Goal: Task Accomplishment & Management: Manage account settings

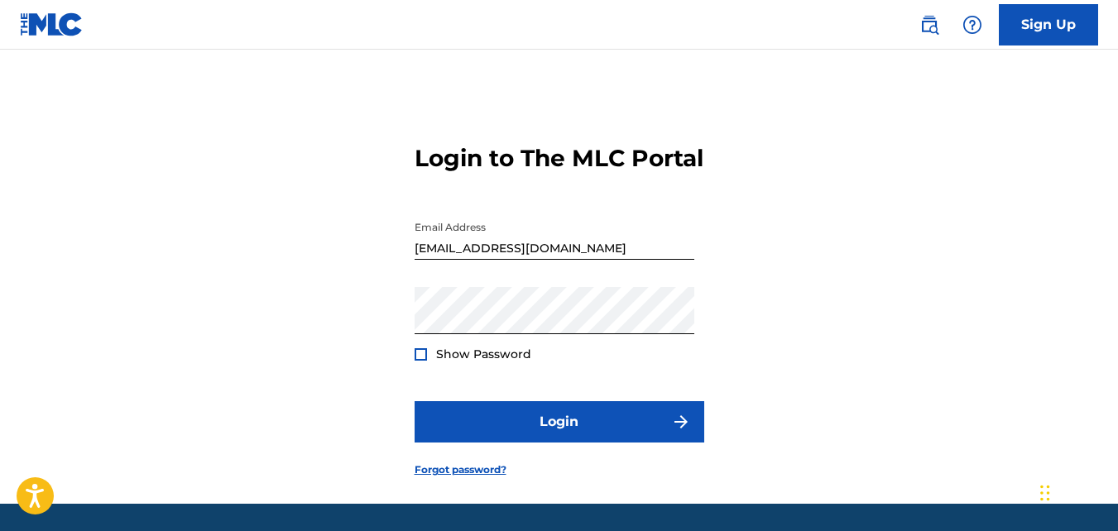
click at [628, 443] on button "Login" at bounding box center [560, 421] width 290 height 41
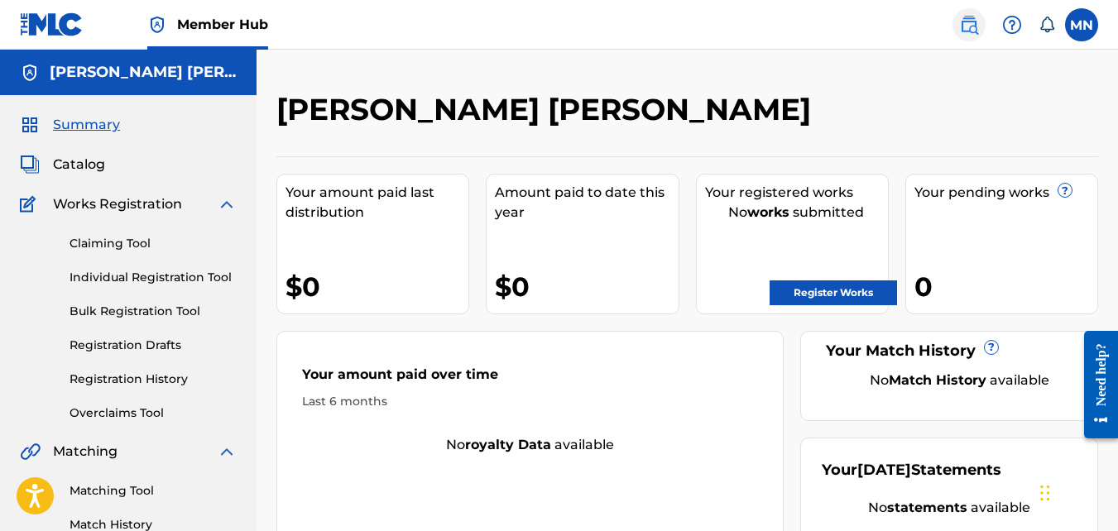
click at [972, 32] on img at bounding box center [969, 25] width 20 height 20
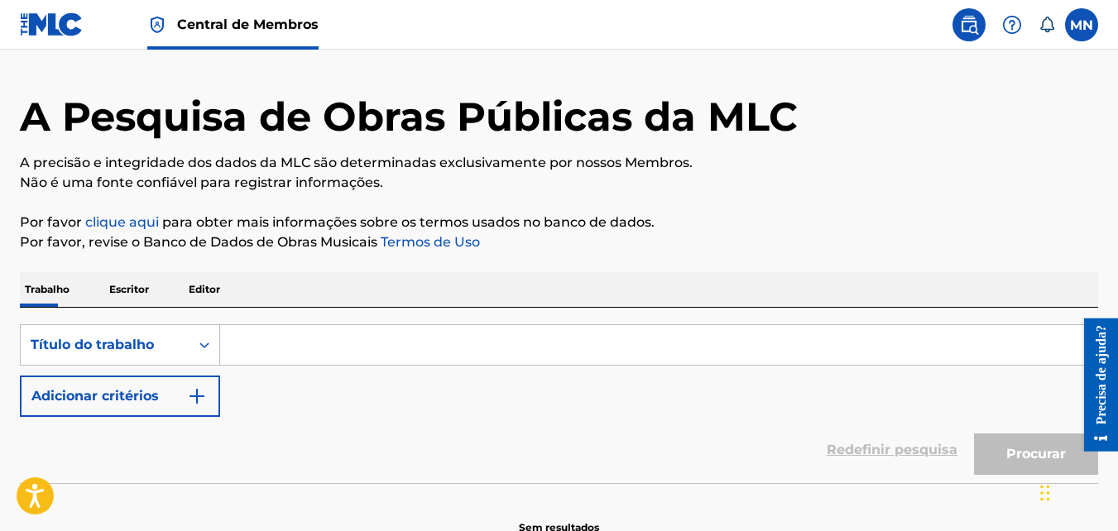
scroll to position [83, 0]
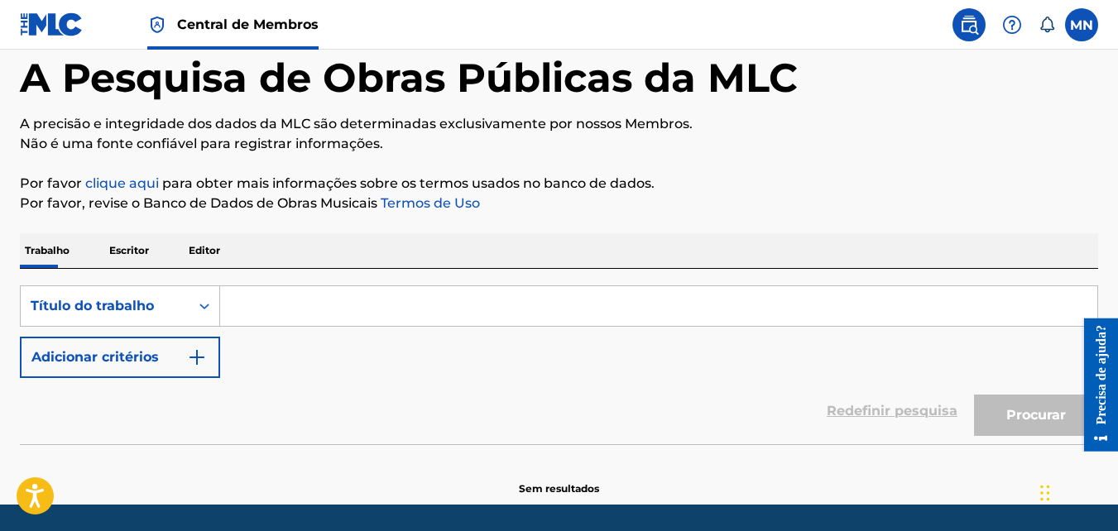
click at [243, 300] on input "Formulário de pesquisa" at bounding box center [658, 306] width 877 height 40
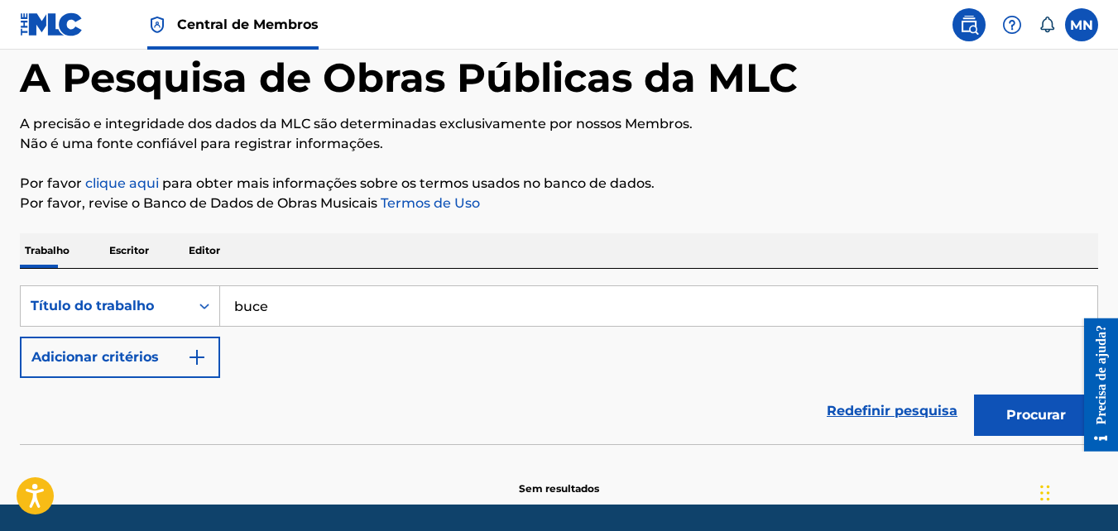
type input "bucet"
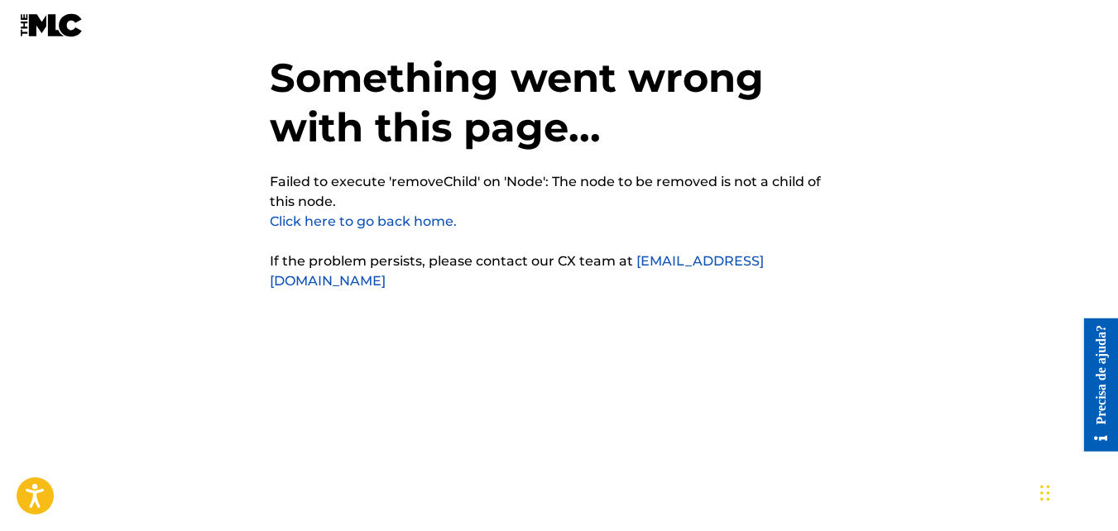
scroll to position [41, 0]
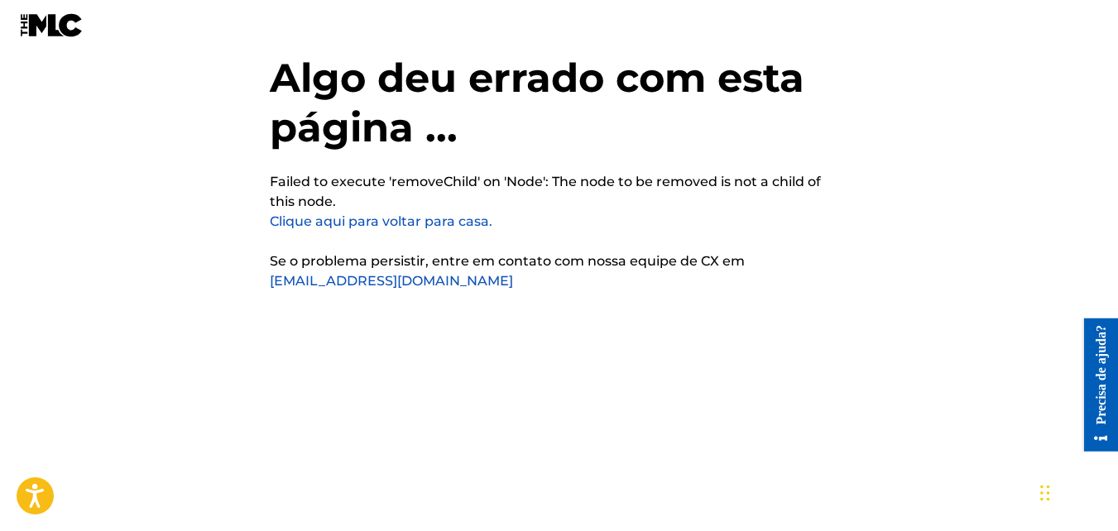
click at [486, 222] on link "Clique aqui para voltar para casa." at bounding box center [381, 221] width 223 height 16
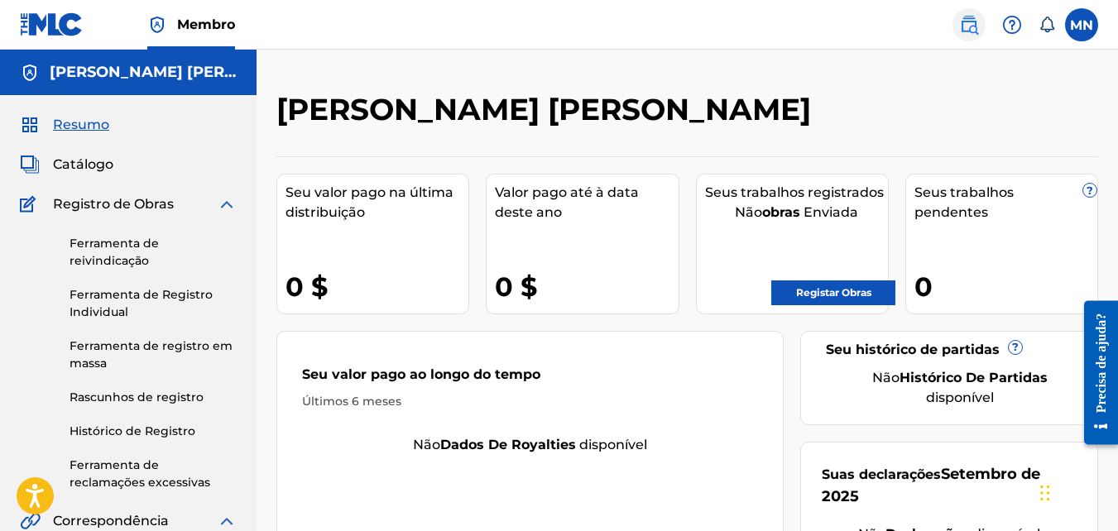
click at [961, 36] on link at bounding box center [968, 24] width 33 height 33
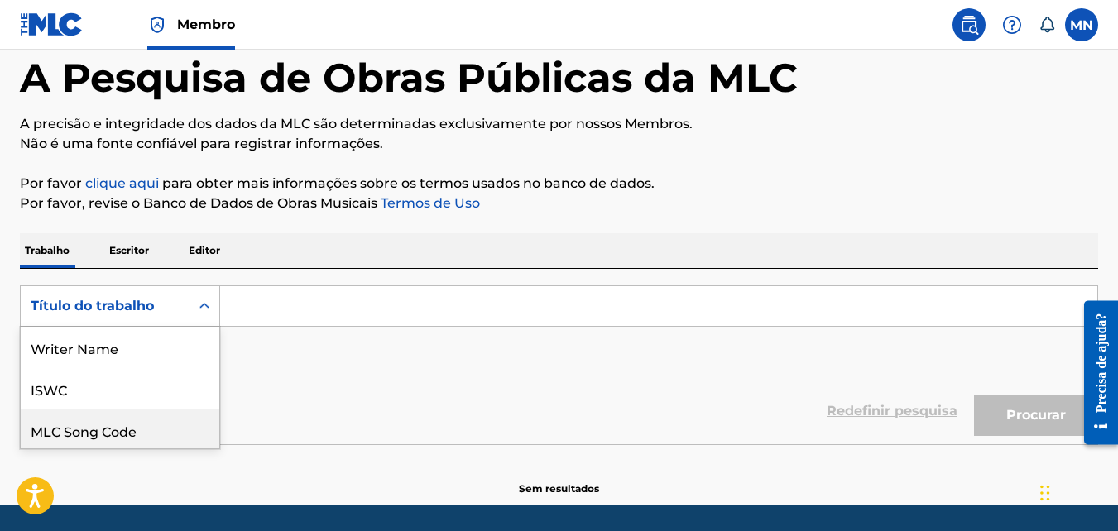
scroll to position [125, 0]
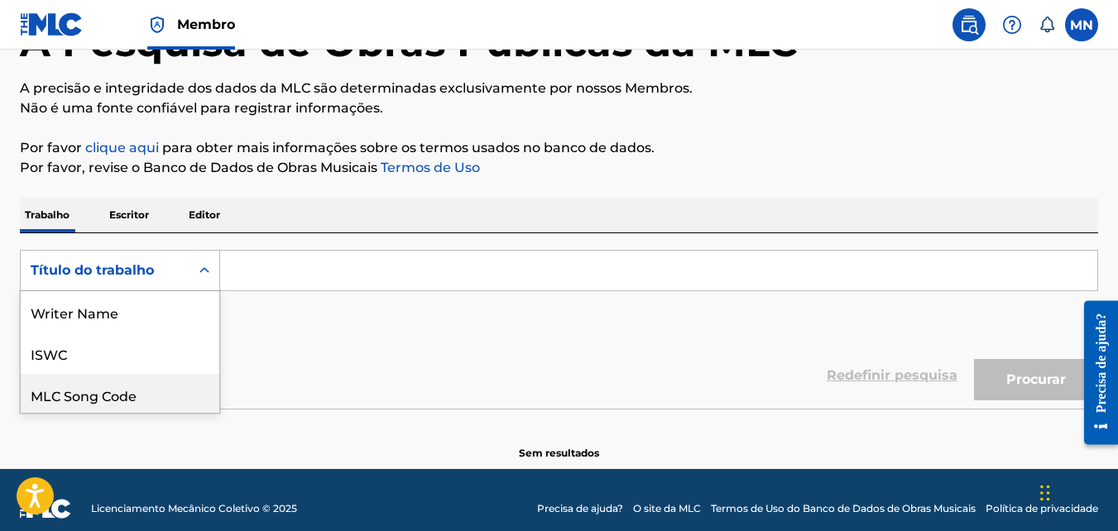
click at [204, 291] on div "8 results available. Use Up and Down to choose options, press Enter to select t…" at bounding box center [120, 270] width 200 height 41
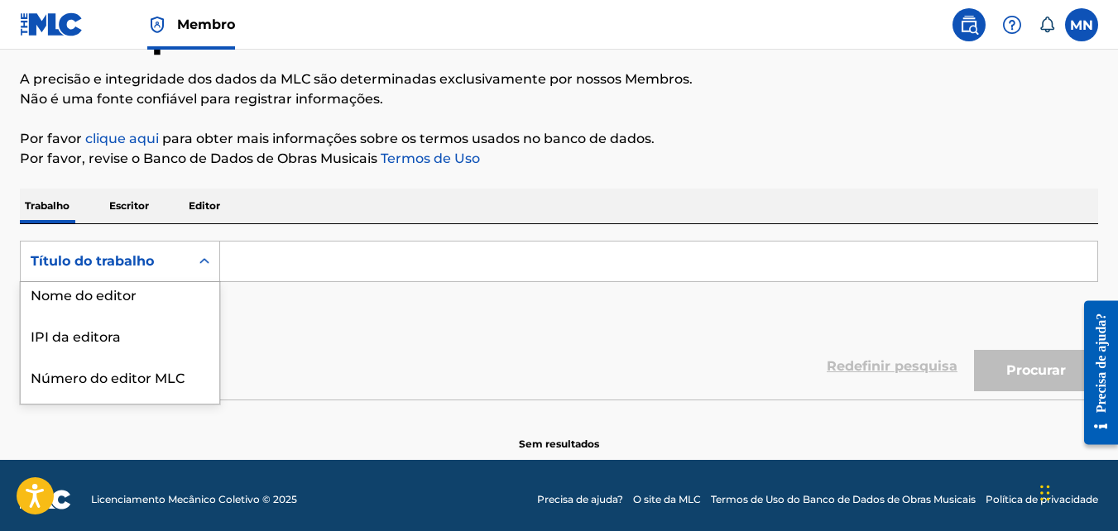
scroll to position [209, 0]
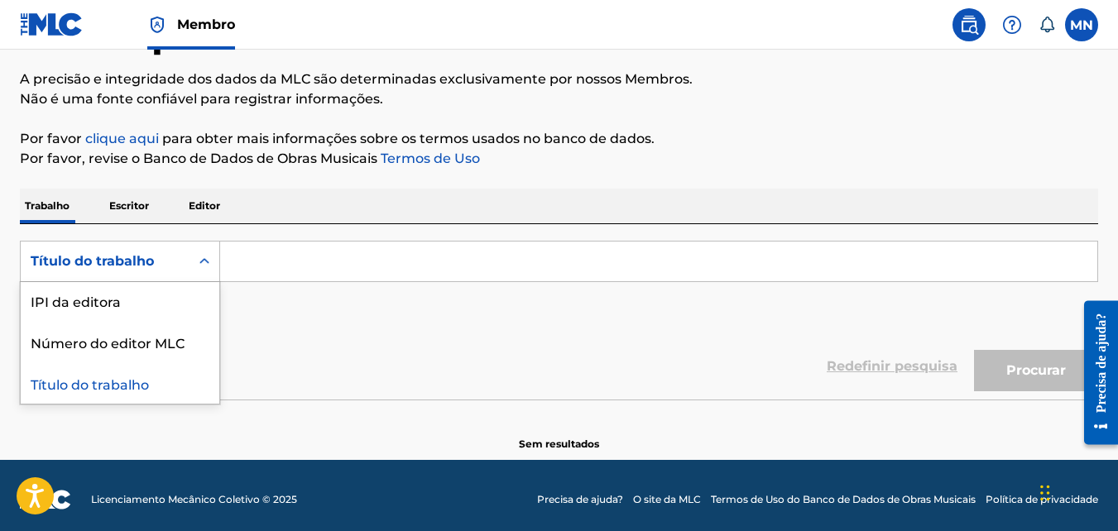
click at [131, 388] on div "Título do trabalho" at bounding box center [120, 382] width 199 height 41
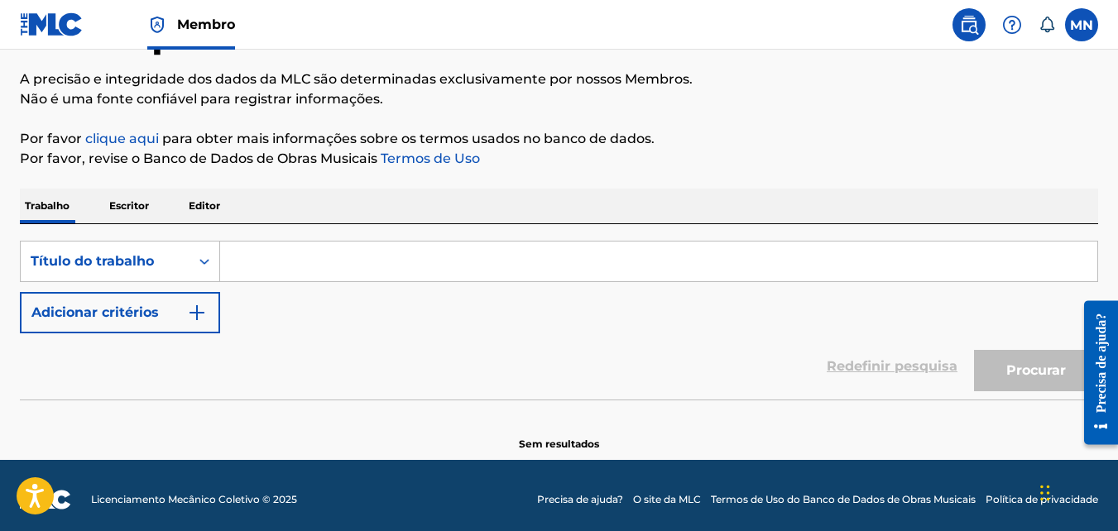
click at [290, 252] on input "Formulário de pesquisa" at bounding box center [658, 262] width 877 height 40
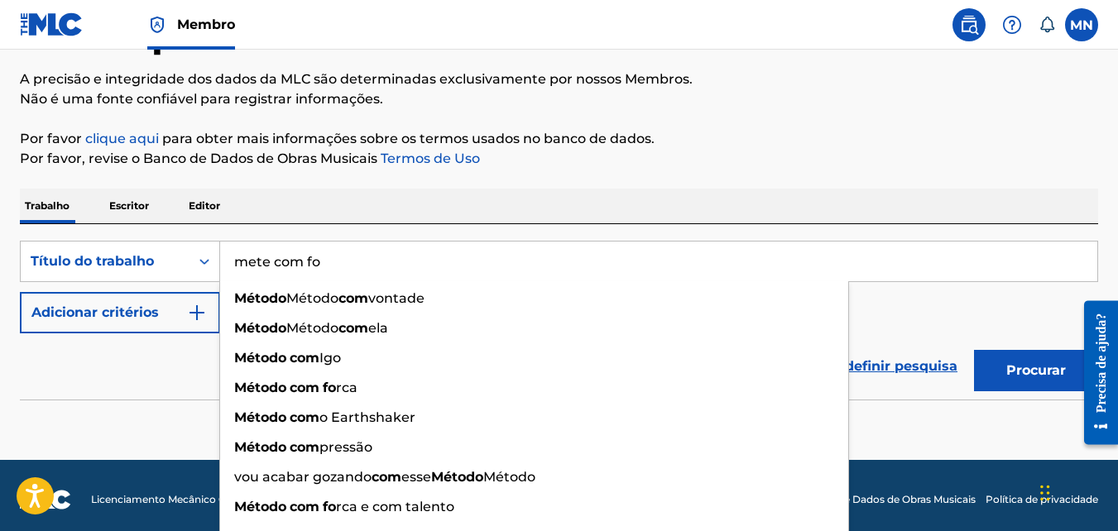
type input "mete com for"
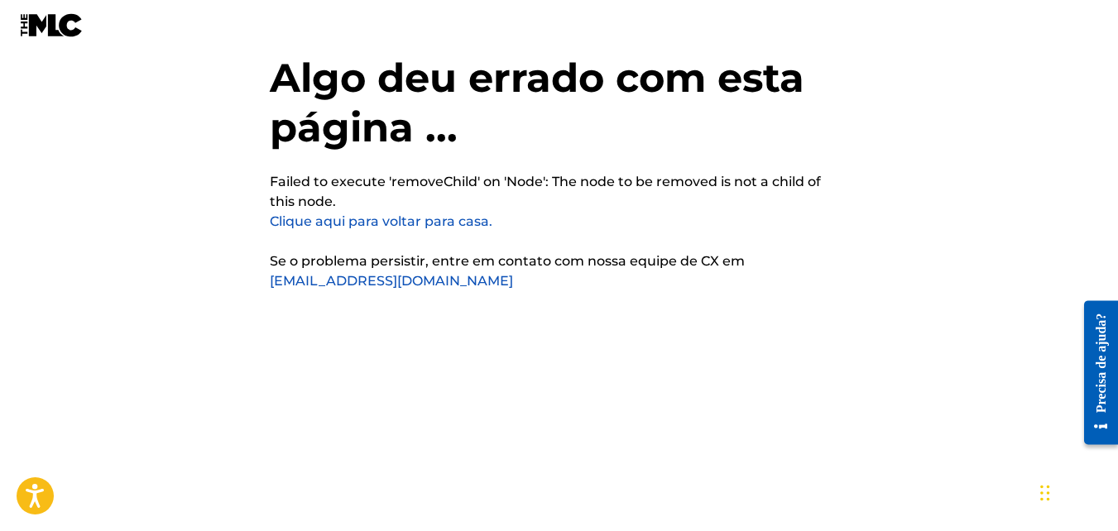
scroll to position [41, 0]
click at [377, 279] on link "support@themlc.com" at bounding box center [391, 281] width 243 height 16
click at [717, 348] on div "Algo deu errado com esta página ... Failed to execute 'removeChild' on 'Node': …" at bounding box center [559, 191] width 579 height 382
click at [684, 377] on div "Algo deu errado com esta página ... Failed to execute 'removeChild' on 'Node': …" at bounding box center [559, 191] width 579 height 382
click at [376, 279] on link "support@themlc.com" at bounding box center [391, 281] width 243 height 16
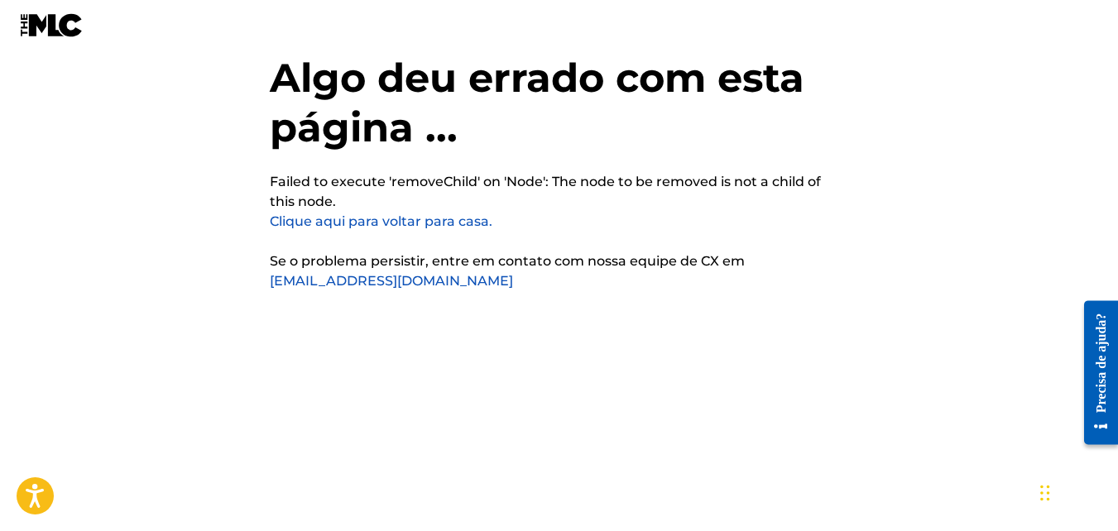
click at [385, 282] on link "support@themlc.com" at bounding box center [391, 281] width 243 height 16
click at [419, 222] on link "Clique aqui para voltar para casa." at bounding box center [381, 221] width 223 height 16
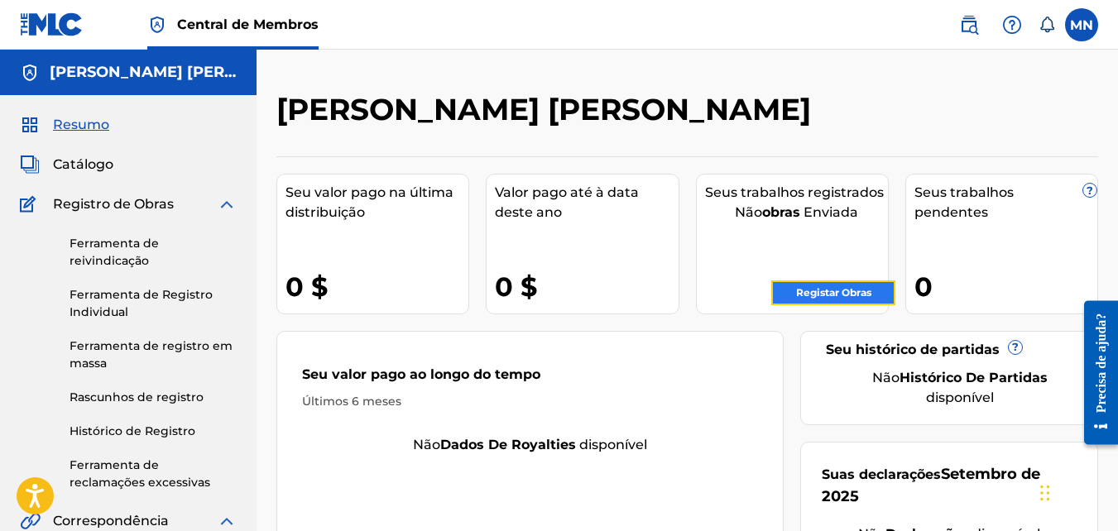
click at [842, 298] on link "Registar Obras" at bounding box center [833, 292] width 124 height 25
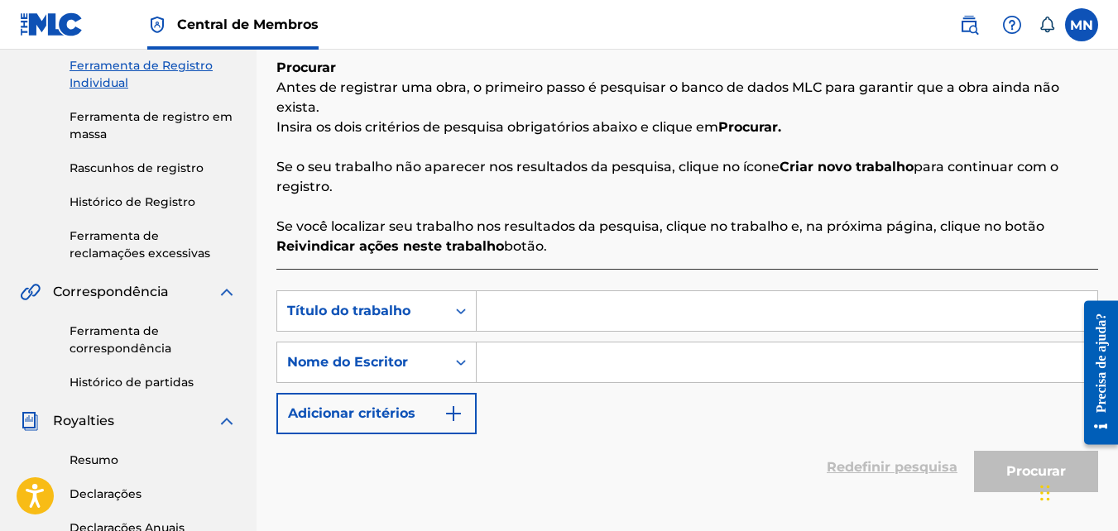
scroll to position [248, 0]
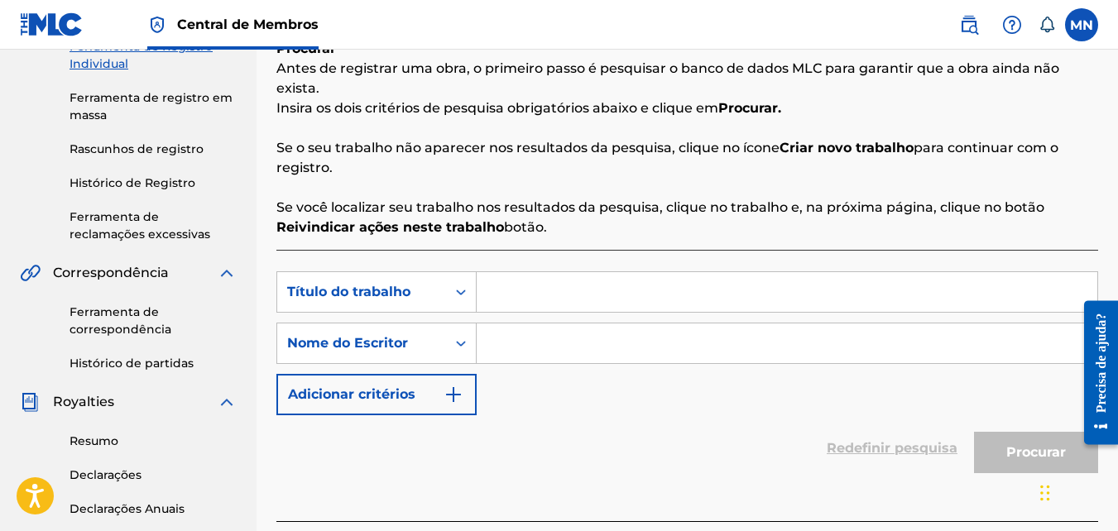
click at [530, 292] on input "Formulário de pesquisa" at bounding box center [787, 292] width 621 height 40
type input "b"
type input "m"
type input "bucetinha que faz gostoso"
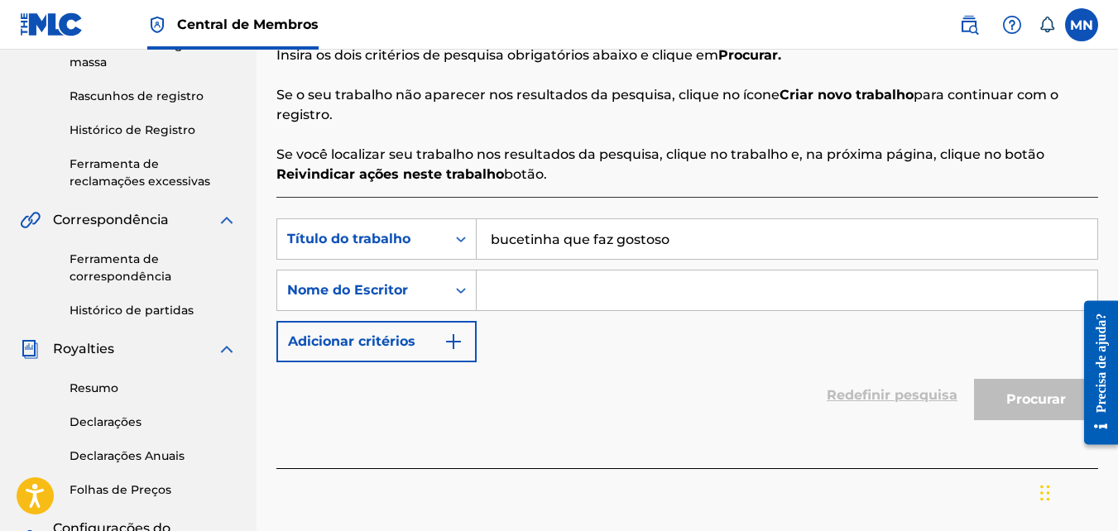
scroll to position [331, 0]
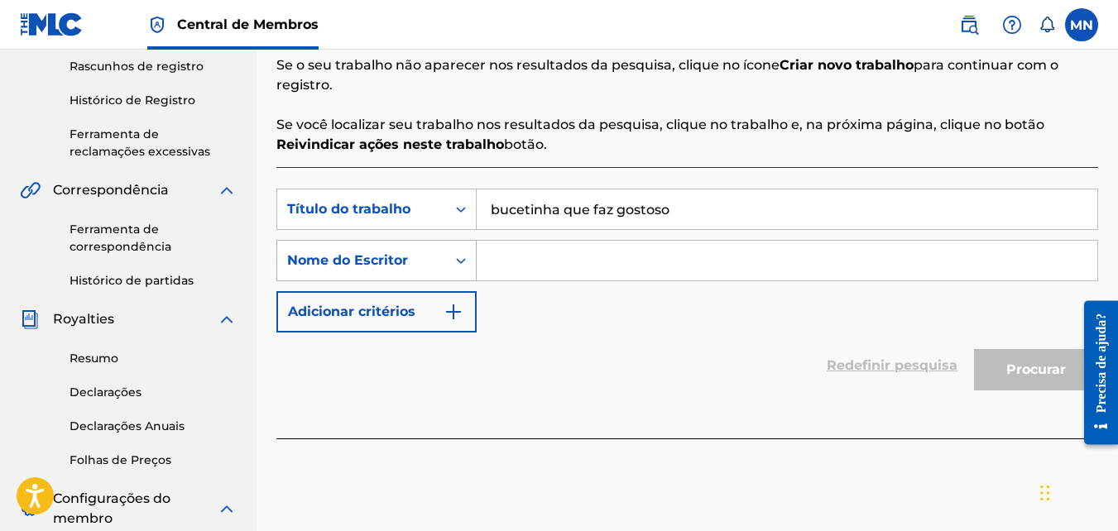
click at [471, 265] on div "Formulário de pesquisa" at bounding box center [461, 261] width 30 height 30
click at [578, 300] on div "SearchWithCriteriab1a11e2f-292d-465d-8eee-007456ecaca8 Título do trabalho bucet…" at bounding box center [687, 261] width 822 height 144
click at [587, 268] on input "Formulário de pesquisa" at bounding box center [787, 261] width 621 height 40
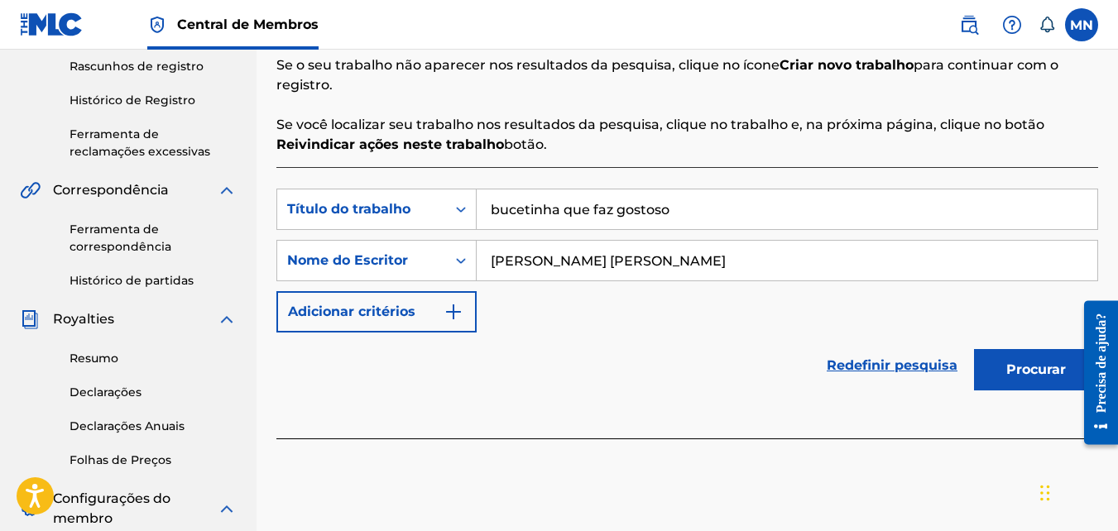
type input "monique eduarda silva da rocha"
click at [1052, 374] on button "Procurar" at bounding box center [1036, 369] width 124 height 41
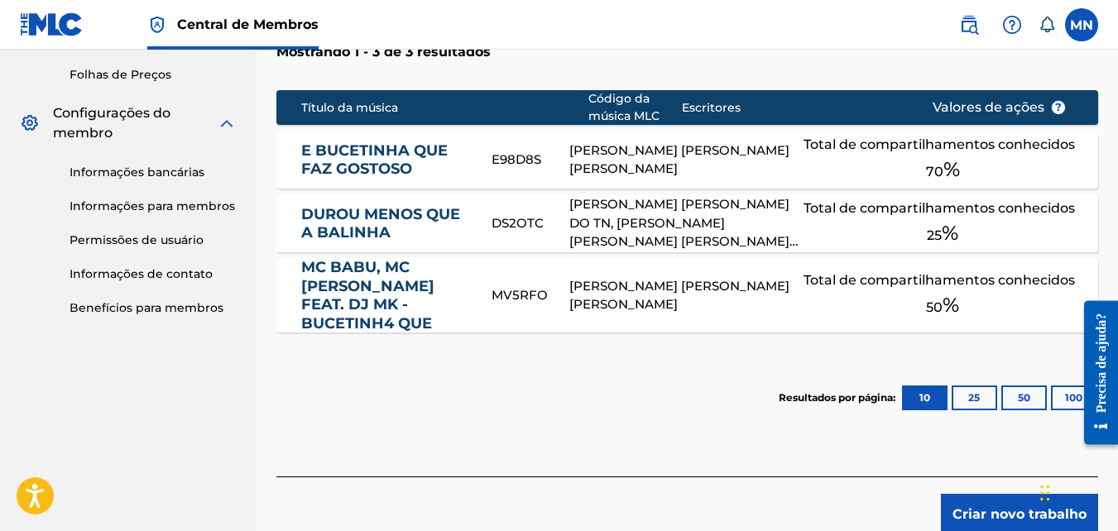
scroll to position [745, 0]
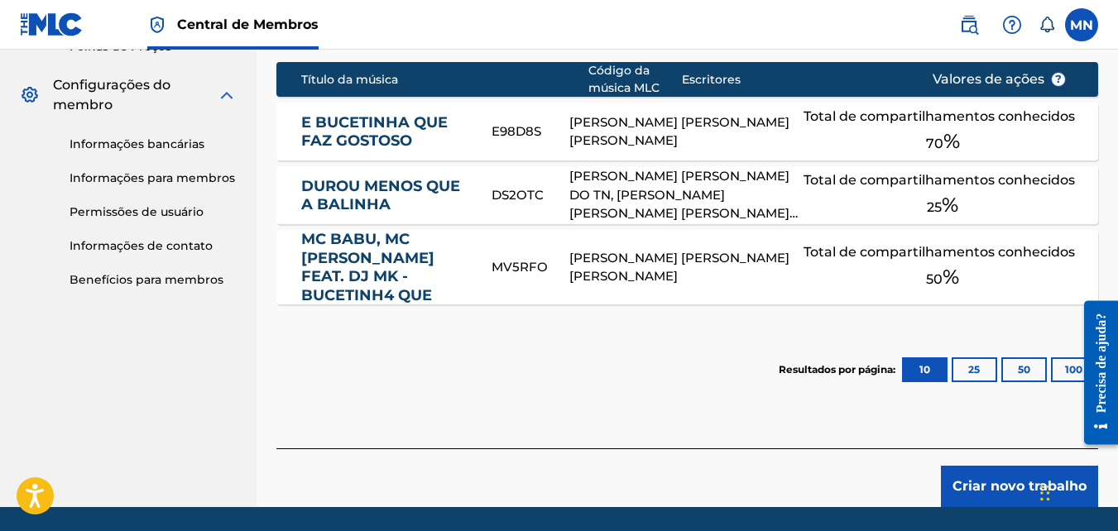
click at [932, 271] on font "50" at bounding box center [934, 279] width 17 height 16
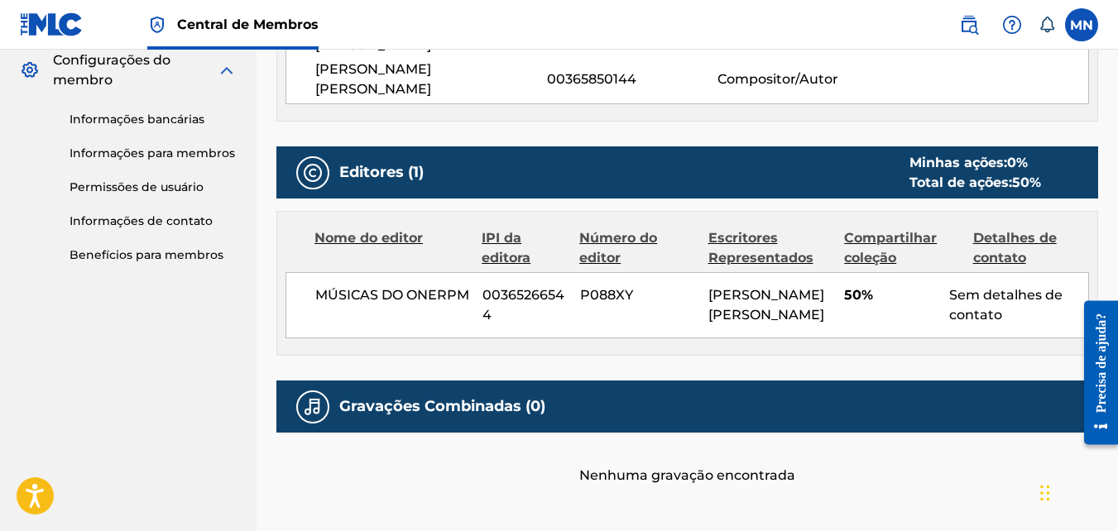
scroll to position [687, 0]
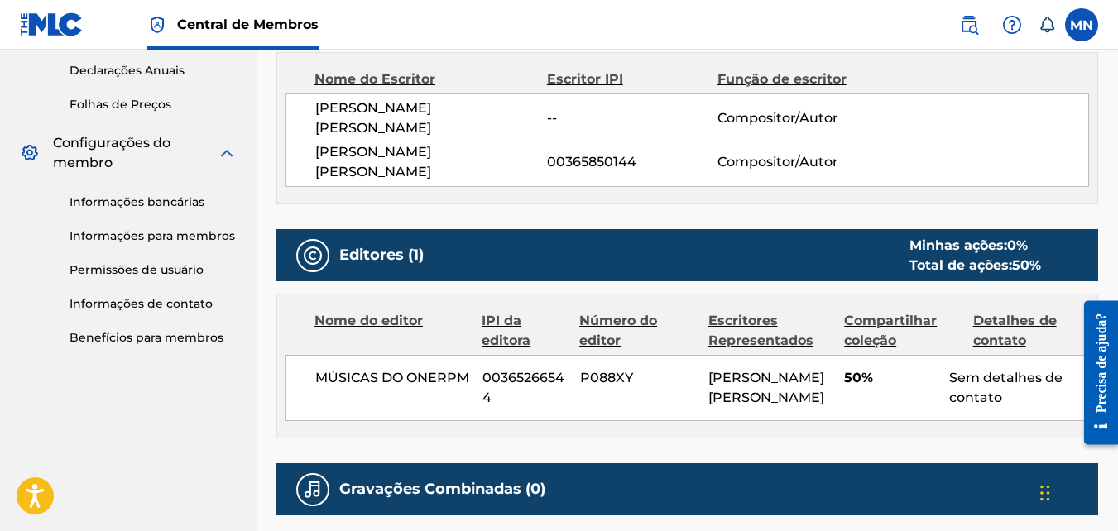
click at [992, 368] on div "Sem detalhes de contato" at bounding box center [1018, 388] width 139 height 40
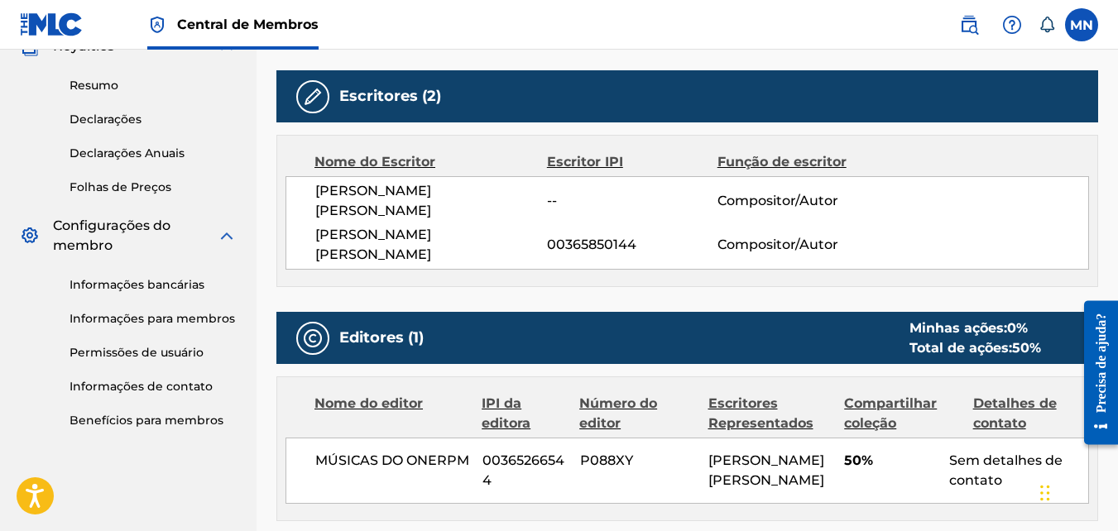
scroll to position [521, 0]
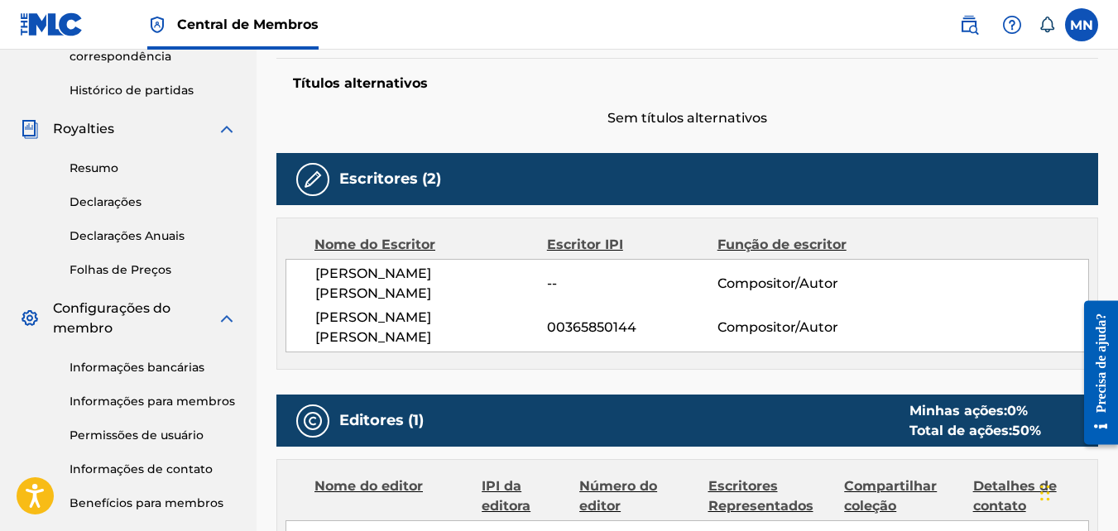
click at [566, 274] on span "--" at bounding box center [632, 284] width 170 height 20
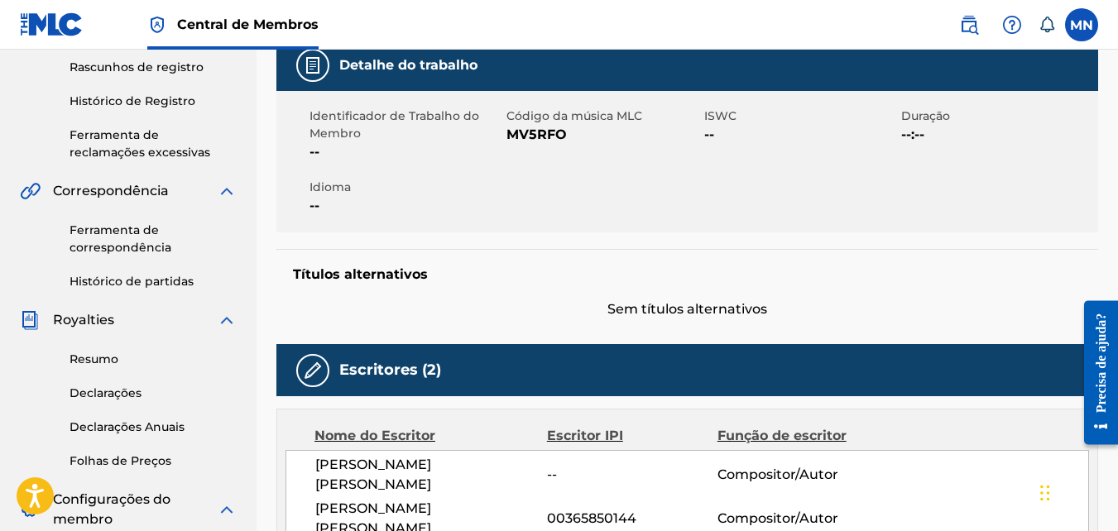
scroll to position [356, 0]
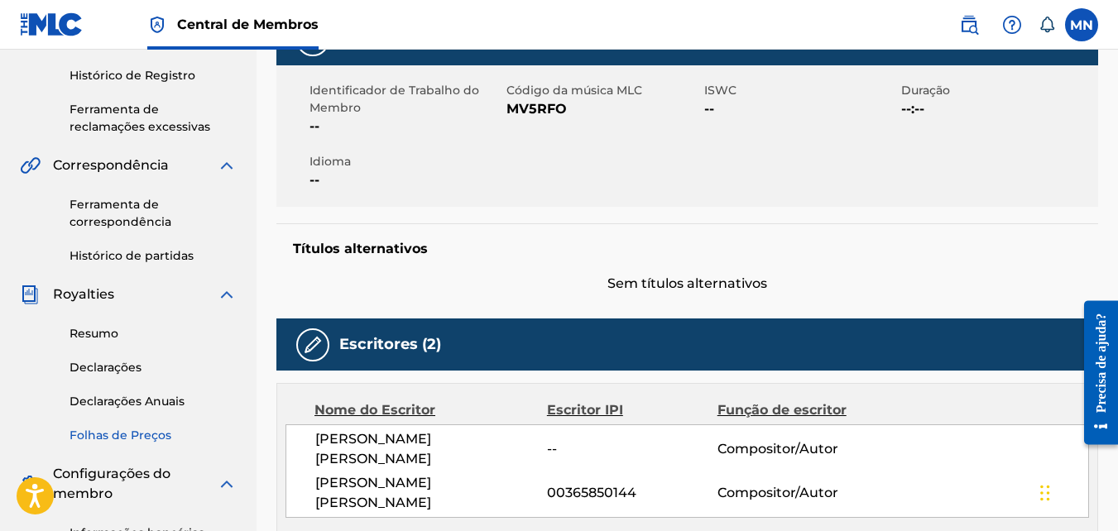
click at [121, 434] on link "Folhas de Preços" at bounding box center [153, 435] width 167 height 17
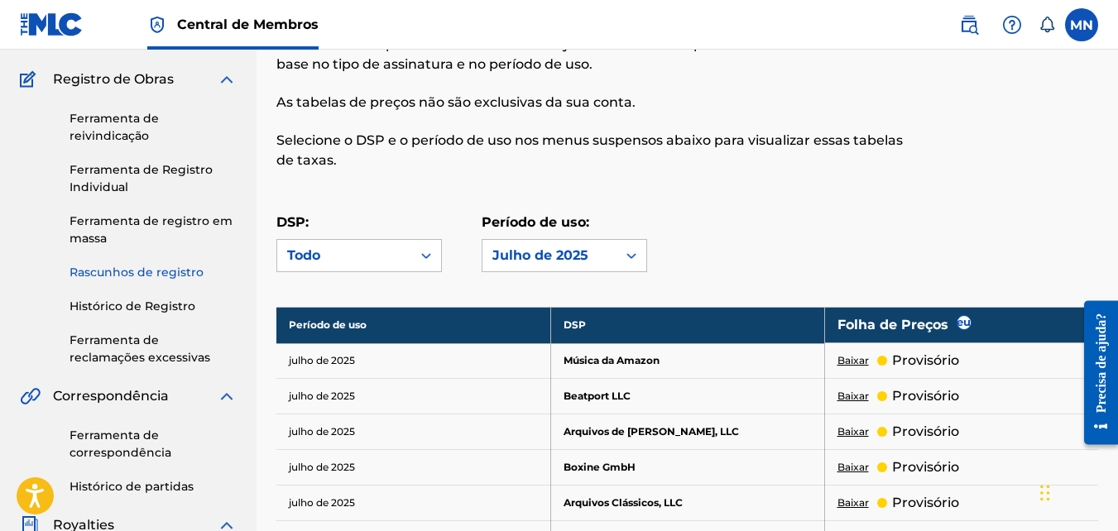
scroll to position [165, 0]
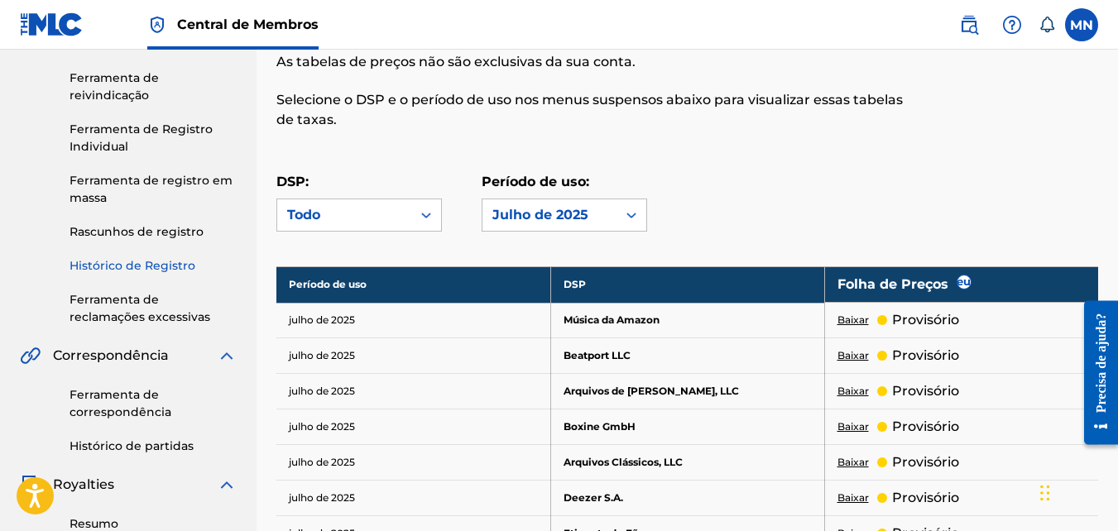
click at [148, 266] on link "Histórico de Registro" at bounding box center [153, 265] width 167 height 17
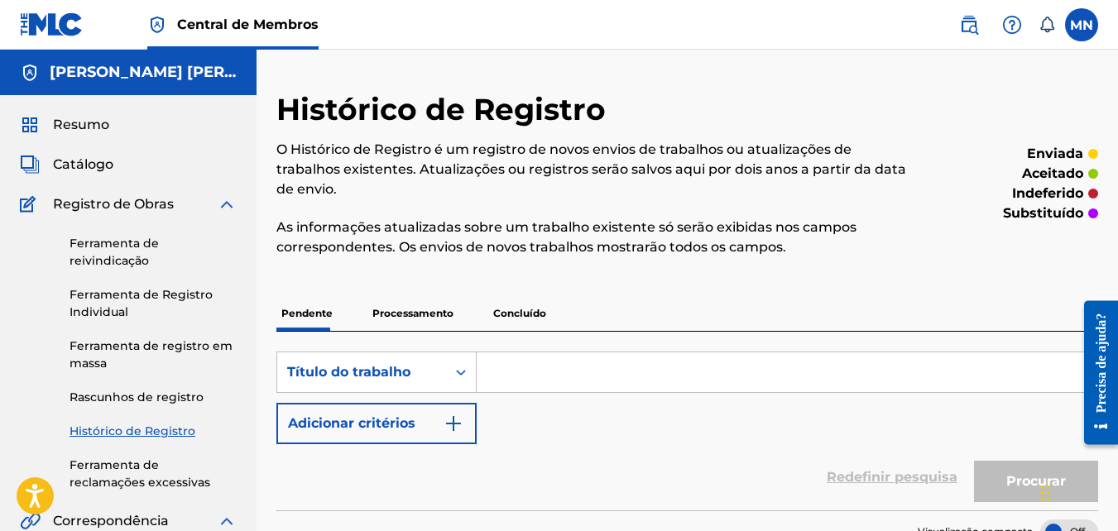
click at [521, 376] on input "Formulário de pesquisa" at bounding box center [787, 372] width 621 height 40
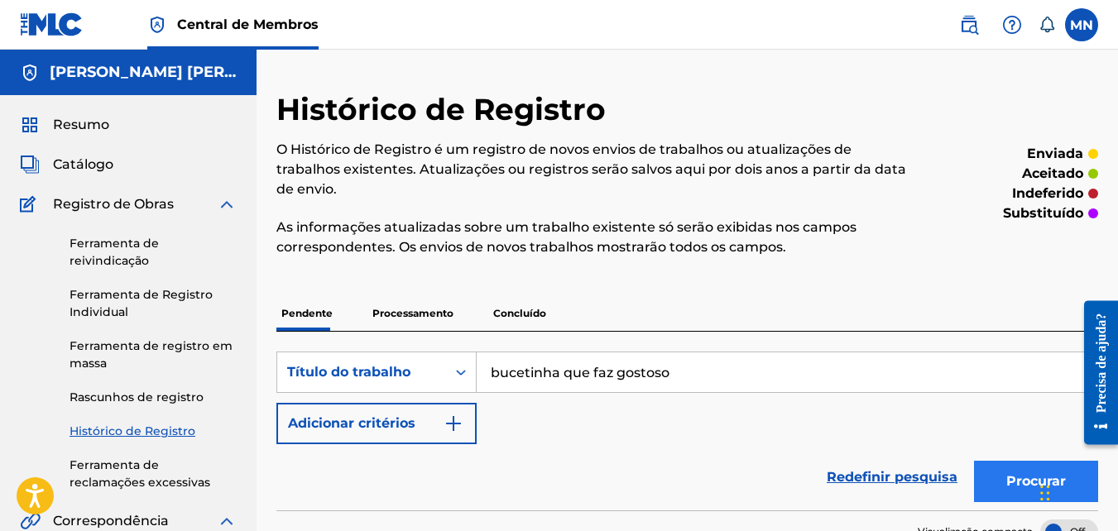
type input "bucetinha que faz gostoso"
click at [1006, 479] on button "Procurar" at bounding box center [1036, 481] width 124 height 41
click at [1023, 486] on button "Procurar" at bounding box center [1036, 481] width 124 height 41
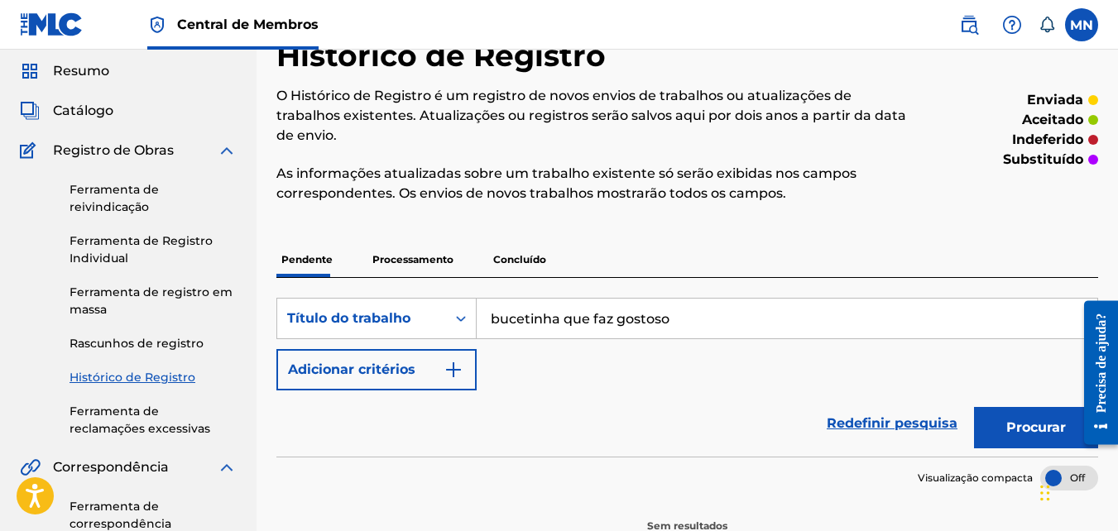
scroll to position [83, 0]
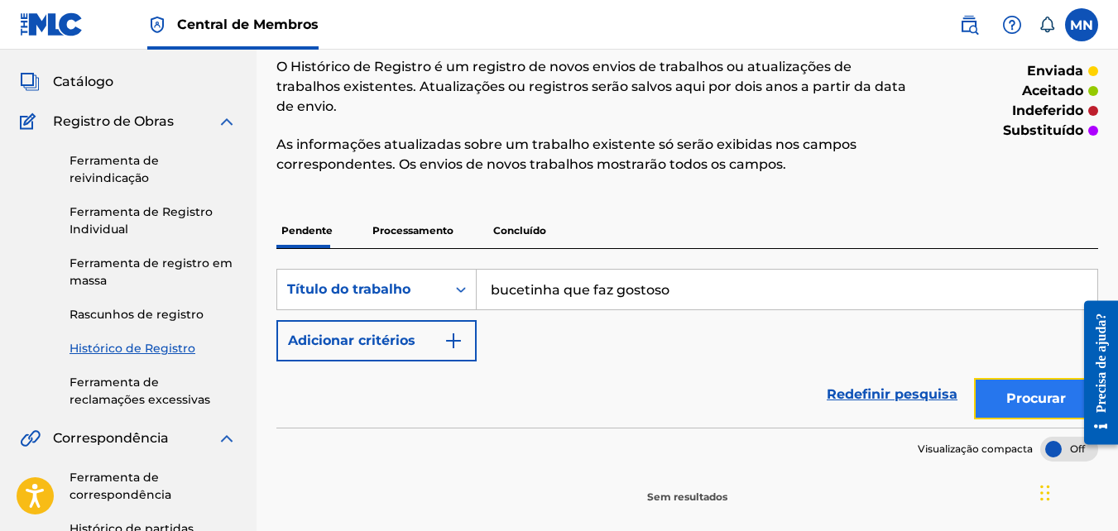
click at [1004, 400] on button "Procurar" at bounding box center [1036, 398] width 124 height 41
click at [420, 231] on p "Processamento" at bounding box center [412, 230] width 91 height 35
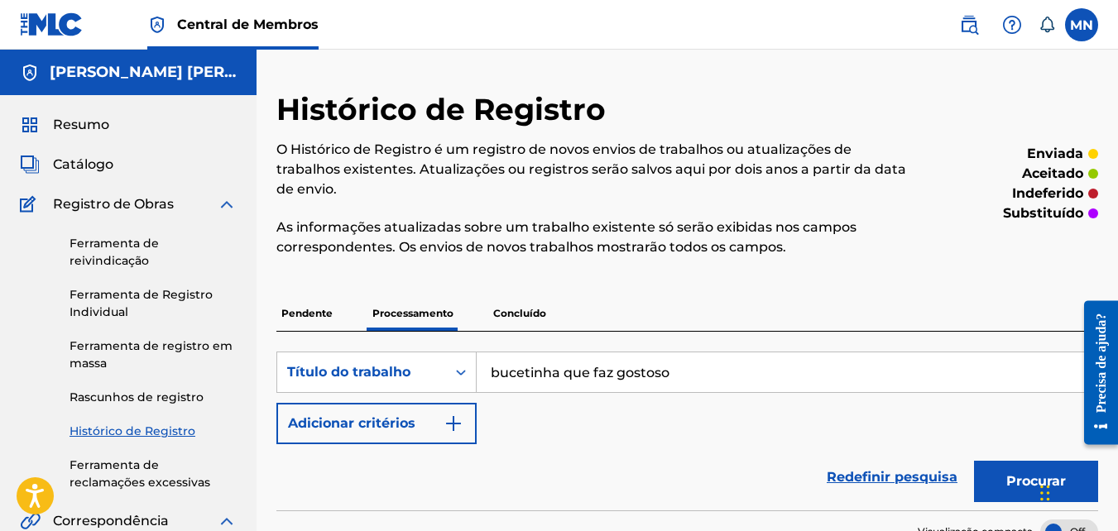
scroll to position [83, 0]
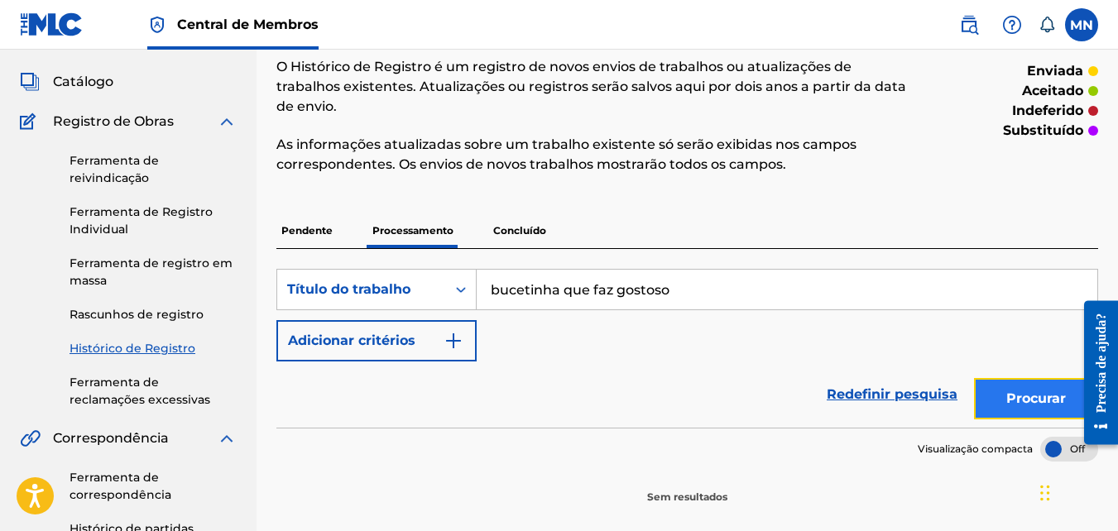
click at [1057, 394] on button "Procurar" at bounding box center [1036, 398] width 124 height 41
click at [526, 237] on p "Concluído" at bounding box center [519, 230] width 63 height 35
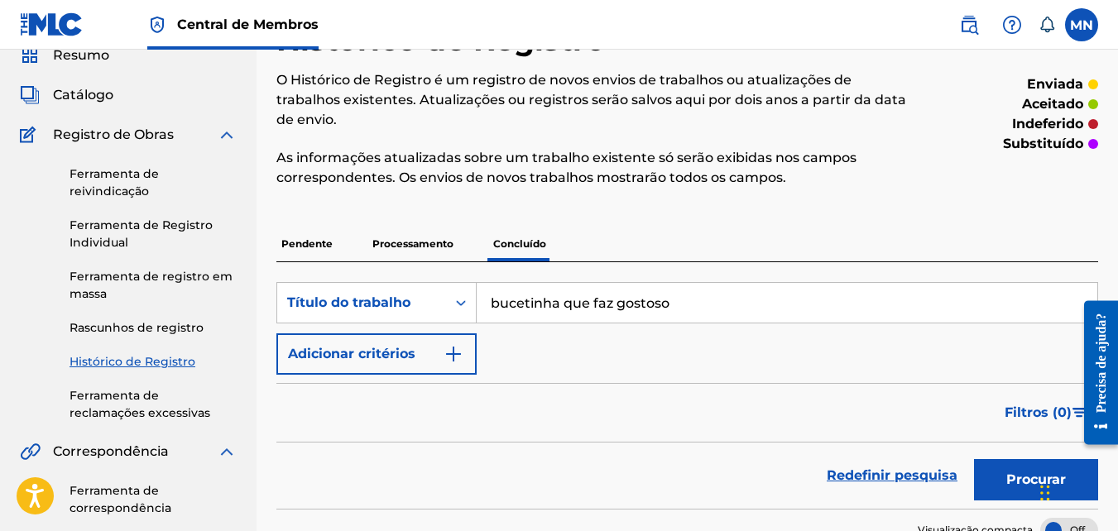
scroll to position [165, 0]
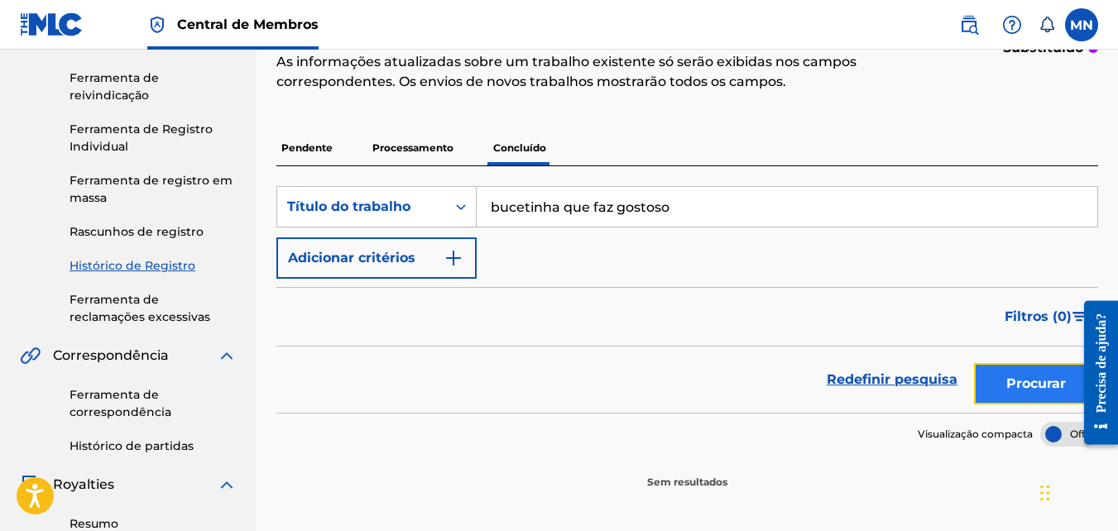
click at [1009, 378] on button "Procurar" at bounding box center [1036, 383] width 124 height 41
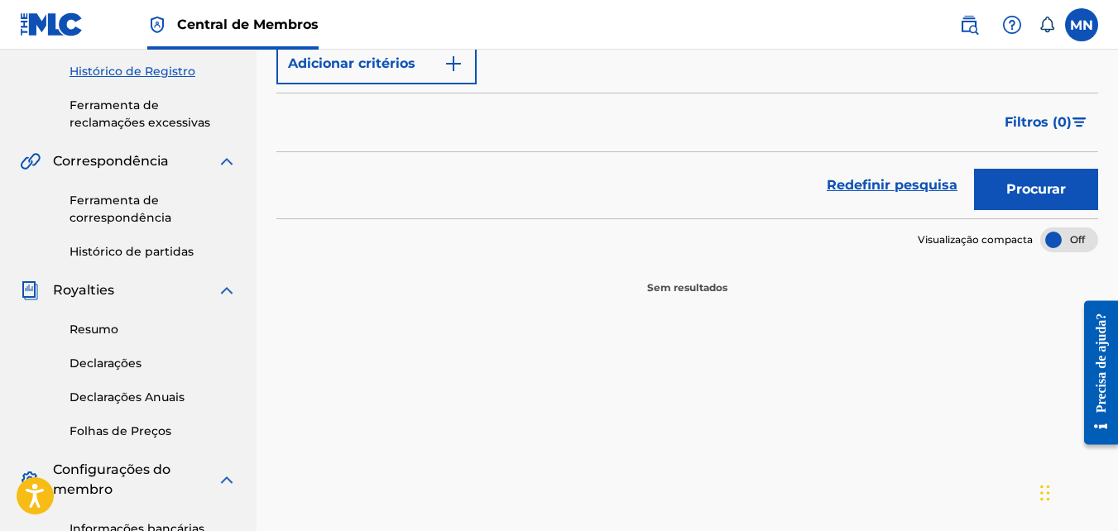
scroll to position [331, 0]
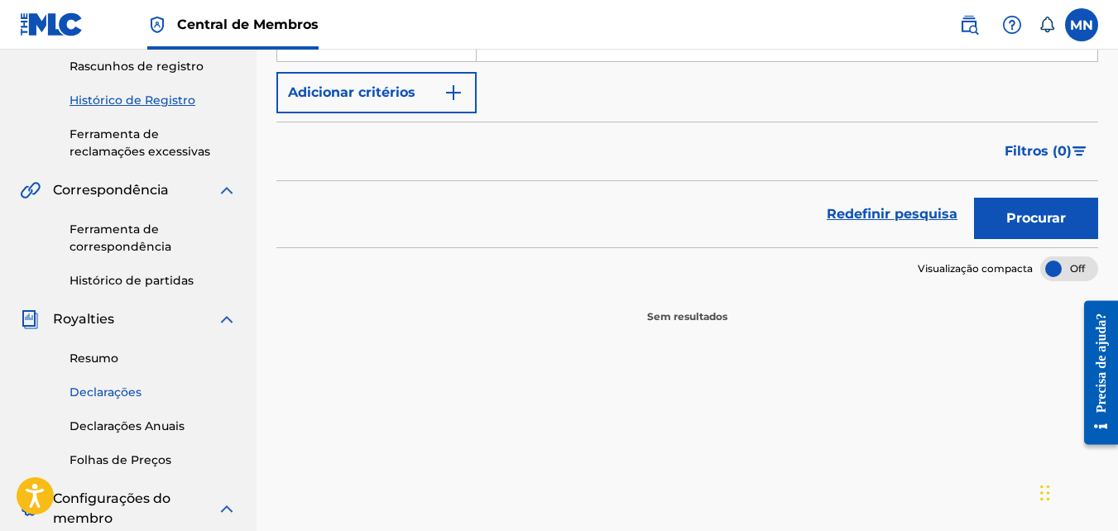
click at [108, 391] on link "Declarações" at bounding box center [153, 392] width 167 height 17
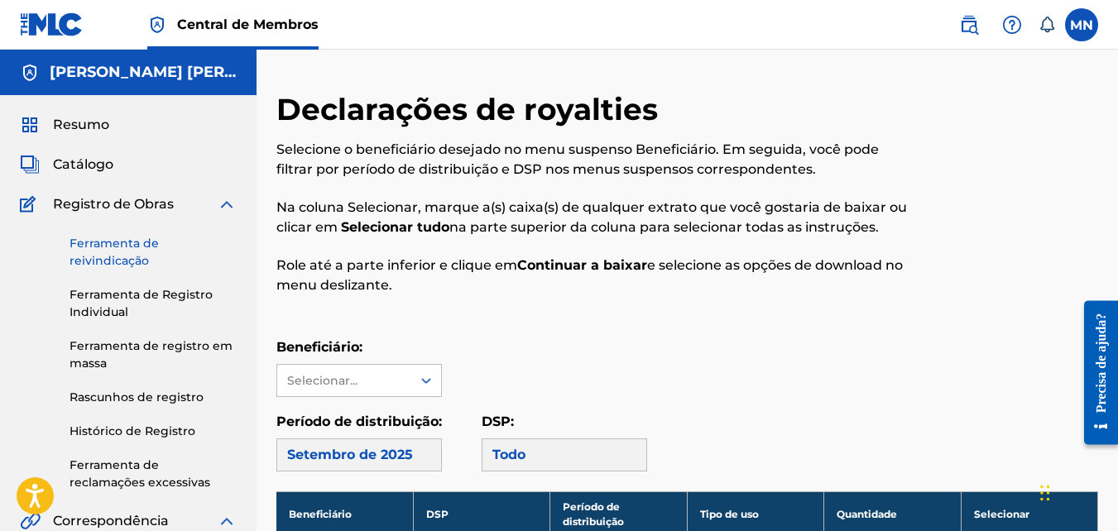
click at [119, 256] on link "Ferramenta de reivindicação" at bounding box center [153, 252] width 167 height 35
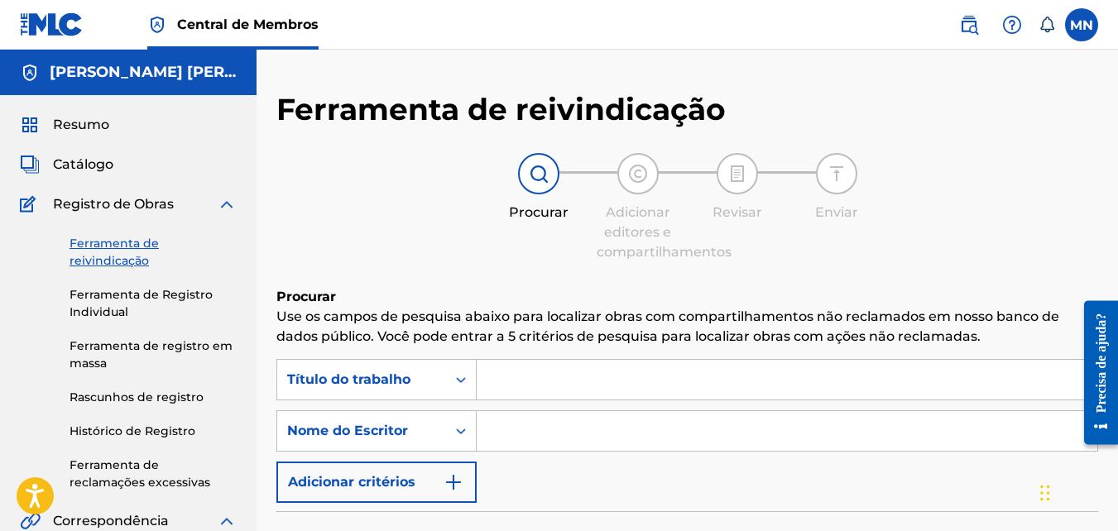
click at [563, 371] on input "Formulário de pesquisa" at bounding box center [787, 380] width 621 height 40
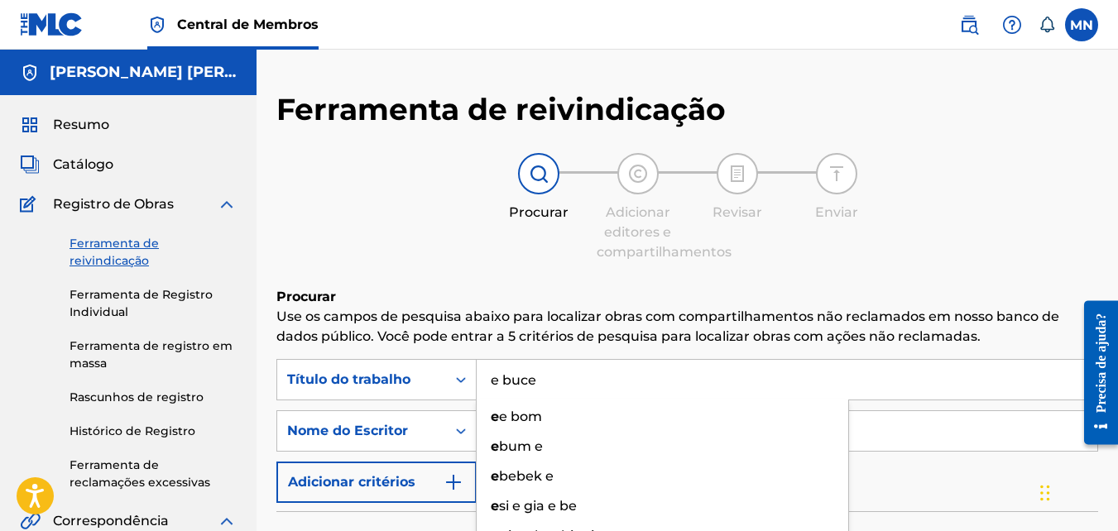
type input "e bucet"
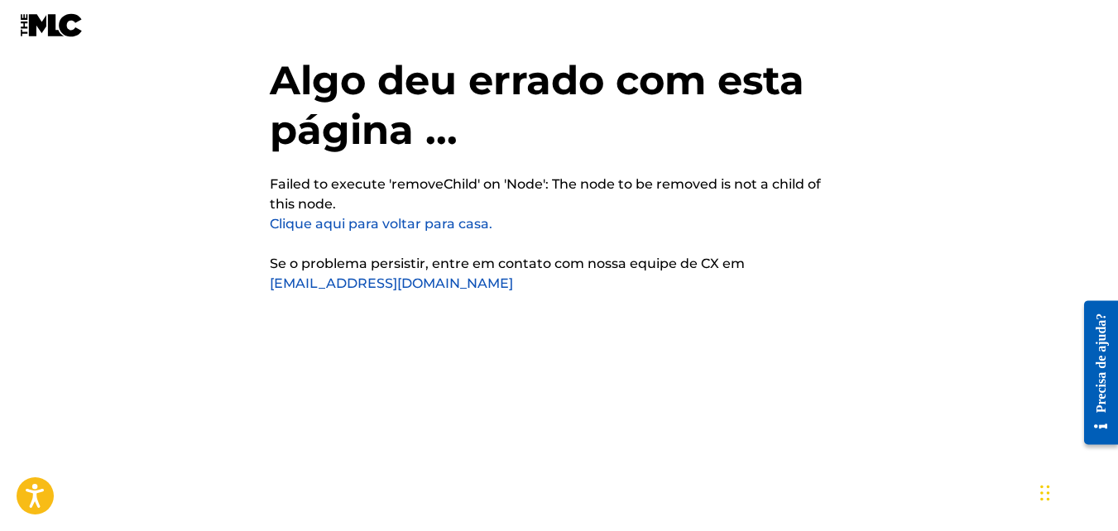
scroll to position [41, 0]
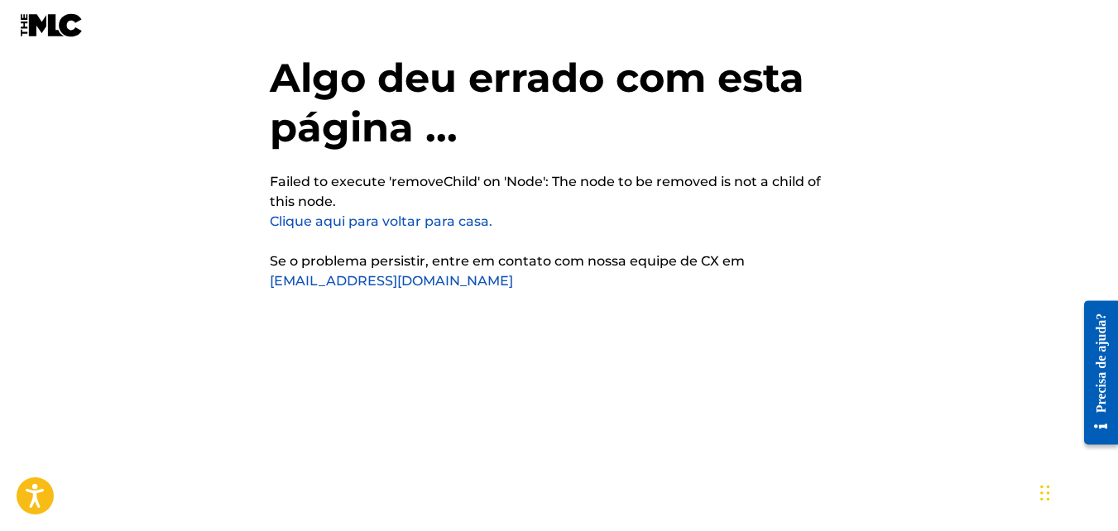
click at [391, 218] on link "Clique aqui para voltar para casa." at bounding box center [381, 221] width 223 height 16
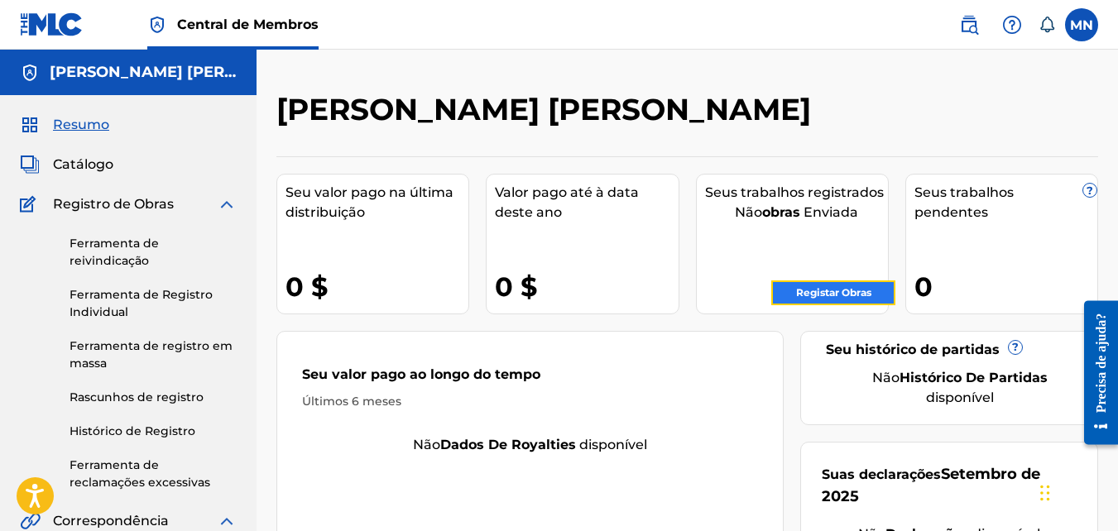
click at [847, 293] on link "Registar Obras" at bounding box center [833, 292] width 124 height 25
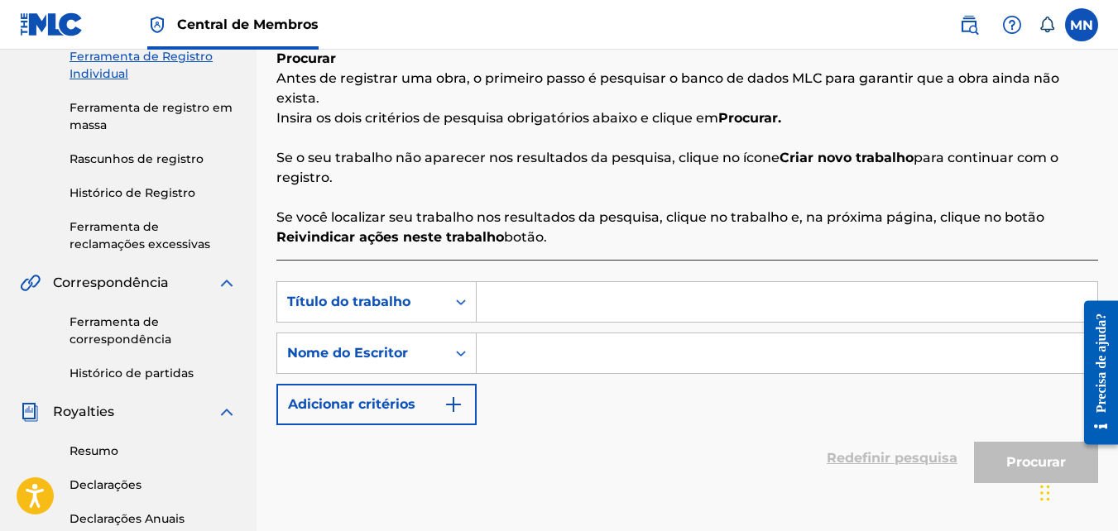
scroll to position [248, 0]
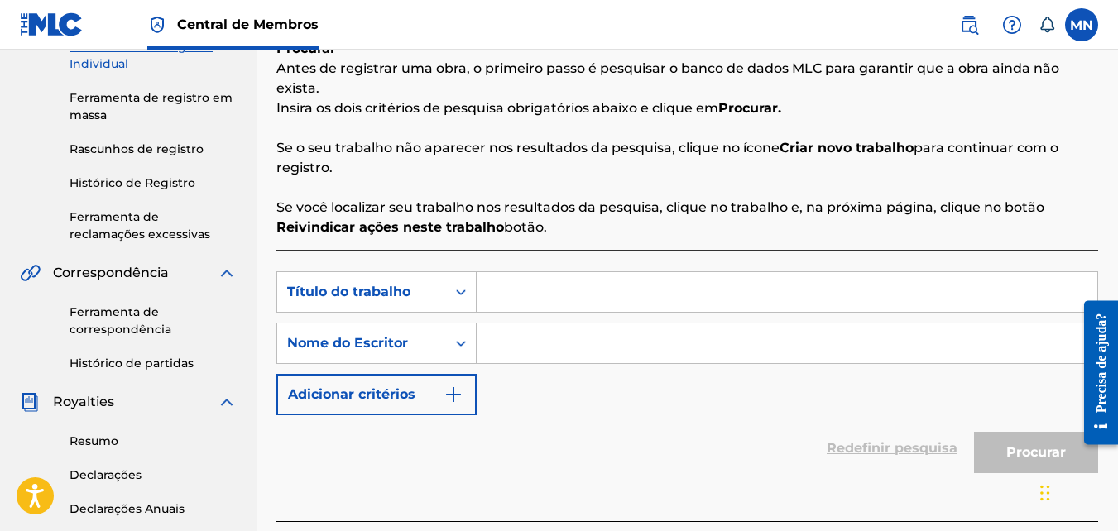
click at [571, 298] on input "Formulário de pesquisa" at bounding box center [787, 292] width 621 height 40
type input "sem sentimentos"
click at [640, 324] on input "Formulário de pesquisa" at bounding box center [787, 344] width 621 height 40
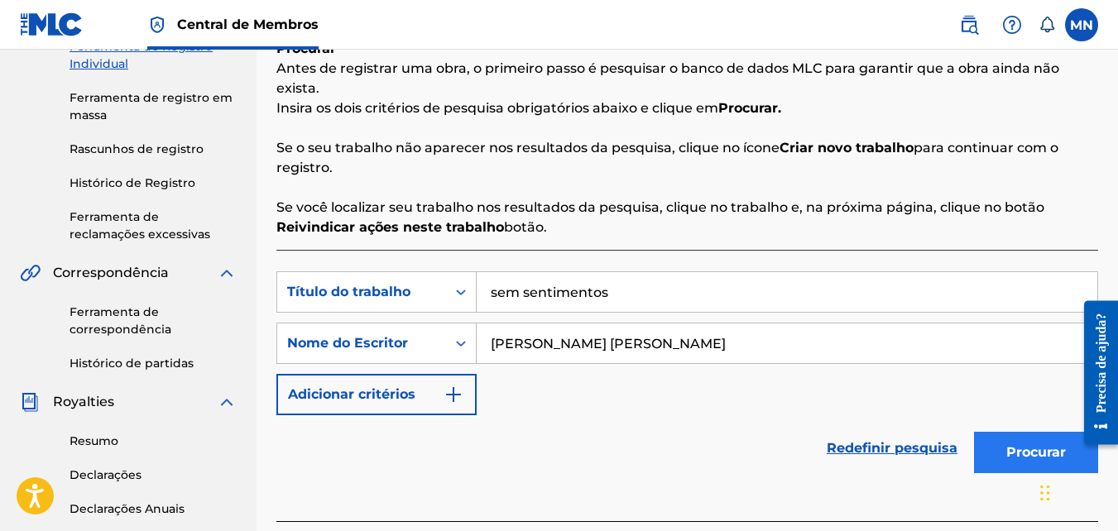
type input "[PERSON_NAME] [PERSON_NAME]"
click at [1056, 442] on button "Procurar" at bounding box center [1036, 452] width 124 height 41
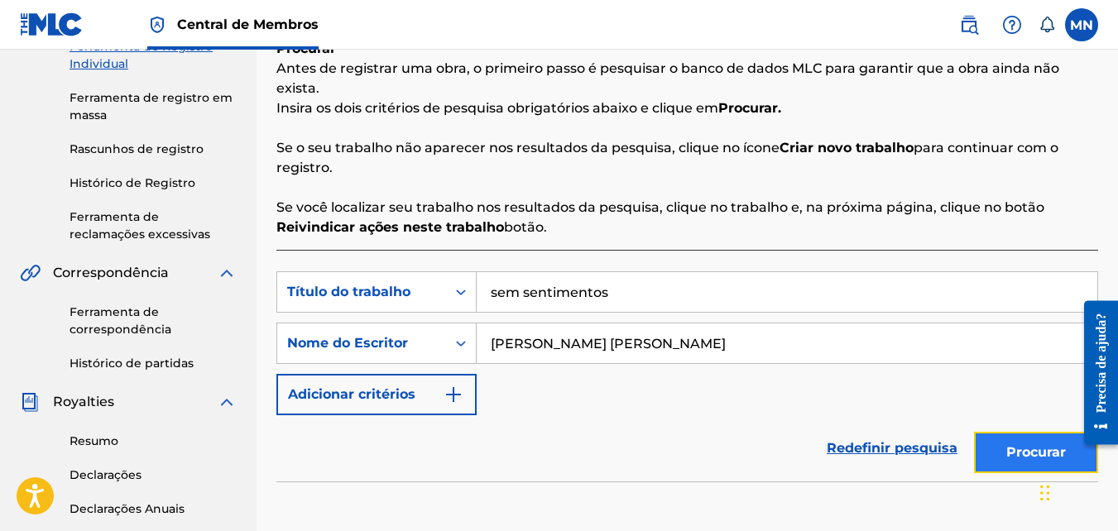
click at [1020, 458] on button "Procurar" at bounding box center [1036, 452] width 124 height 41
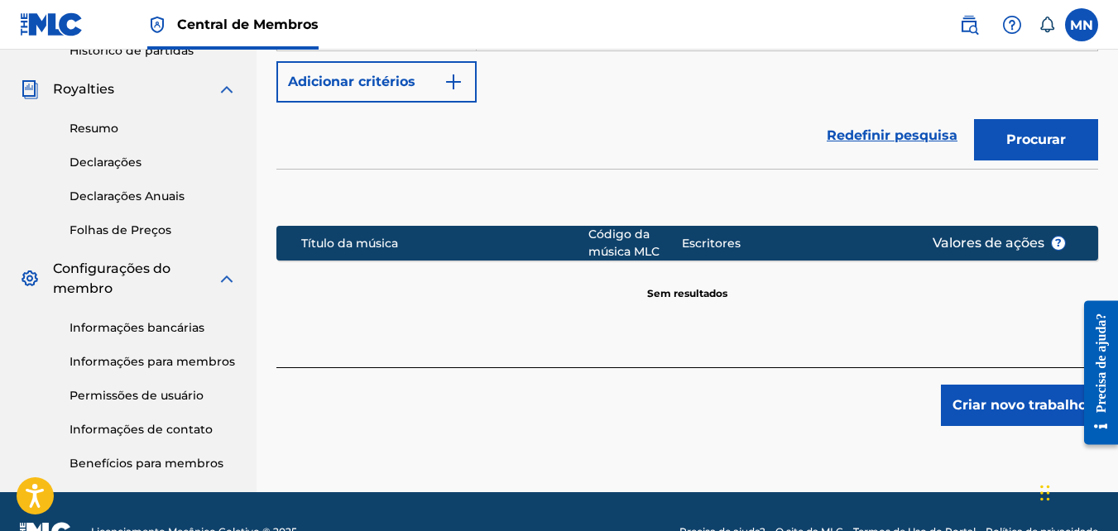
scroll to position [579, 0]
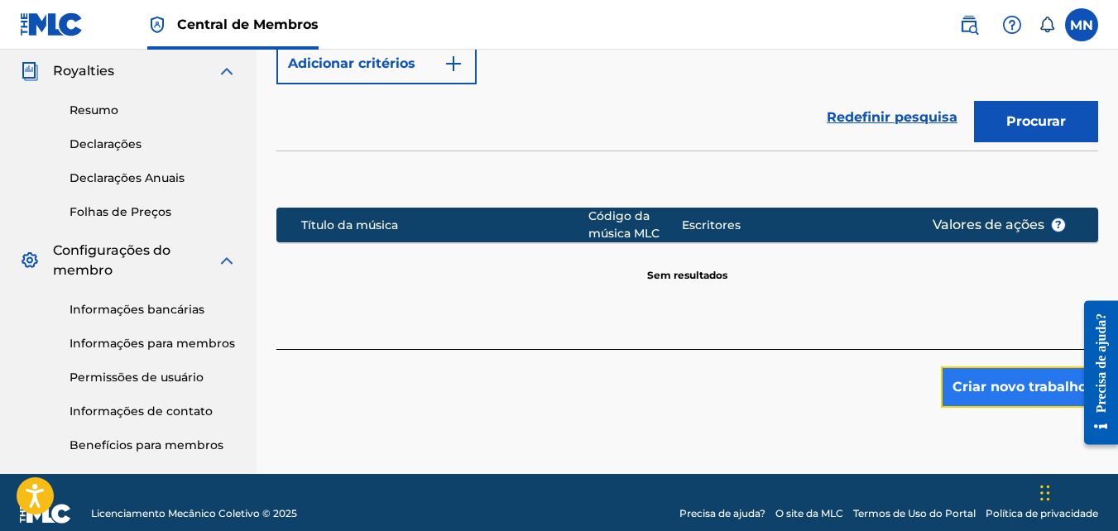
click at [986, 381] on button "Criar novo trabalho" at bounding box center [1019, 387] width 157 height 41
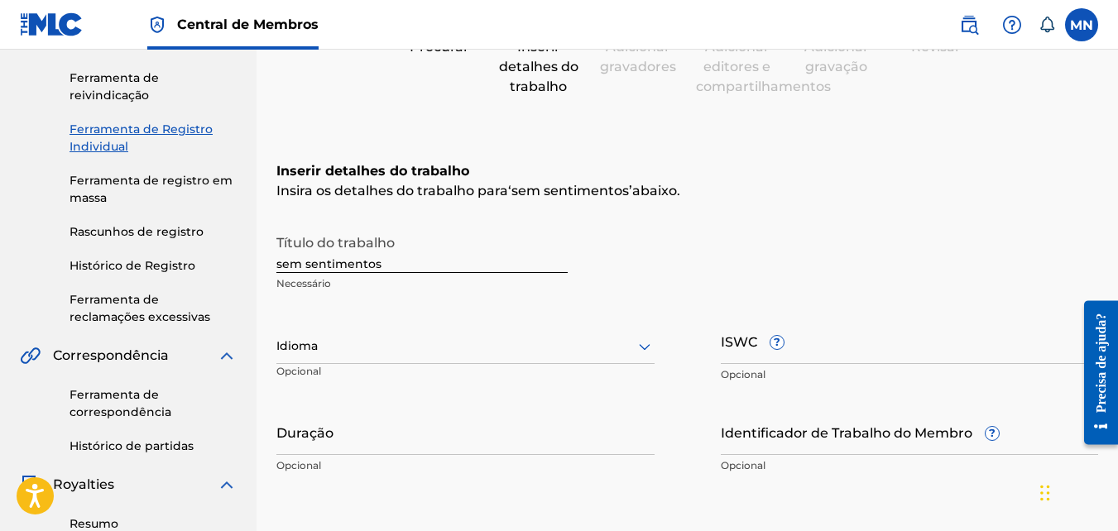
scroll to position [248, 0]
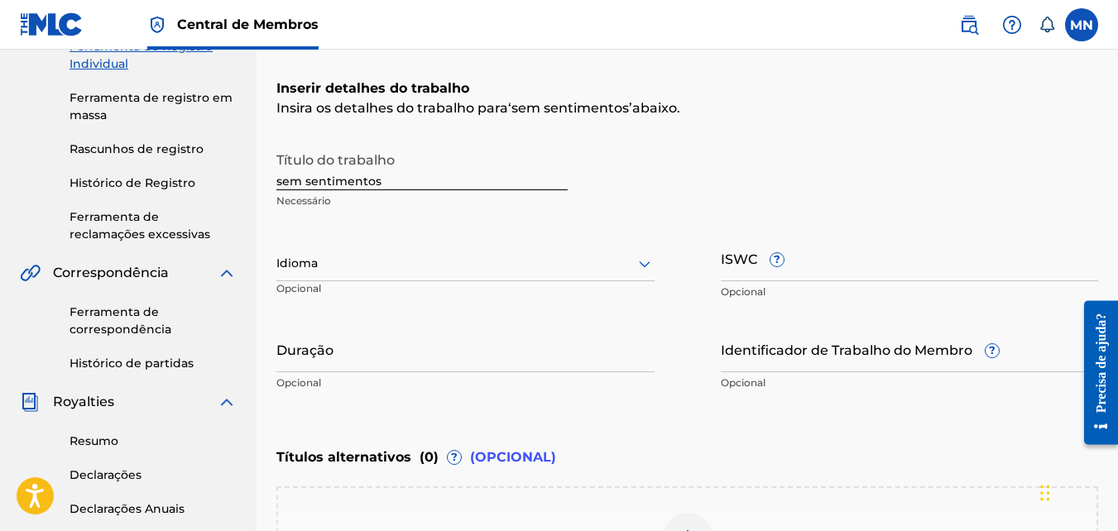
click at [640, 261] on icon at bounding box center [645, 264] width 20 height 20
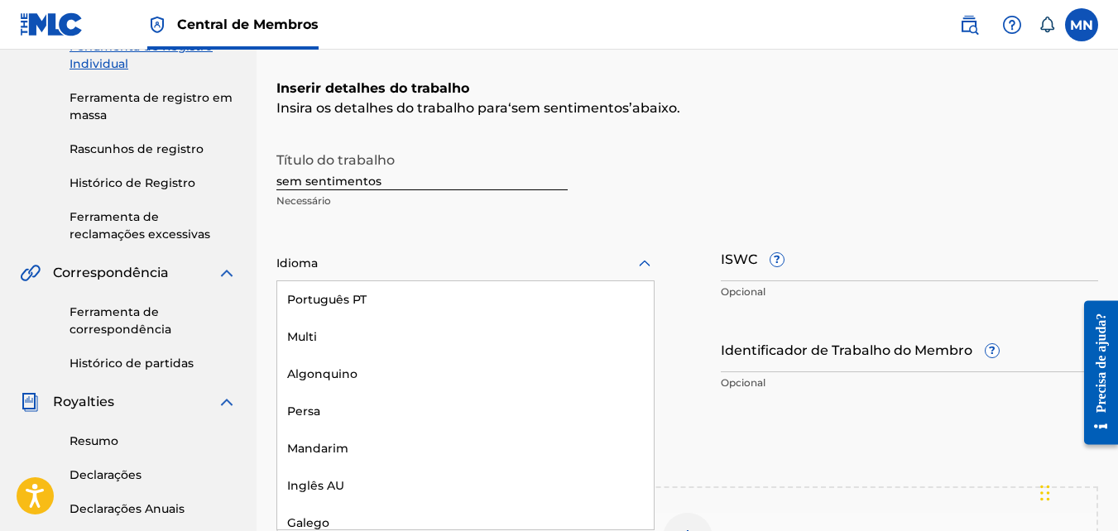
scroll to position [5449, 0]
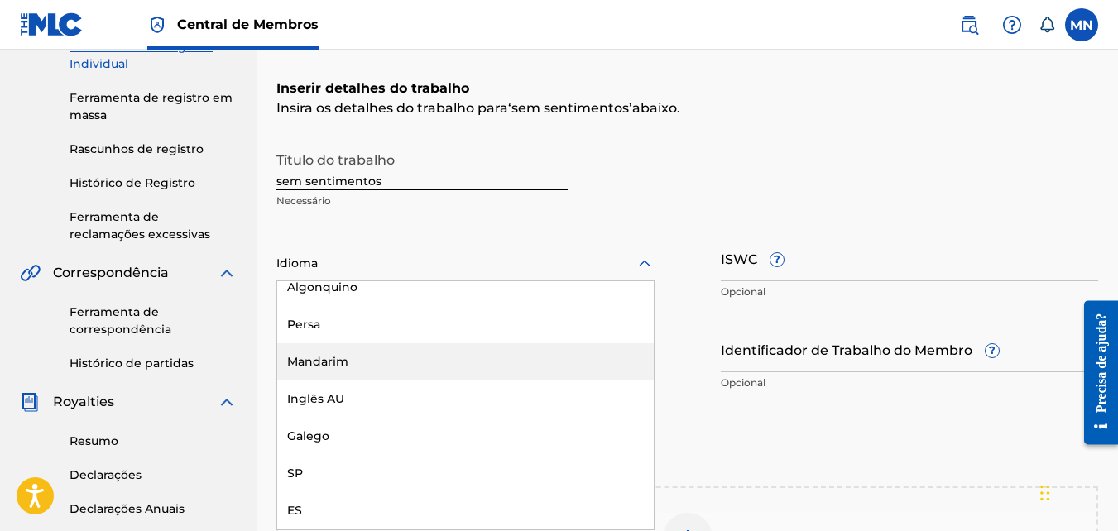
type input "b"
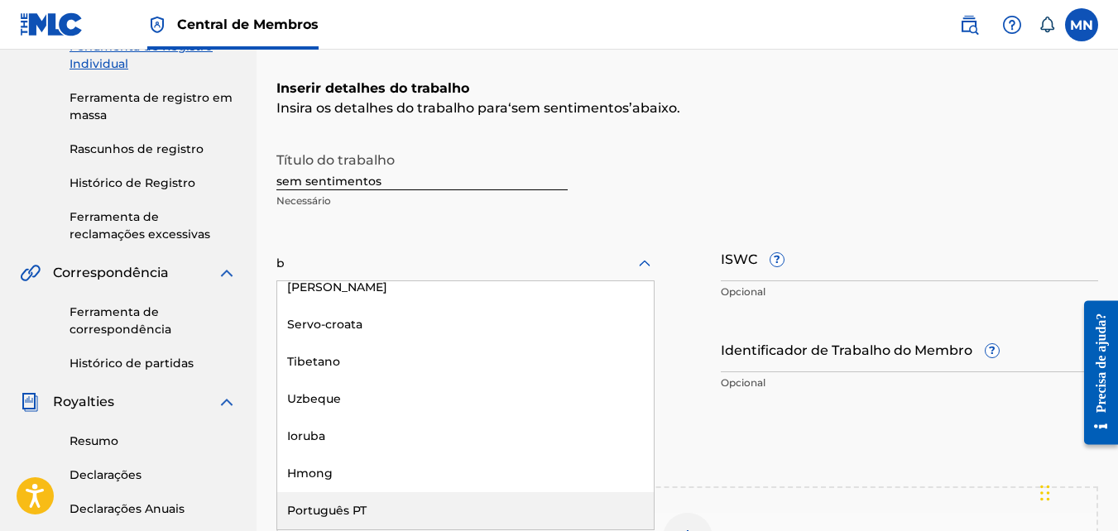
click at [383, 507] on div "Português PT" at bounding box center [465, 510] width 376 height 37
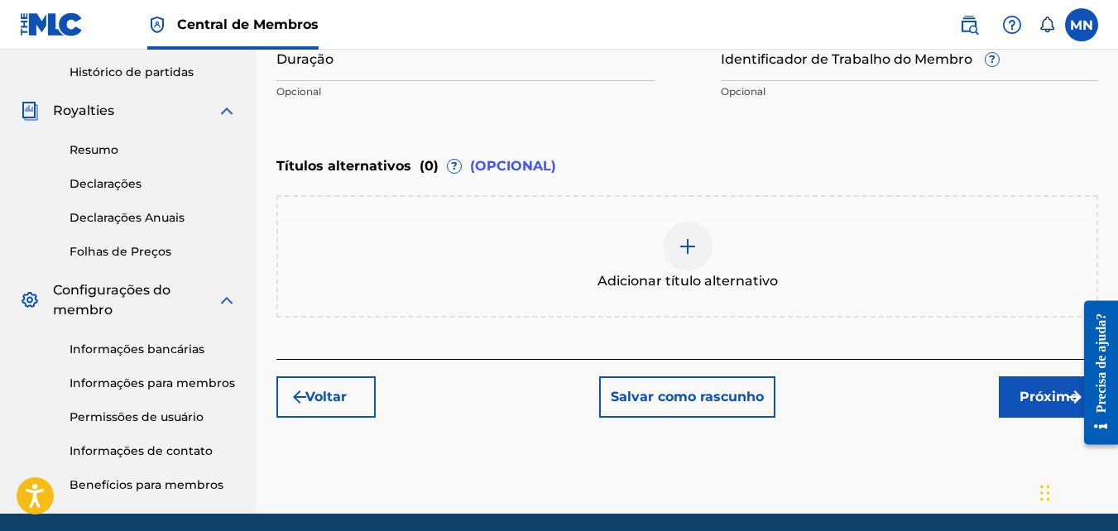
scroll to position [579, 0]
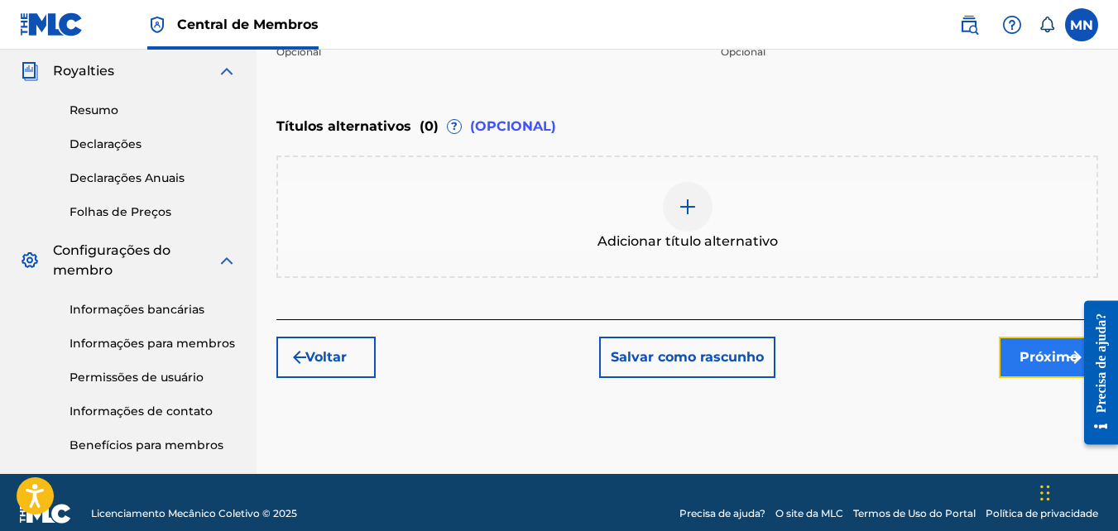
click at [1049, 359] on font "Próximo" at bounding box center [1048, 358] width 59 height 20
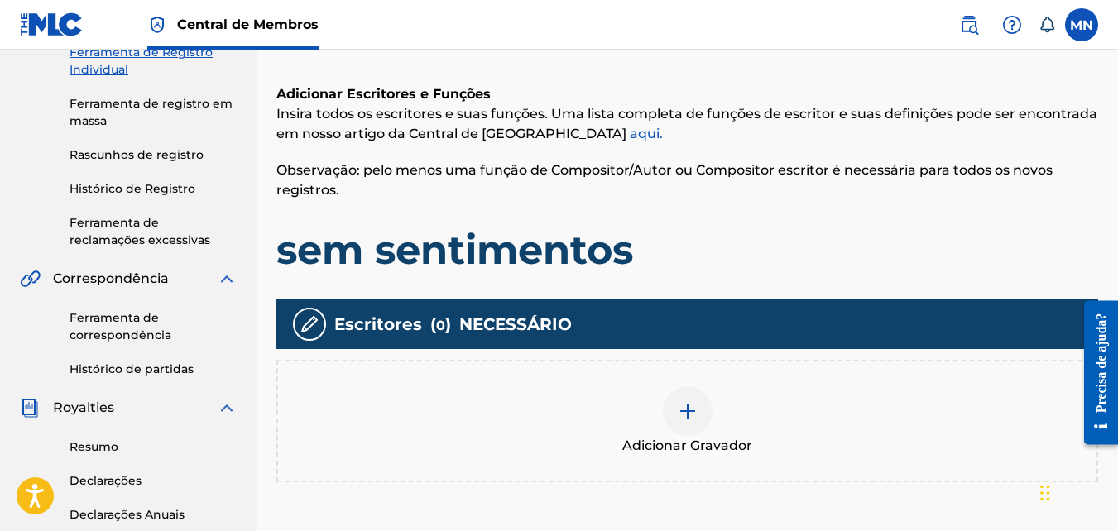
scroll to position [323, 0]
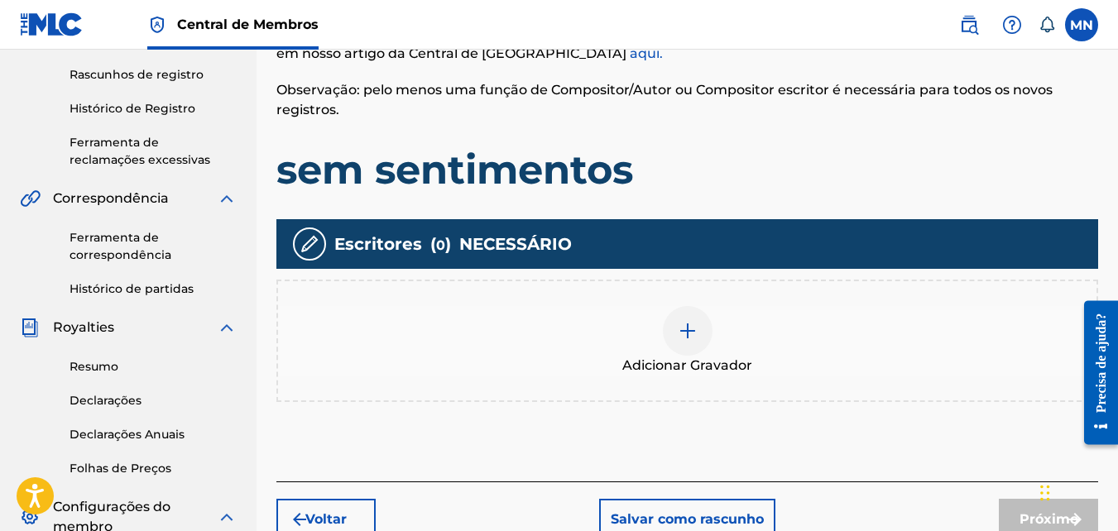
click at [693, 324] on img at bounding box center [688, 331] width 20 height 20
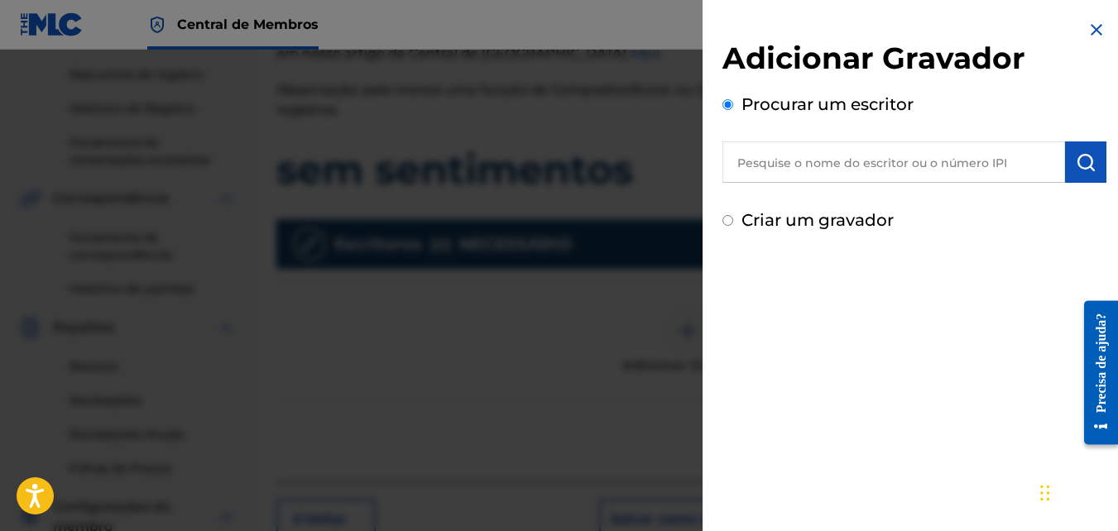
click at [963, 161] on input "text" at bounding box center [893, 161] width 343 height 41
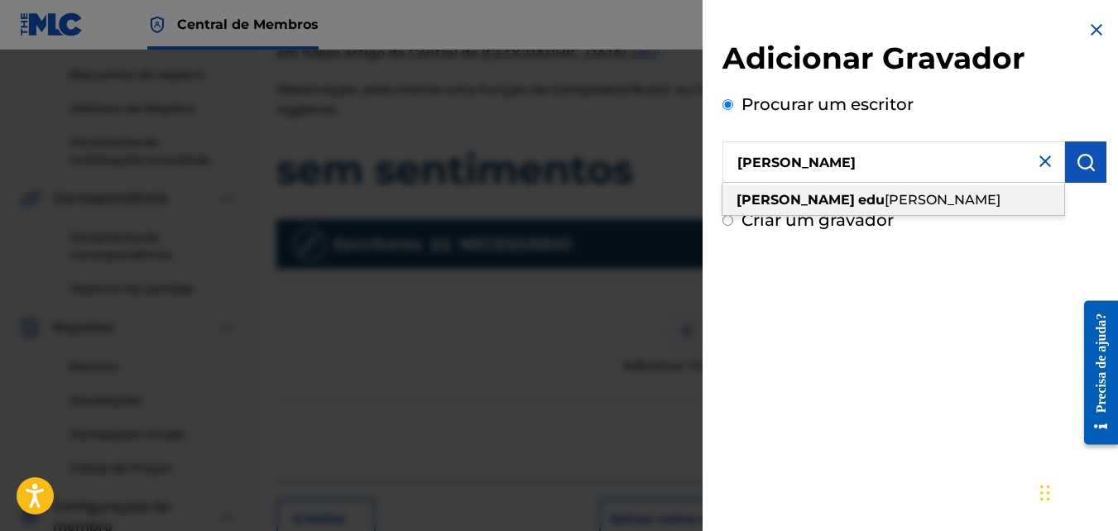
click at [958, 193] on span "Arda Silva da Rocha" at bounding box center [943, 200] width 116 height 16
type input "monique eduarda silva da rocha"
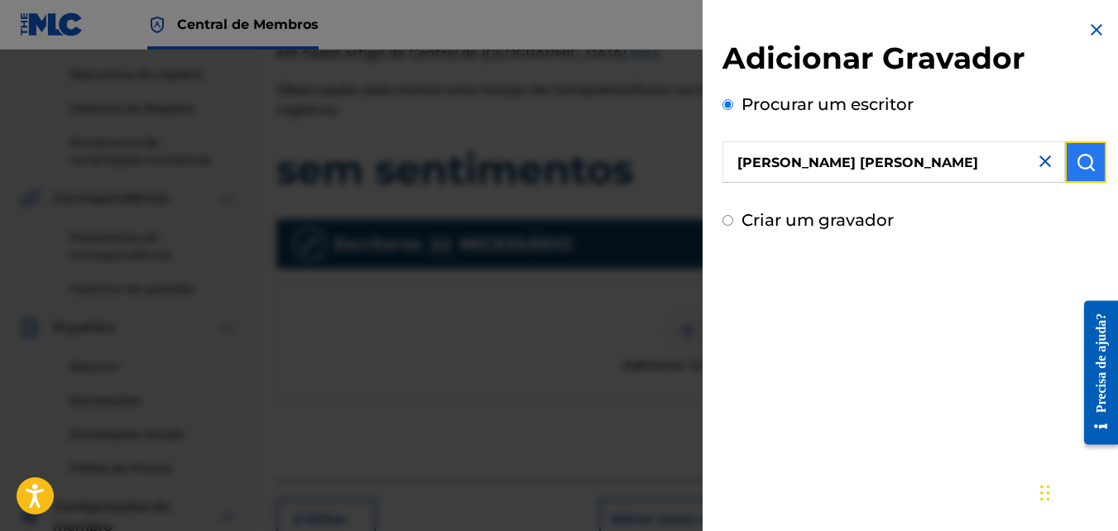
click at [1091, 178] on button "submit" at bounding box center [1085, 161] width 41 height 41
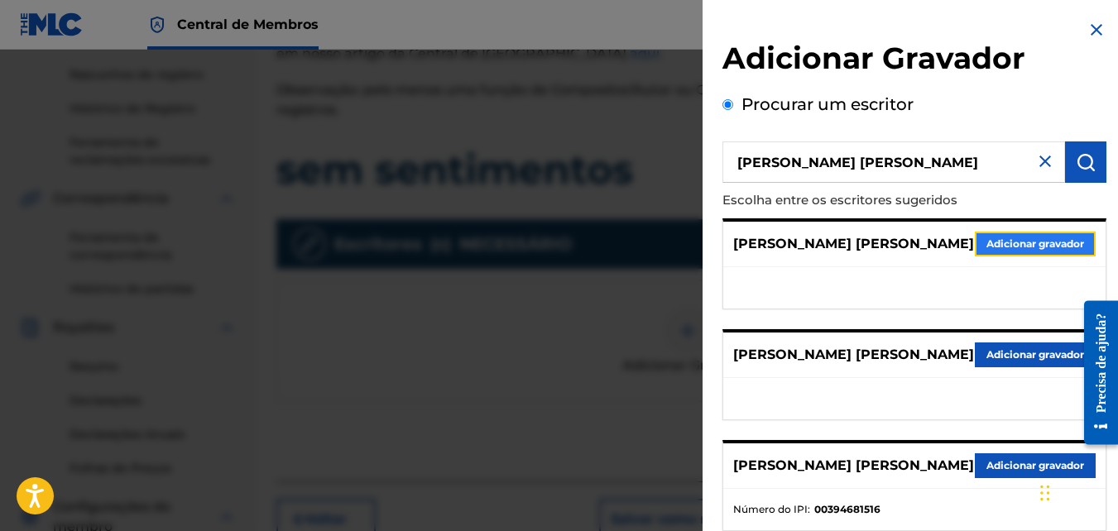
click at [1030, 249] on button "Adicionar gravador" at bounding box center [1035, 244] width 121 height 25
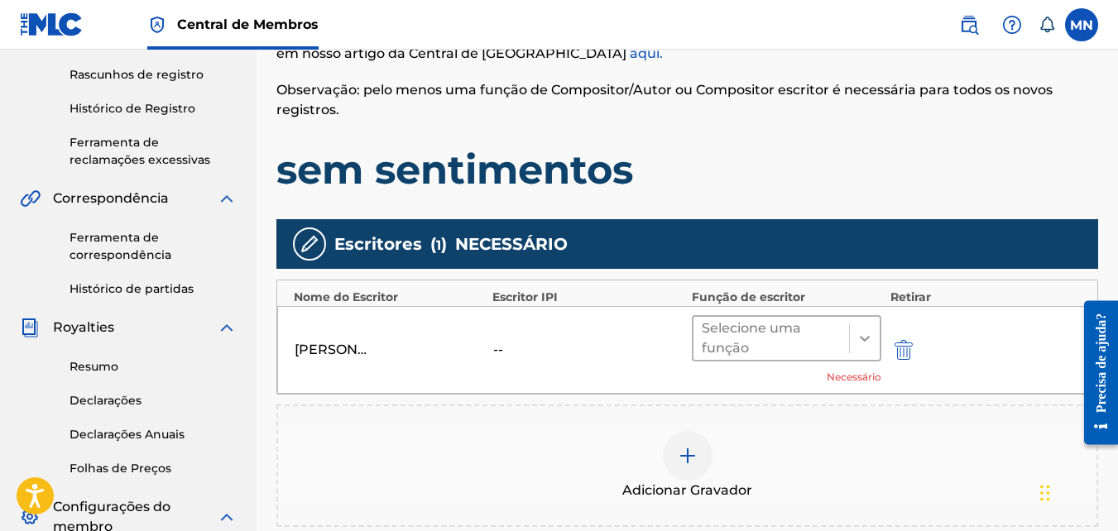
click at [867, 336] on icon at bounding box center [864, 338] width 17 height 17
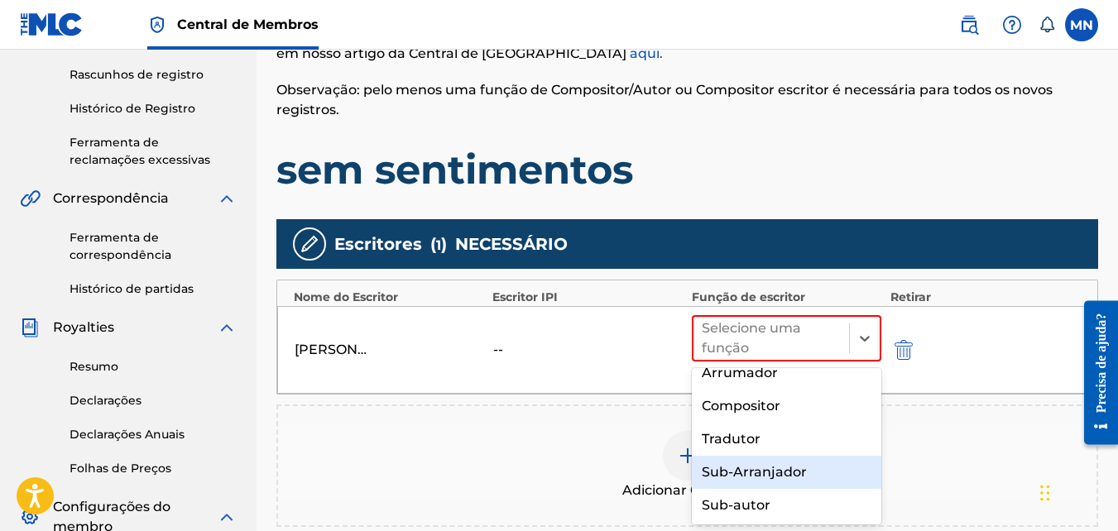
scroll to position [0, 0]
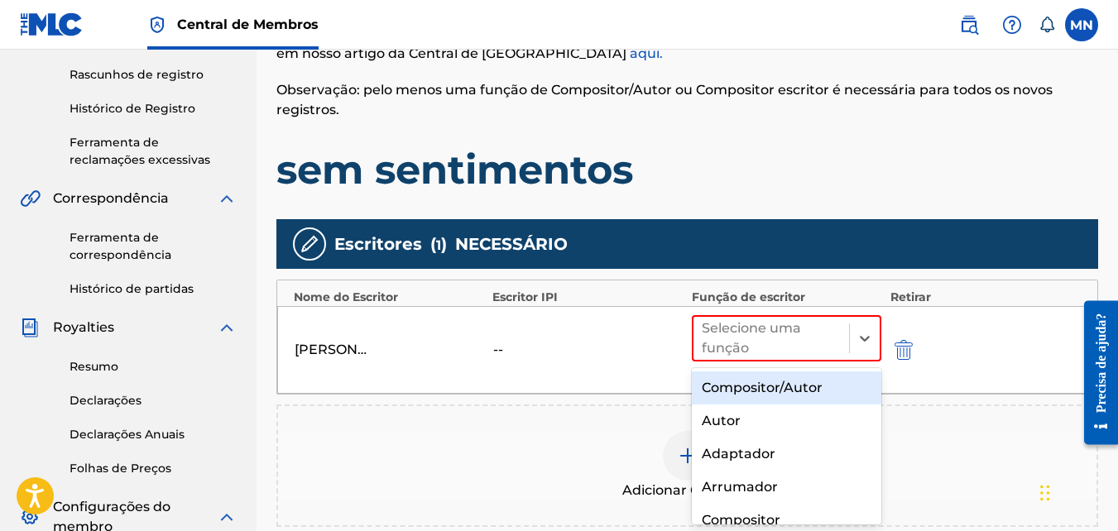
click at [765, 384] on div "Compositor/Autor" at bounding box center [787, 388] width 190 height 33
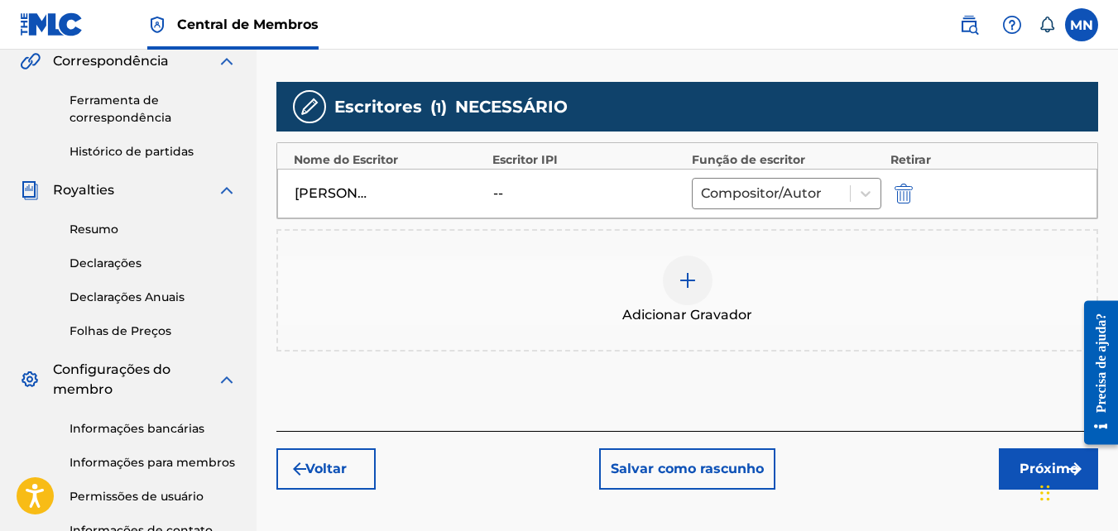
scroll to position [488, 0]
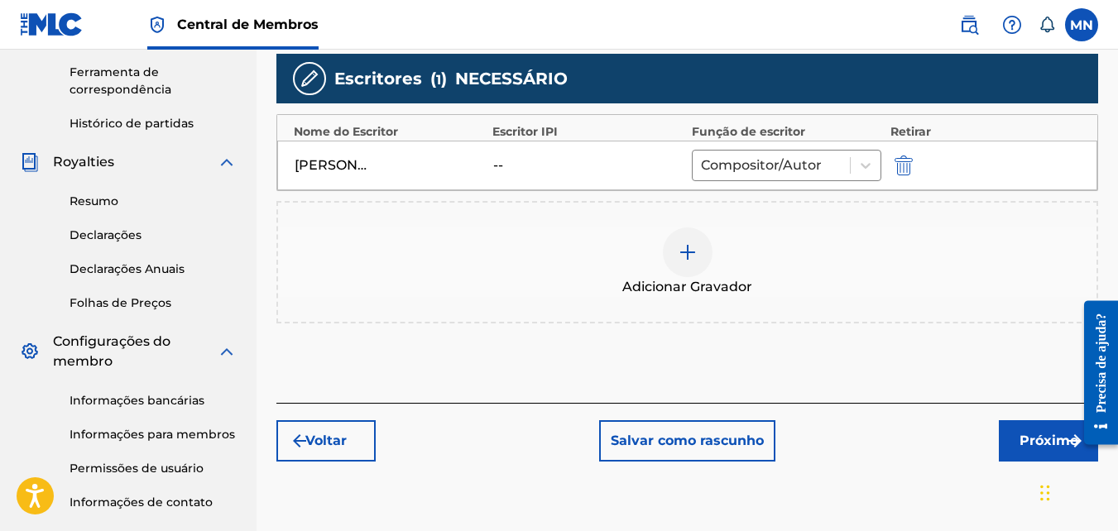
click at [684, 256] on img at bounding box center [688, 252] width 20 height 20
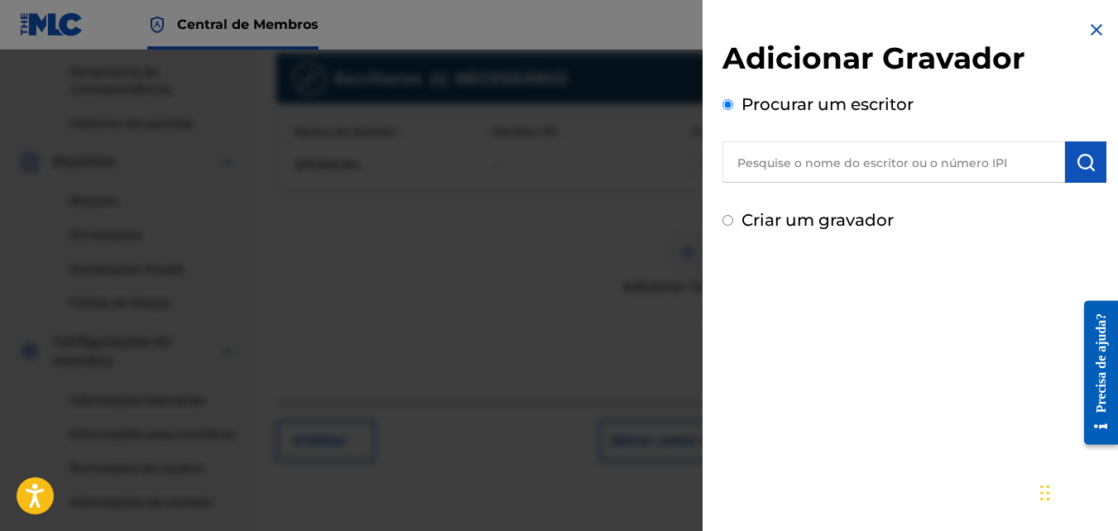
click at [856, 177] on input "text" at bounding box center [893, 161] width 343 height 41
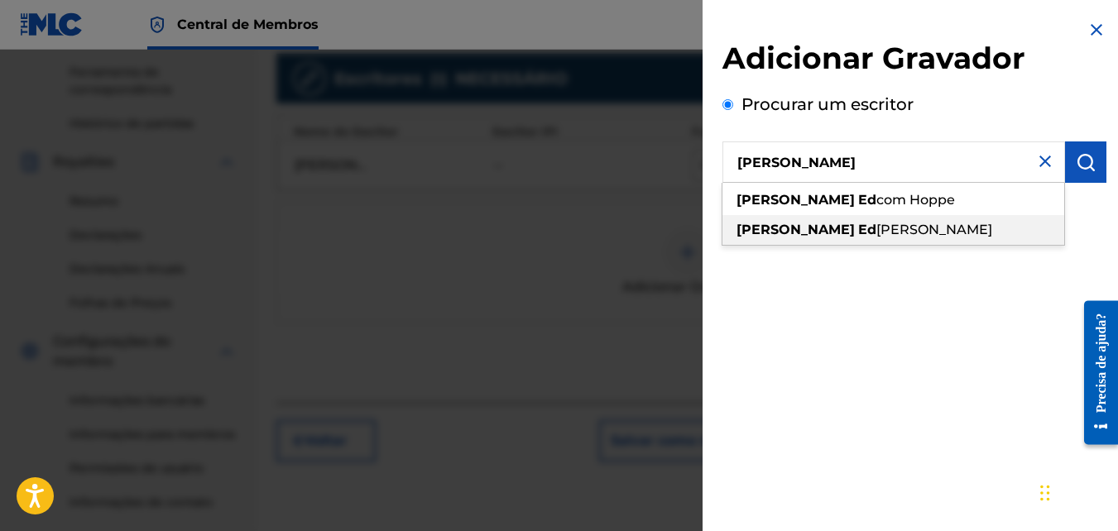
click at [851, 220] on div "Monique Ed Uarda Silva da Rocha" at bounding box center [893, 230] width 342 height 30
type input "[PERSON_NAME]"
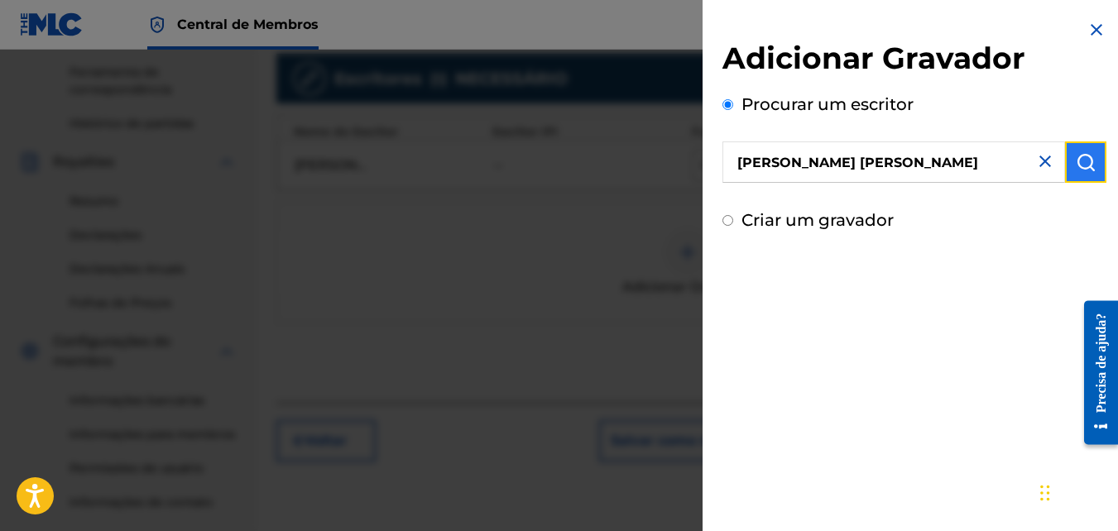
click at [1087, 168] on img "submit" at bounding box center [1086, 162] width 20 height 20
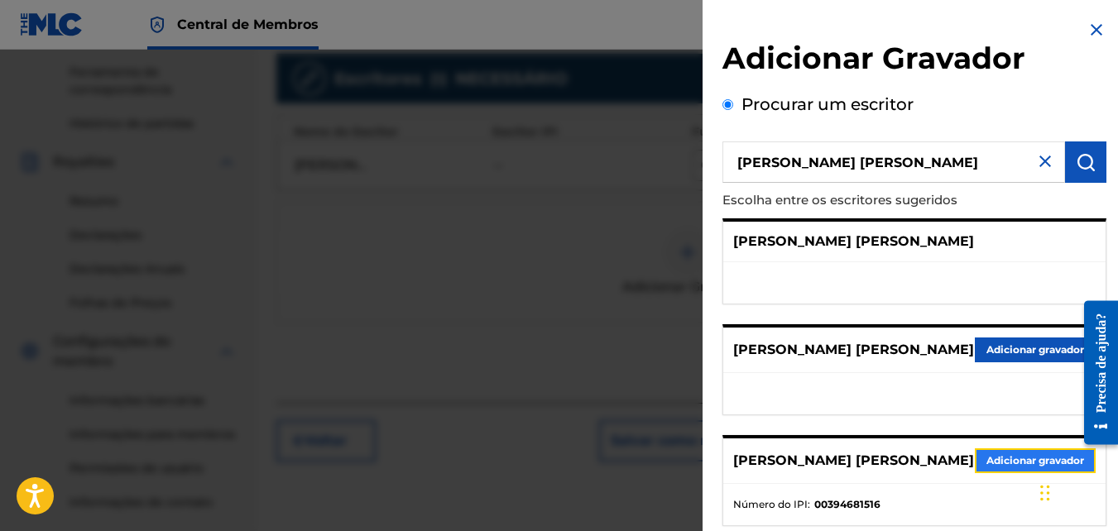
click at [1009, 467] on button "Adicionar gravador" at bounding box center [1035, 460] width 121 height 25
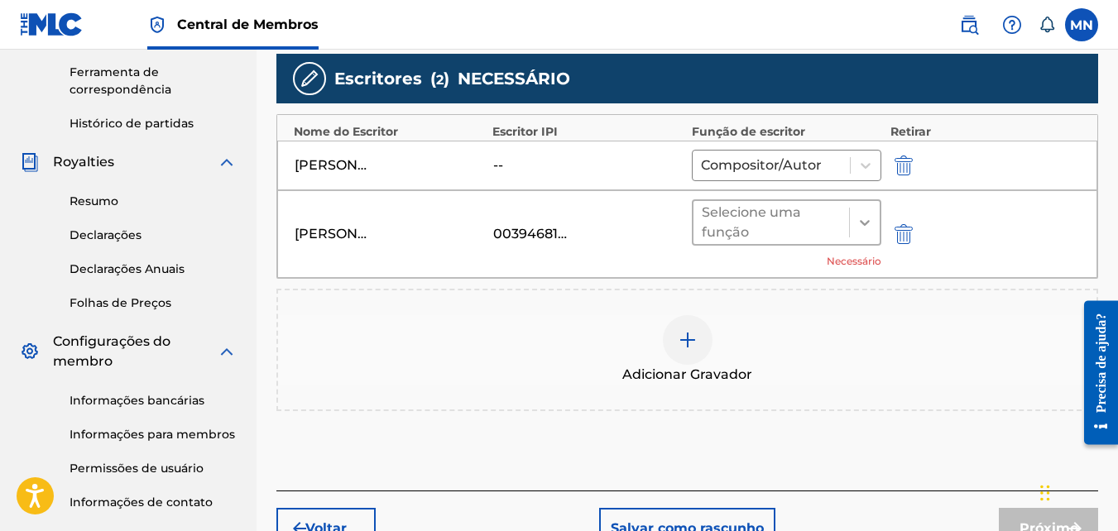
click at [865, 220] on icon at bounding box center [864, 222] width 17 height 17
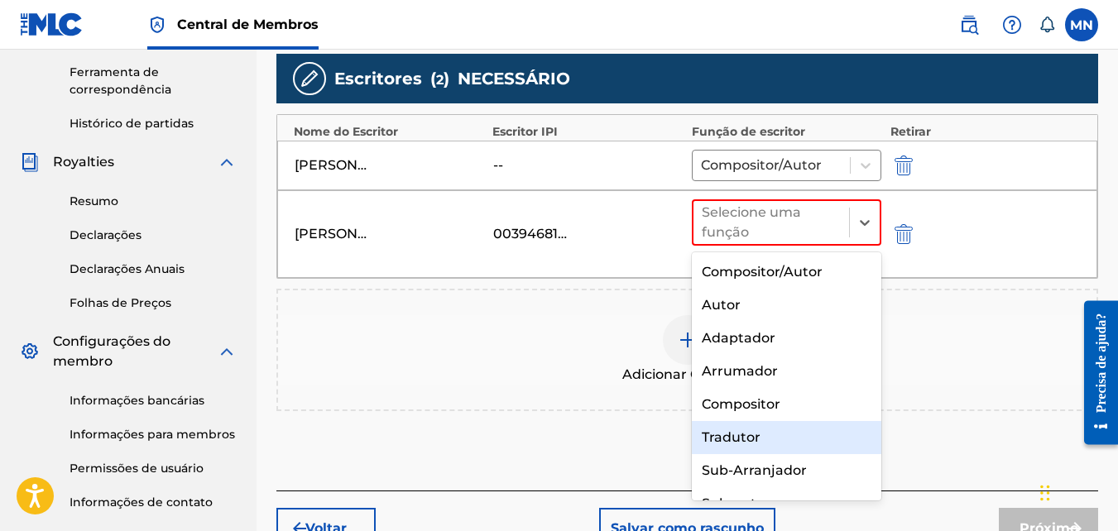
scroll to position [23, 0]
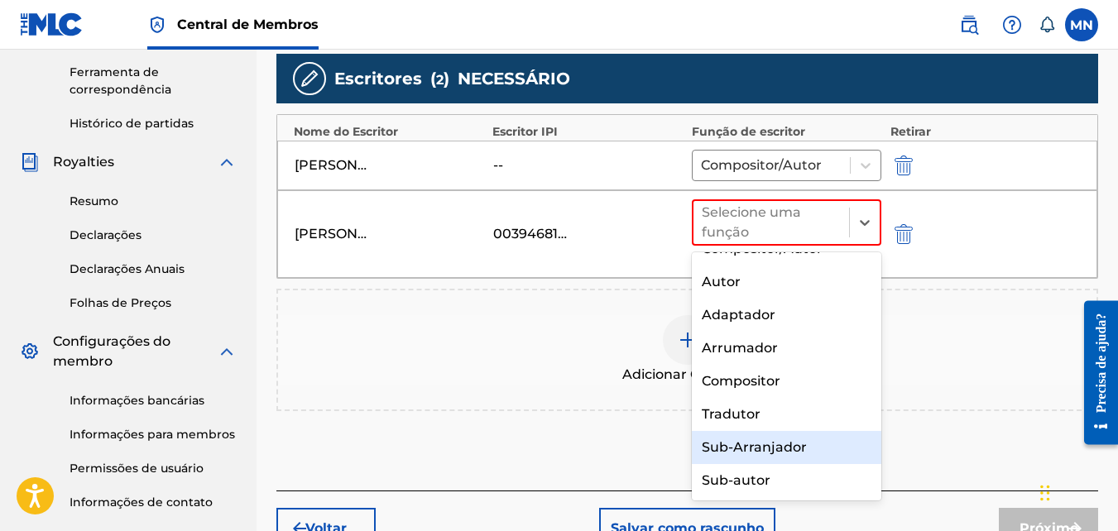
click at [777, 443] on div "Sub-Arranjador" at bounding box center [787, 447] width 190 height 33
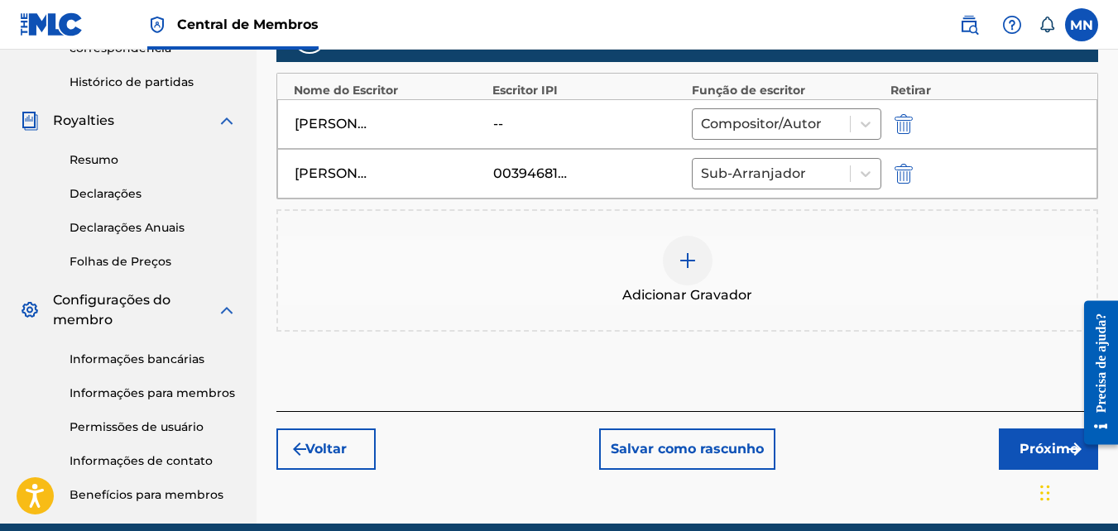
scroll to position [488, 0]
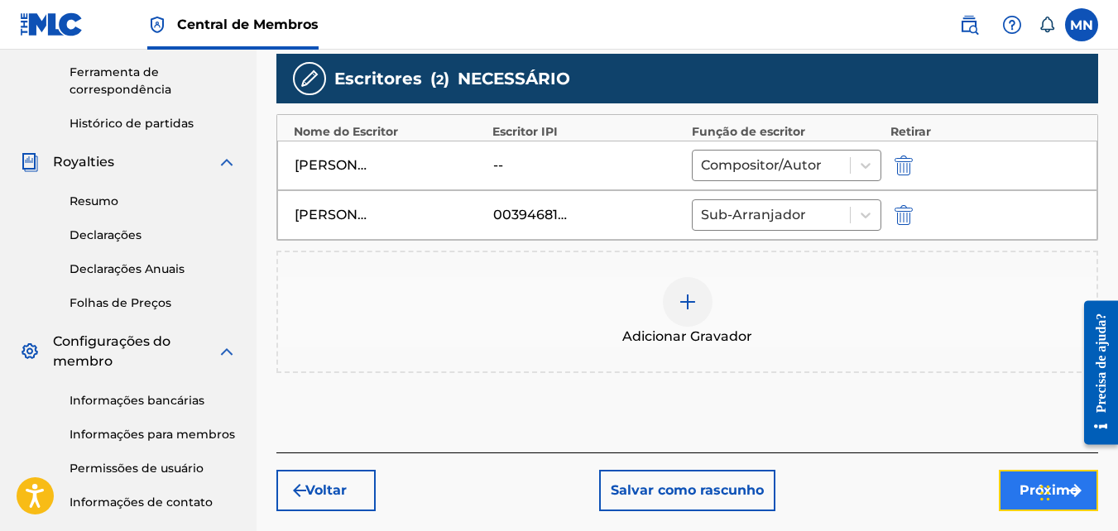
click at [1024, 479] on button "Próximo" at bounding box center [1048, 490] width 99 height 41
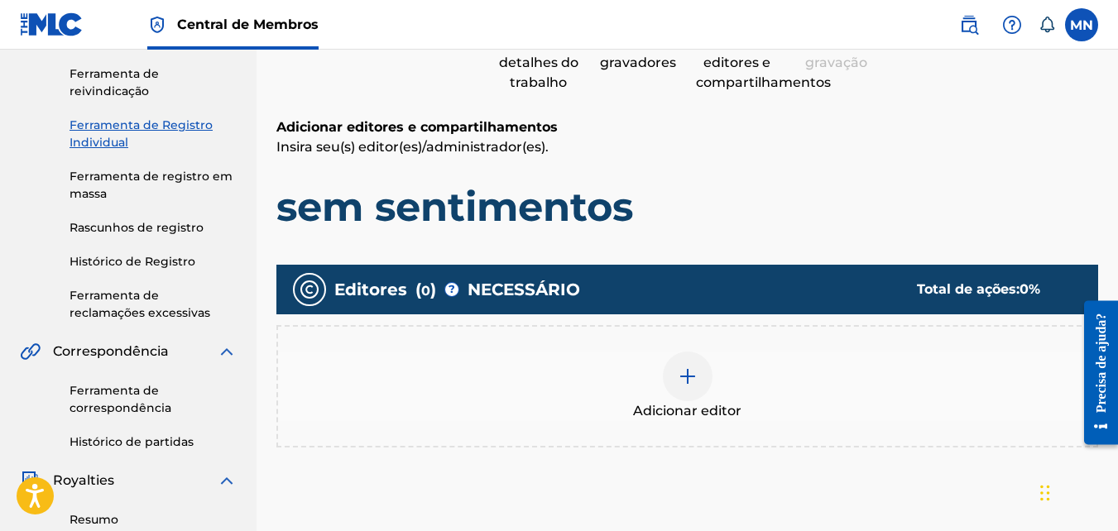
scroll to position [74, 0]
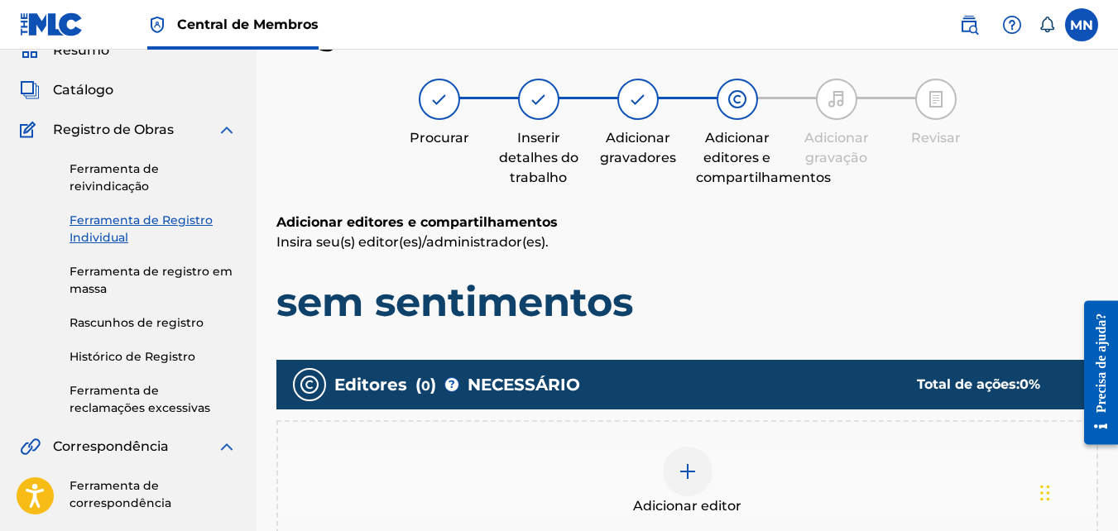
click at [544, 105] on img at bounding box center [539, 99] width 20 height 20
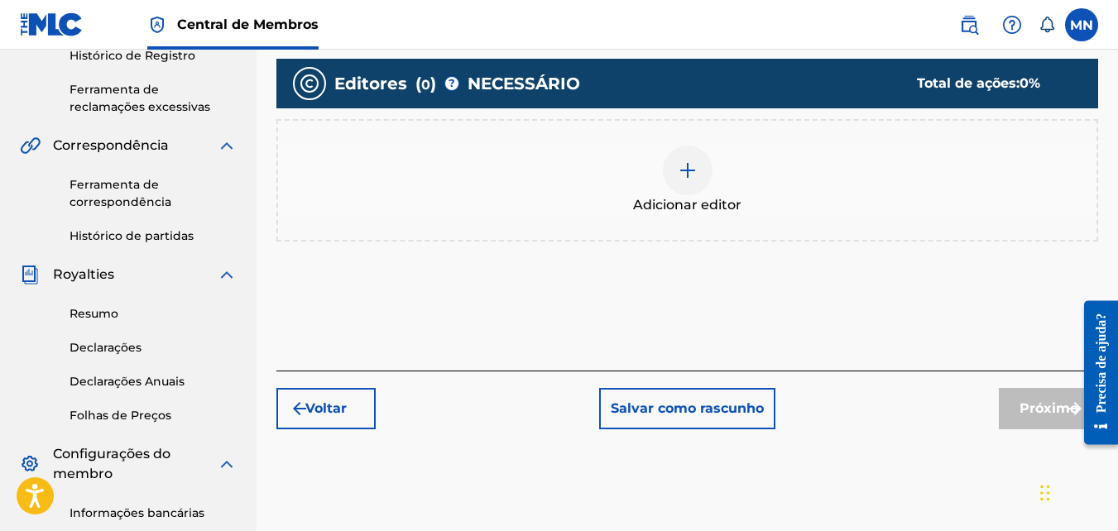
scroll to position [405, 0]
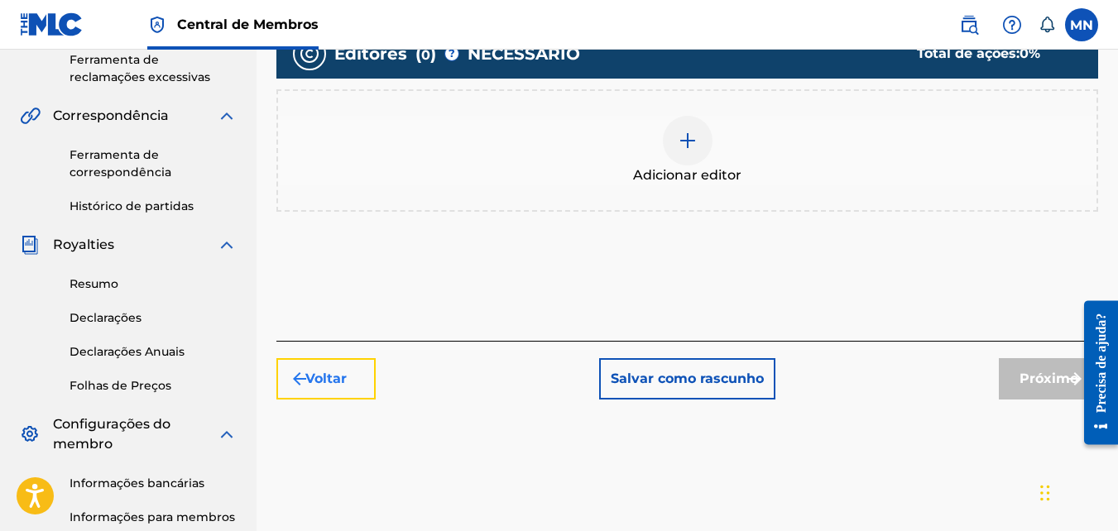
click at [322, 381] on font "Voltar" at bounding box center [325, 379] width 41 height 20
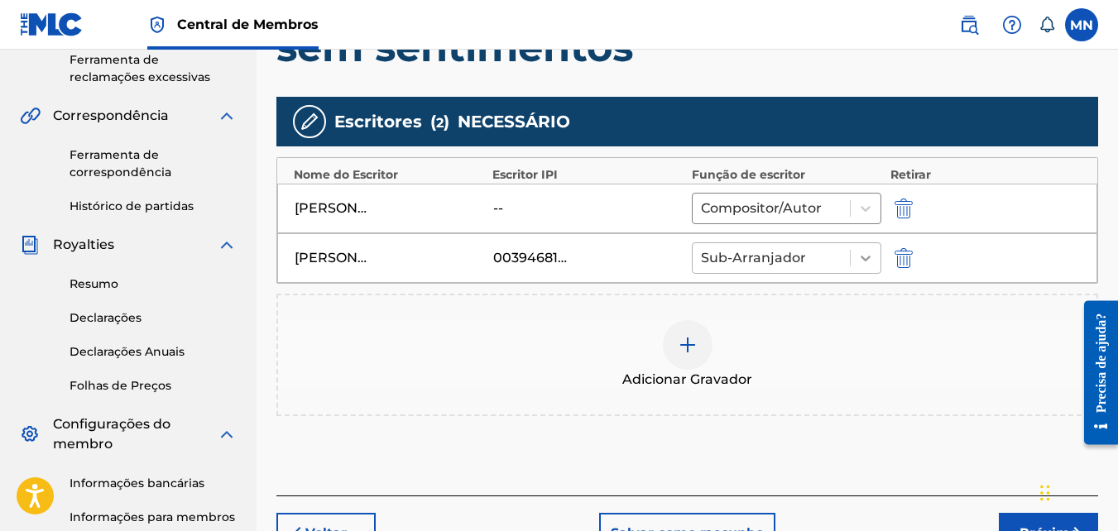
click at [865, 256] on icon at bounding box center [865, 258] width 17 height 17
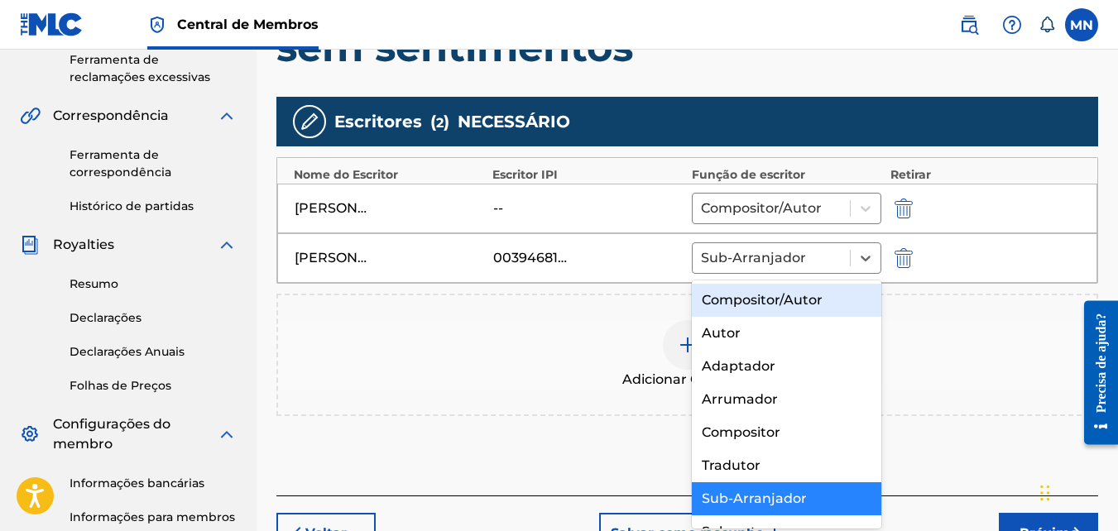
click at [799, 299] on div "Compositor/Autor" at bounding box center [787, 300] width 190 height 33
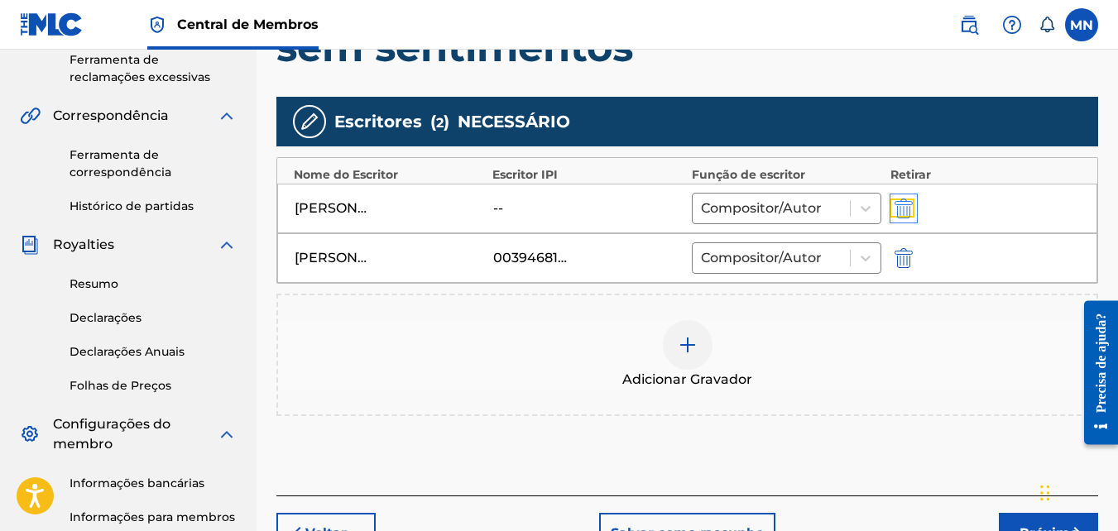
click at [895, 208] on img "submit" at bounding box center [903, 209] width 18 height 20
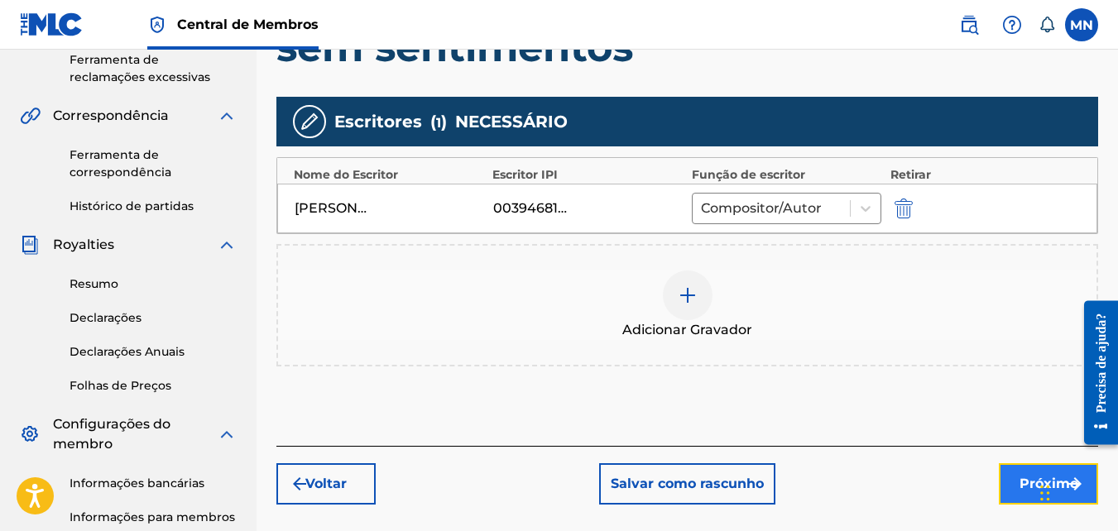
click at [1026, 483] on font "Próximo" at bounding box center [1048, 484] width 59 height 20
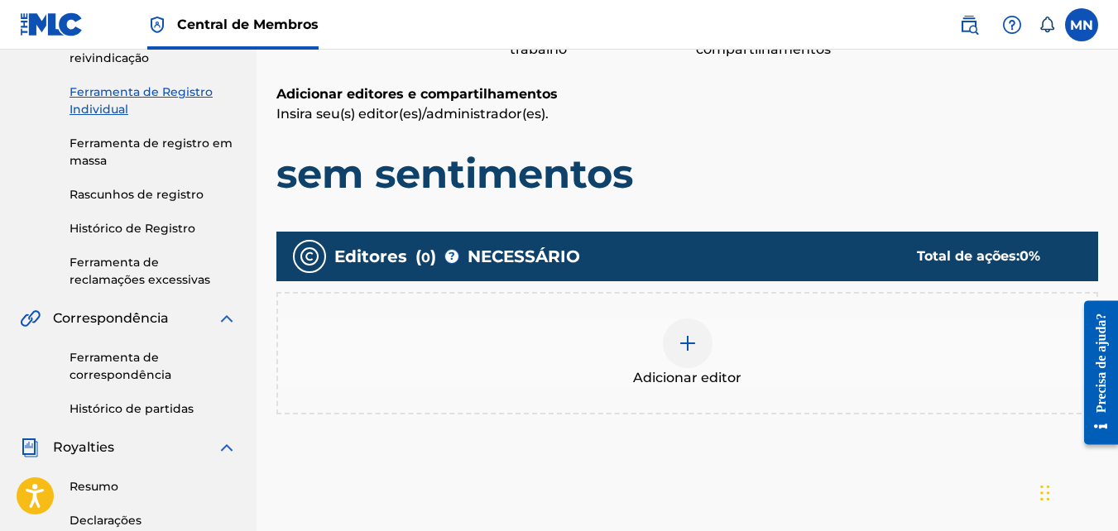
scroll to position [248, 0]
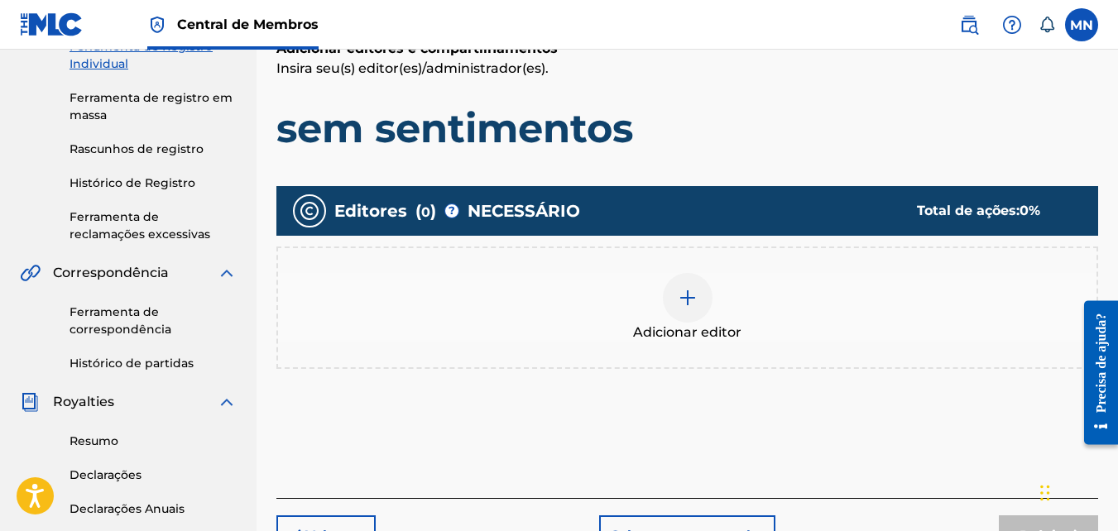
click at [693, 299] on img at bounding box center [688, 298] width 20 height 20
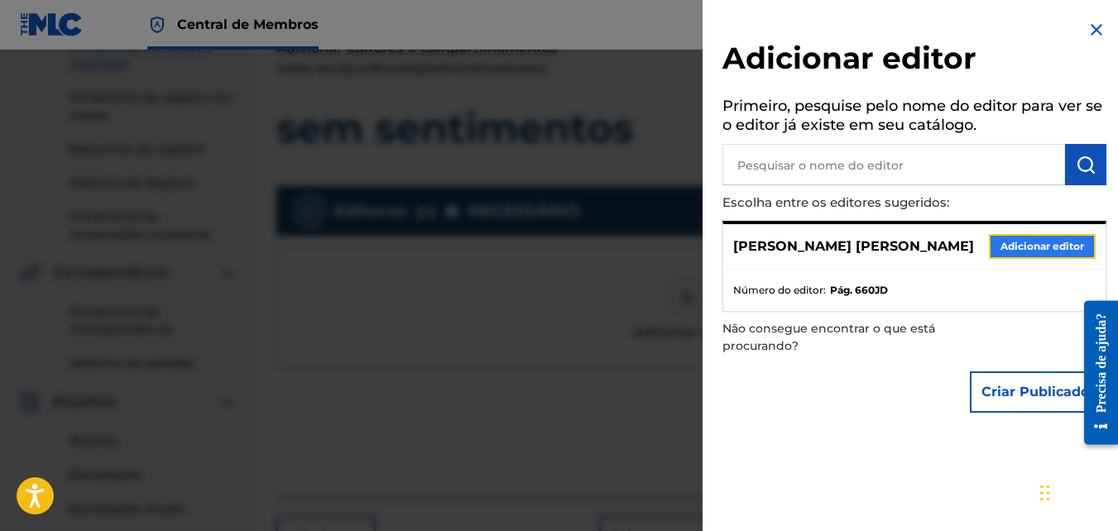
click at [1043, 249] on button "Adicionar editor" at bounding box center [1042, 246] width 107 height 25
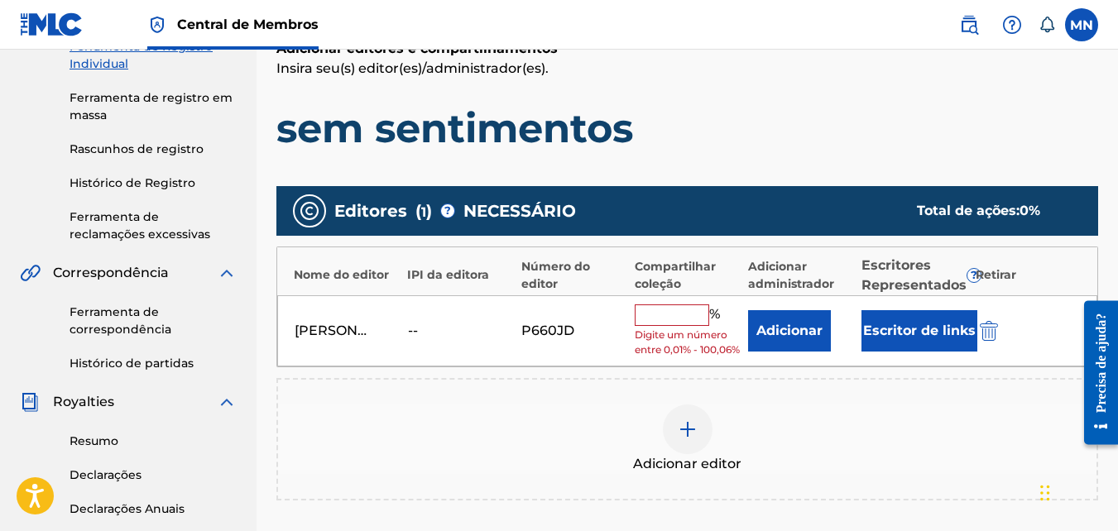
click at [670, 311] on input "text" at bounding box center [672, 315] width 74 height 22
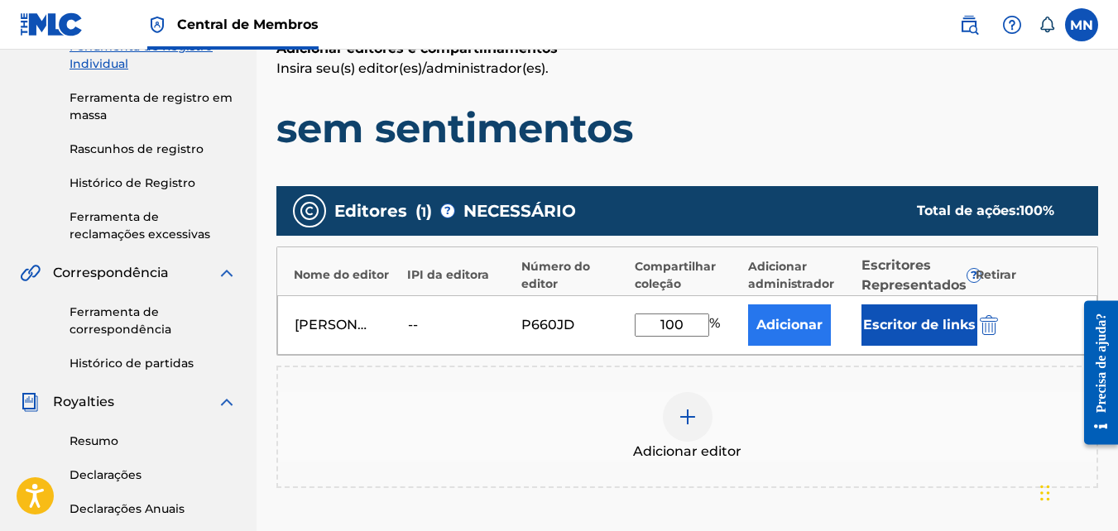
type input "100"
click at [802, 335] on button "Adicionar" at bounding box center [789, 324] width 83 height 41
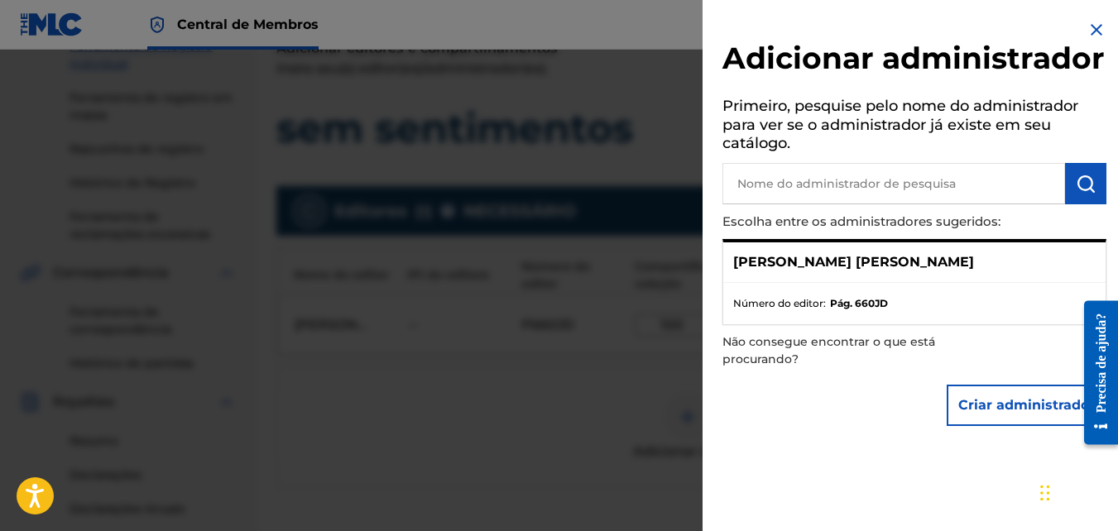
click at [808, 272] on p "[PERSON_NAME]" at bounding box center [853, 262] width 241 height 20
click at [850, 311] on strong "Pág. 660JD" at bounding box center [859, 303] width 58 height 15
click at [818, 311] on span "Número do editor:" at bounding box center [779, 303] width 93 height 15
click at [870, 324] on ul "Número do editor: Pág. 660JD" at bounding box center [914, 303] width 382 height 41
click at [867, 204] on input "text" at bounding box center [893, 183] width 343 height 41
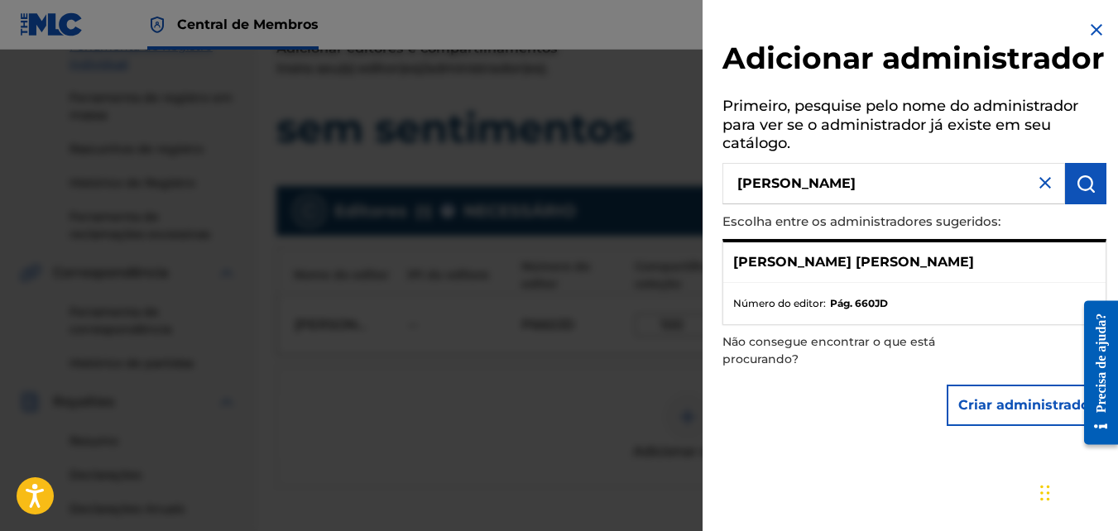
click at [866, 283] on div "[PERSON_NAME]" at bounding box center [914, 262] width 382 height 41
click at [857, 204] on input "monique" at bounding box center [893, 183] width 343 height 41
type input "monique eduarda silva da"
click at [813, 324] on ul "Número do editor: Pág. 660JD" at bounding box center [914, 303] width 382 height 41
click at [913, 283] on div "[PERSON_NAME]" at bounding box center [914, 262] width 382 height 41
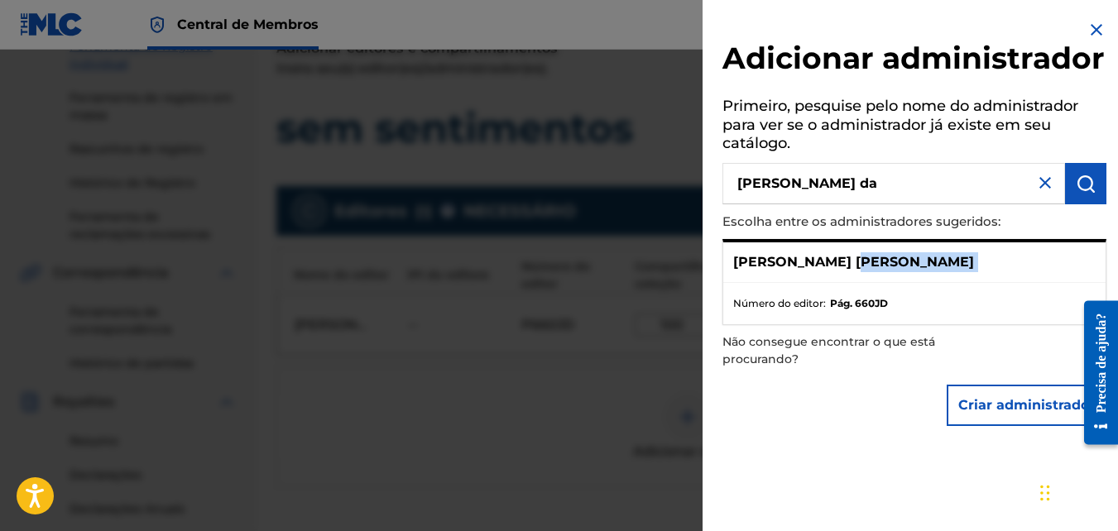
click at [913, 283] on div "[PERSON_NAME]" at bounding box center [914, 262] width 382 height 41
click at [841, 272] on p "[PERSON_NAME]" at bounding box center [853, 262] width 241 height 20
click at [805, 311] on span "Número do editor:" at bounding box center [779, 303] width 93 height 15
click at [825, 311] on span "Número do editor:" at bounding box center [779, 303] width 93 height 15
click at [837, 311] on strong "Pág. 660JD" at bounding box center [859, 303] width 58 height 15
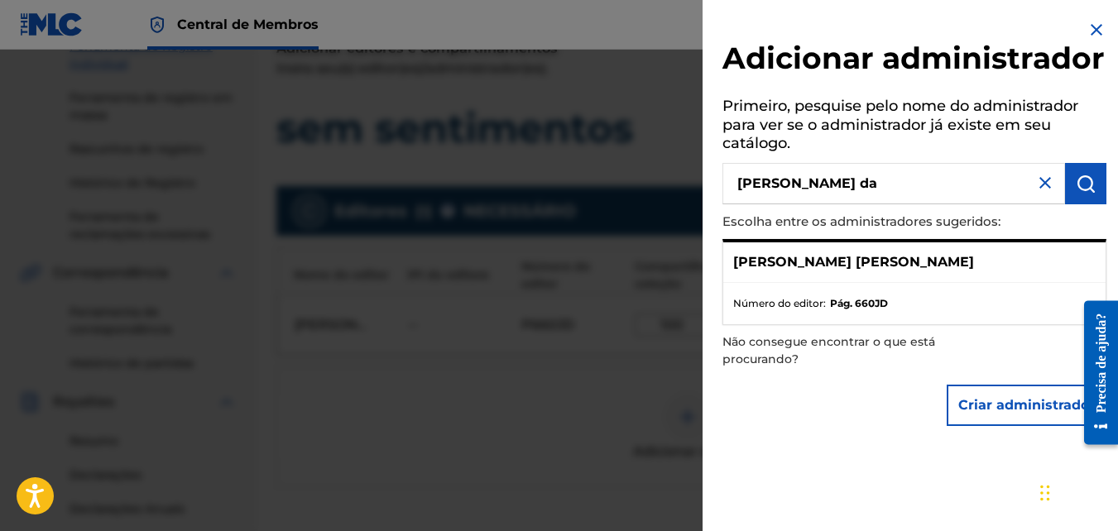
click at [851, 311] on strong "Pág. 660JD" at bounding box center [859, 303] width 58 height 15
click at [1026, 426] on button "Criar administrador" at bounding box center [1027, 405] width 160 height 41
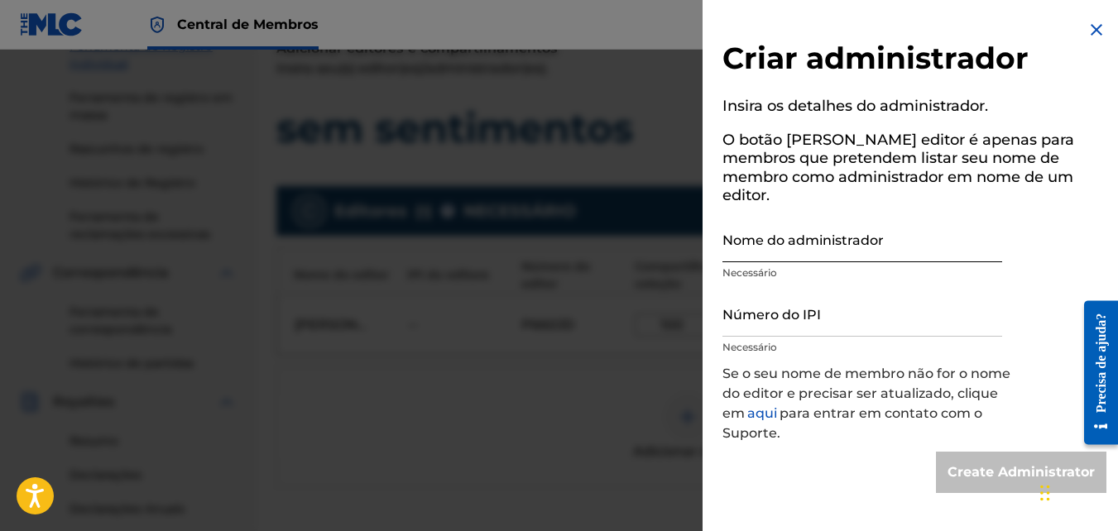
click at [818, 221] on input "Nome do administrador" at bounding box center [862, 238] width 280 height 47
type input "[PERSON_NAME] [PERSON_NAME]"
click at [1071, 208] on div "Criar administrador Insira os detalhes do administrador. O botão Criar editor é…" at bounding box center [914, 256] width 424 height 513
click at [830, 314] on input "Número do IPI" at bounding box center [862, 313] width 280 height 47
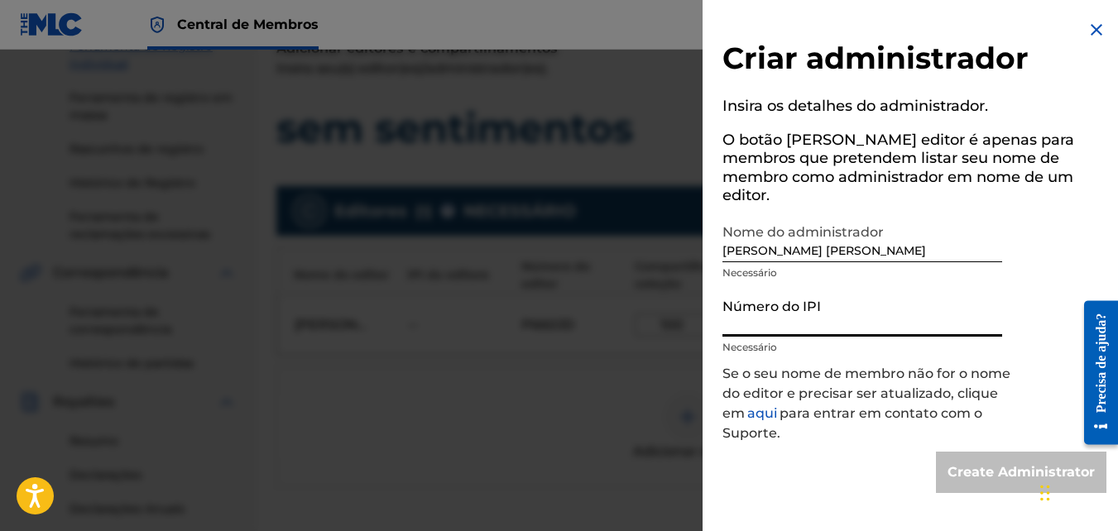
click at [1090, 31] on img at bounding box center [1096, 30] width 20 height 20
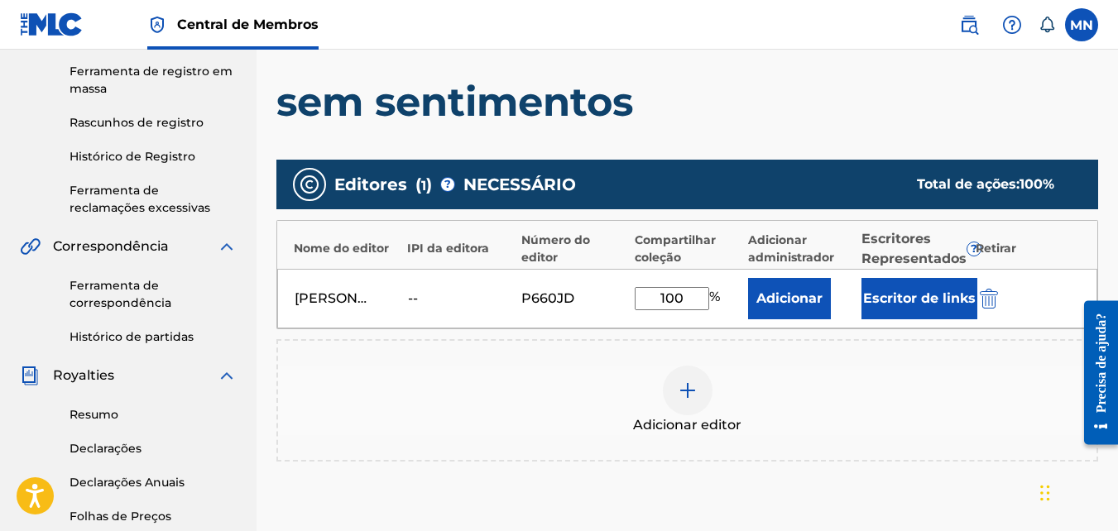
scroll to position [165, 0]
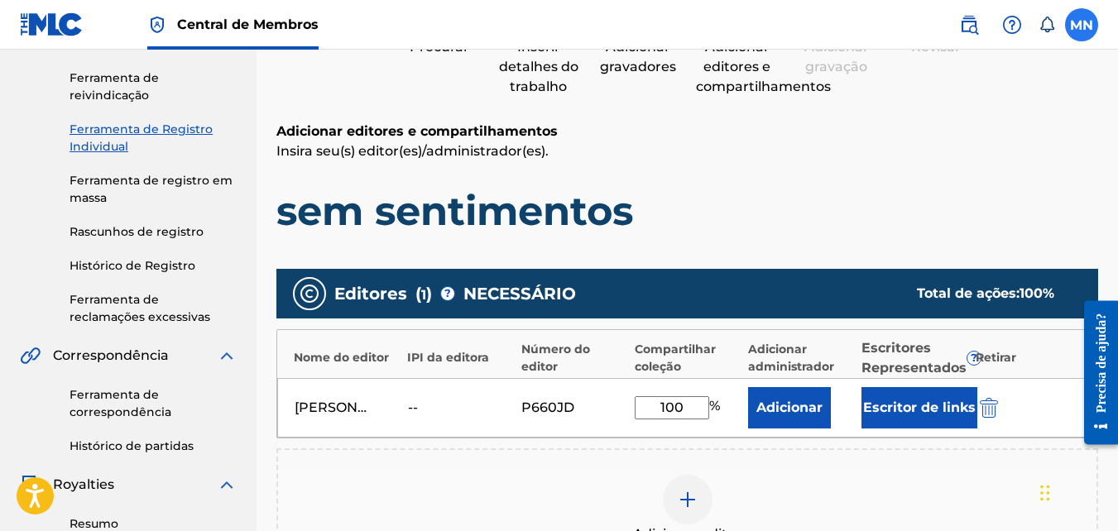
click at [1082, 33] on label at bounding box center [1081, 24] width 33 height 33
click at [1081, 25] on input "MN [PERSON_NAME] da [PERSON_NAME] [EMAIL_ADDRESS][DOMAIN_NAME] Notification Pre…" at bounding box center [1081, 25] width 0 height 0
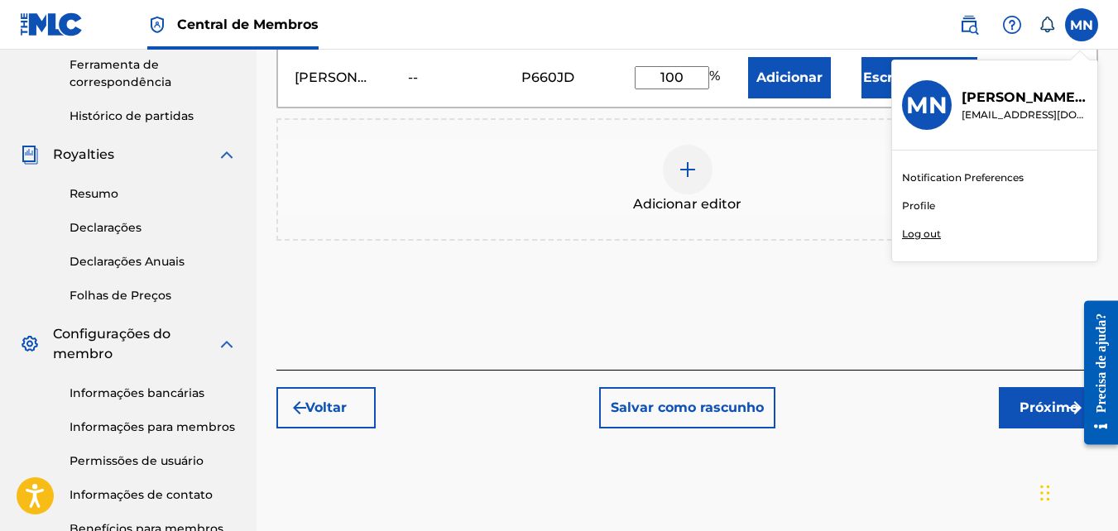
scroll to position [496, 0]
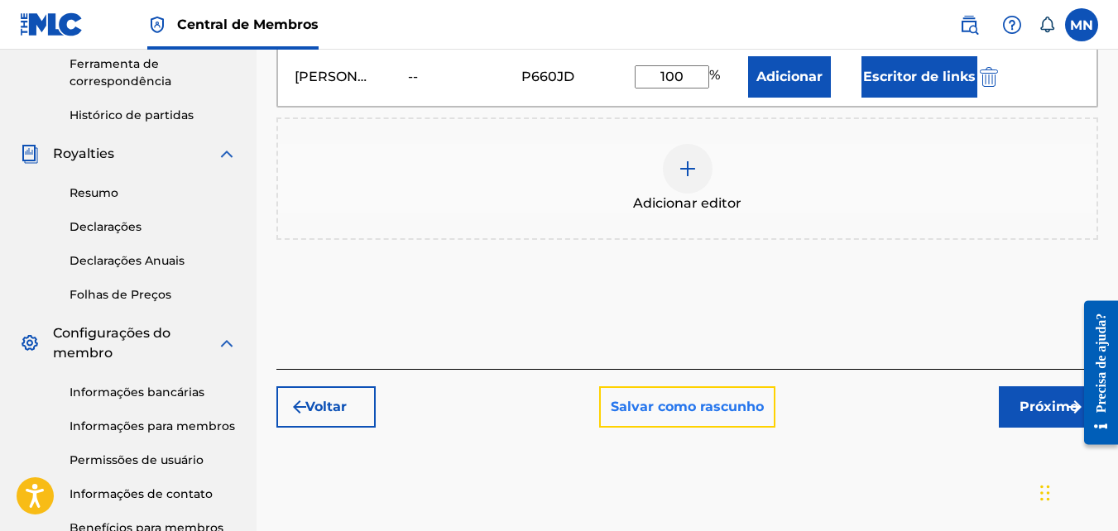
click at [676, 408] on button "Salvar como rascunho" at bounding box center [687, 406] width 176 height 41
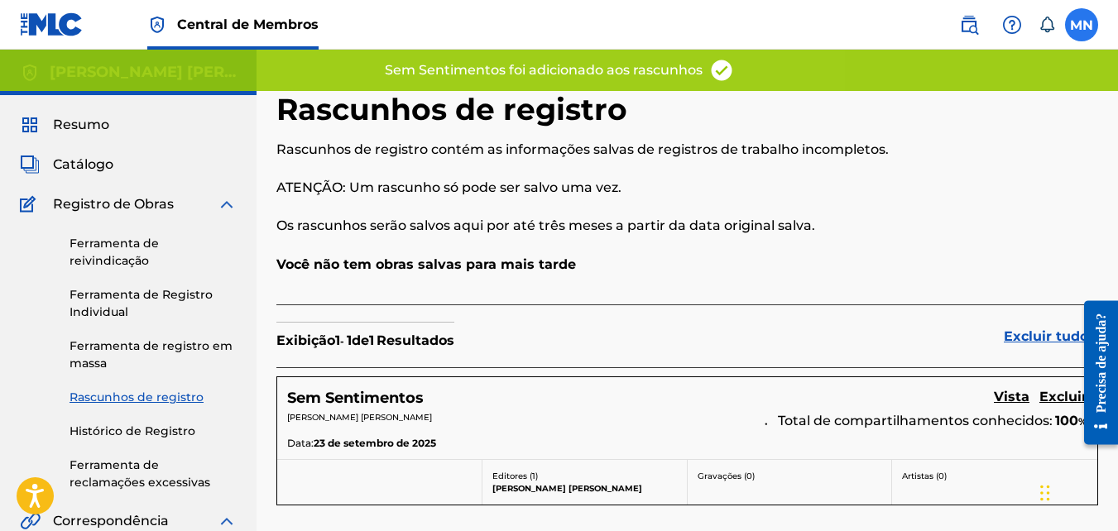
click at [1084, 21] on label at bounding box center [1081, 24] width 33 height 33
click at [1081, 25] on input "MN [PERSON_NAME] da [PERSON_NAME] [EMAIL_ADDRESS][DOMAIN_NAME] Notification Pre…" at bounding box center [1081, 25] width 0 height 0
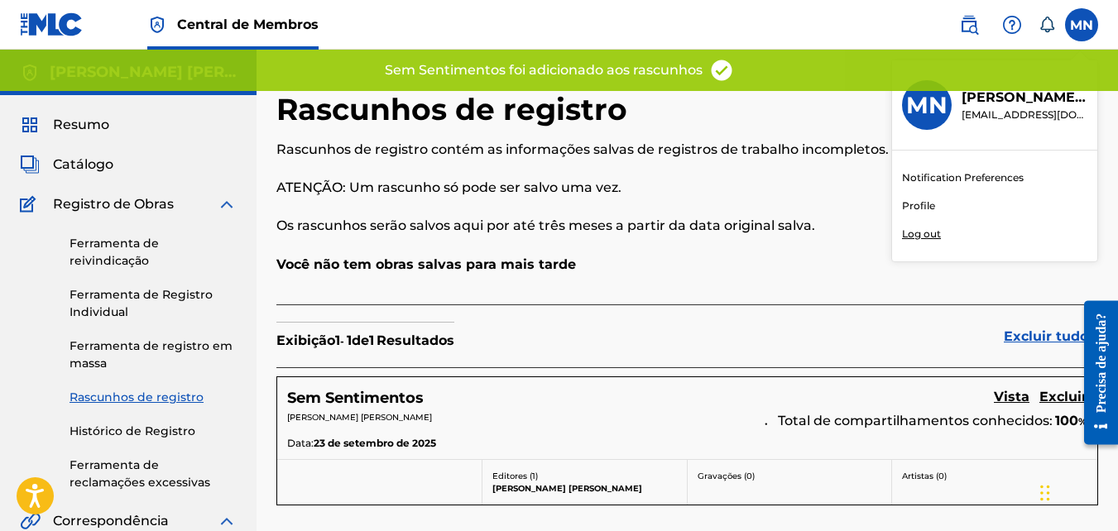
click at [936, 106] on h3 "MN" at bounding box center [926, 105] width 41 height 29
click at [1081, 25] on input "MN [PERSON_NAME] da [PERSON_NAME] [EMAIL_ADDRESS][DOMAIN_NAME] Notification Pre…" at bounding box center [1081, 25] width 0 height 0
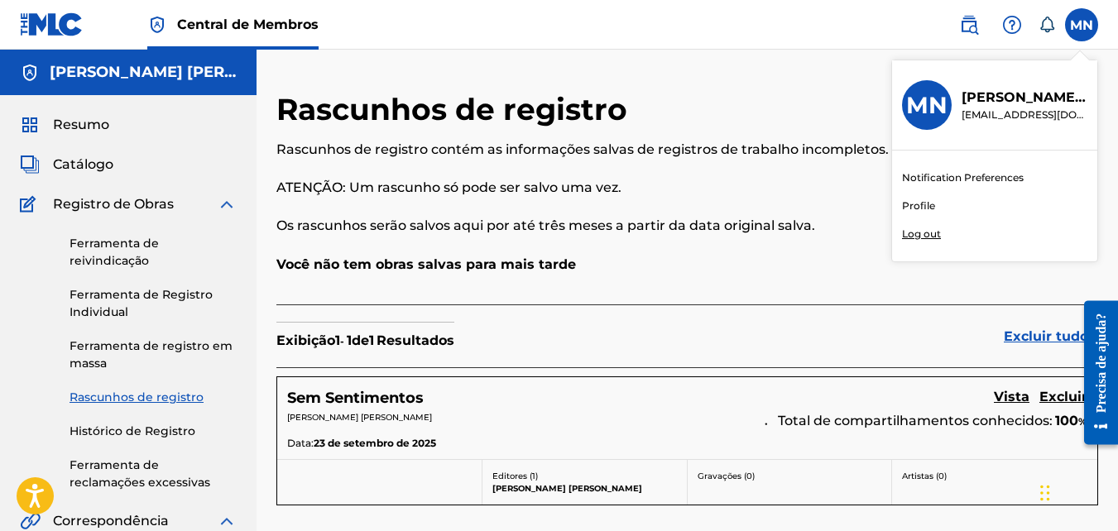
click at [1004, 101] on p "Monique eduarda silva da rocha Nick" at bounding box center [1024, 98] width 126 height 20
click at [1081, 25] on input "MN [PERSON_NAME] da [PERSON_NAME] [EMAIL_ADDRESS][DOMAIN_NAME] Notification Pre…" at bounding box center [1081, 25] width 0 height 0
click at [1004, 101] on p "Monique eduarda silva da rocha Nick" at bounding box center [1024, 98] width 126 height 20
click at [1081, 25] on input "MN [PERSON_NAME] da [PERSON_NAME] [EMAIL_ADDRESS][DOMAIN_NAME] Notification Pre…" at bounding box center [1081, 25] width 0 height 0
click at [81, 126] on span "Resumo" at bounding box center [81, 125] width 56 height 20
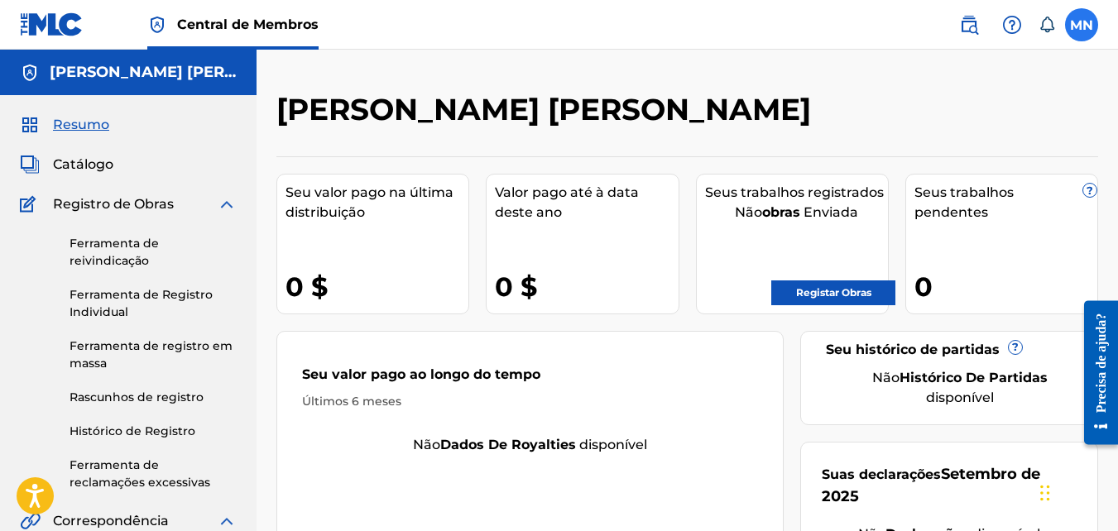
click at [1077, 25] on label at bounding box center [1081, 24] width 33 height 33
click at [1081, 25] on input "MN [PERSON_NAME] da [PERSON_NAME] [EMAIL_ADDRESS][DOMAIN_NAME] Notification Pre…" at bounding box center [1081, 25] width 0 height 0
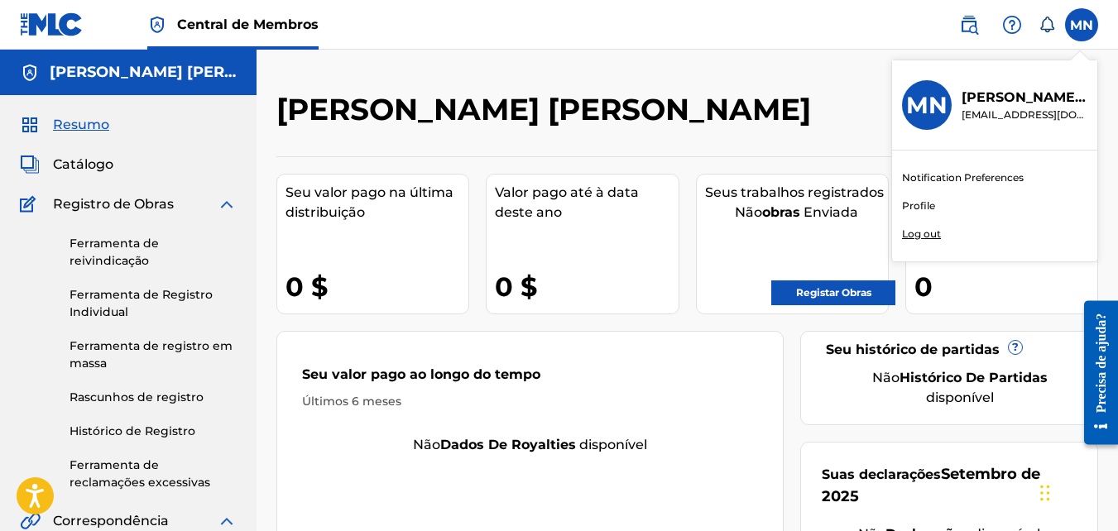
click at [908, 205] on link "Profile" at bounding box center [918, 206] width 33 height 15
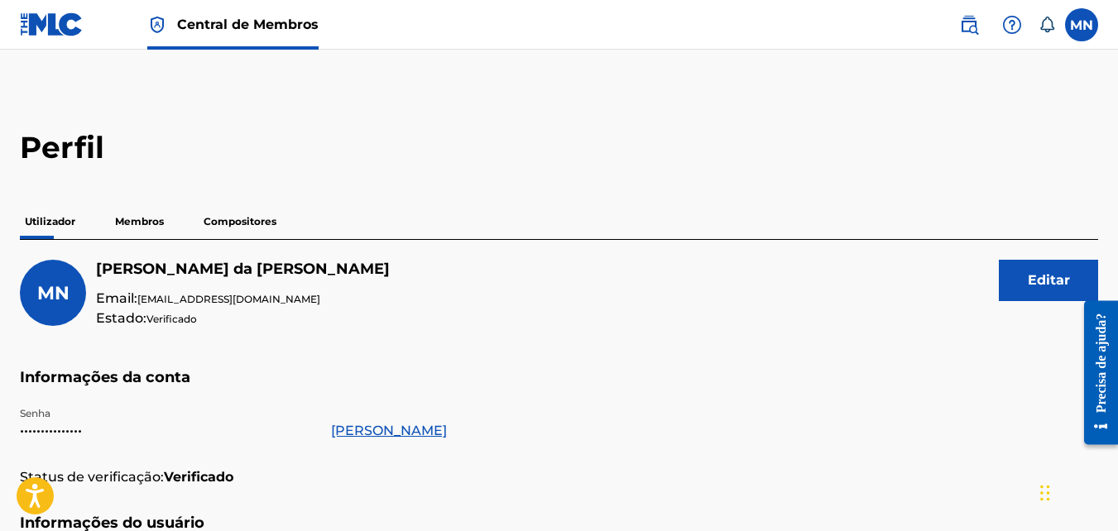
click at [158, 218] on p "Membros" at bounding box center [139, 221] width 59 height 35
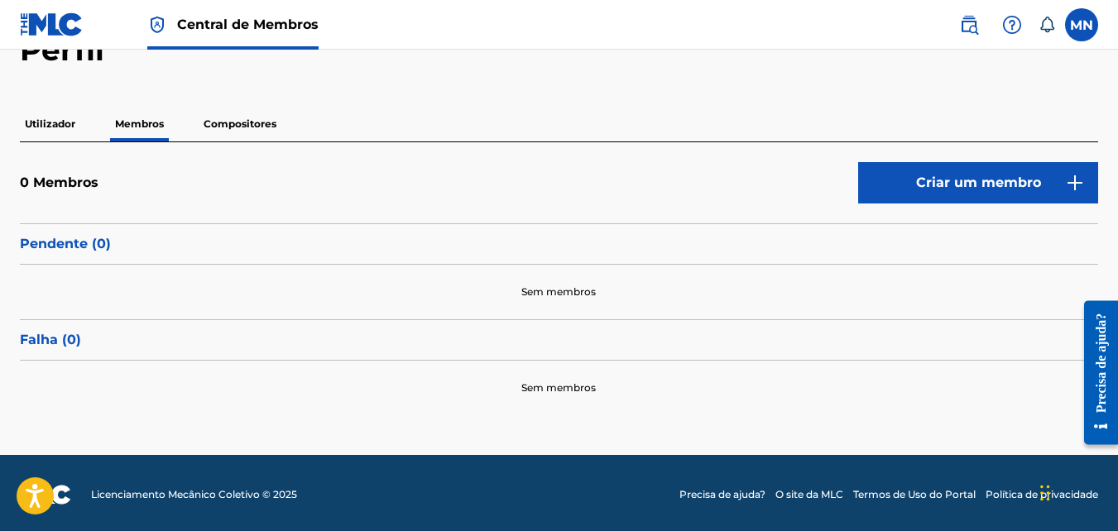
scroll to position [101, 0]
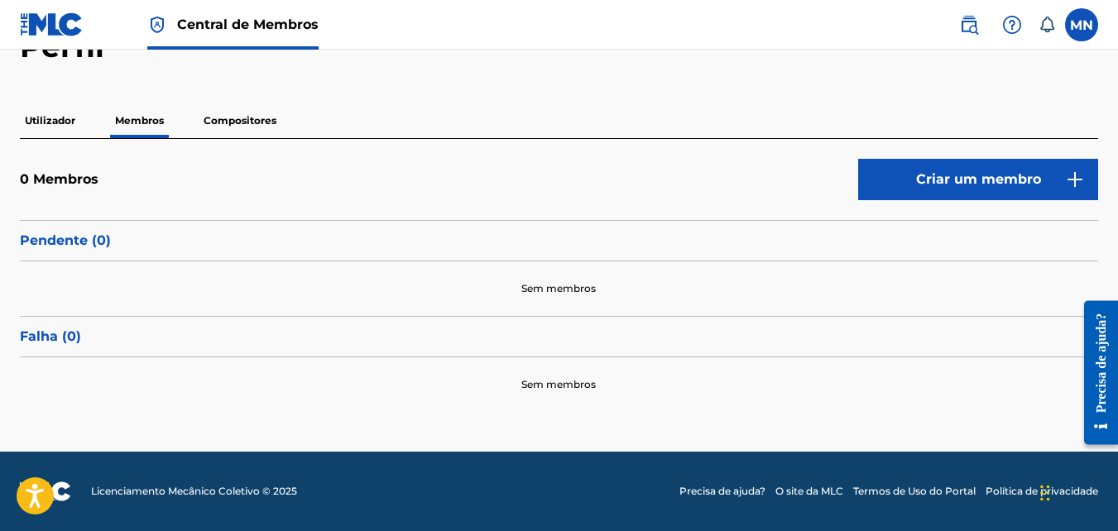
click at [249, 123] on p "Compositores" at bounding box center [240, 120] width 83 height 35
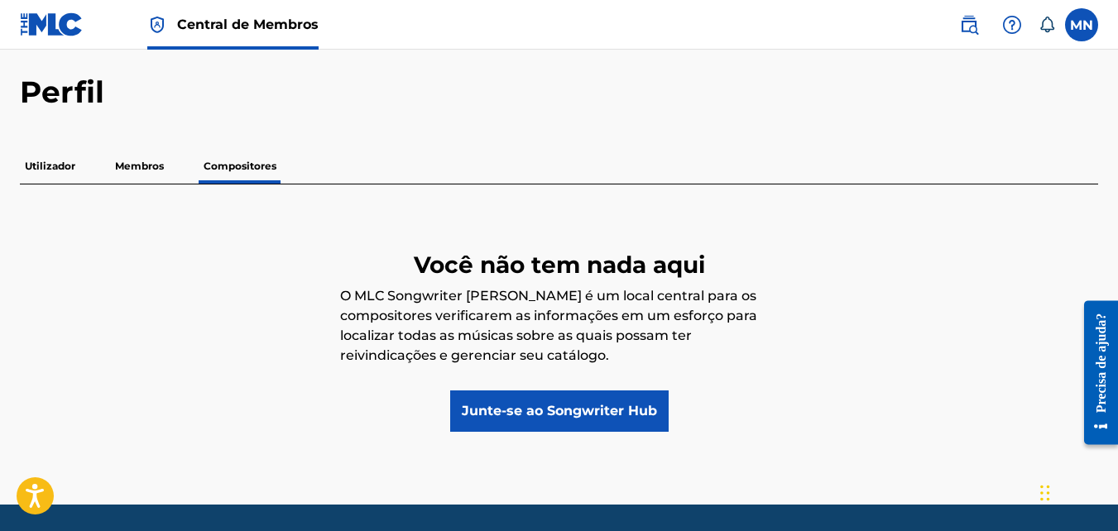
scroll to position [83, 0]
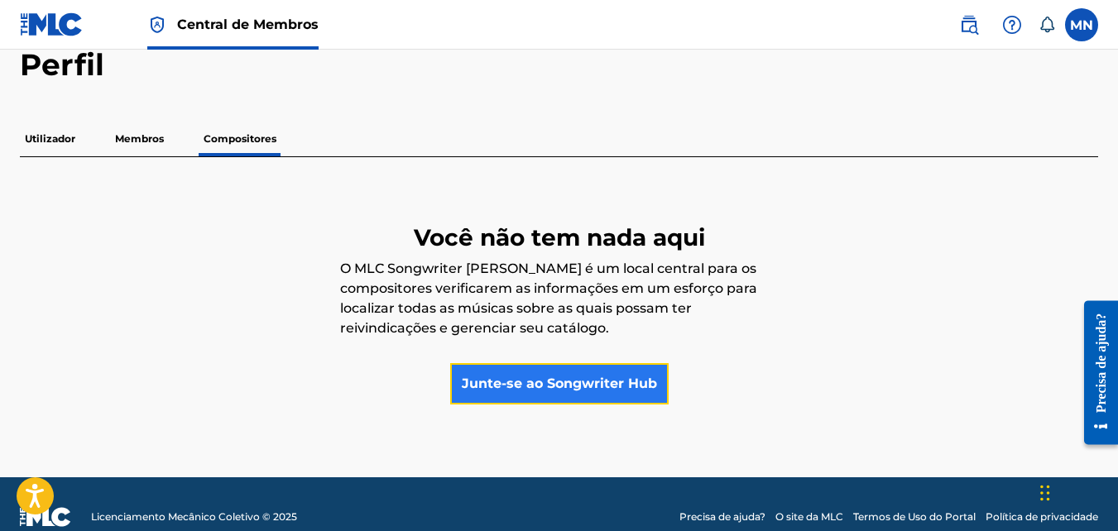
click at [562, 392] on link "Junte-se ao Songwriter Hub" at bounding box center [559, 383] width 218 height 41
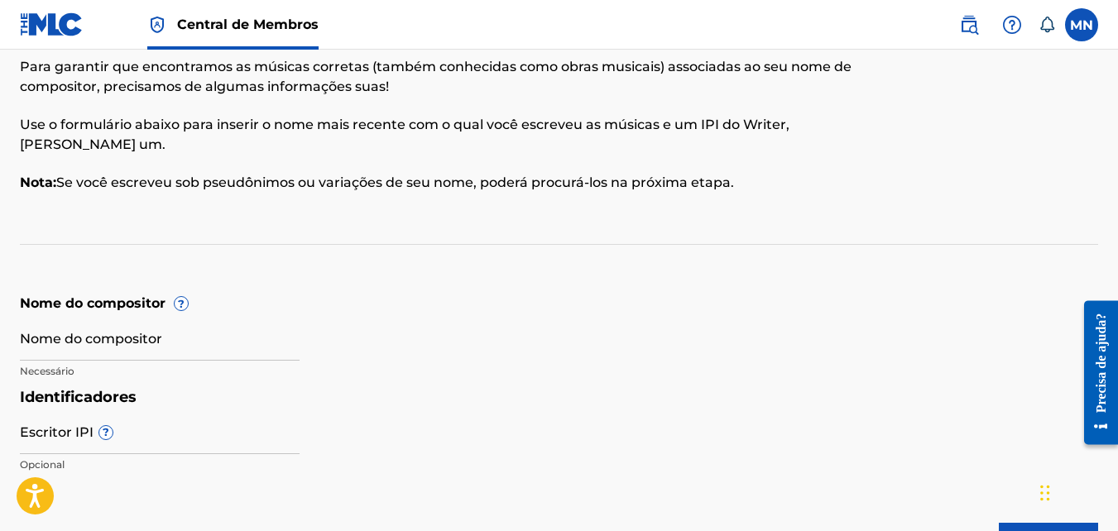
scroll to position [165, 0]
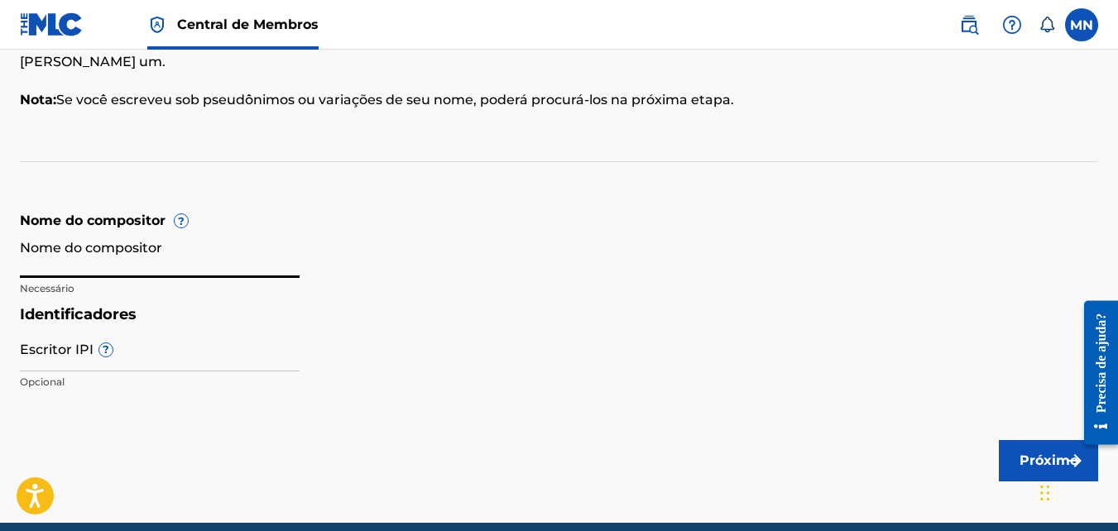
click at [147, 231] on input "Nome do compositor" at bounding box center [160, 254] width 280 height 47
type input "monique eduarda silva da rocha"
click at [126, 337] on input "Escritor IPI ?" at bounding box center [160, 347] width 280 height 47
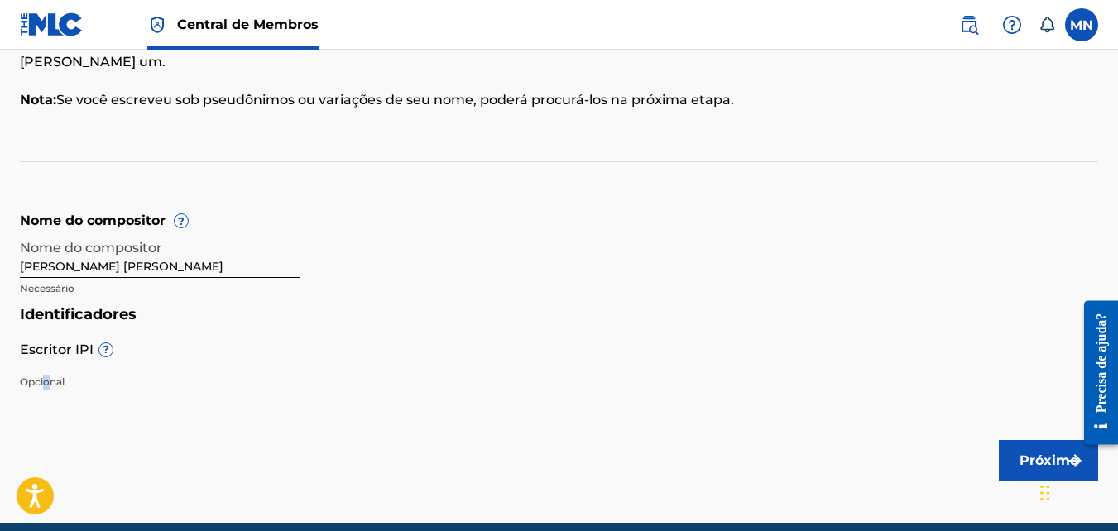
click at [54, 384] on main "Nome do compositor Para garantir que encontramos as músicas corretas (também co…" at bounding box center [559, 203] width 1118 height 639
click at [1024, 451] on font "Próximo" at bounding box center [1048, 461] width 59 height 20
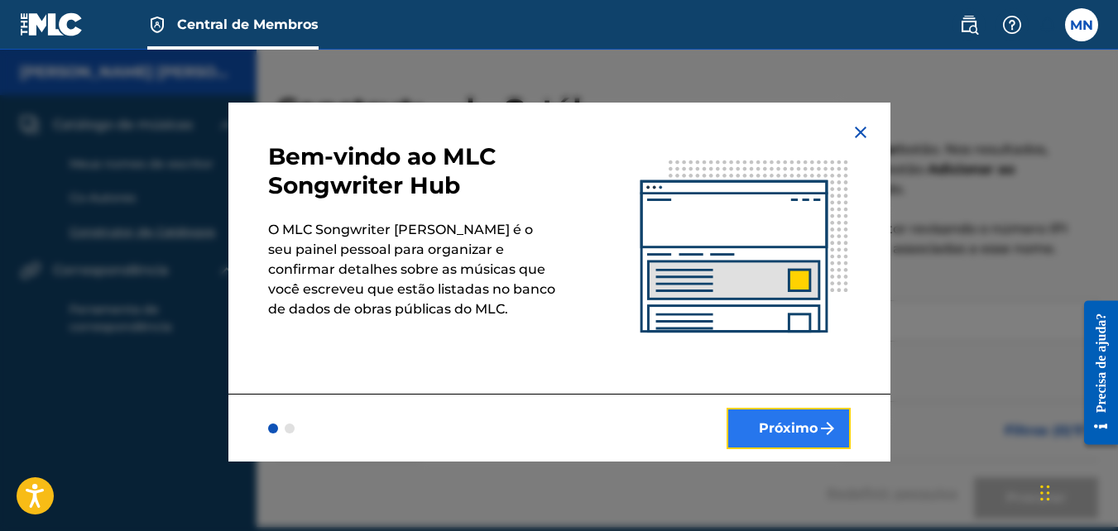
click at [820, 431] on img "submit" at bounding box center [827, 429] width 20 height 20
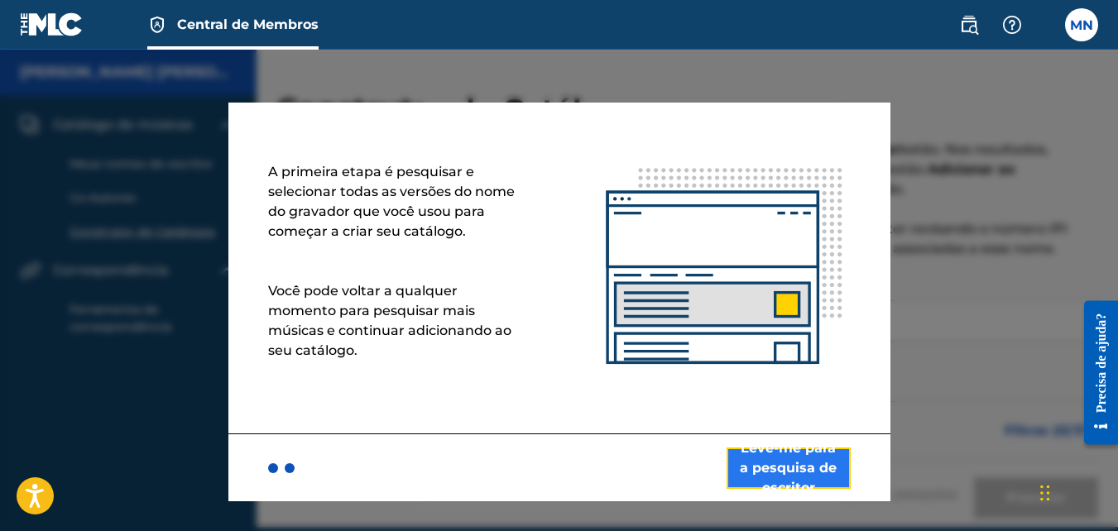
click at [812, 463] on font "Leve-me para a pesquisa de escritor" at bounding box center [788, 469] width 101 height 60
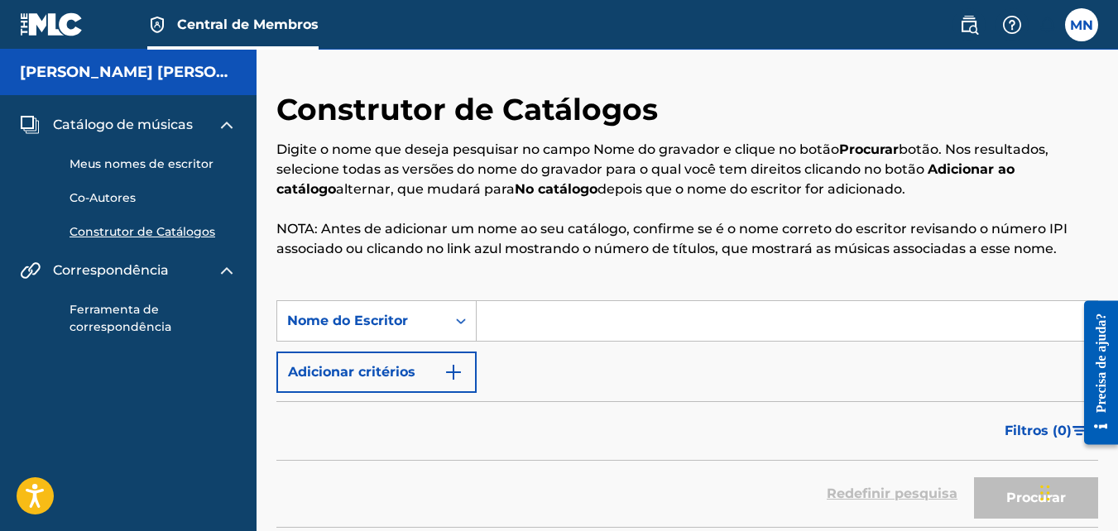
click at [521, 329] on input "Formulário de pesquisa" at bounding box center [787, 321] width 621 height 40
type input "Monique eduarda silva da rocha"
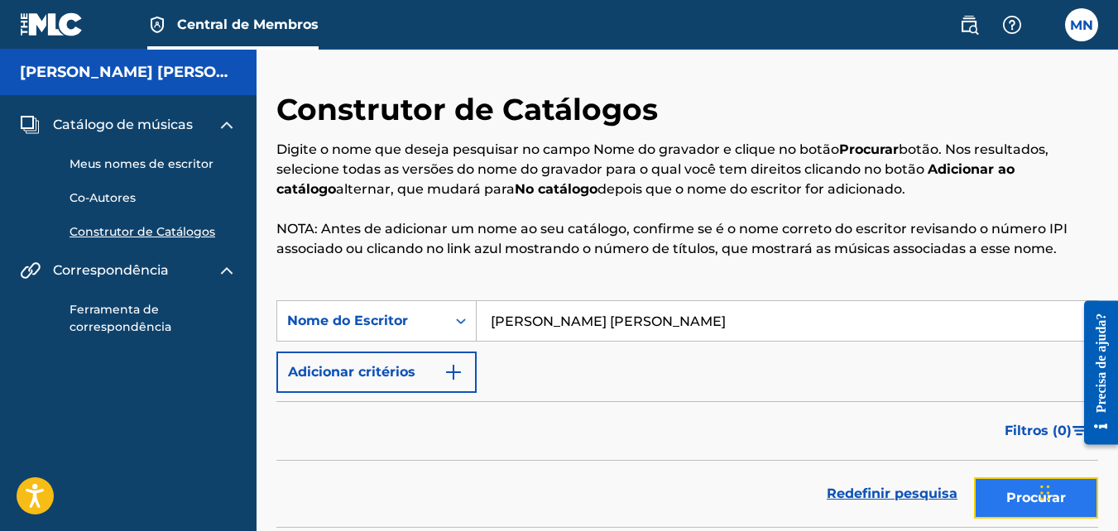
click at [1028, 506] on button "Procurar" at bounding box center [1036, 497] width 124 height 41
click at [1019, 497] on button "Procurar" at bounding box center [1036, 497] width 124 height 41
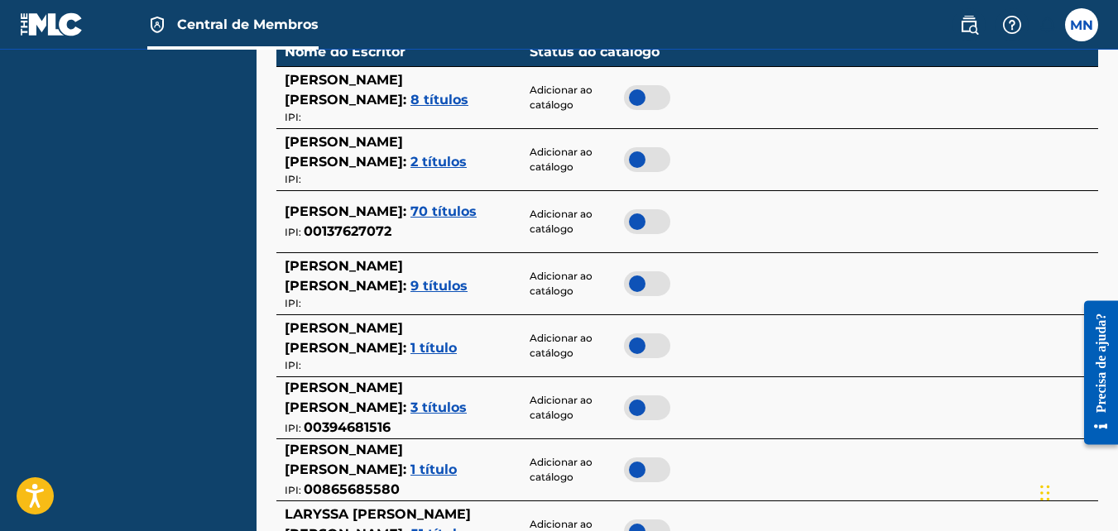
scroll to position [579, 0]
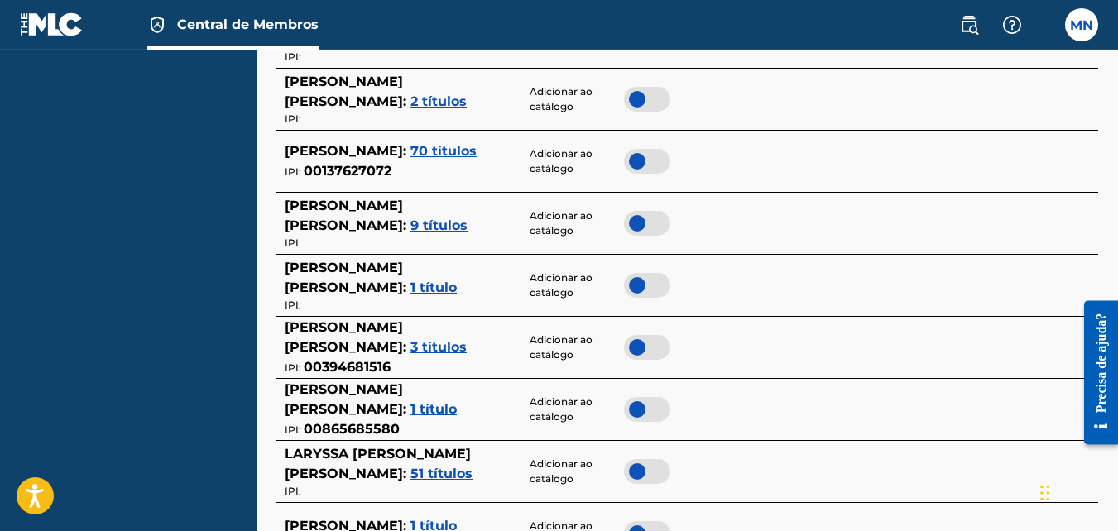
click at [636, 228] on div at bounding box center [647, 223] width 46 height 25
click at [641, 347] on div at bounding box center [647, 347] width 46 height 25
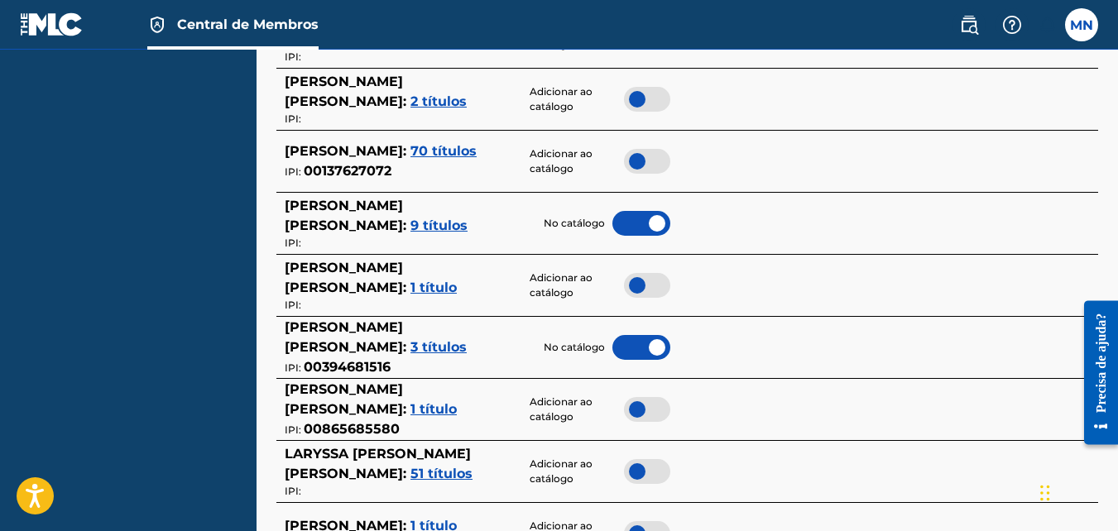
click at [643, 410] on div at bounding box center [647, 409] width 46 height 25
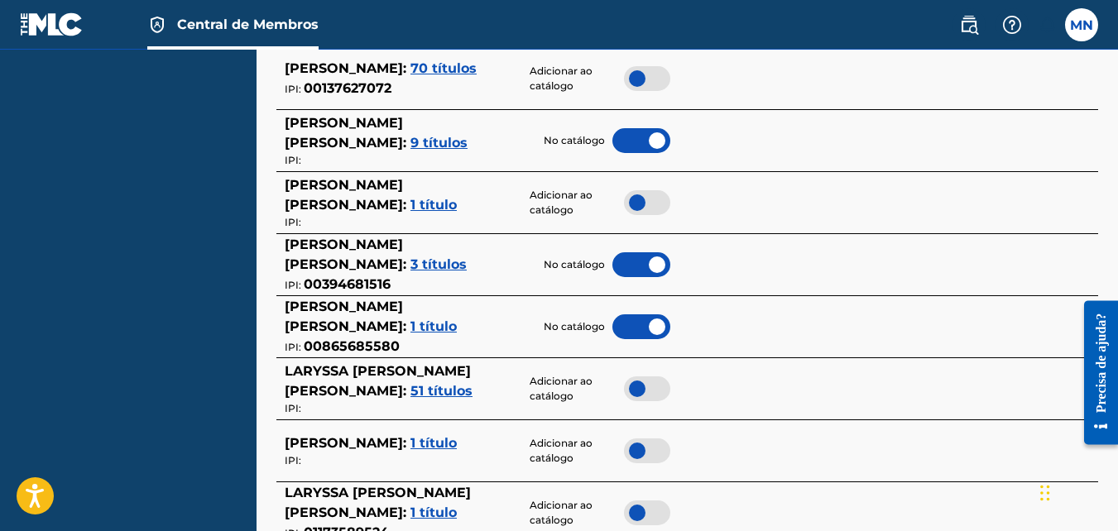
scroll to position [745, 0]
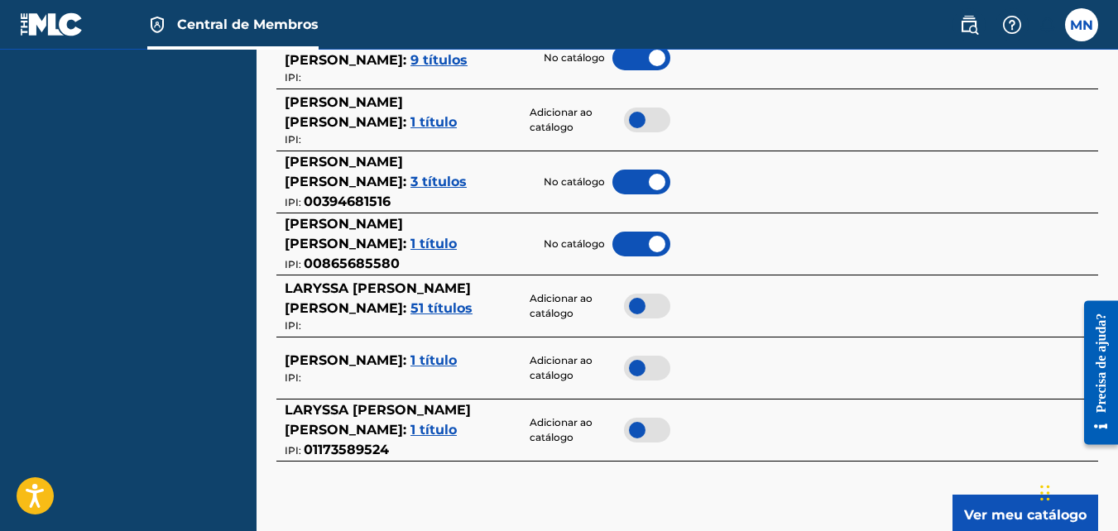
click at [632, 370] on div at bounding box center [647, 368] width 46 height 25
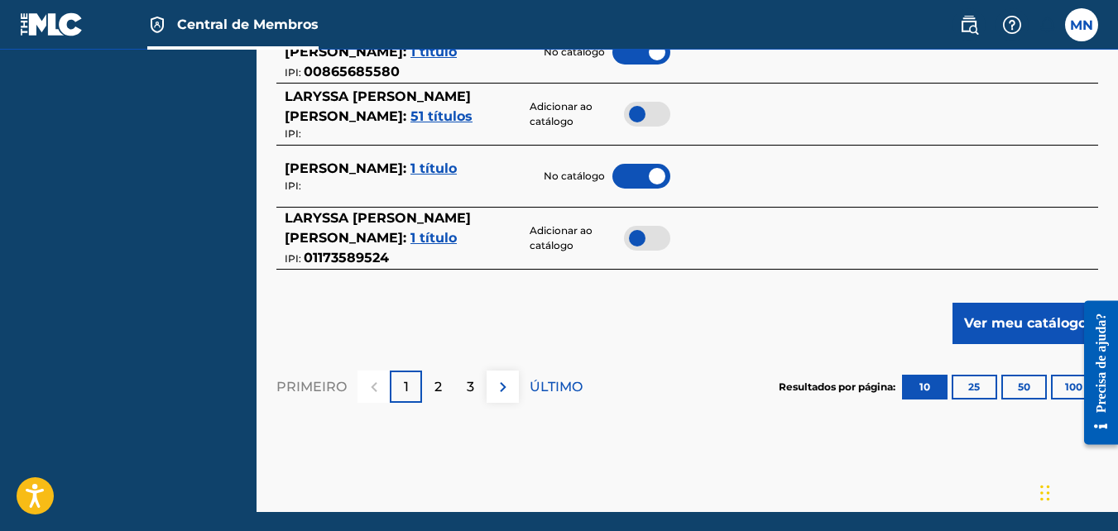
scroll to position [910, 0]
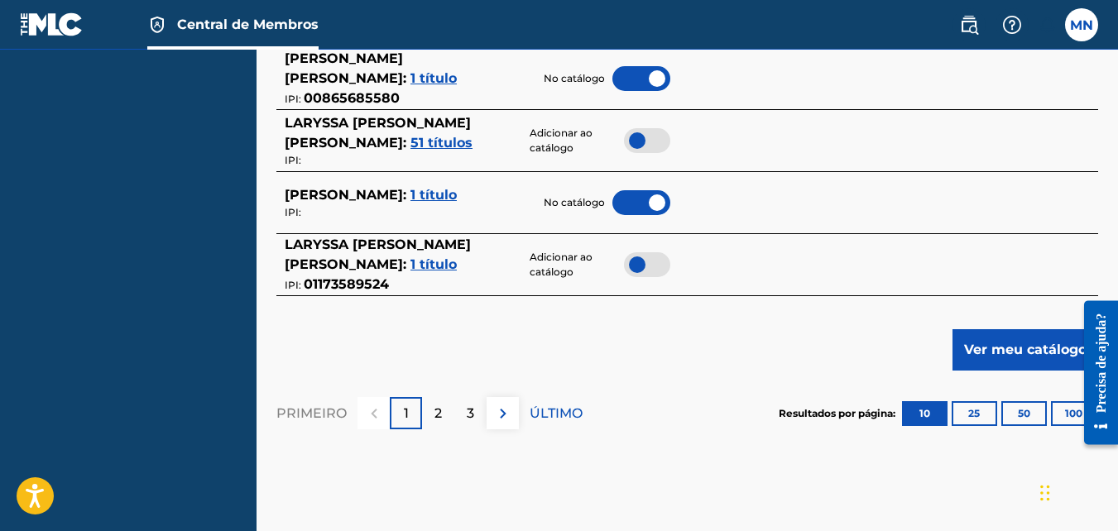
click at [1073, 412] on div at bounding box center [1094, 371] width 46 height 173
click at [434, 406] on p "2" at bounding box center [437, 414] width 7 height 20
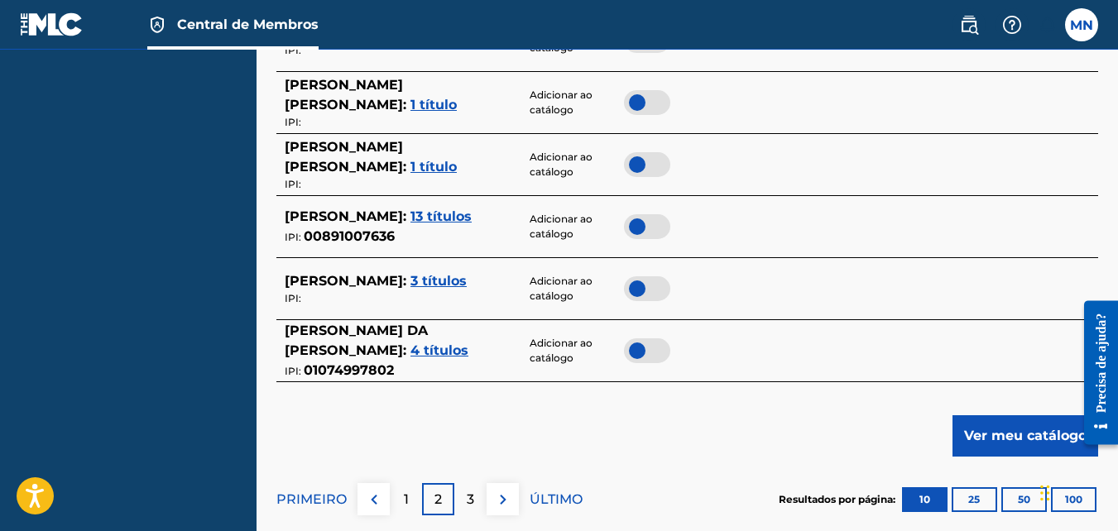
scroll to position [926, 0]
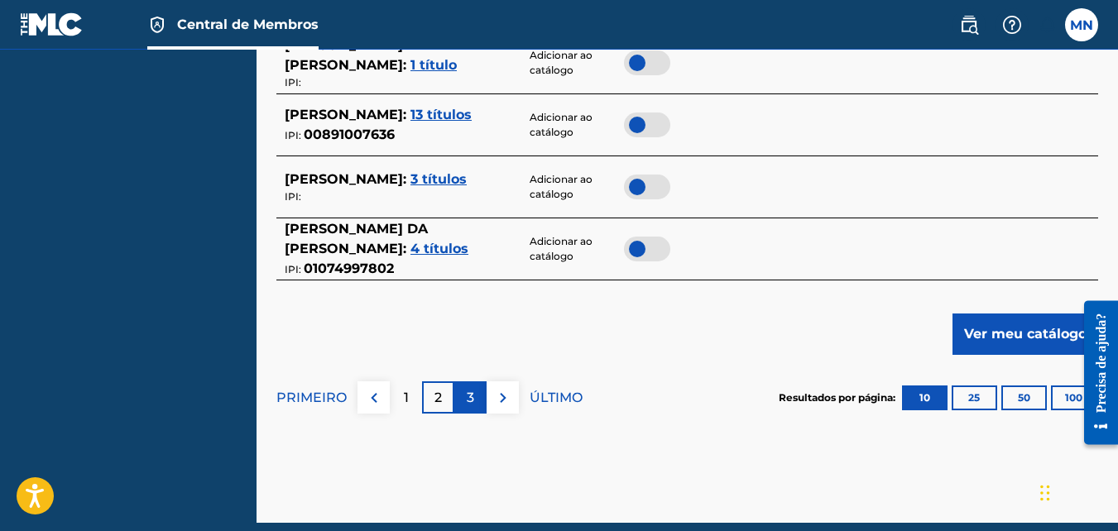
click at [458, 392] on div "3" at bounding box center [470, 397] width 32 height 32
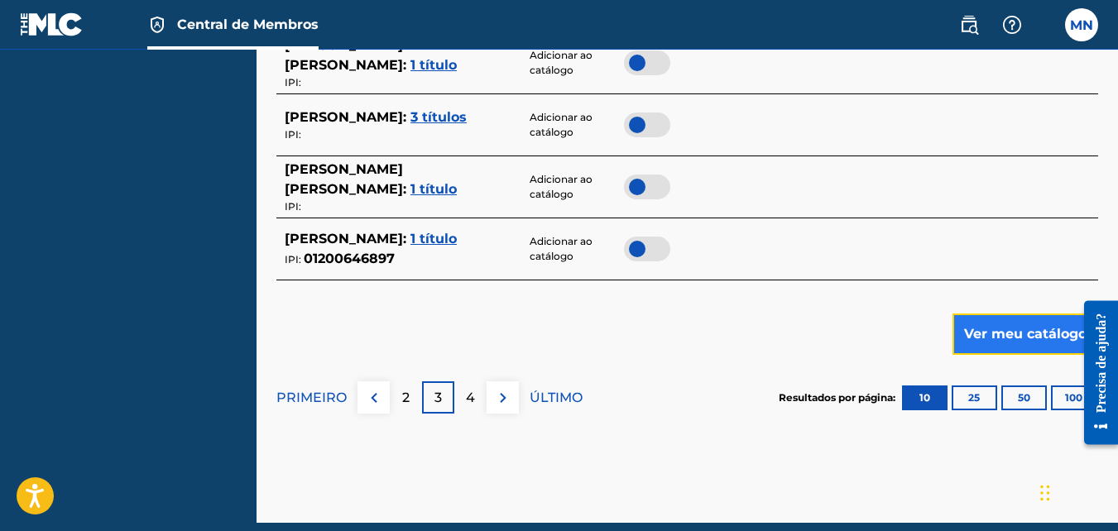
click at [1033, 337] on button "Ver meu catálogo" at bounding box center [1025, 334] width 146 height 41
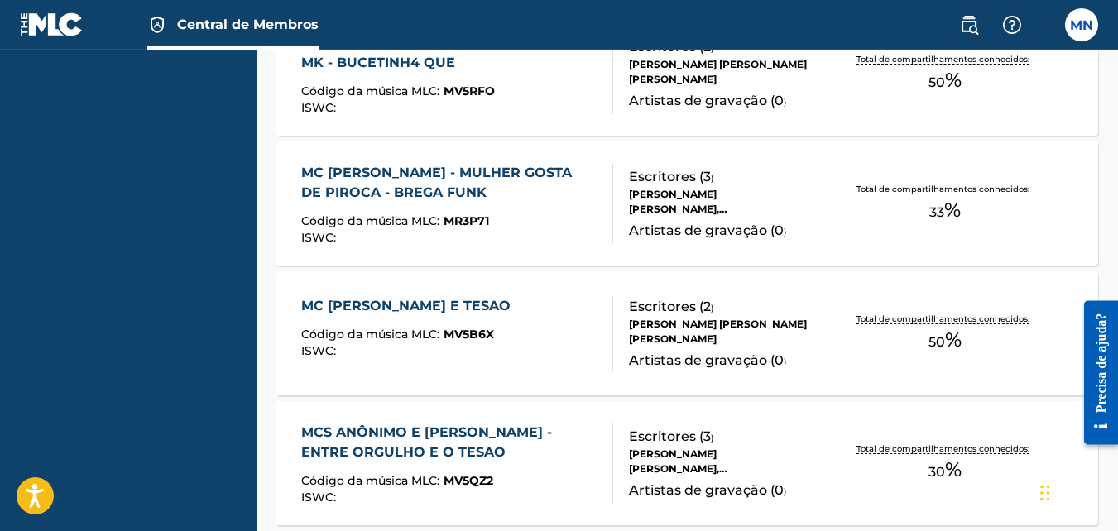
scroll to position [1407, 0]
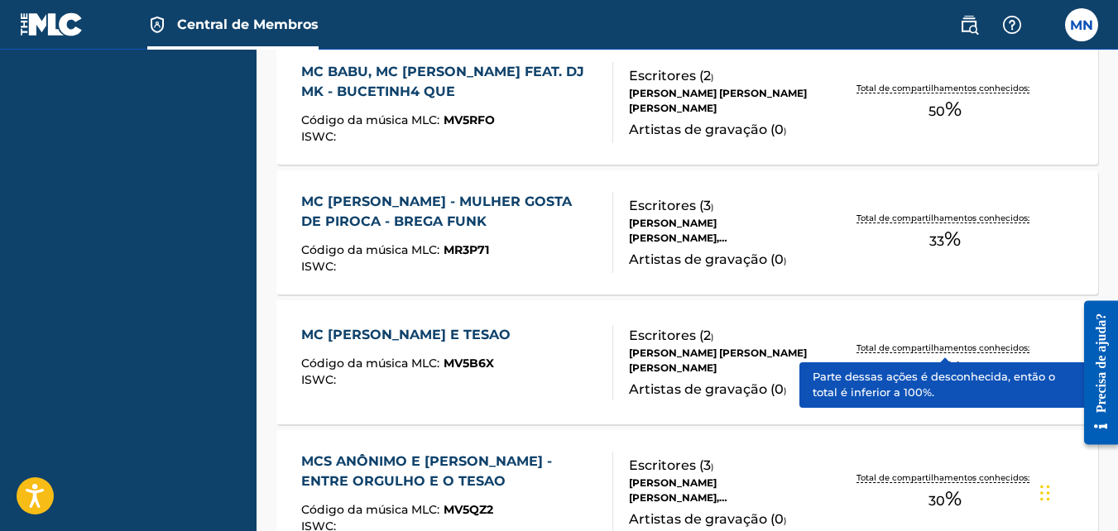
click at [942, 352] on p "Total de compartilhamentos conhecidos:" at bounding box center [944, 348] width 177 height 12
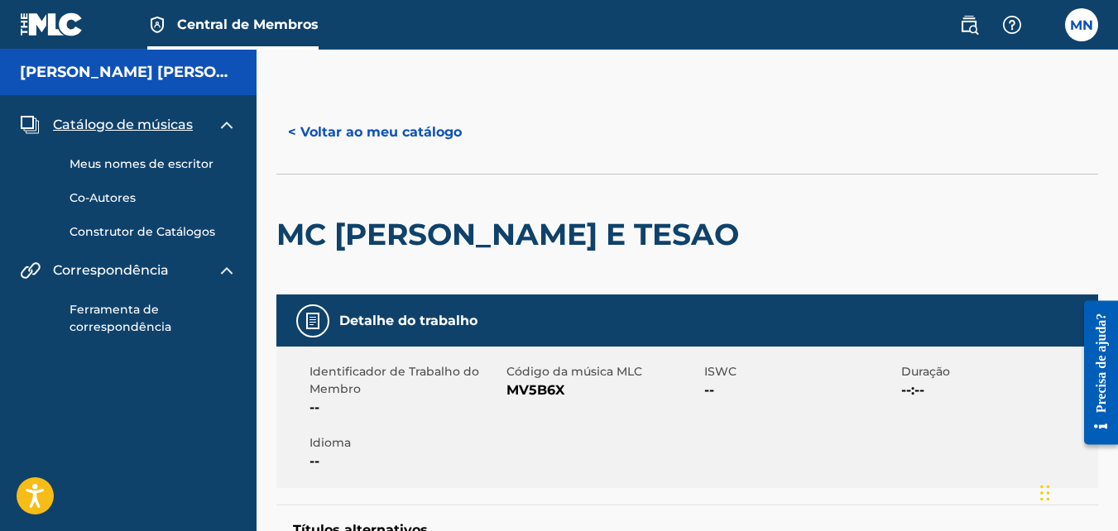
click at [113, 194] on link "Co-Autores" at bounding box center [153, 197] width 167 height 17
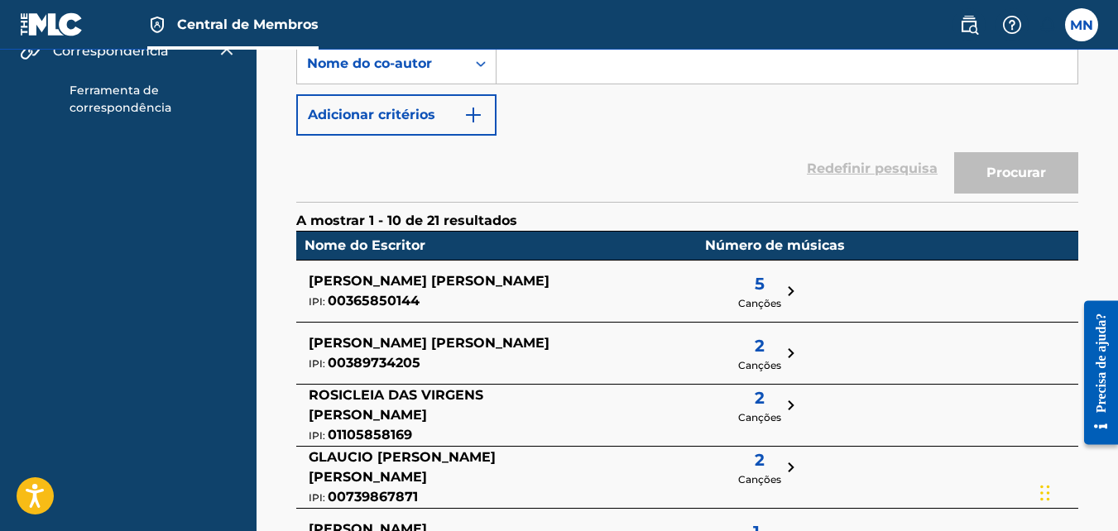
scroll to position [248, 0]
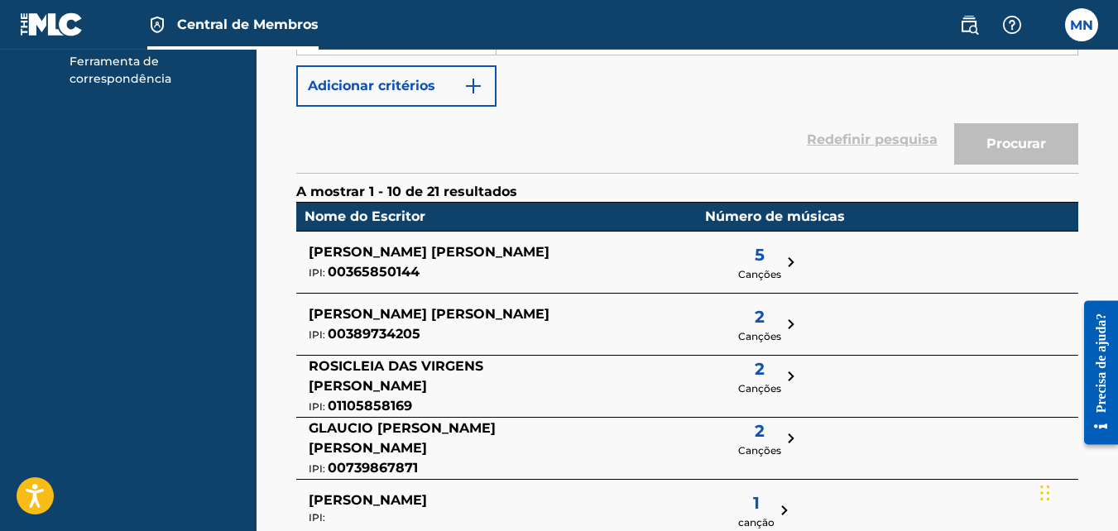
click at [781, 252] on img at bounding box center [791, 262] width 20 height 20
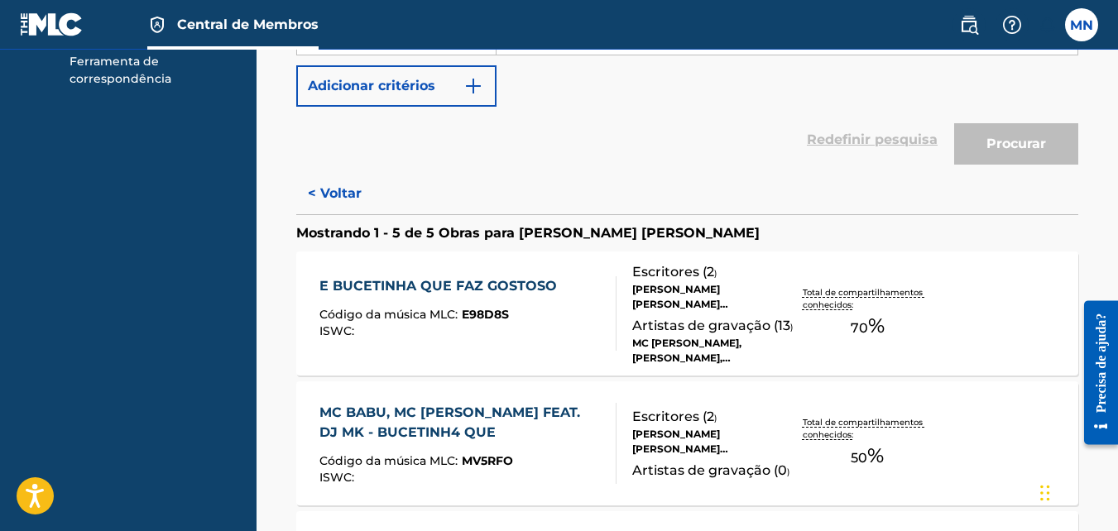
click at [454, 285] on div "E BUCETINHA QUE FAZ GOSTOSO" at bounding box center [442, 286] width 246 height 20
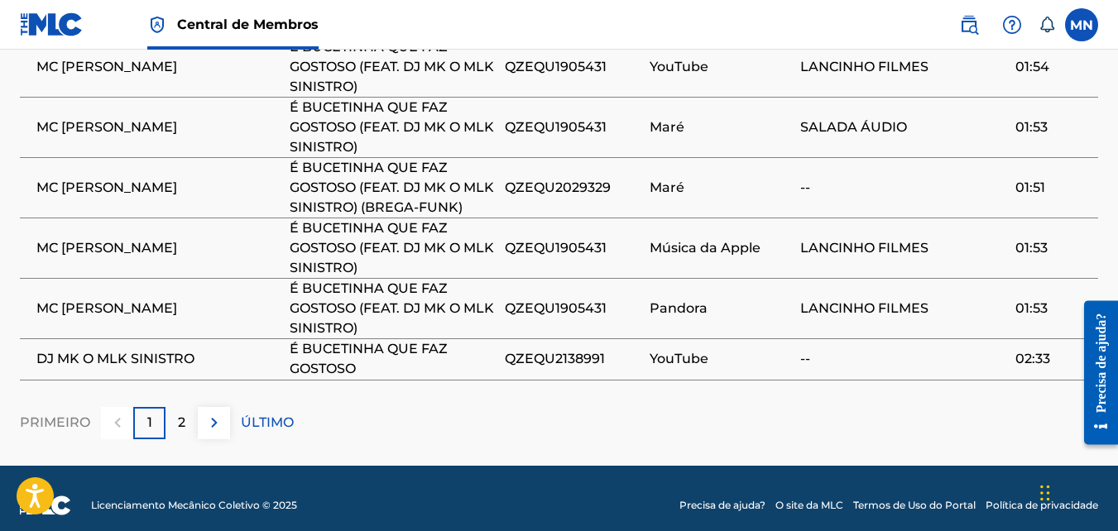
scroll to position [1341, 0]
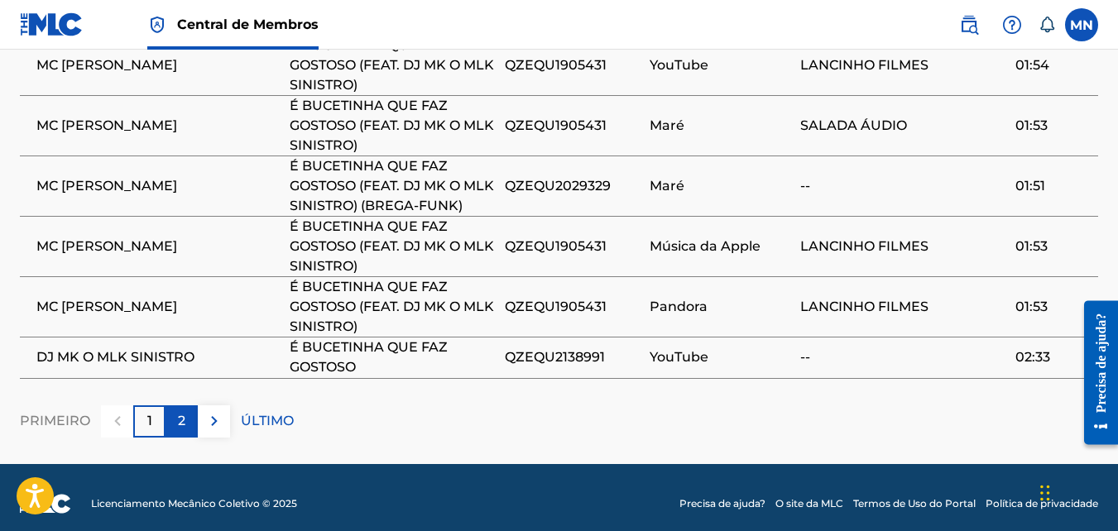
click at [185, 416] on div "2" at bounding box center [181, 421] width 32 height 32
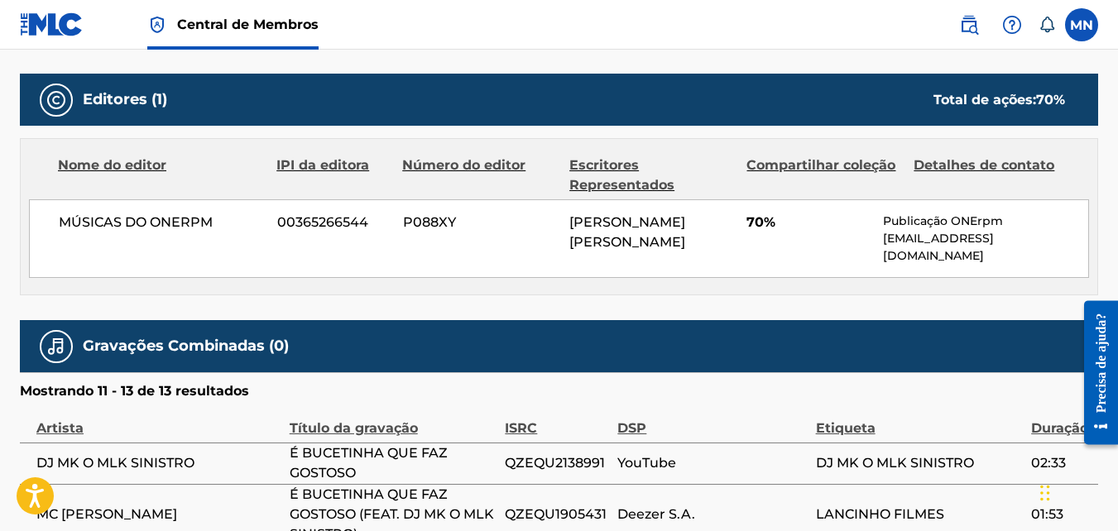
scroll to position [689, 0]
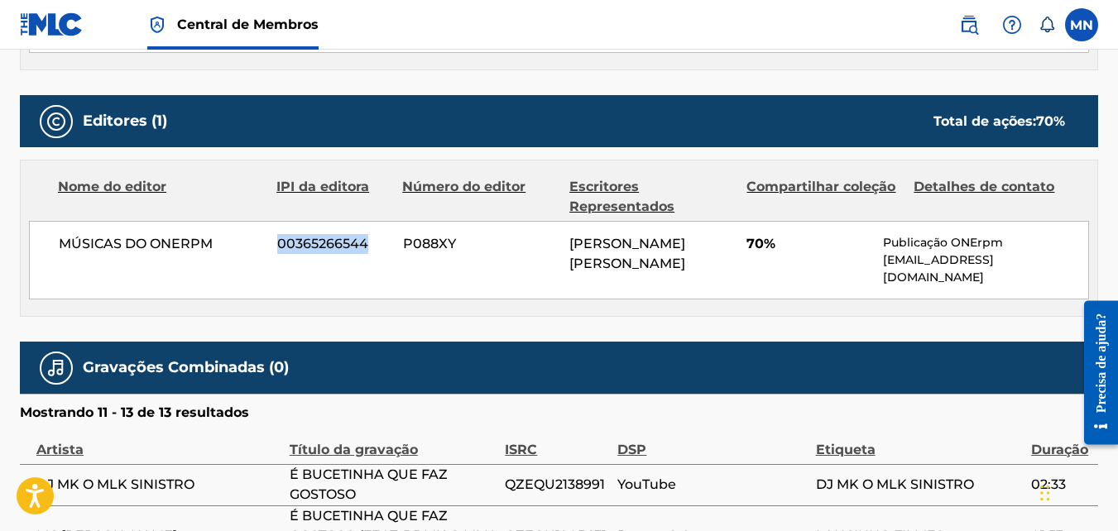
drag, startPoint x: 279, startPoint y: 244, endPoint x: 373, endPoint y: 248, distance: 94.4
click at [373, 248] on span "00365266544" at bounding box center [333, 244] width 113 height 20
copy span "00365266544"
drag, startPoint x: 880, startPoint y: 259, endPoint x: 1091, endPoint y: 260, distance: 211.8
click at [1091, 260] on div "Nome do editor IPI da editora Número do editor Escritores Representados Compart…" at bounding box center [559, 239] width 1076 height 156
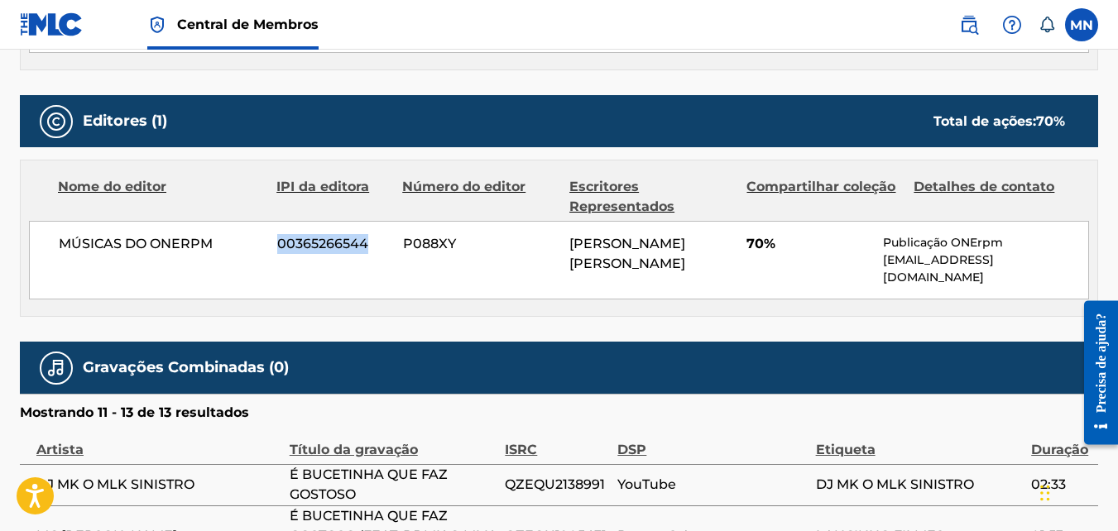
copy p "publishing-conflicts@onerpm.com"
drag, startPoint x: 279, startPoint y: 242, endPoint x: 371, endPoint y: 240, distance: 91.9
click at [371, 240] on span "00365266544" at bounding box center [333, 244] width 113 height 20
copy span "00365266544"
click at [686, 292] on div "Nome do editor IPI da editora Número do editor Escritores Representados Compart…" at bounding box center [559, 239] width 1076 height 156
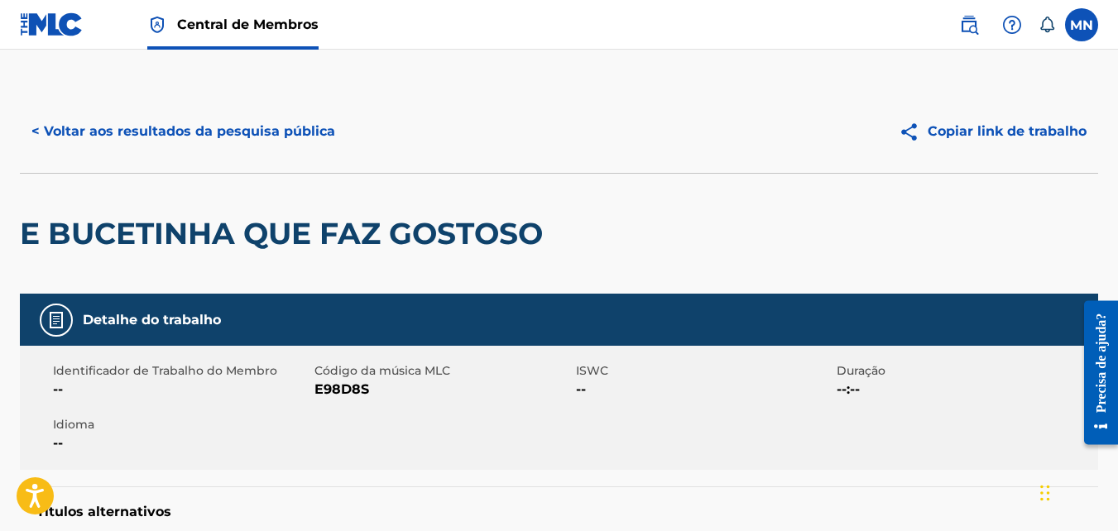
scroll to position [0, 0]
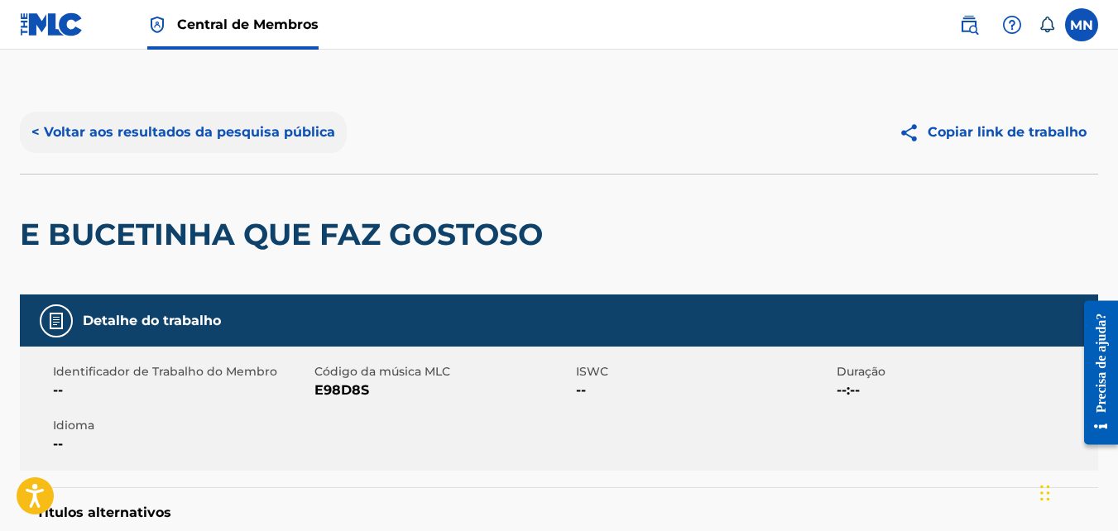
click at [72, 142] on button "< Voltar aos resultados da pesquisa pública" at bounding box center [183, 132] width 327 height 41
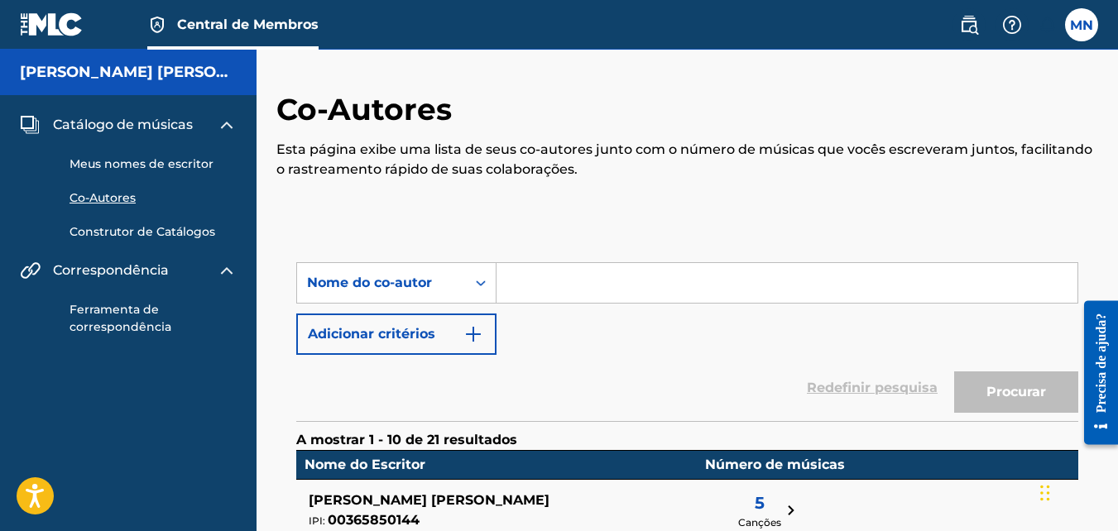
click at [546, 279] on input "Formulário de pesquisa" at bounding box center [786, 283] width 581 height 40
type input "Monique eduarda silva da rocha"
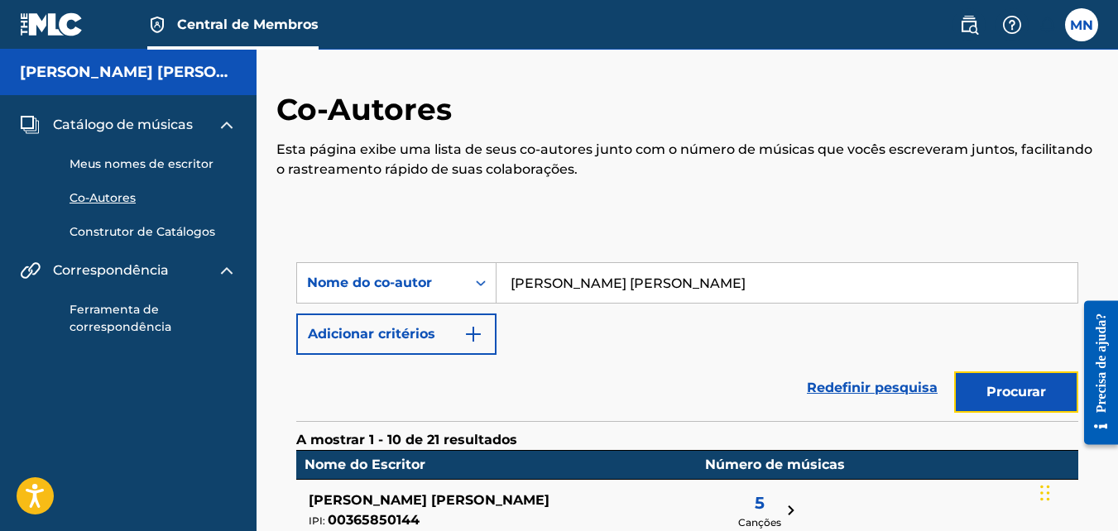
click at [1041, 389] on button "Procurar" at bounding box center [1016, 392] width 124 height 41
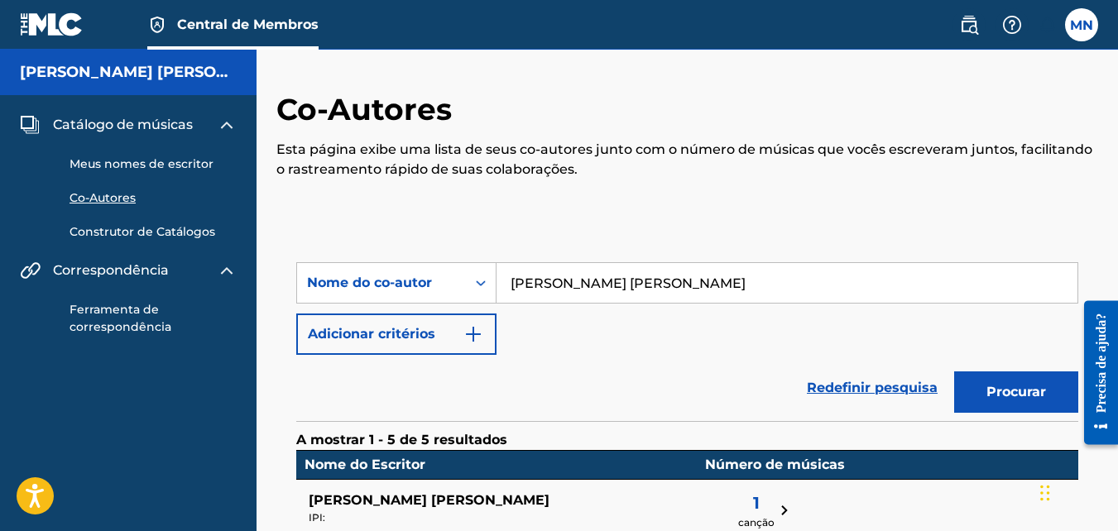
click at [209, 78] on h5 "Monique Eduardo Silva da Rocha" at bounding box center [128, 72] width 217 height 19
click at [1071, 28] on label at bounding box center [1081, 24] width 33 height 33
click at [1081, 25] on input "MN Monique eduarda silva da rocha Nick monik28.m@gmail.com Notification Prefere…" at bounding box center [1081, 25] width 0 height 0
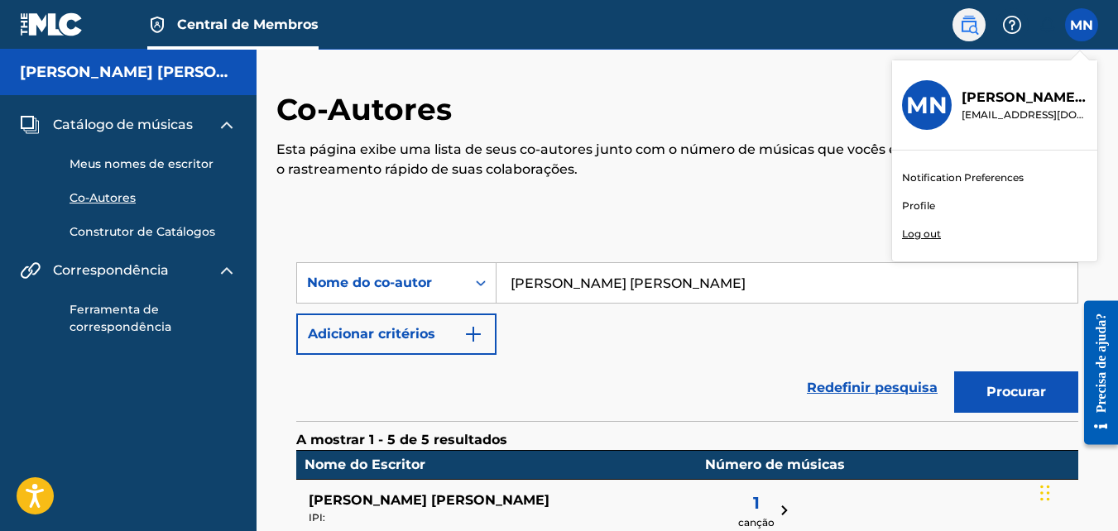
click at [967, 23] on img at bounding box center [969, 25] width 20 height 20
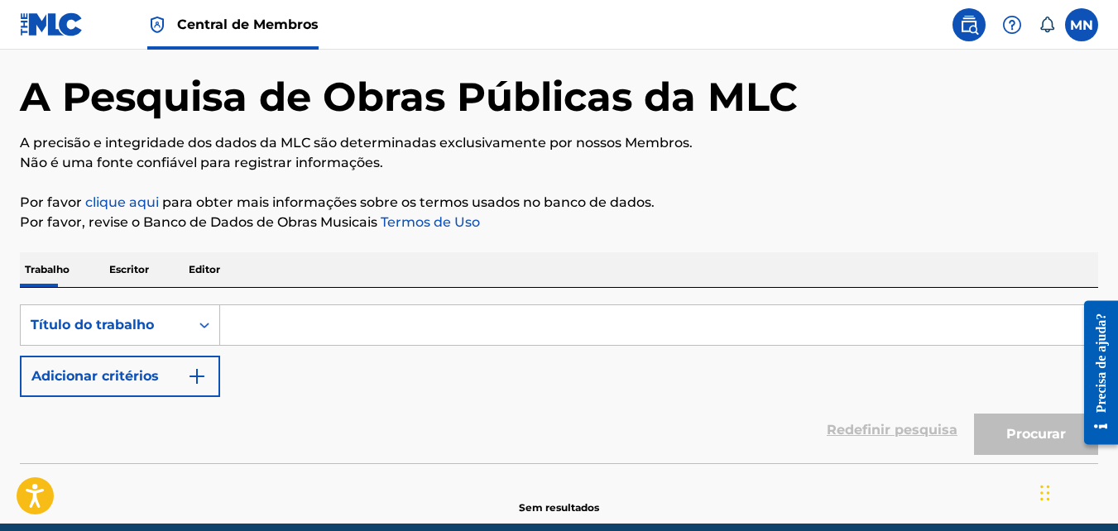
scroll to position [83, 0]
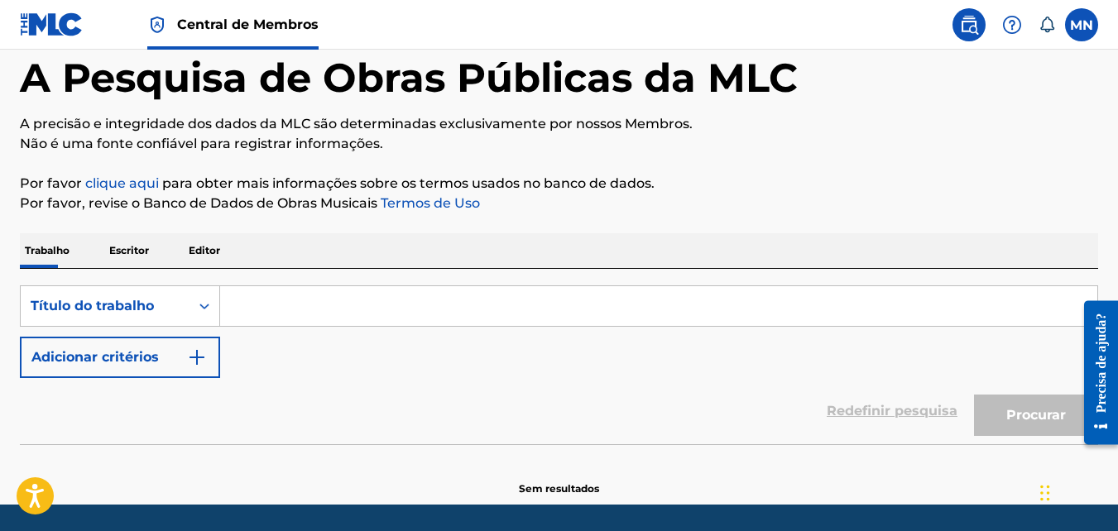
click at [333, 305] on input "Formulário de pesquisa" at bounding box center [658, 306] width 877 height 40
click at [219, 252] on p "Editor" at bounding box center [204, 250] width 41 height 35
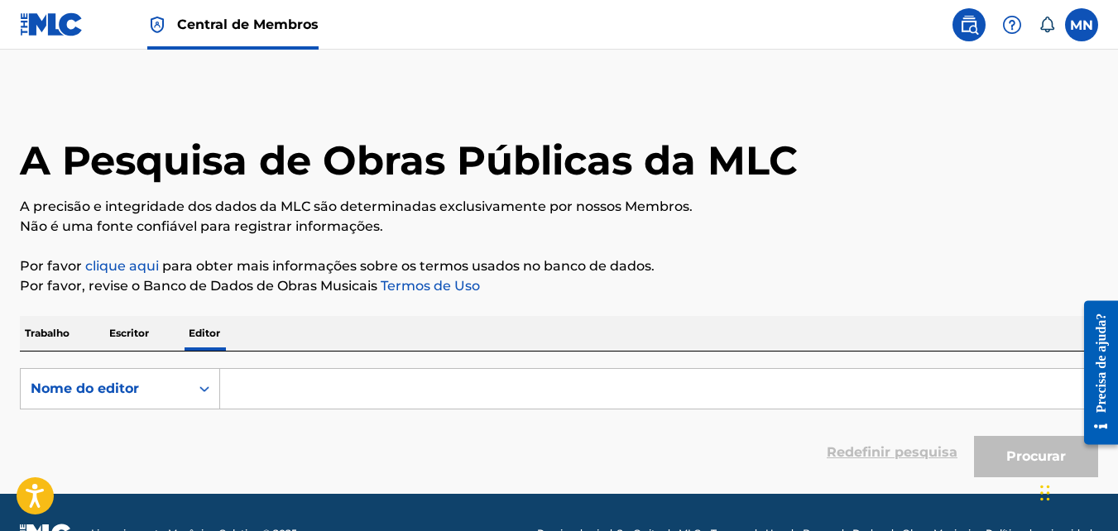
click at [304, 378] on input "Formulário de pesquisa" at bounding box center [658, 389] width 877 height 40
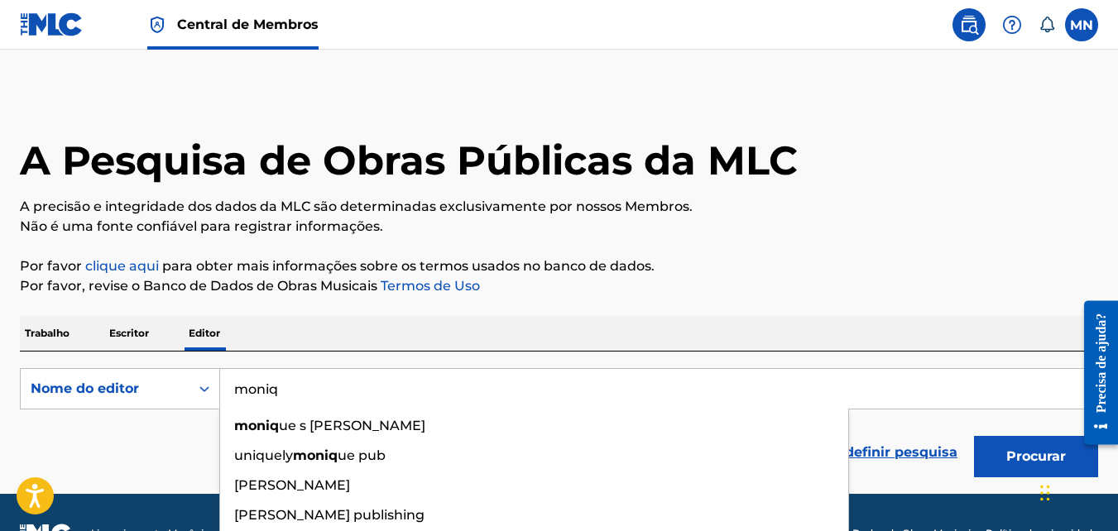
type input "moniqu"
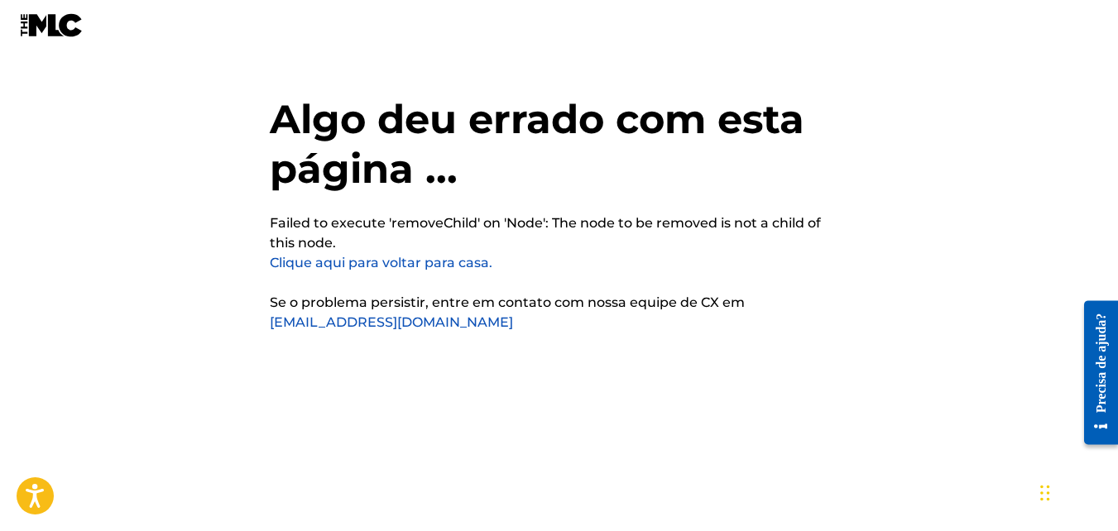
click at [391, 268] on link "Clique aqui para voltar para casa." at bounding box center [381, 263] width 223 height 16
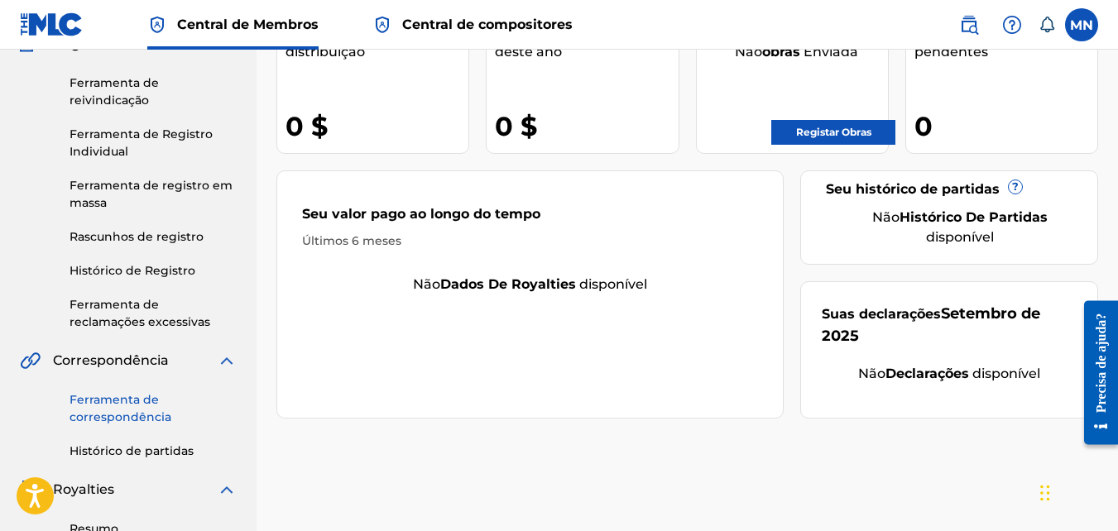
scroll to position [105, 0]
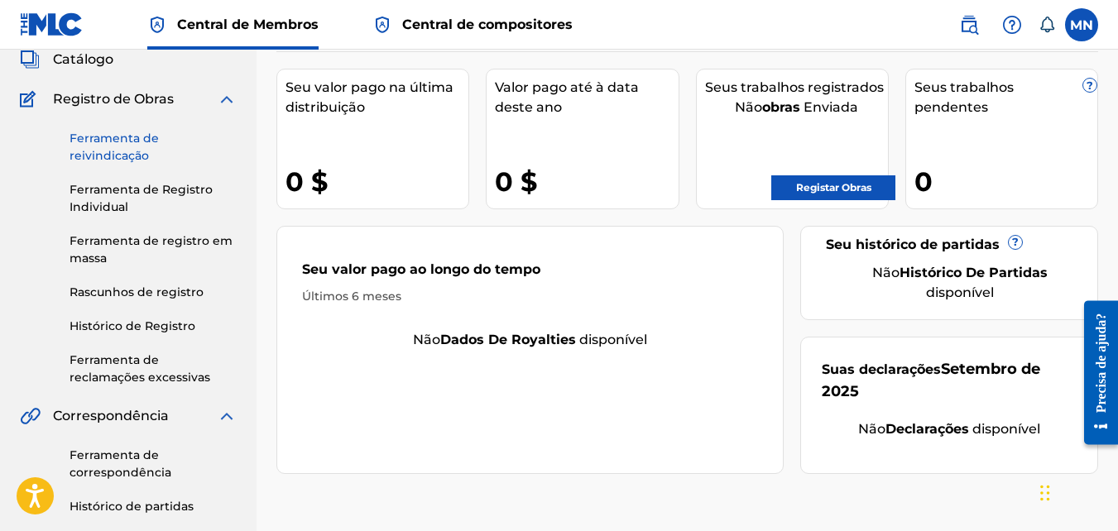
click at [119, 148] on link "Ferramenta de reivindicação" at bounding box center [153, 147] width 167 height 35
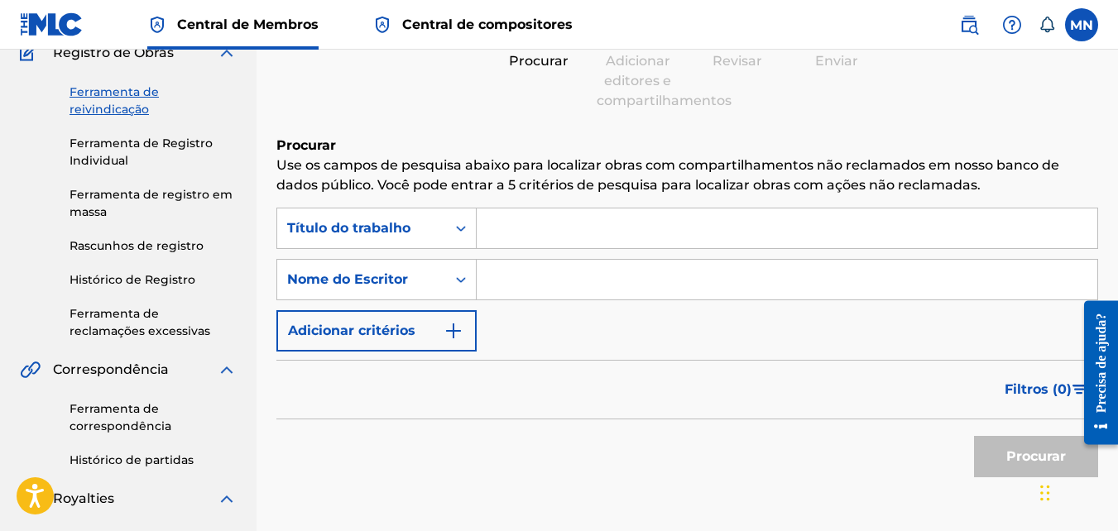
scroll to position [165, 0]
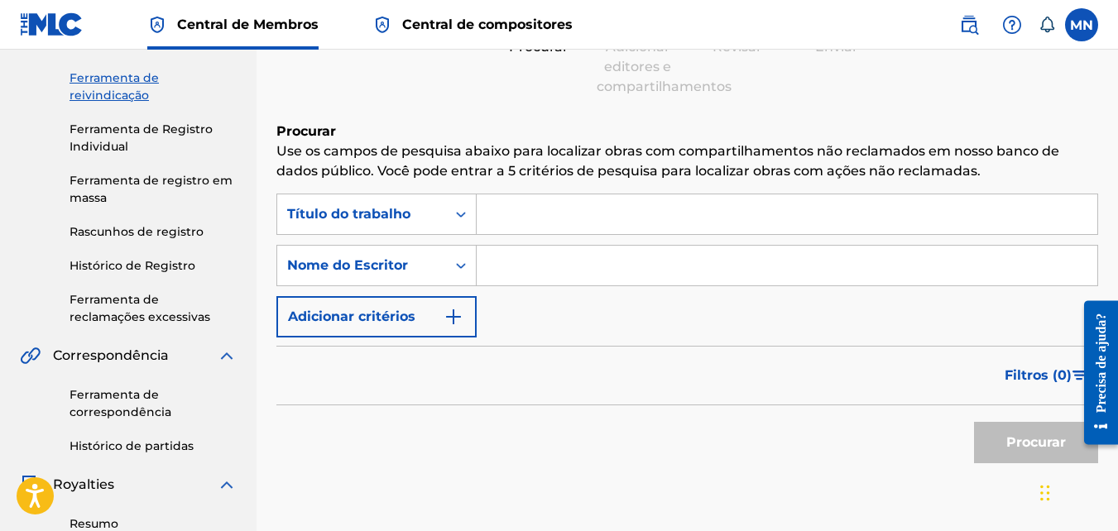
click at [515, 218] on input "Formulário de pesquisa" at bounding box center [787, 214] width 621 height 40
click at [515, 218] on input "e" at bounding box center [787, 214] width 621 height 40
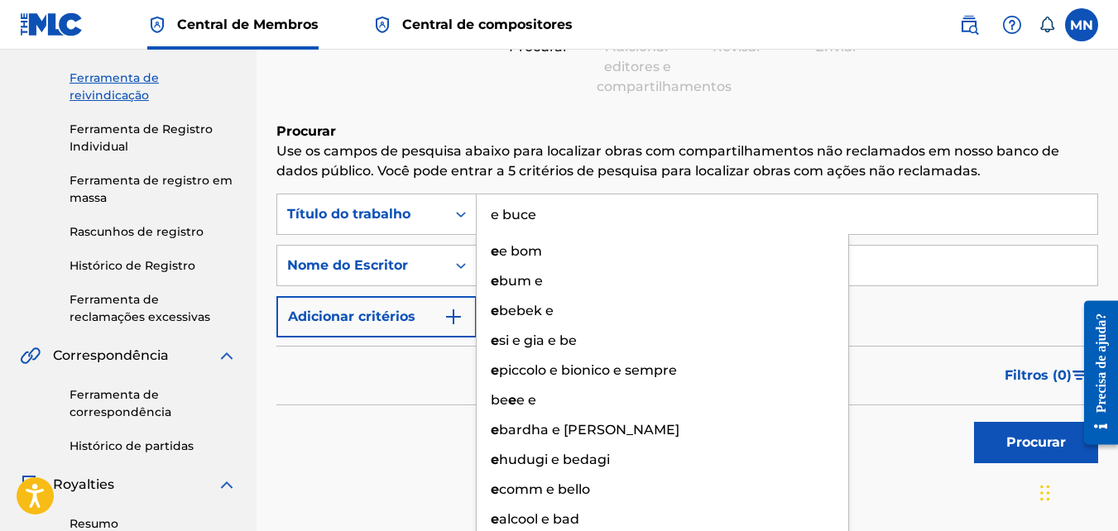
type input "e [MEDICAL_DATA]"
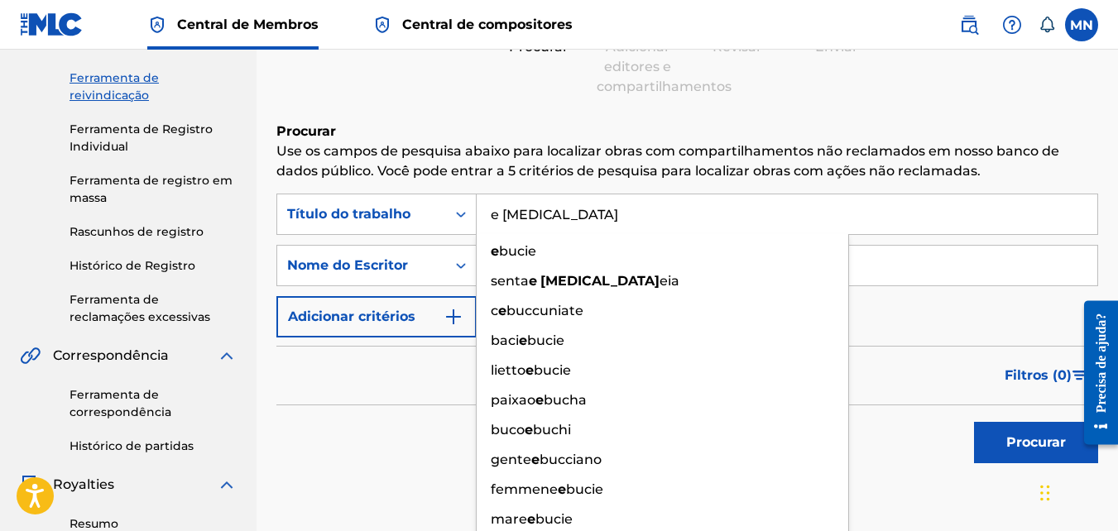
scroll to position [41, 0]
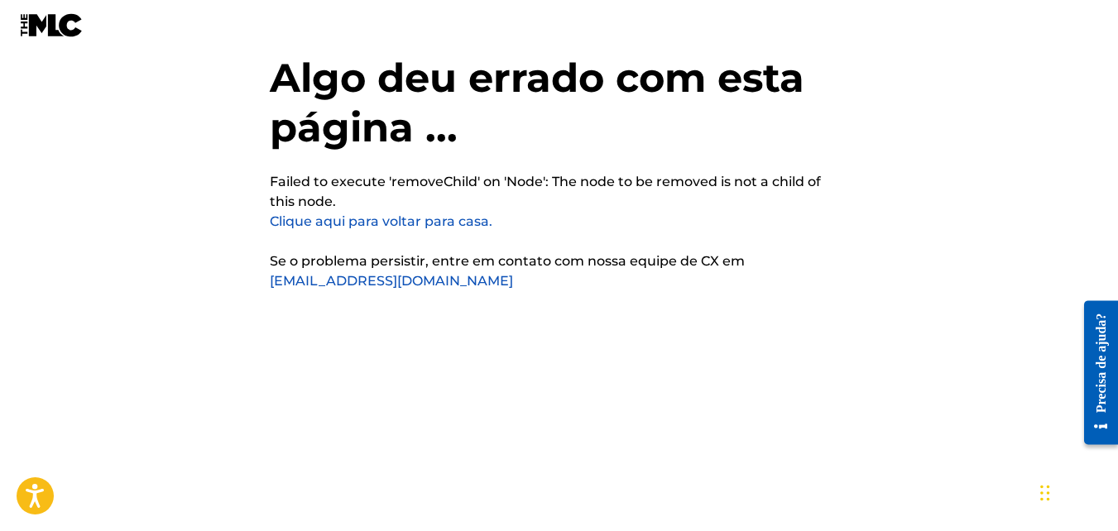
click at [393, 279] on link "[EMAIL_ADDRESS][DOMAIN_NAME]" at bounding box center [391, 281] width 243 height 16
click at [392, 280] on link "[EMAIL_ADDRESS][DOMAIN_NAME]" at bounding box center [391, 281] width 243 height 16
click at [390, 281] on link "[EMAIL_ADDRESS][DOMAIN_NAME]" at bounding box center [391, 281] width 243 height 16
click at [377, 283] on link "[EMAIL_ADDRESS][DOMAIN_NAME]" at bounding box center [391, 281] width 243 height 16
click at [419, 219] on link "Clique aqui para voltar para casa." at bounding box center [381, 221] width 223 height 16
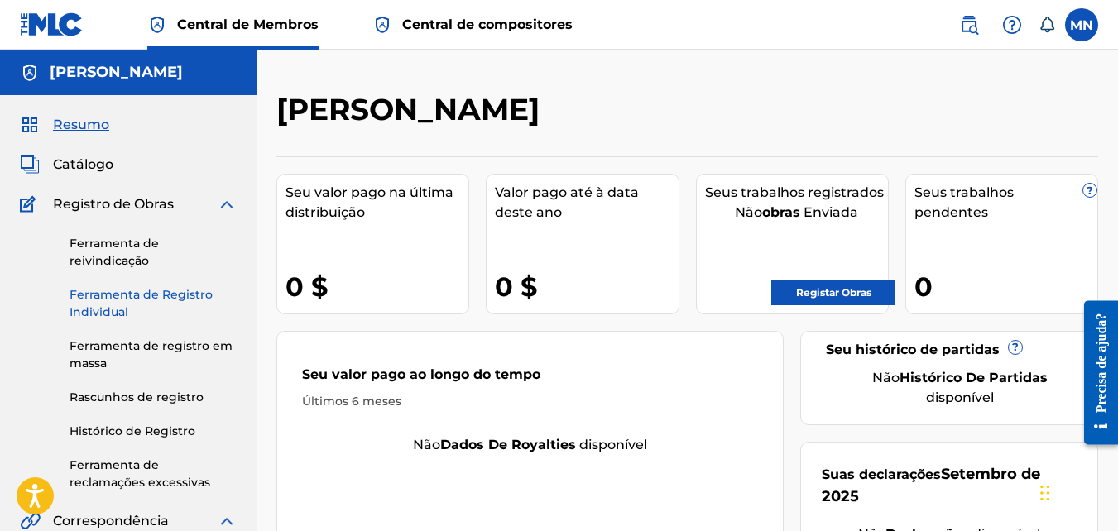
click at [154, 298] on link "Ferramenta de Registro Individual" at bounding box center [153, 303] width 167 height 35
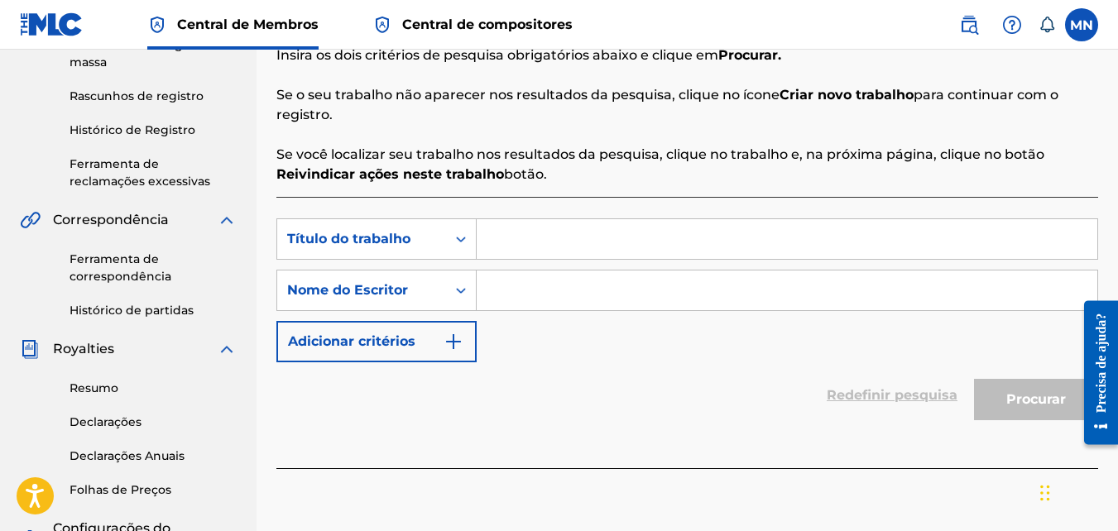
scroll to position [331, 0]
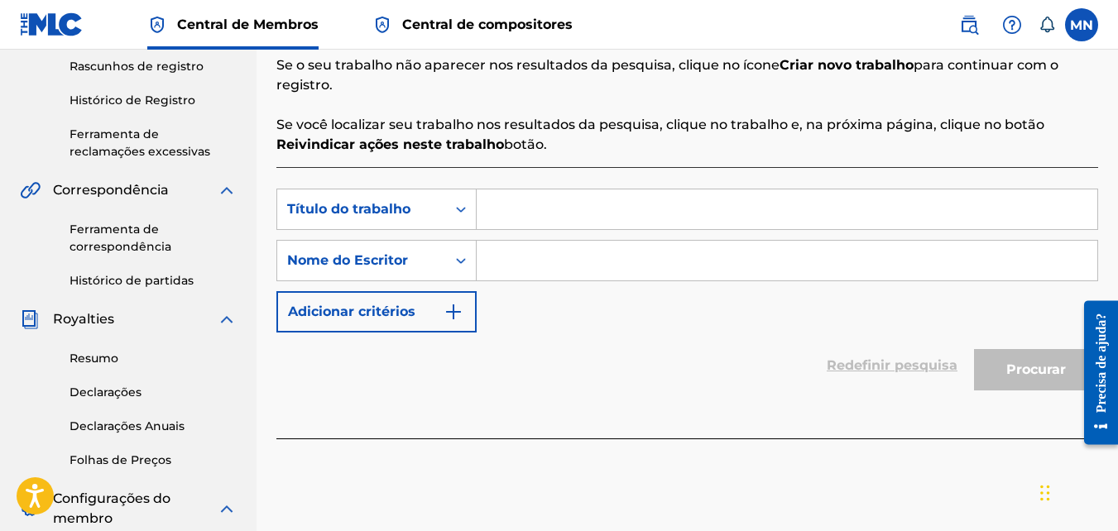
click at [554, 205] on input "Formulário de pesquisa" at bounding box center [787, 209] width 621 height 40
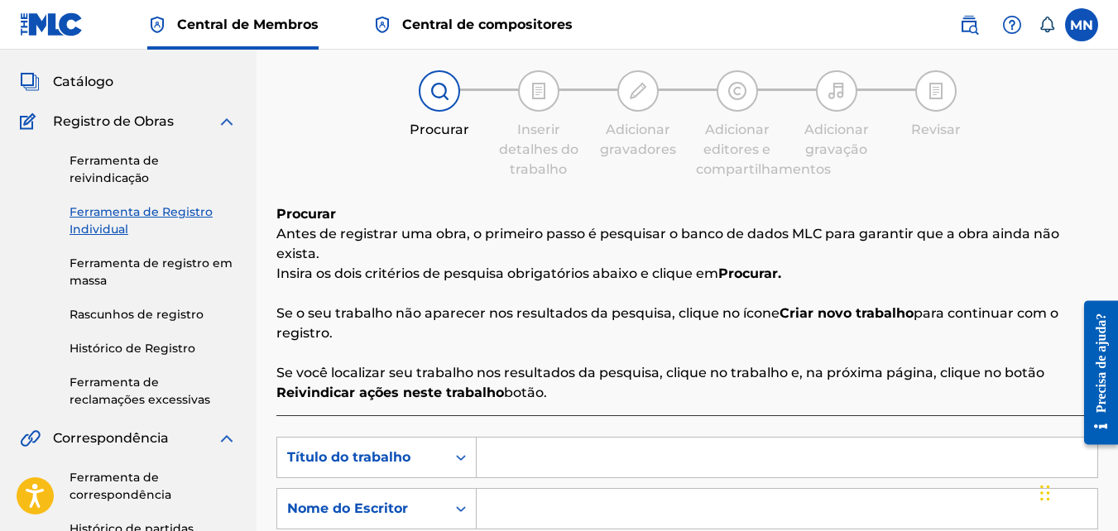
scroll to position [0, 0]
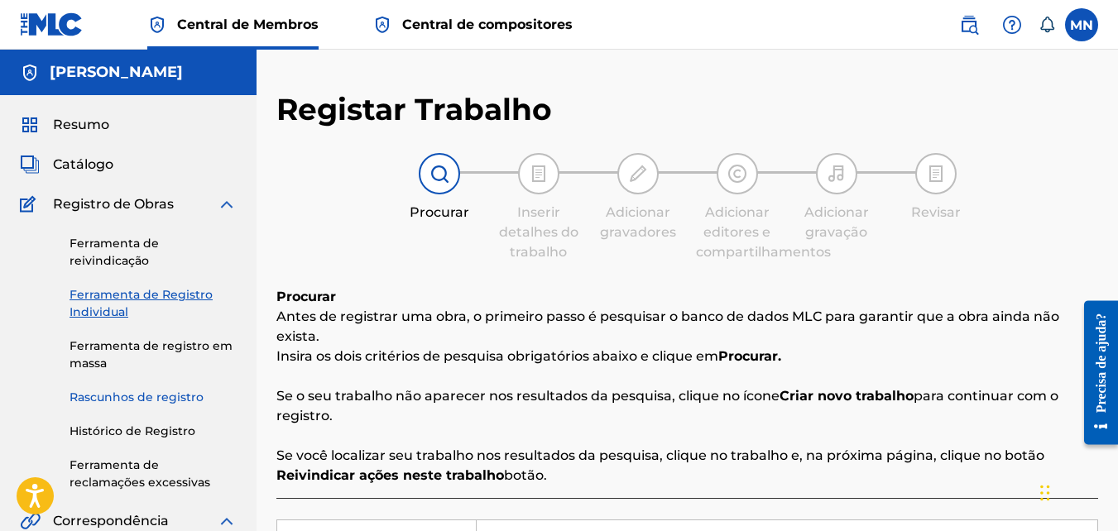
click at [172, 399] on link "Rascunhos de registro" at bounding box center [153, 397] width 167 height 17
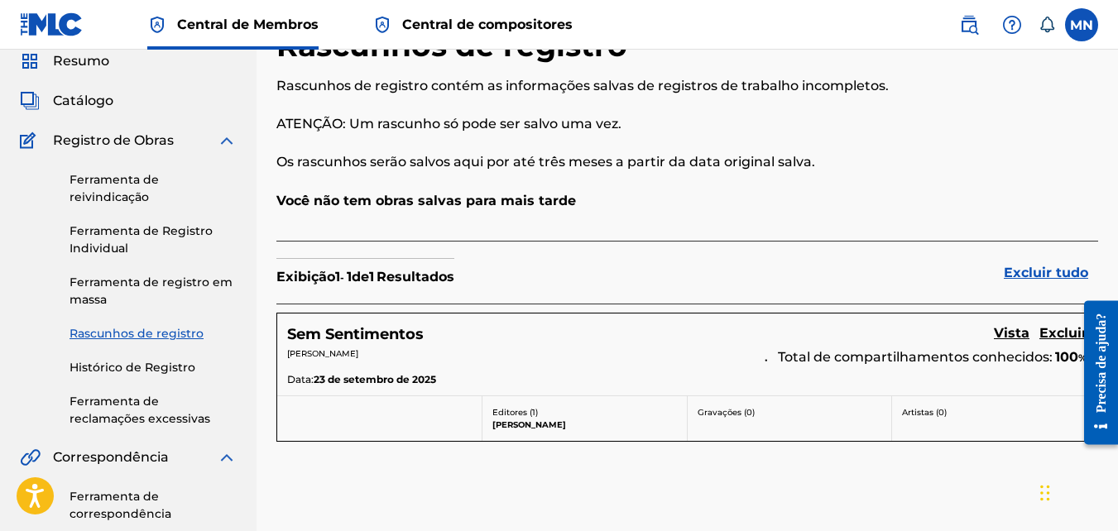
scroll to position [83, 0]
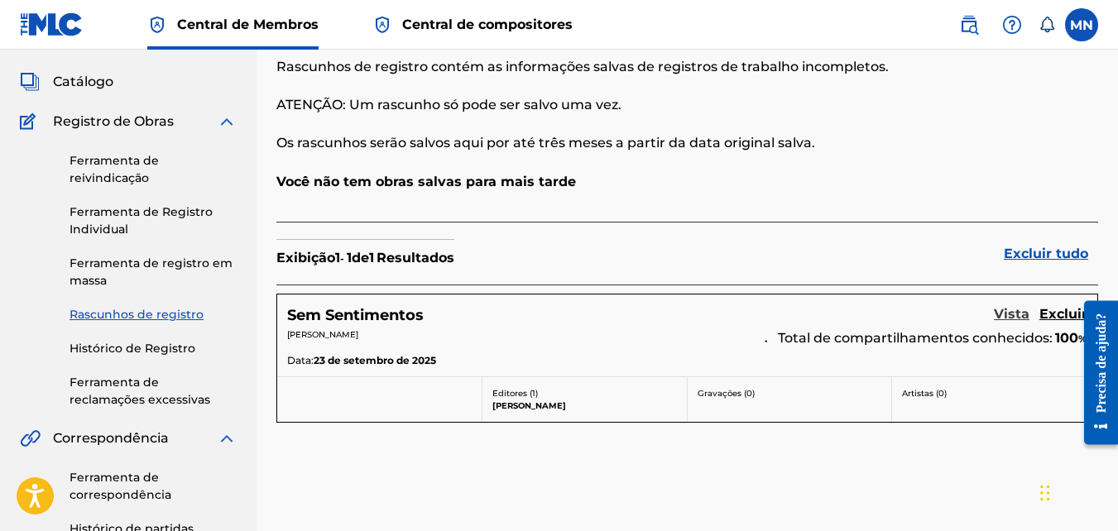
click at [1020, 316] on link "Vista" at bounding box center [1012, 315] width 36 height 22
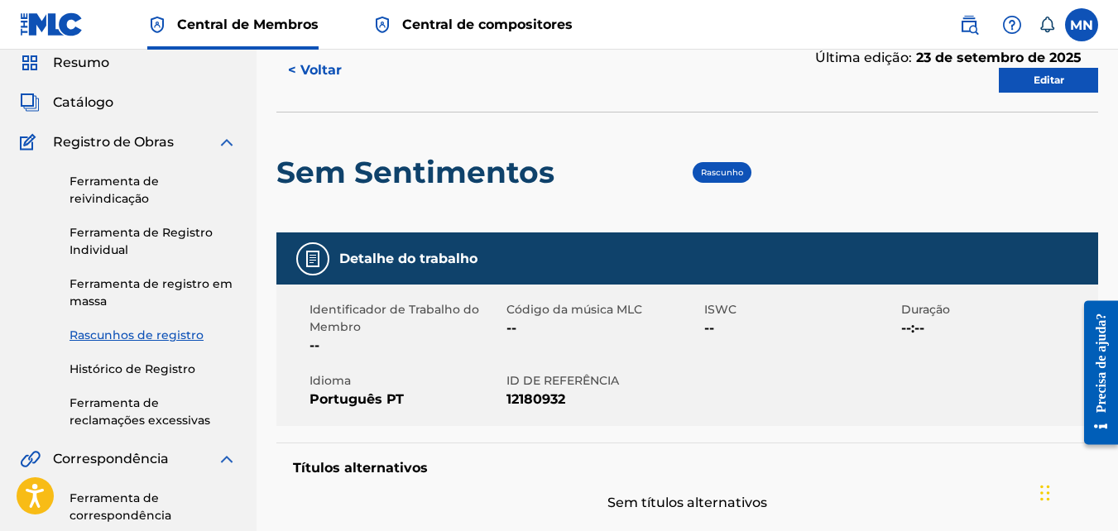
scroll to position [28, 0]
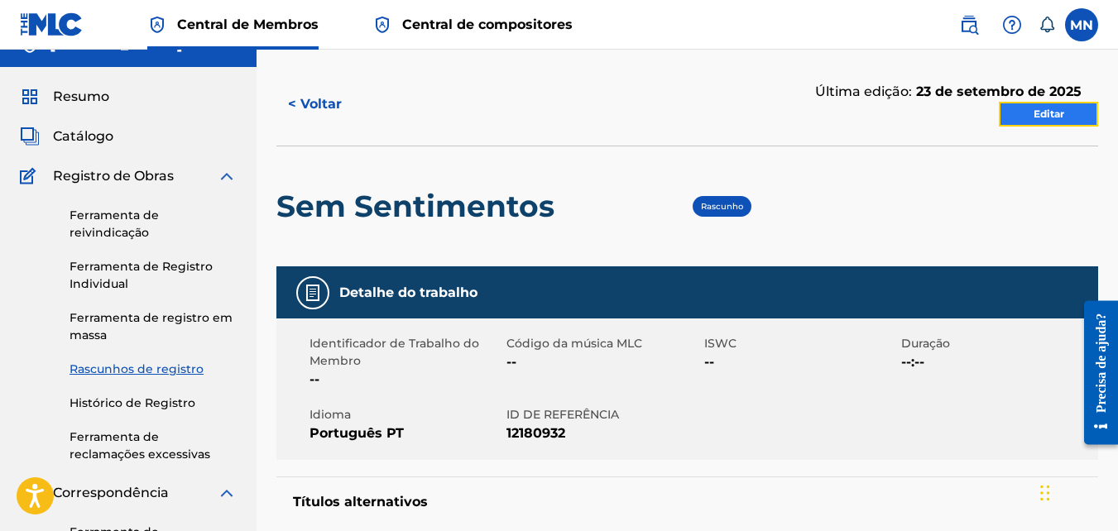
click at [1051, 116] on link "Editar" at bounding box center [1048, 114] width 99 height 25
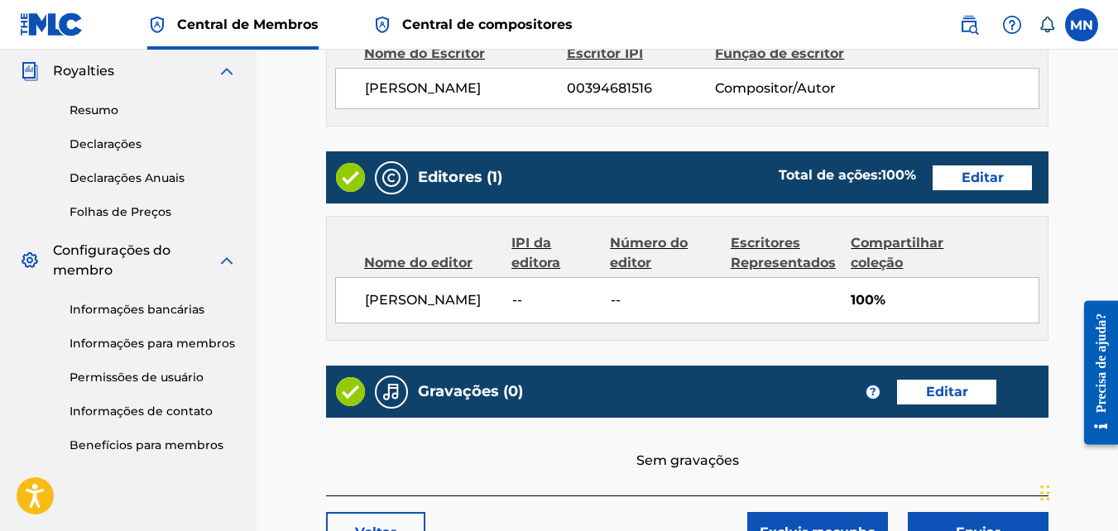
scroll to position [662, 0]
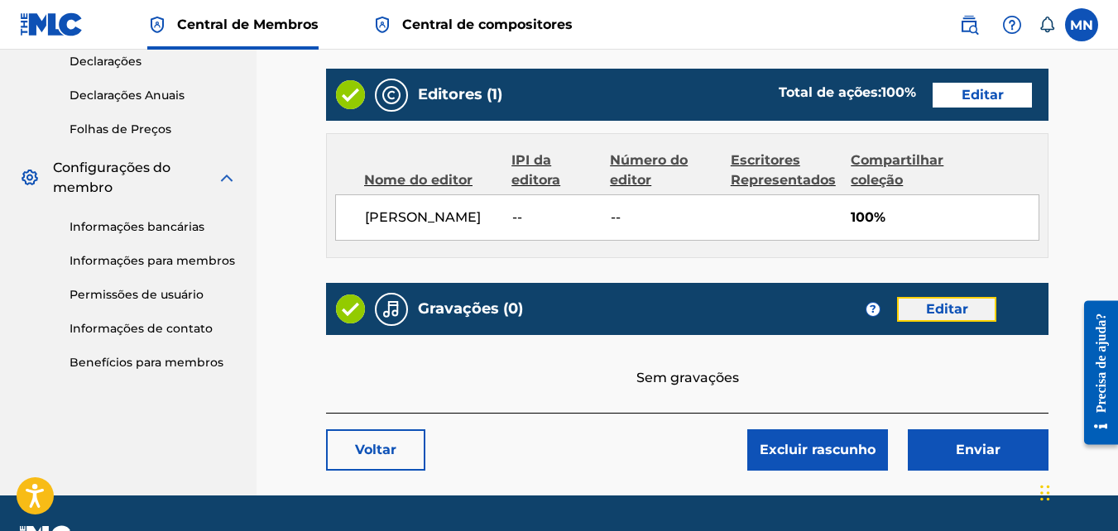
click at [955, 317] on link "Editar" at bounding box center [946, 309] width 99 height 25
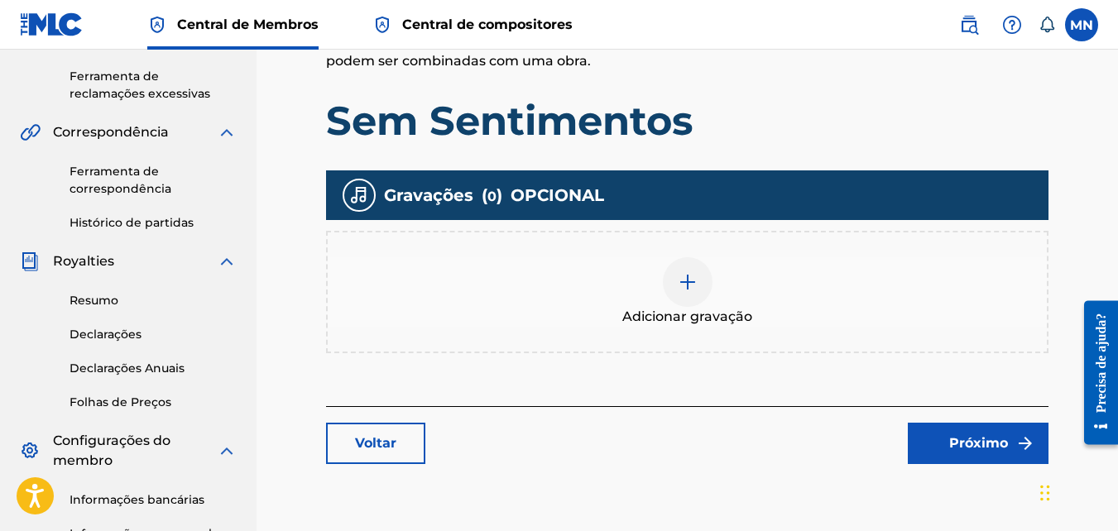
scroll to position [414, 0]
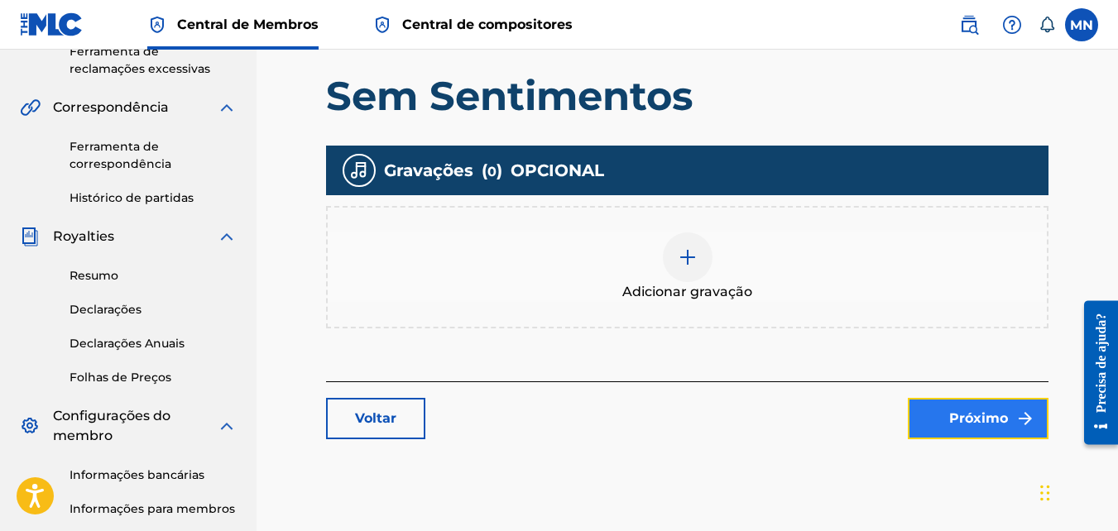
click at [1003, 428] on font "Próximo" at bounding box center [978, 419] width 59 height 20
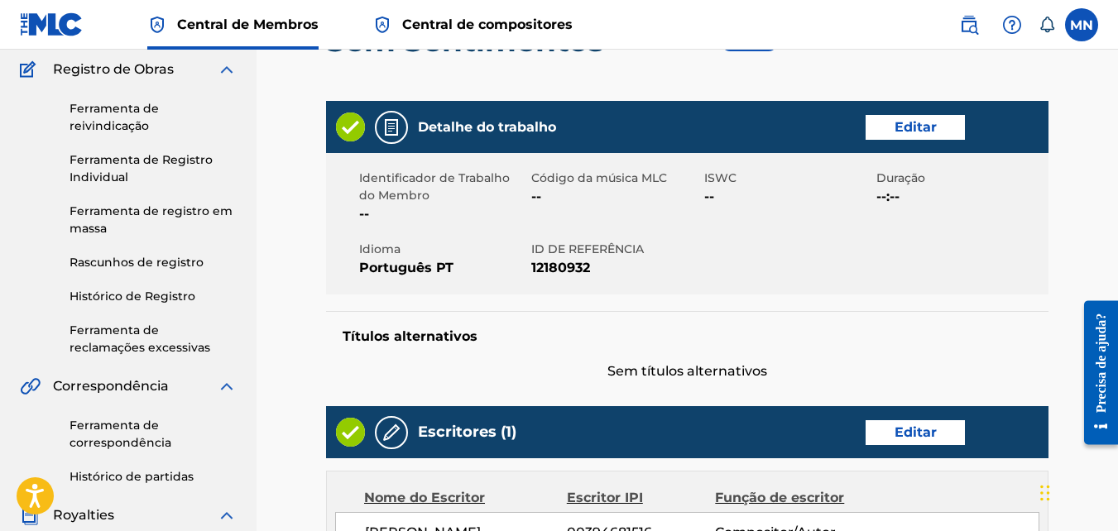
scroll to position [52, 0]
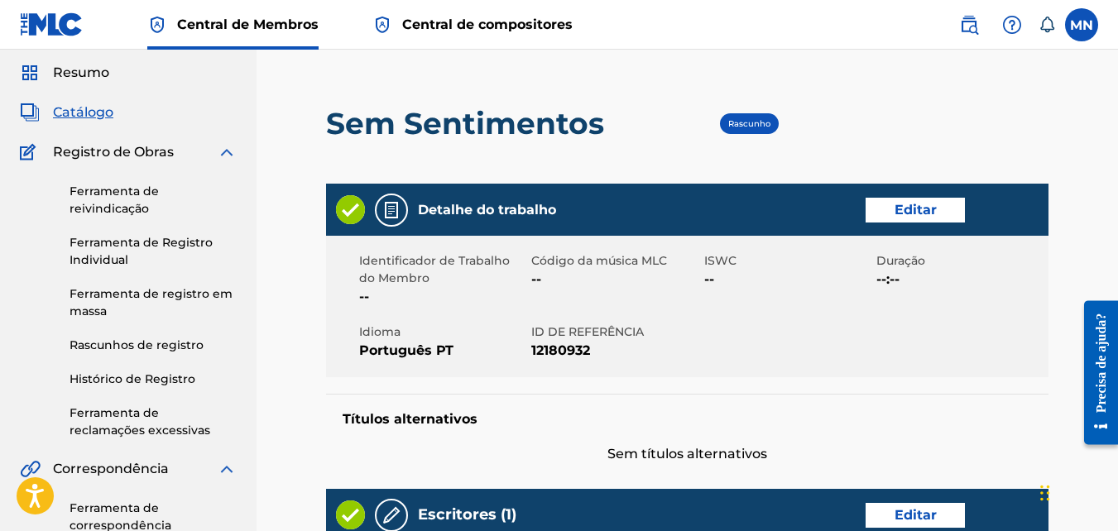
click at [669, 461] on span "Sem títulos alternativos" at bounding box center [687, 454] width 722 height 20
click at [435, 418] on h5 "Títulos alternativos" at bounding box center [687, 419] width 689 height 17
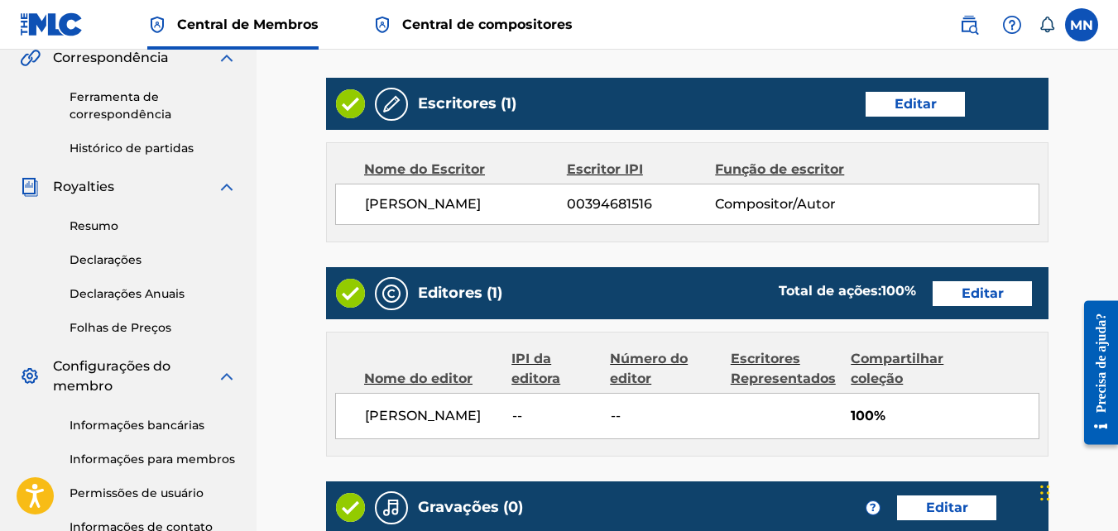
scroll to position [714, 0]
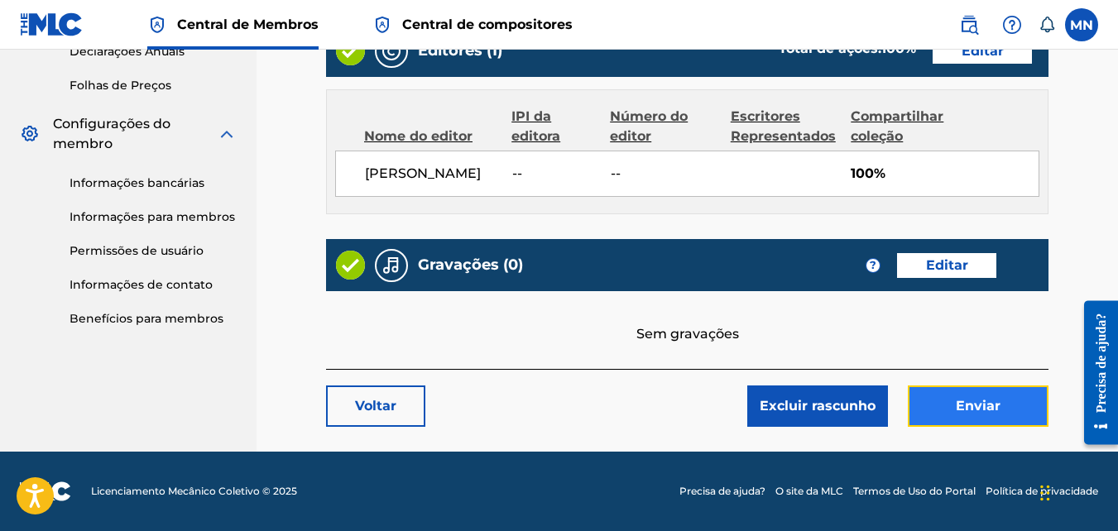
click at [1009, 403] on button "Enviar" at bounding box center [978, 406] width 141 height 41
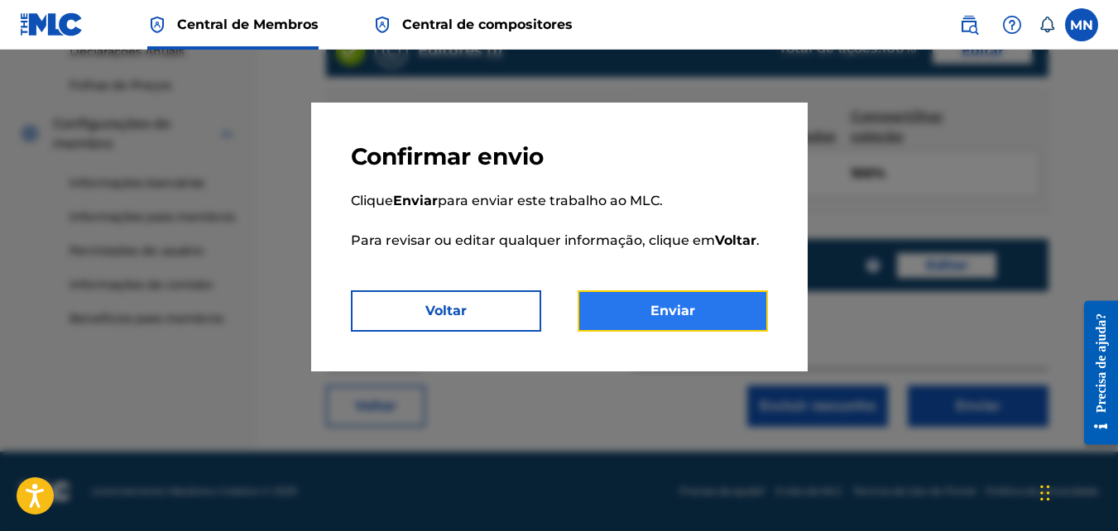
click at [699, 316] on button "Enviar" at bounding box center [673, 310] width 190 height 41
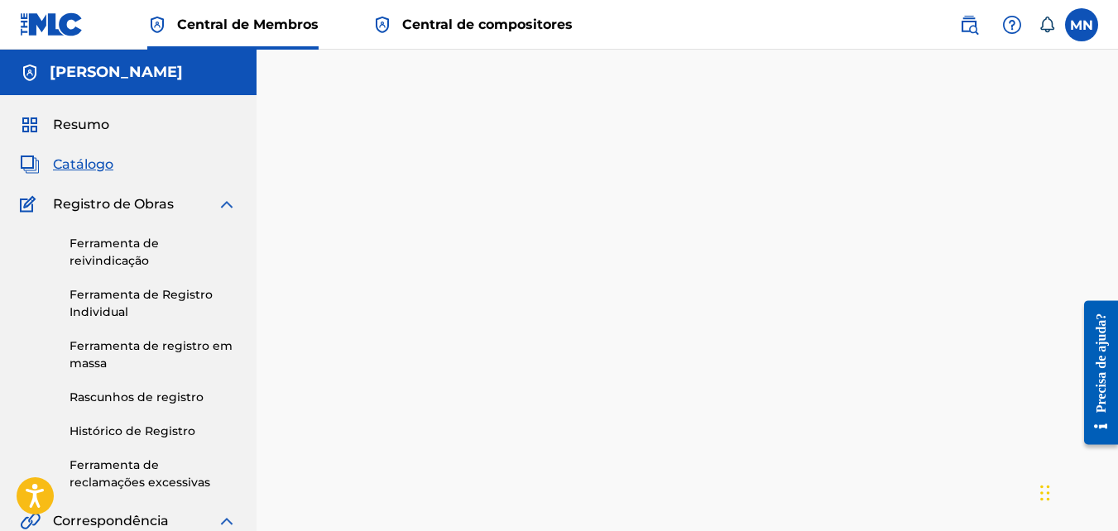
click at [463, 31] on span "Central de compositores" at bounding box center [487, 24] width 170 height 19
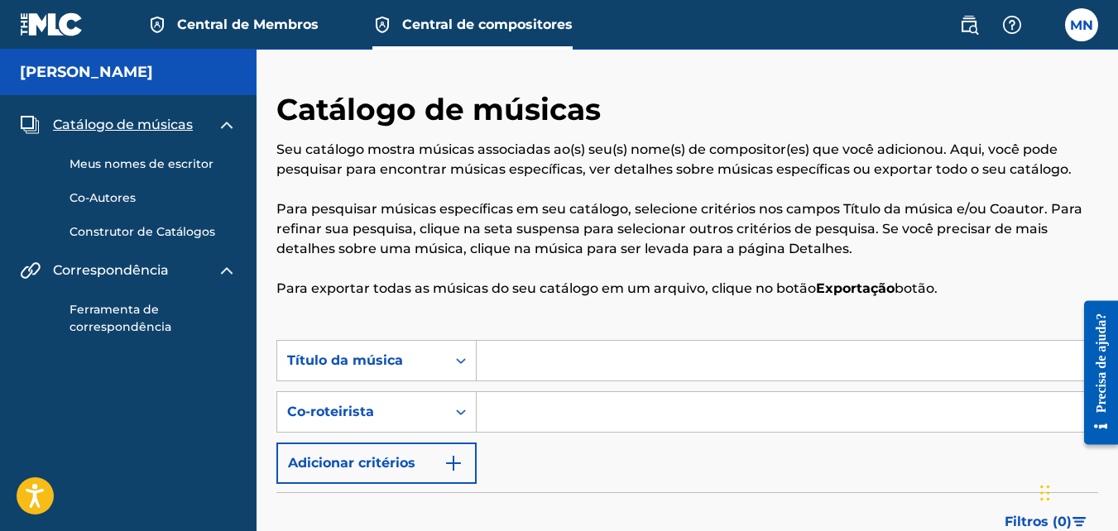
click at [277, 22] on span "Central de Membros" at bounding box center [247, 24] width 141 height 19
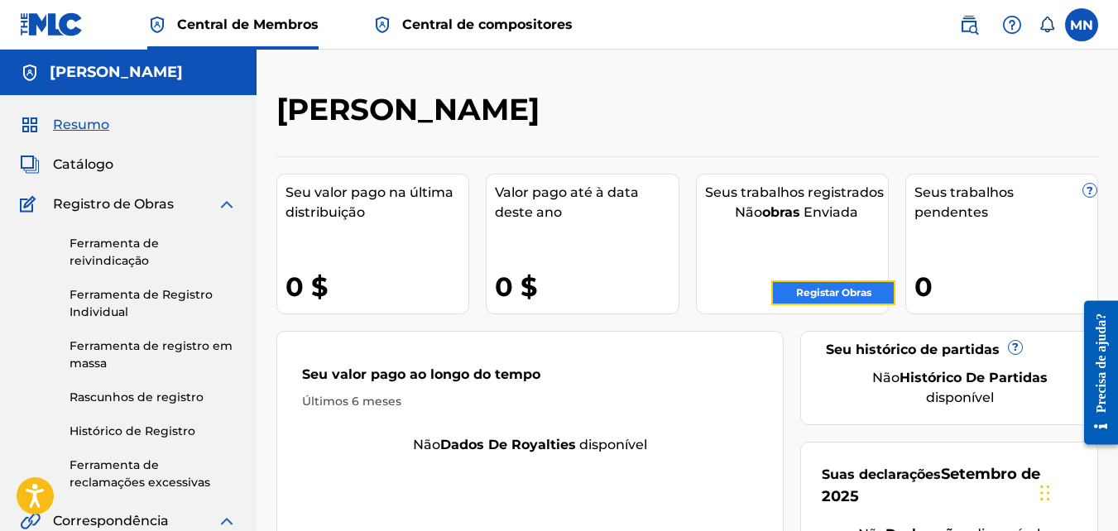
click at [859, 295] on link "Registar Obras" at bounding box center [833, 292] width 124 height 25
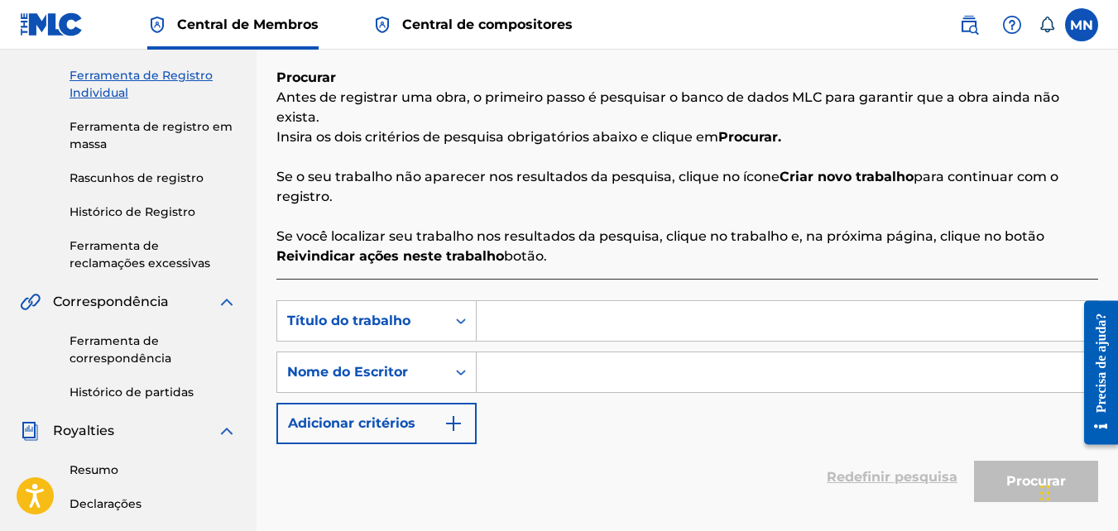
scroll to position [248, 0]
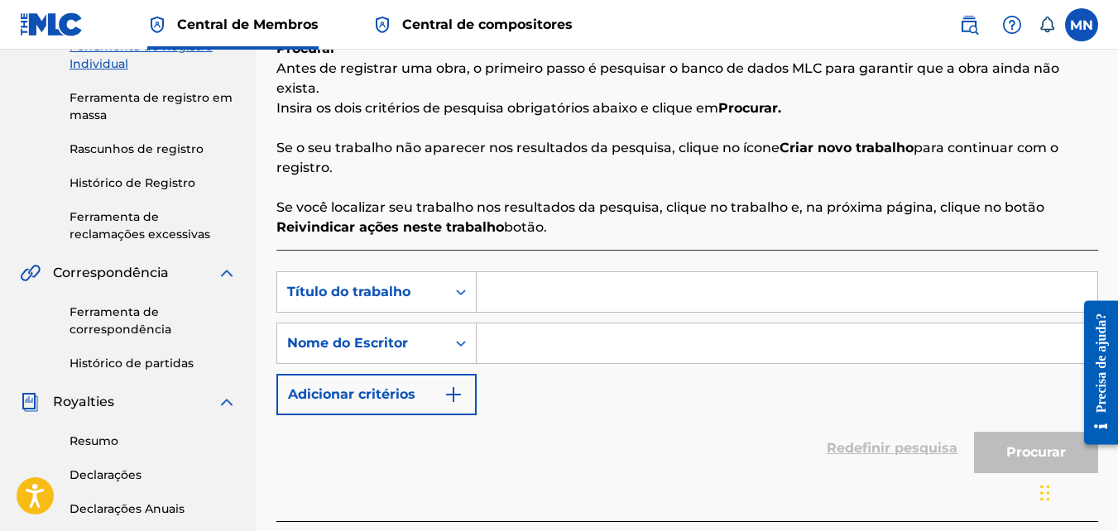
click at [545, 290] on input "Formulário de pesquisa" at bounding box center [787, 292] width 621 height 40
type input "e bucetinha que faz gostoso"
click at [525, 352] on input "Formulário de pesquisa" at bounding box center [787, 344] width 621 height 40
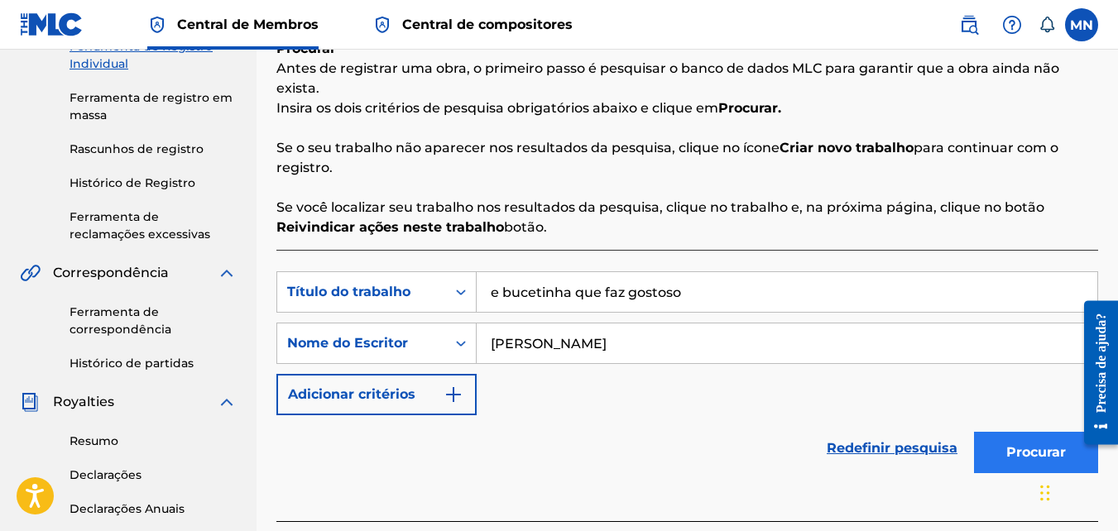
type input "[PERSON_NAME]"
click at [1048, 436] on button "Procurar" at bounding box center [1036, 452] width 124 height 41
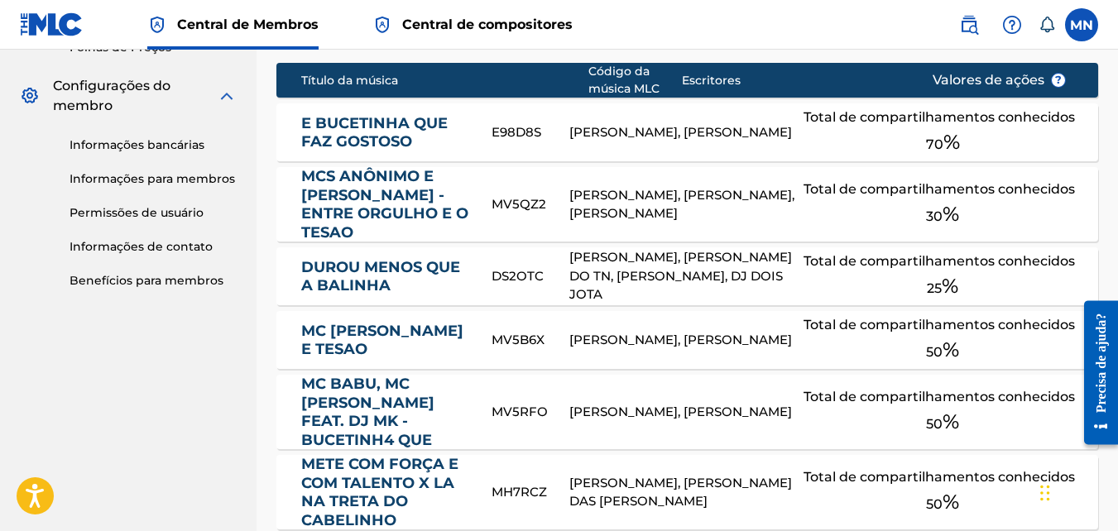
scroll to position [745, 0]
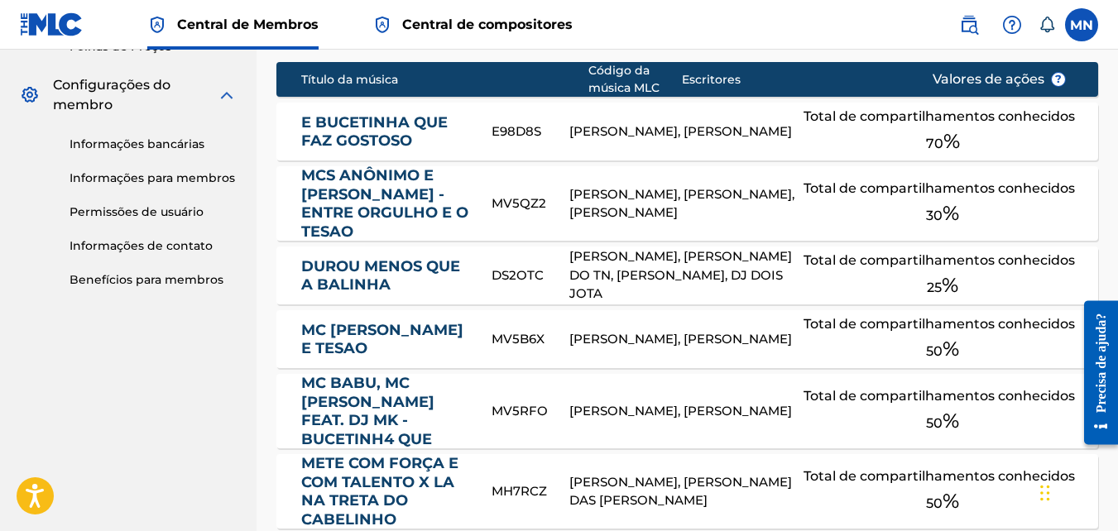
click at [768, 402] on div "[PERSON_NAME], [PERSON_NAME]" at bounding box center [686, 411] width 234 height 19
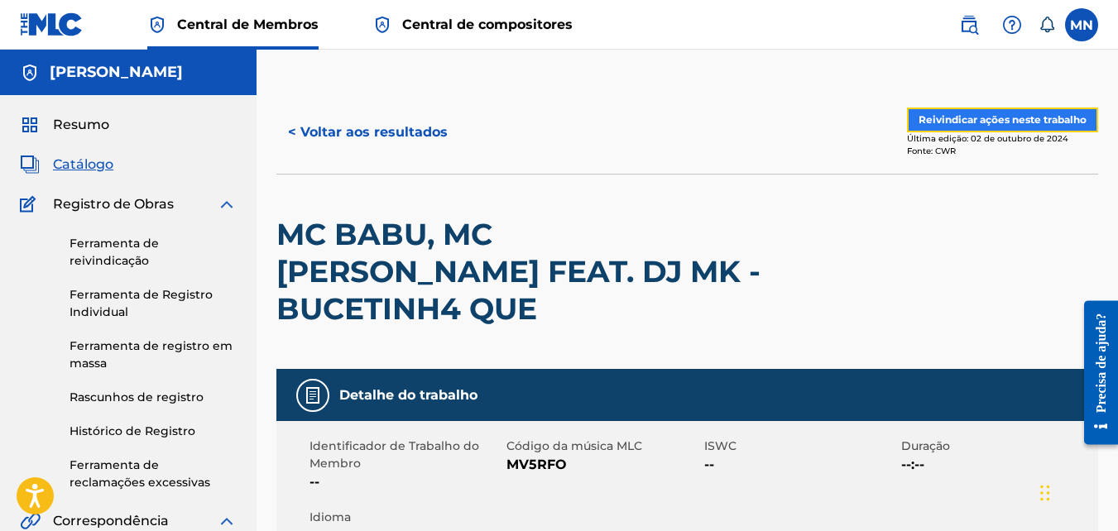
click at [1023, 113] on button "Reivindicar ações neste trabalho" at bounding box center [1002, 120] width 191 height 25
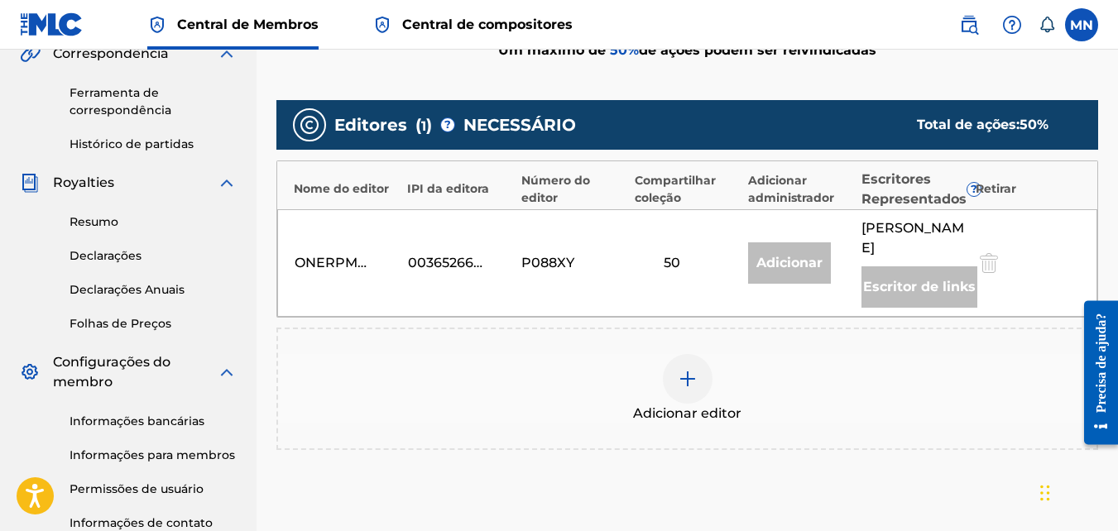
scroll to position [496, 0]
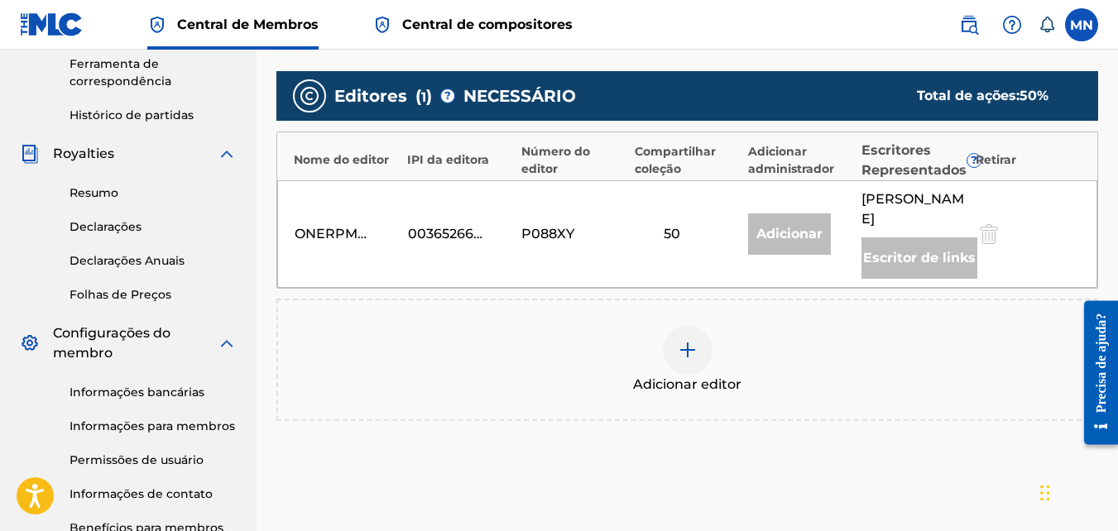
click at [691, 360] on img at bounding box center [688, 350] width 20 height 20
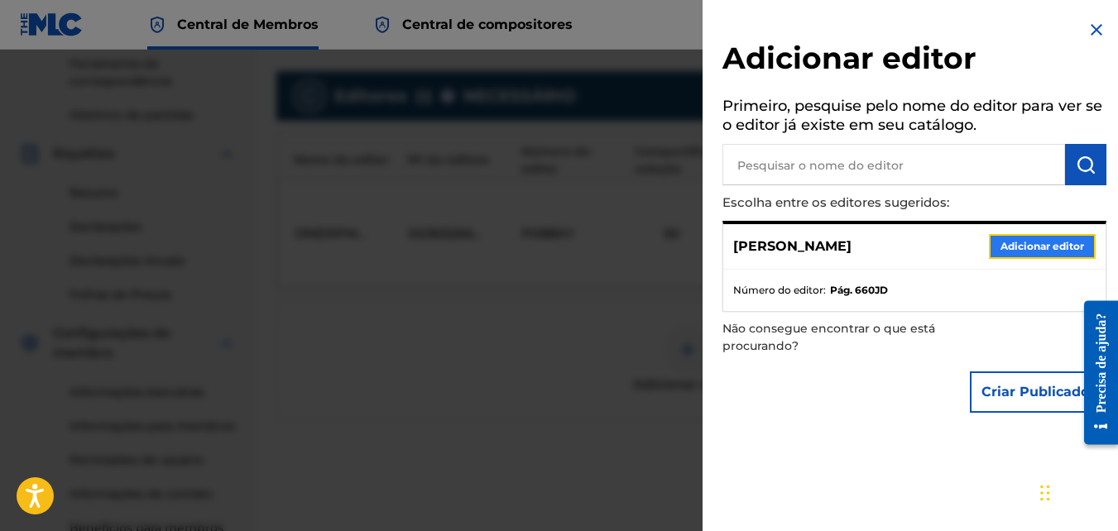
click at [1038, 243] on button "Adicionar editor" at bounding box center [1042, 246] width 107 height 25
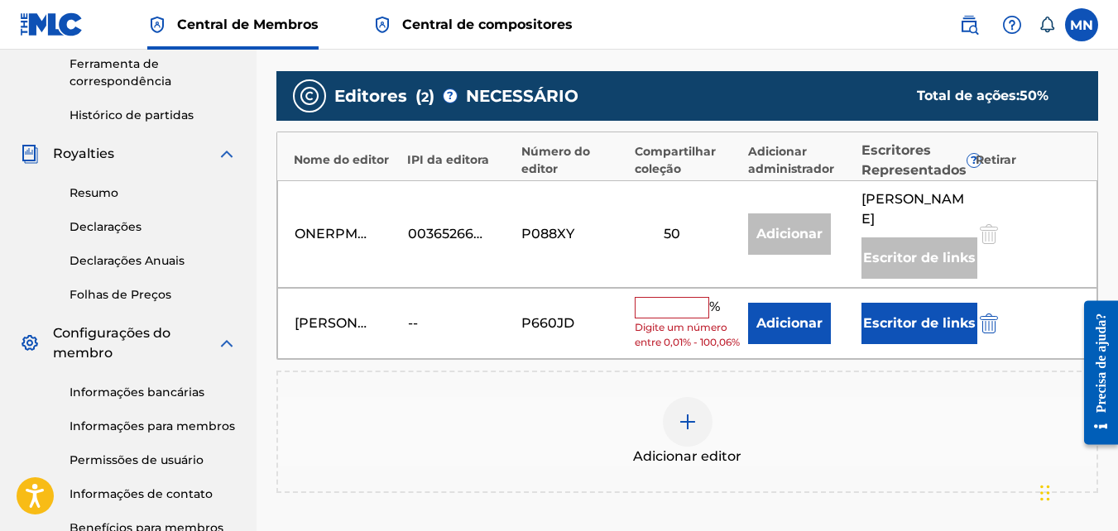
click at [668, 319] on input "text" at bounding box center [672, 308] width 74 height 22
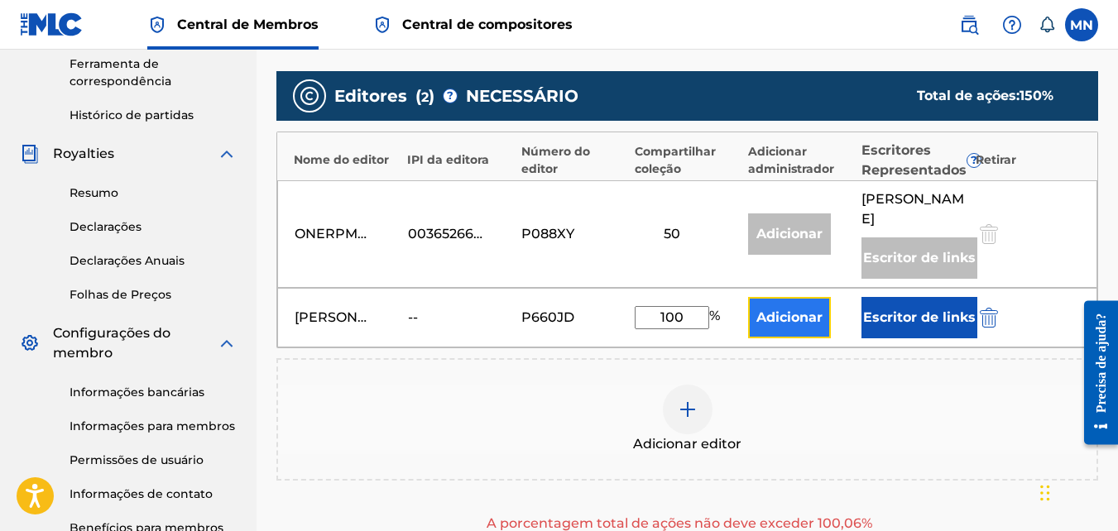
click at [785, 338] on button "Adicionar" at bounding box center [789, 317] width 83 height 41
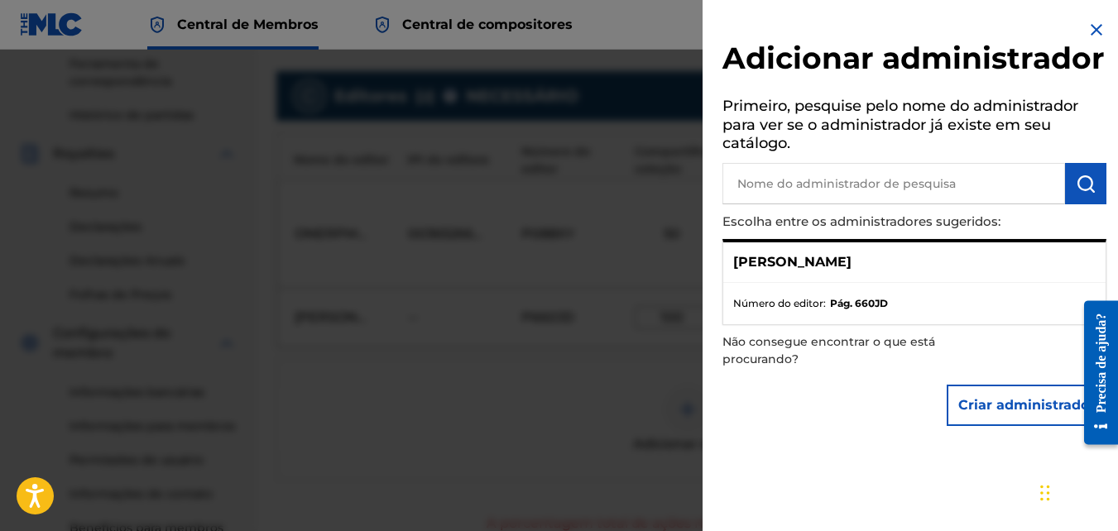
click at [889, 324] on ul "Número do editor: Pág. 660JD" at bounding box center [914, 303] width 382 height 41
click at [858, 204] on input "text" at bounding box center [893, 183] width 343 height 41
click at [769, 283] on div "[PERSON_NAME]" at bounding box center [914, 262] width 382 height 41
click at [779, 272] on p "[PERSON_NAME]" at bounding box center [792, 262] width 118 height 20
click at [780, 272] on p "[PERSON_NAME]" at bounding box center [792, 262] width 118 height 20
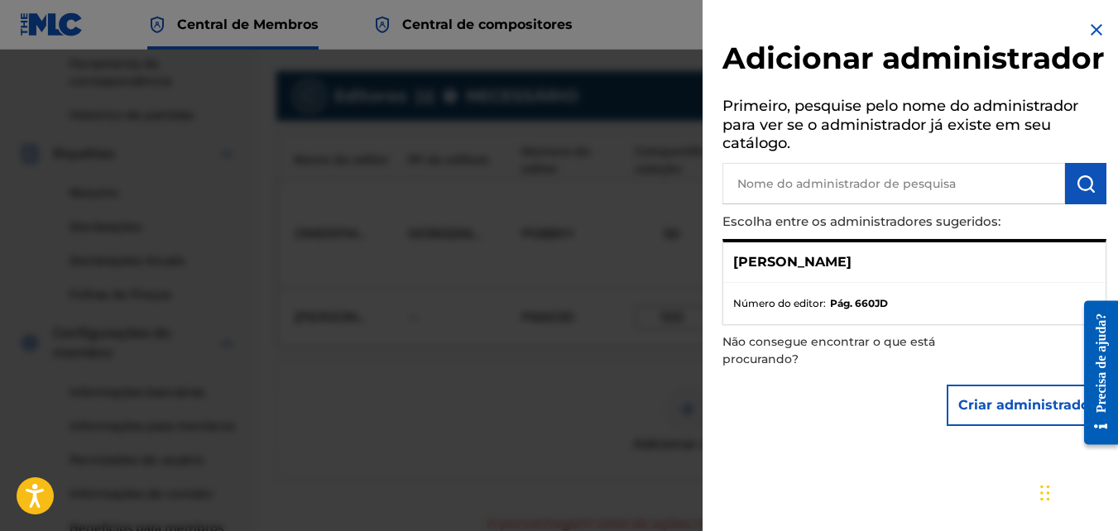
drag, startPoint x: 780, startPoint y: 308, endPoint x: 817, endPoint y: 327, distance: 41.1
click at [817, 324] on ul "Número do editor: Pág. 660JD" at bounding box center [914, 303] width 382 height 41
drag, startPoint x: 853, startPoint y: 331, endPoint x: 889, endPoint y: 328, distance: 36.5
click at [889, 324] on ul "Número do editor: Pág. 660JD" at bounding box center [914, 303] width 382 height 41
drag, startPoint x: 889, startPoint y: 328, endPoint x: 1015, endPoint y: 300, distance: 128.9
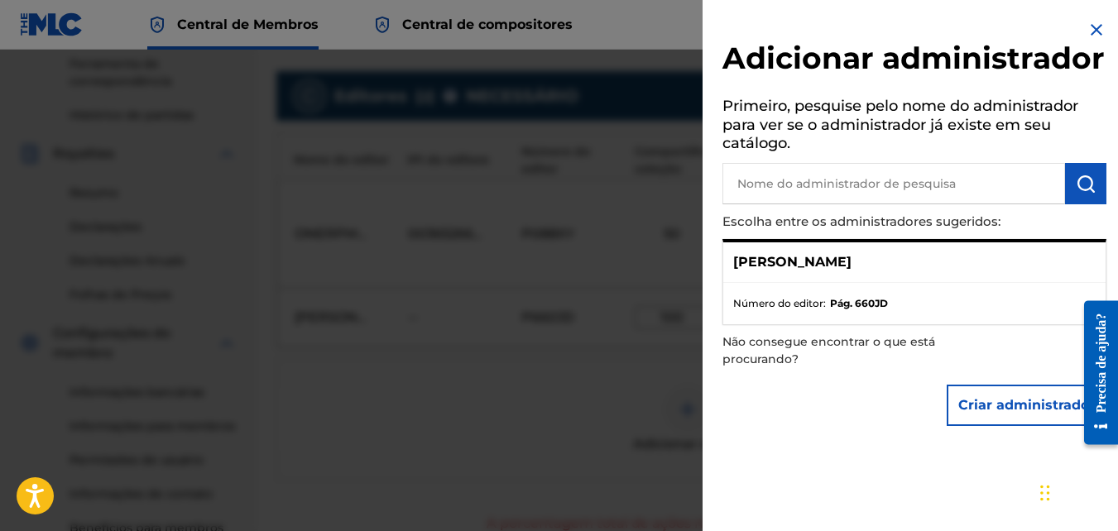
click at [1015, 283] on div "[PERSON_NAME]" at bounding box center [914, 262] width 382 height 41
click at [1091, 26] on img at bounding box center [1096, 30] width 20 height 20
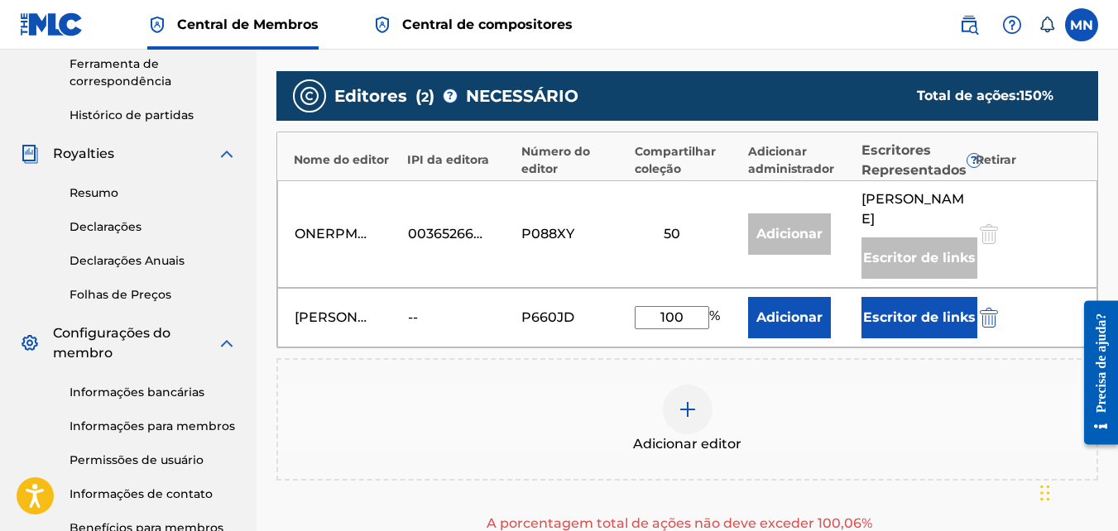
click at [686, 329] on input "100" at bounding box center [672, 317] width 74 height 23
type input "1"
type input "50"
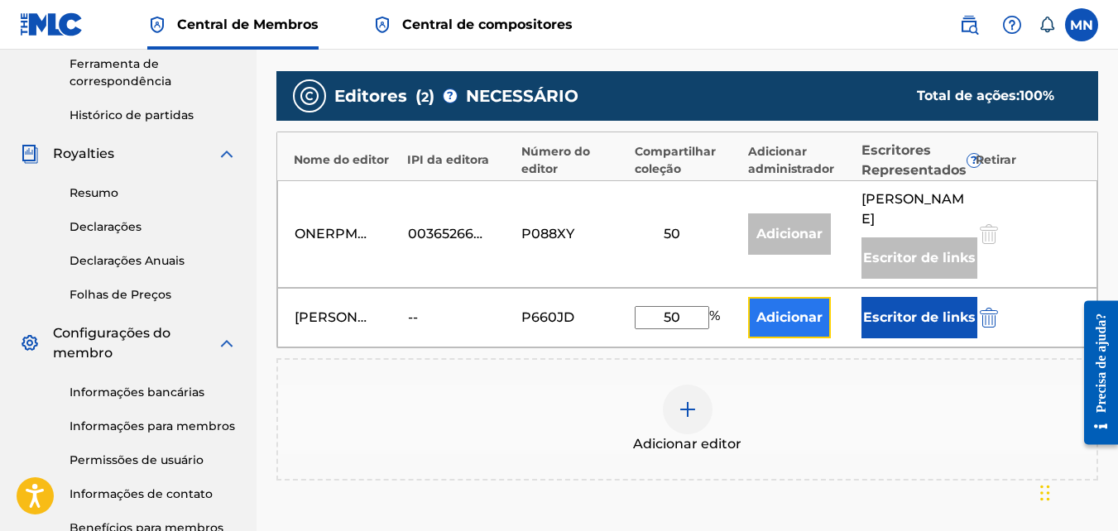
click at [808, 334] on button "Adicionar" at bounding box center [789, 317] width 83 height 41
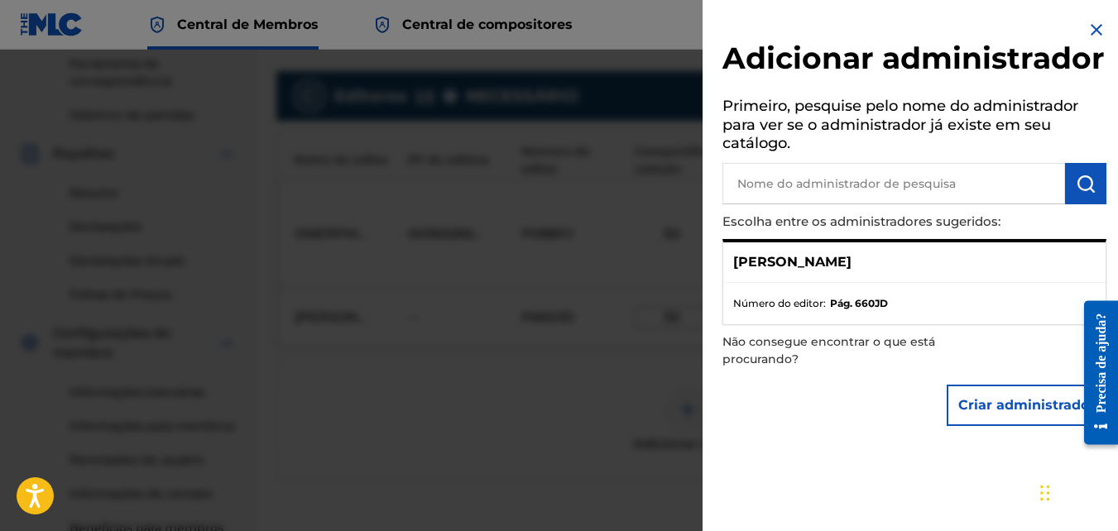
click at [831, 272] on p "Monique Eduarda" at bounding box center [792, 262] width 118 height 20
drag, startPoint x: 831, startPoint y: 300, endPoint x: 863, endPoint y: 321, distance: 38.8
click at [869, 283] on div "Monique Eduarda" at bounding box center [914, 262] width 382 height 41
click at [856, 311] on strong "Pág. 660JD" at bounding box center [859, 303] width 58 height 15
click at [784, 324] on ul "Número do editor: Pág. 660JD" at bounding box center [914, 303] width 382 height 41
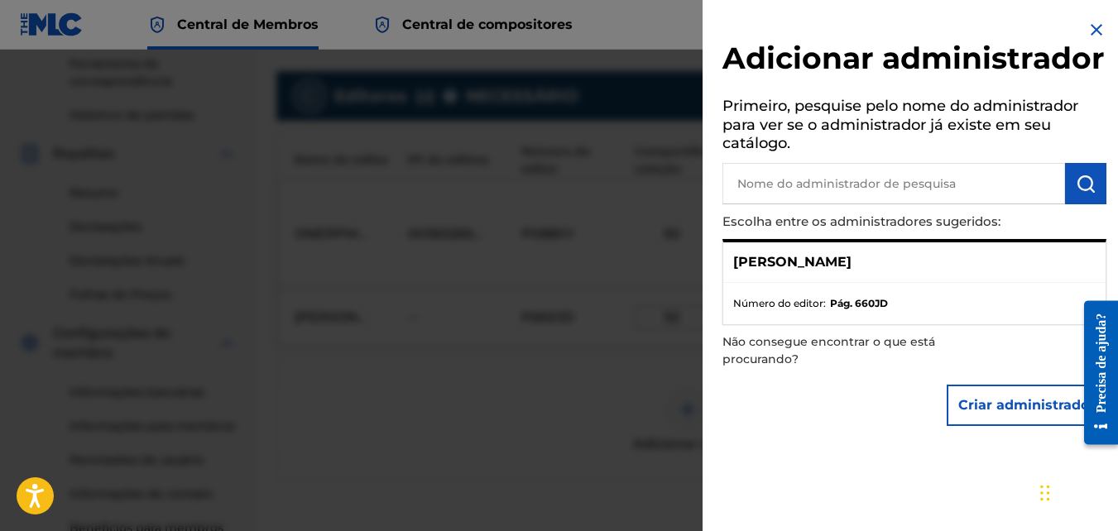
click at [865, 204] on input "text" at bounding box center [893, 183] width 343 height 41
click at [822, 272] on p "Monique Eduarda" at bounding box center [792, 262] width 118 height 20
click at [815, 272] on p "Monique Eduarda" at bounding box center [792, 262] width 118 height 20
click at [817, 272] on p "Monique Eduarda" at bounding box center [792, 262] width 118 height 20
click at [818, 272] on p "Monique Eduarda" at bounding box center [792, 262] width 118 height 20
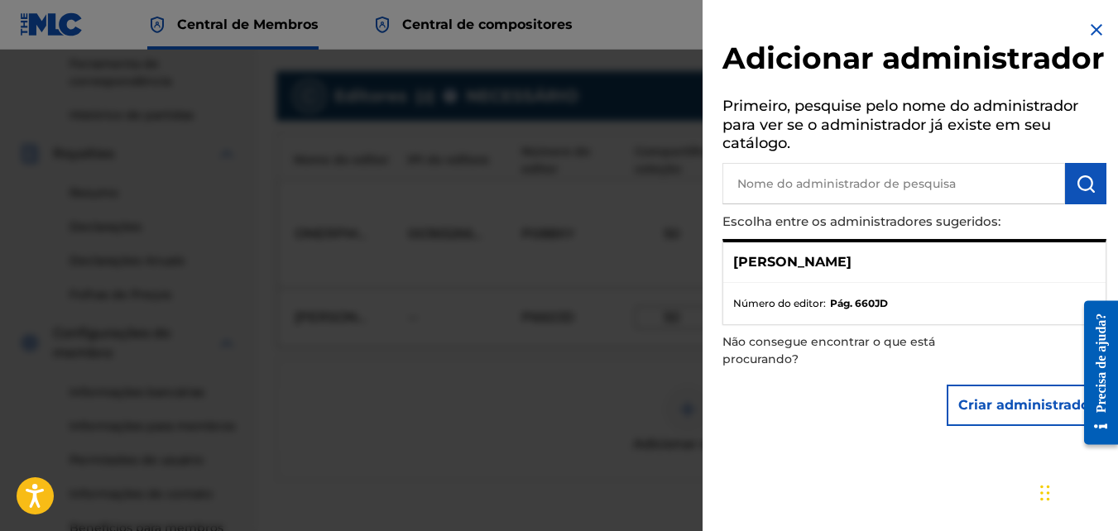
click at [735, 373] on p "Não consegue encontrar o que está procurando?" at bounding box center [867, 350] width 290 height 51
click at [751, 434] on div "Criar administrador" at bounding box center [914, 405] width 384 height 58
click at [861, 311] on strong "Pág. 660JD" at bounding box center [859, 303] width 58 height 15
click at [859, 376] on p "Não consegue encontrar o que está procurando?" at bounding box center [867, 350] width 290 height 51
drag, startPoint x: 859, startPoint y: 383, endPoint x: 798, endPoint y: 410, distance: 66.3
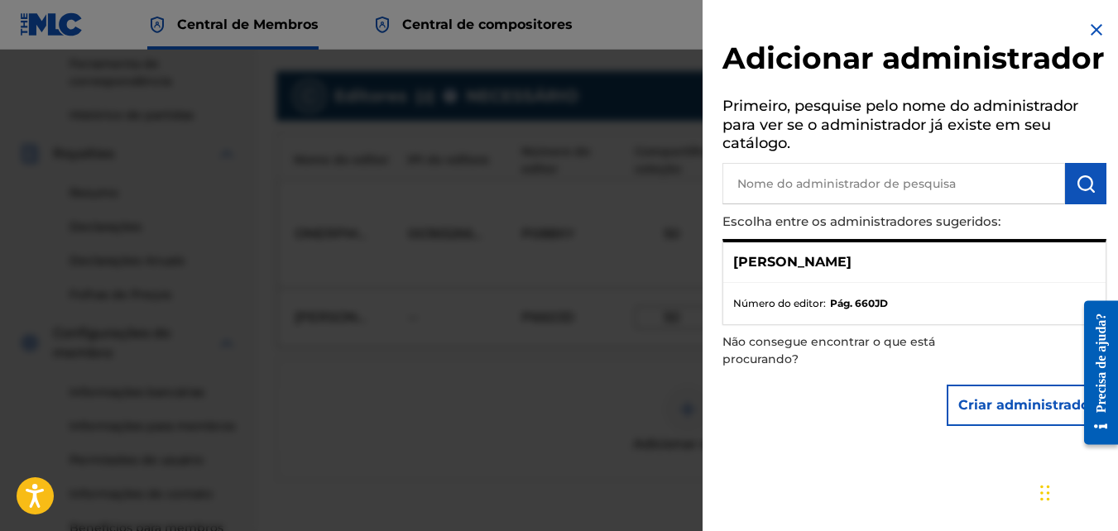
click at [799, 409] on div "Criar administrador" at bounding box center [914, 405] width 384 height 58
click at [816, 272] on p "Monique Eduarda" at bounding box center [792, 262] width 118 height 20
drag, startPoint x: 855, startPoint y: 343, endPoint x: 885, endPoint y: 339, distance: 30.8
click at [885, 311] on strong "Pág. 660JD" at bounding box center [859, 303] width 58 height 15
copy strong "660JD"
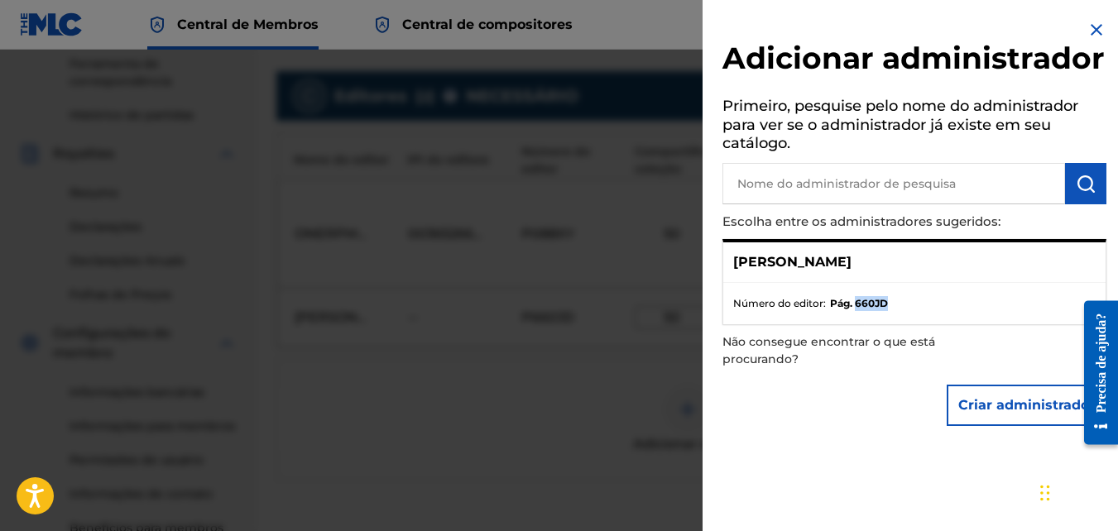
click at [881, 204] on input "text" at bounding box center [893, 183] width 343 height 41
type input "monique eduarda silva da rocha"
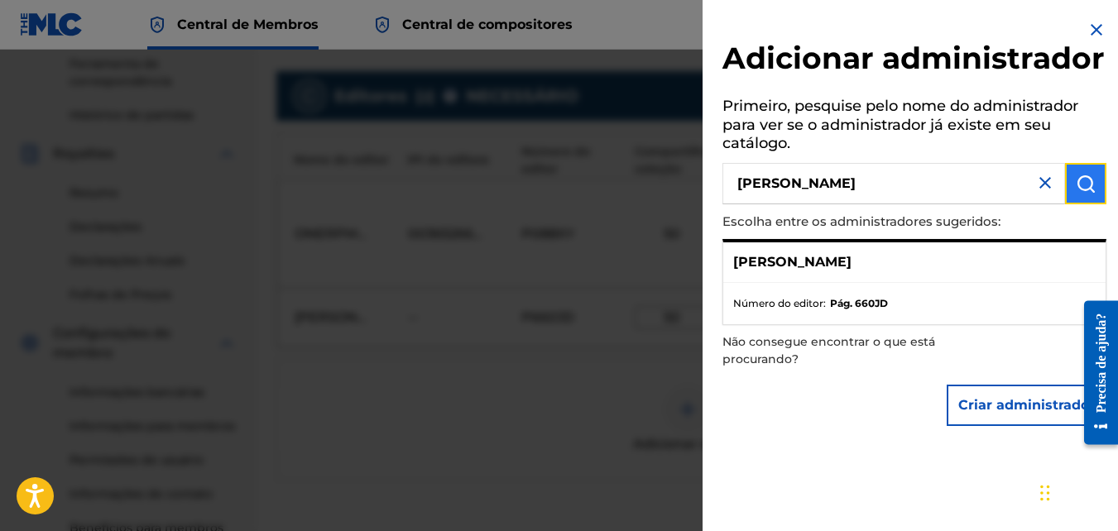
click at [1082, 194] on img "submit" at bounding box center [1086, 184] width 20 height 20
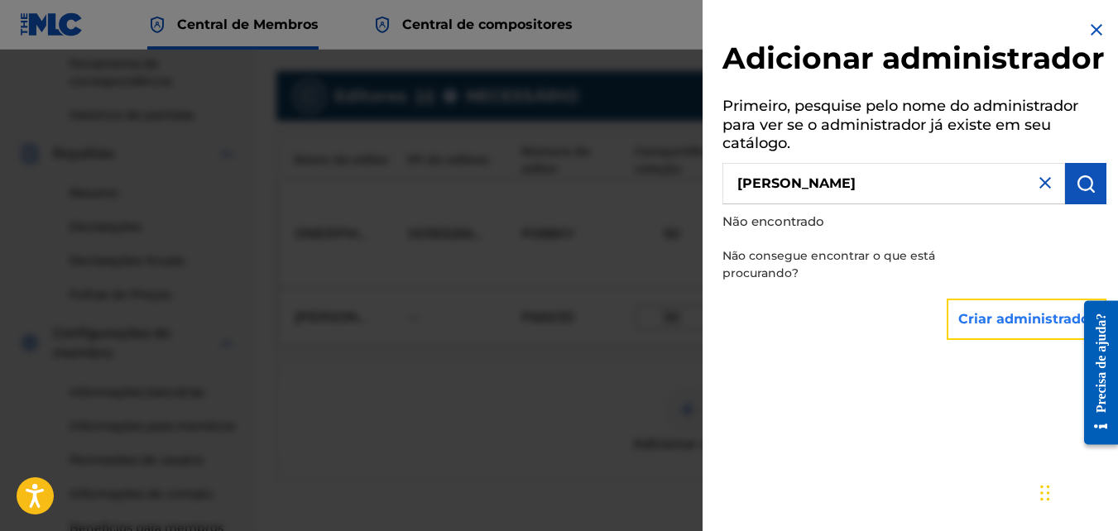
click at [1000, 340] on button "Criar administrador" at bounding box center [1027, 319] width 160 height 41
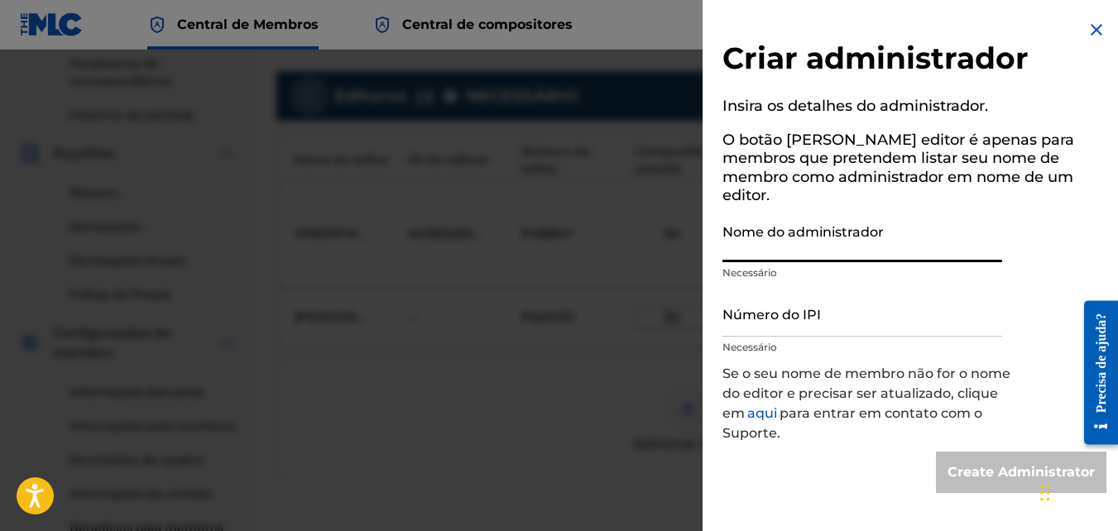
click at [869, 230] on input "Nome do administrador" at bounding box center [862, 238] width 280 height 47
click at [854, 477] on div "Criar administrador Insira os detalhes do administrador. O botão Criar editor é…" at bounding box center [914, 256] width 424 height 513
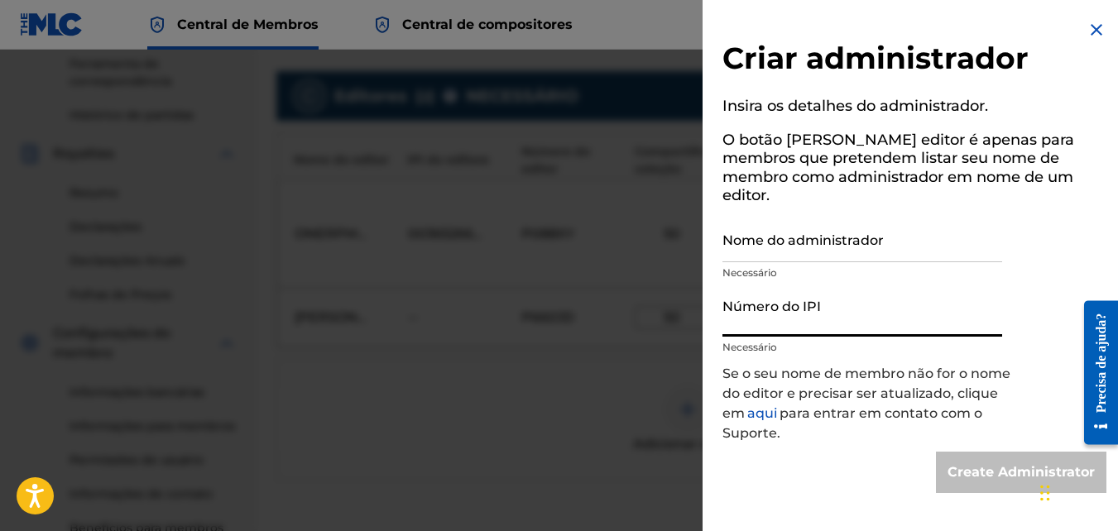
click at [837, 314] on input "Número do IPI" at bounding box center [862, 313] width 280 height 47
click at [1091, 29] on img at bounding box center [1096, 30] width 20 height 20
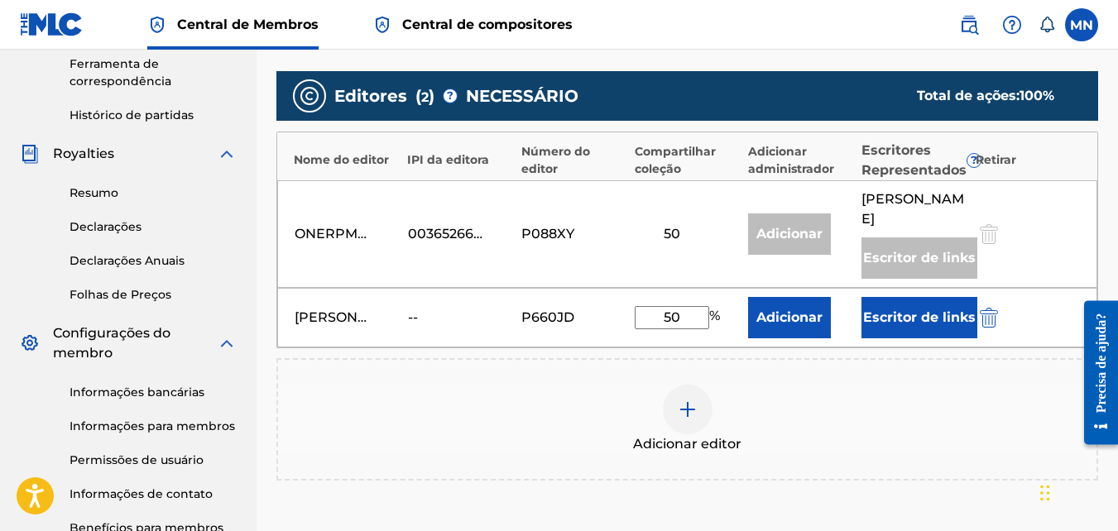
click at [804, 389] on div "Adicionar editor" at bounding box center [687, 419] width 822 height 122
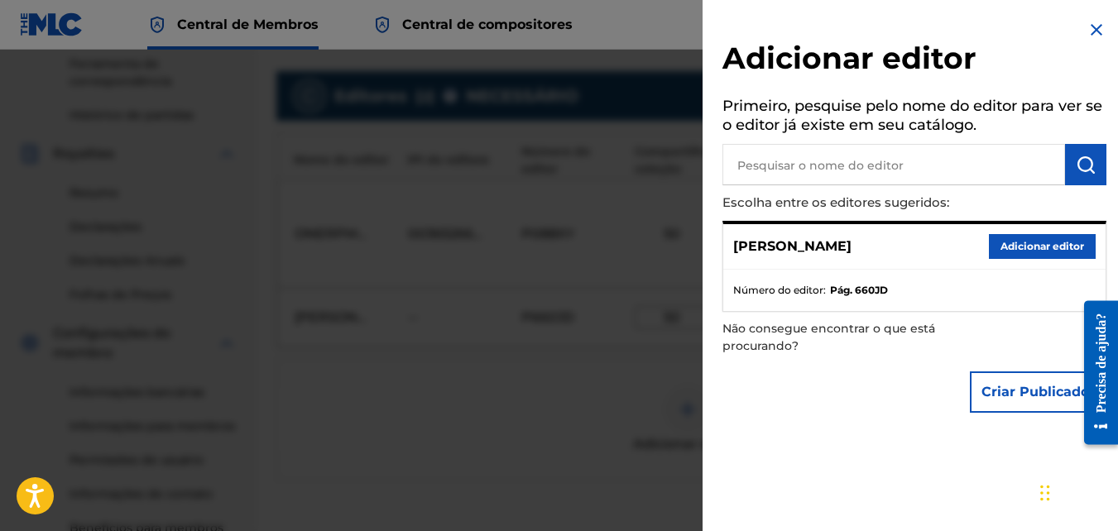
click at [1087, 26] on img at bounding box center [1096, 30] width 20 height 20
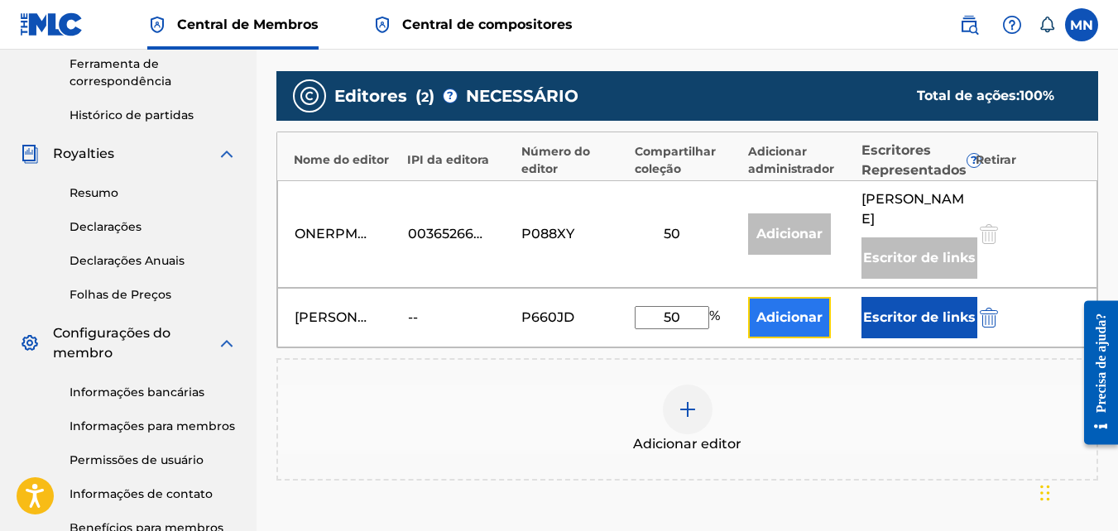
click at [796, 338] on button "Adicionar" at bounding box center [789, 317] width 83 height 41
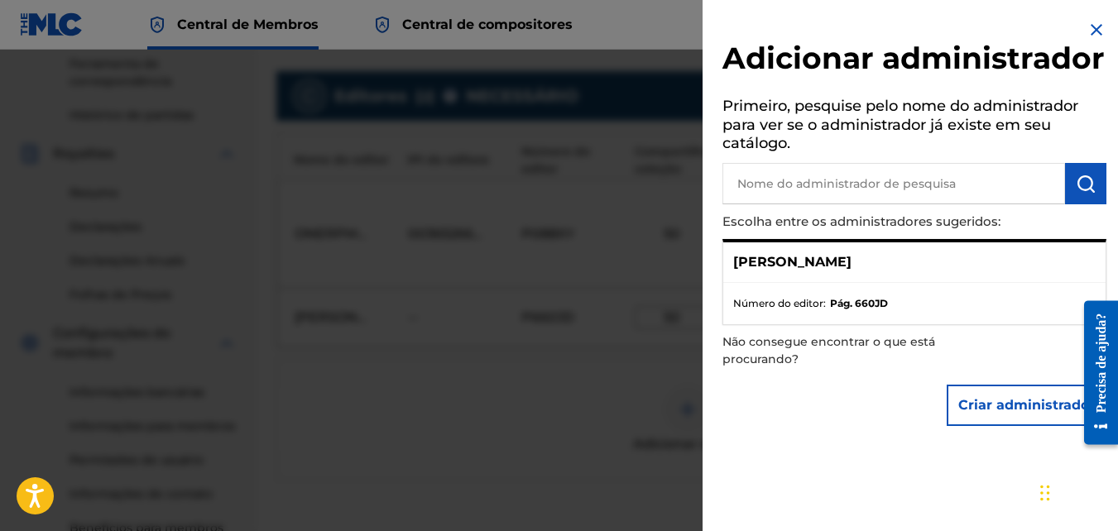
click at [813, 272] on p "Monique Eduarda" at bounding box center [792, 262] width 118 height 20
click at [845, 283] on div "Monique Eduarda" at bounding box center [914, 262] width 382 height 41
click at [822, 324] on ul "Número do editor: Pág. 660JD" at bounding box center [914, 303] width 382 height 41
click at [1030, 280] on div "Monique Eduarda" at bounding box center [914, 262] width 382 height 41
click at [701, 362] on div at bounding box center [559, 315] width 1118 height 531
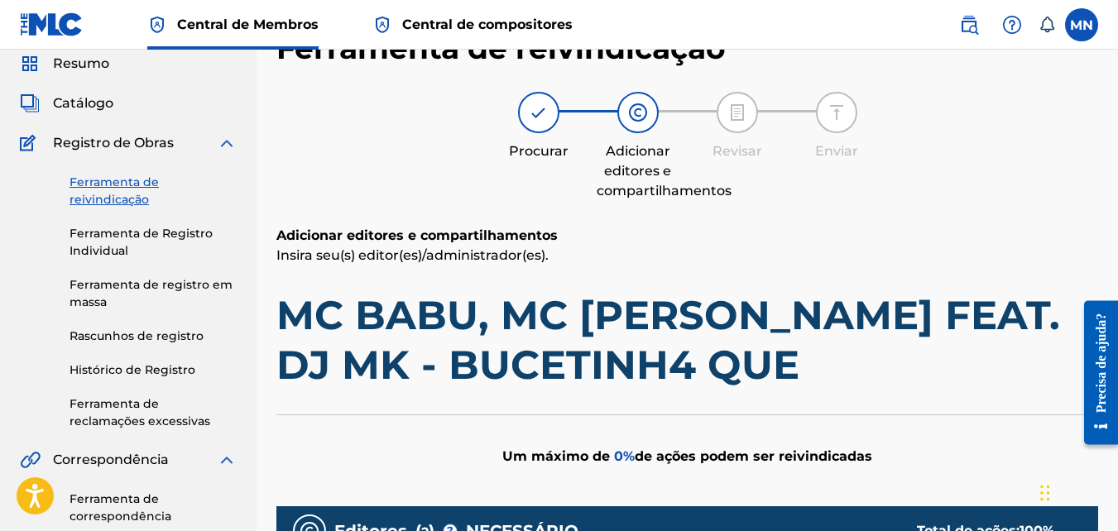
scroll to position [0, 0]
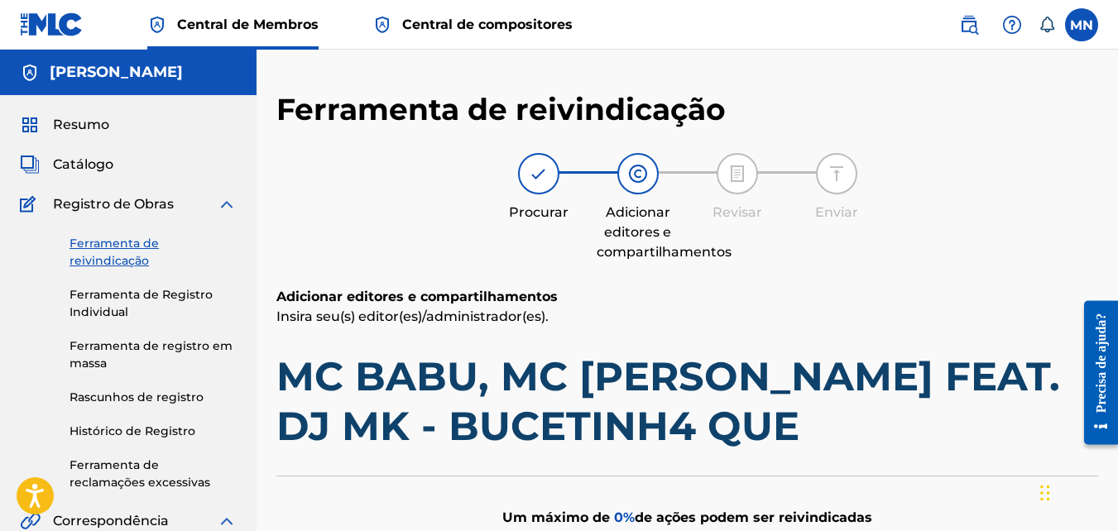
click at [85, 70] on h5 "Monique Eduarda" at bounding box center [116, 72] width 133 height 19
click at [397, 229] on div "Procurar Adicionar editores e compartilhamentos Revisar Enviar" at bounding box center [687, 207] width 822 height 109
click at [1082, 23] on label at bounding box center [1081, 24] width 33 height 33
click at [1081, 25] on input "MN Monique eduarda silva da rocha Nick monik28.m@gmail.com Notification Prefere…" at bounding box center [1081, 25] width 0 height 0
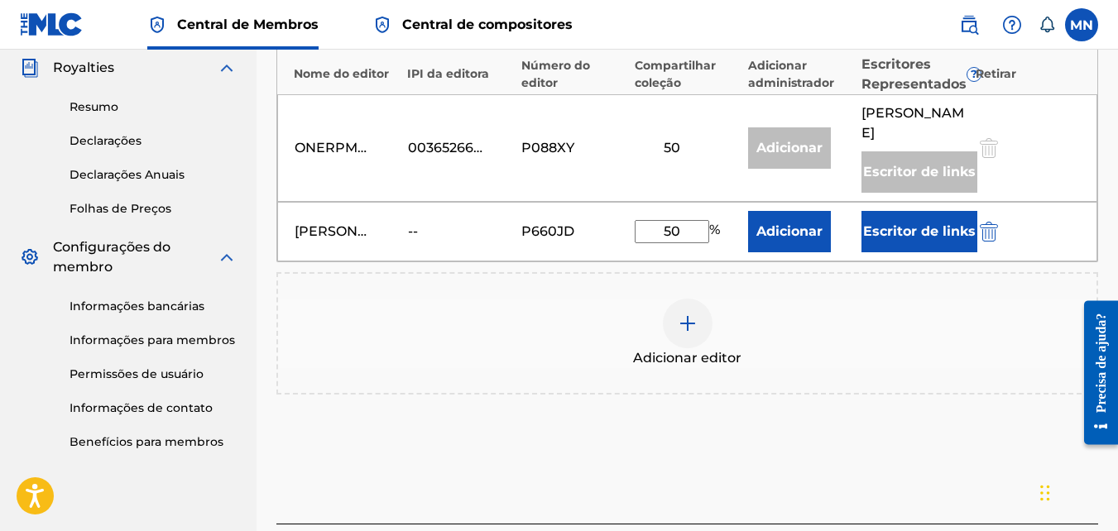
scroll to position [568, 0]
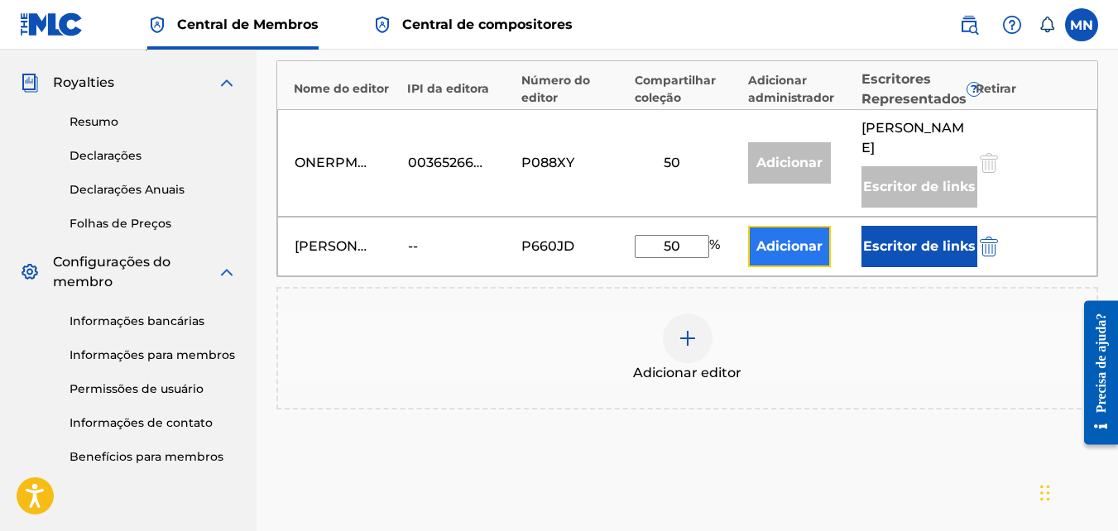
click at [813, 261] on button "Adicionar" at bounding box center [789, 246] width 83 height 41
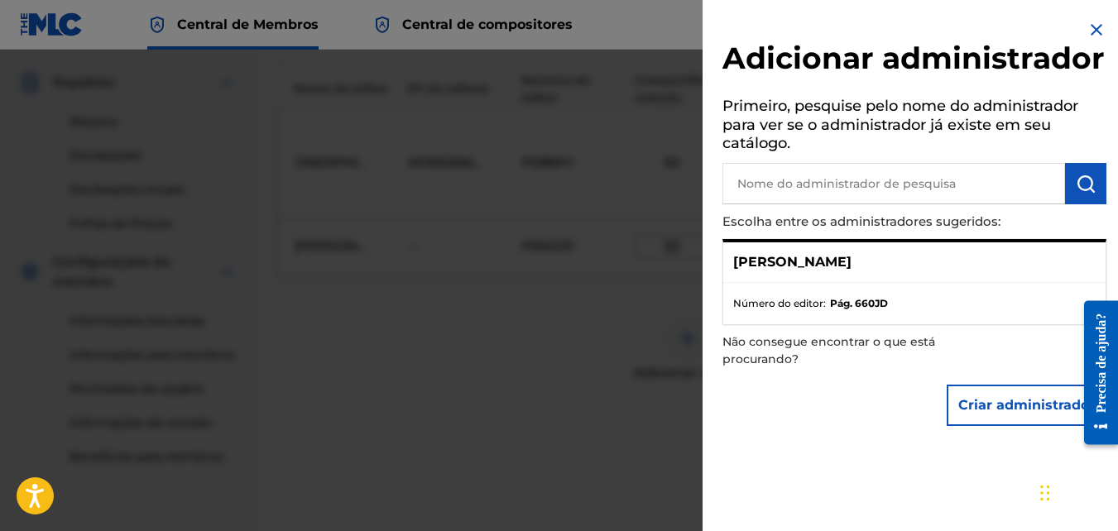
click at [830, 272] on p "Monique Eduarda" at bounding box center [792, 262] width 118 height 20
drag, startPoint x: 851, startPoint y: 338, endPoint x: 899, endPoint y: 325, distance: 50.4
click at [899, 324] on ul "Número do editor: Pág. 660JD" at bounding box center [914, 303] width 382 height 41
drag, startPoint x: 899, startPoint y: 325, endPoint x: 823, endPoint y: 346, distance: 78.9
click at [823, 311] on span "Número do editor:" at bounding box center [779, 303] width 93 height 15
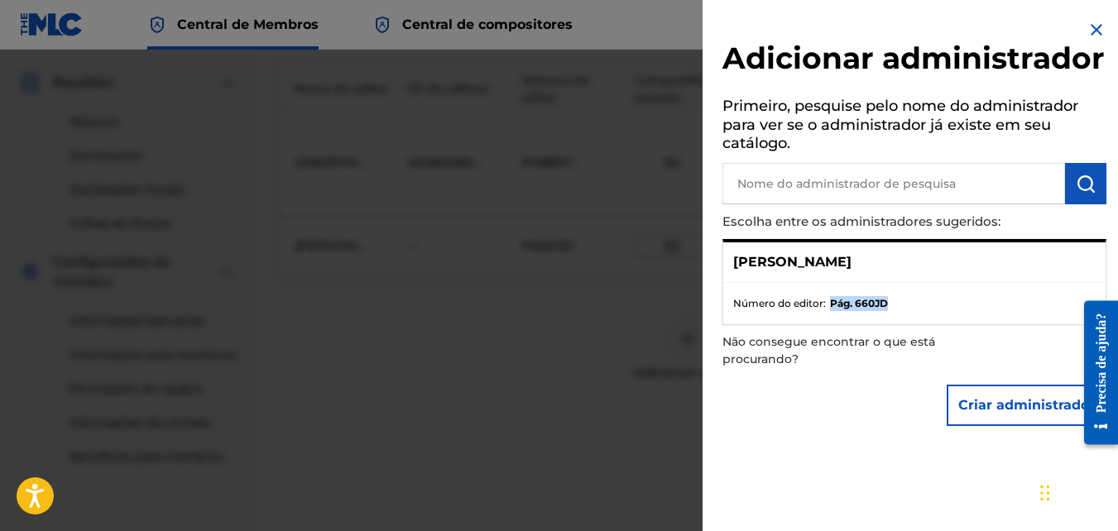
drag, startPoint x: 828, startPoint y: 339, endPoint x: 891, endPoint y: 336, distance: 63.0
click at [891, 311] on li "Número do editor: Pág. 660JD" at bounding box center [914, 303] width 362 height 15
copy strong "Pág. 660JD"
click at [883, 311] on strong "Pág. 660JD" at bounding box center [859, 303] width 58 height 15
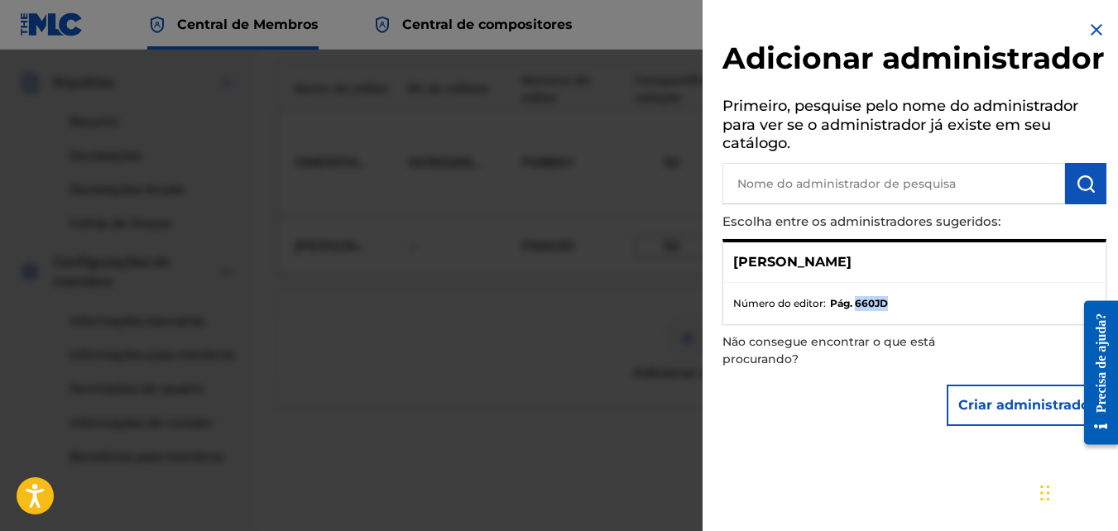
click at [883, 311] on strong "Pág. 660JD" at bounding box center [859, 303] width 58 height 15
copy strong "660JD"
click at [908, 204] on input "text" at bounding box center [893, 183] width 343 height 41
paste input "660JD"
type input "660JD"
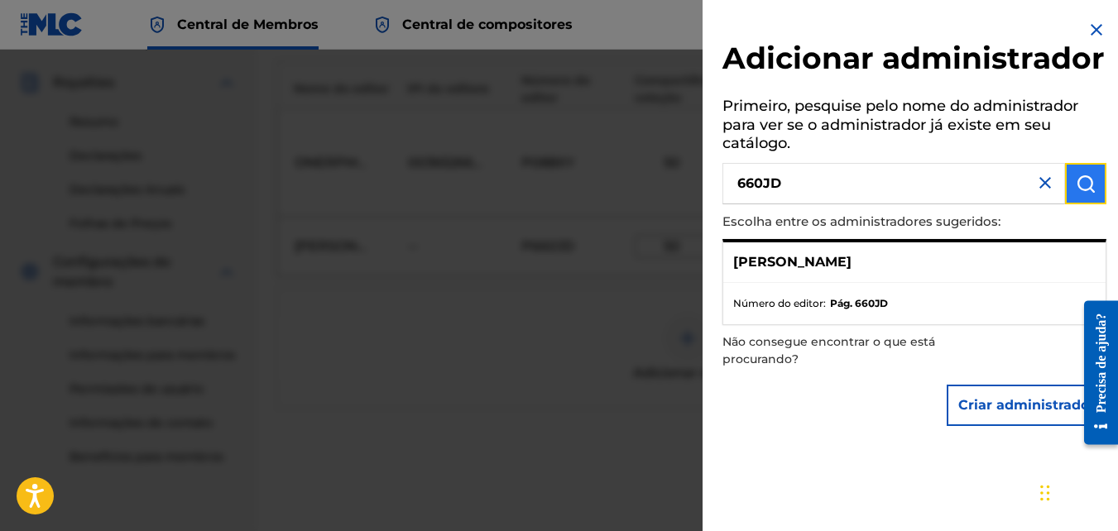
click at [1095, 204] on button "submit" at bounding box center [1085, 183] width 41 height 41
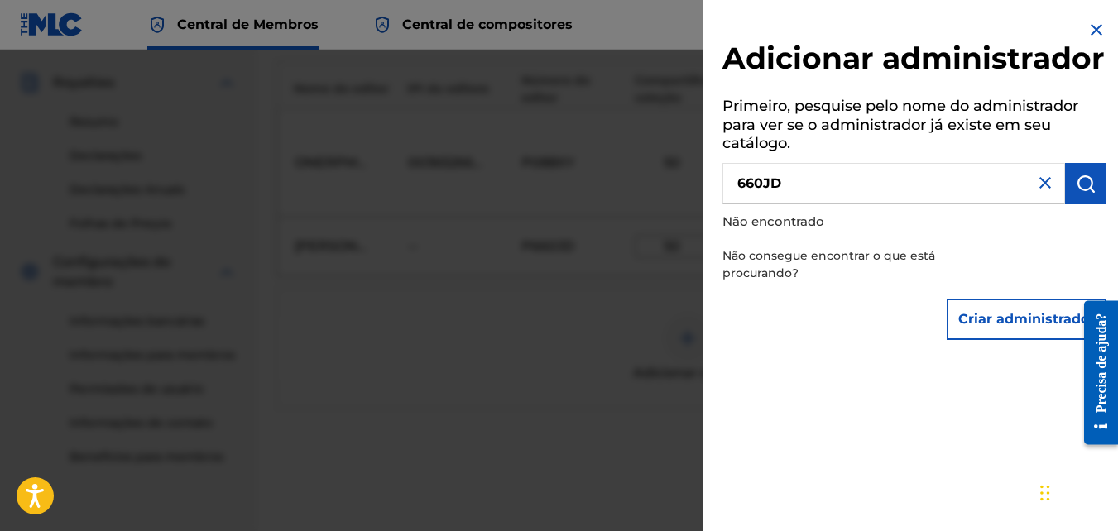
click at [1086, 31] on img at bounding box center [1096, 30] width 20 height 20
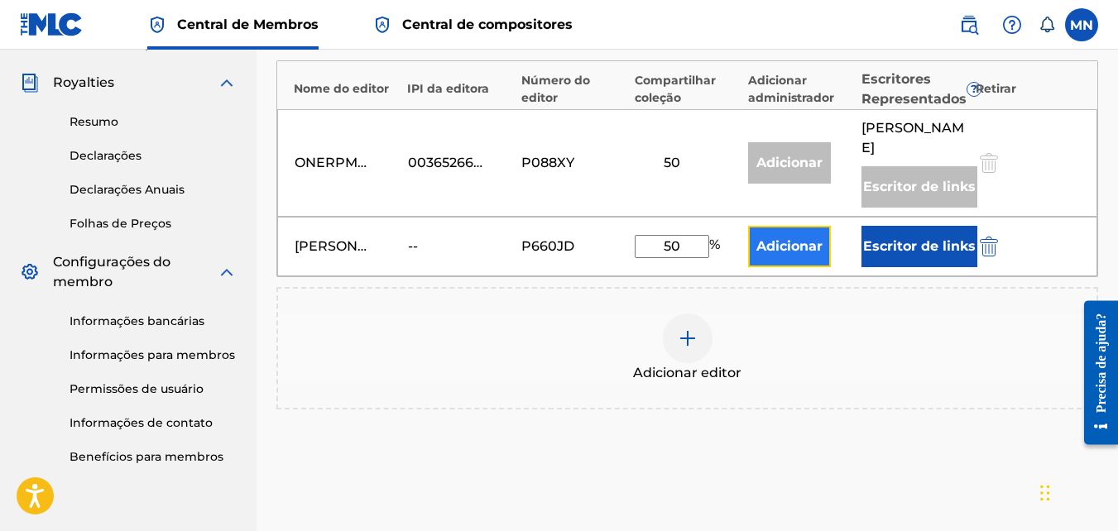
click at [803, 267] on button "Adicionar" at bounding box center [789, 246] width 83 height 41
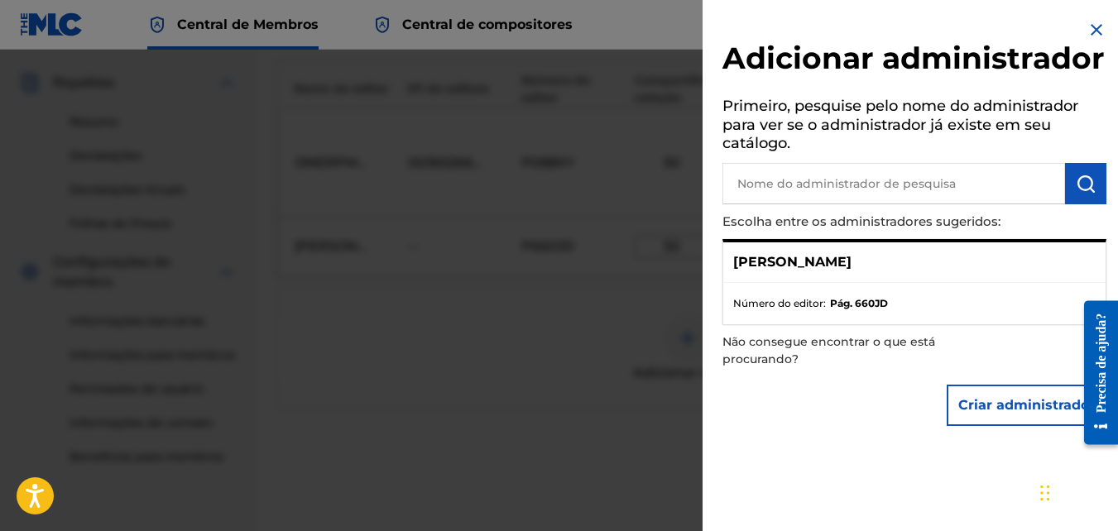
click at [831, 272] on p "Monique Eduarda" at bounding box center [792, 262] width 118 height 20
click at [1000, 414] on button "Criar administrador" at bounding box center [1027, 405] width 160 height 41
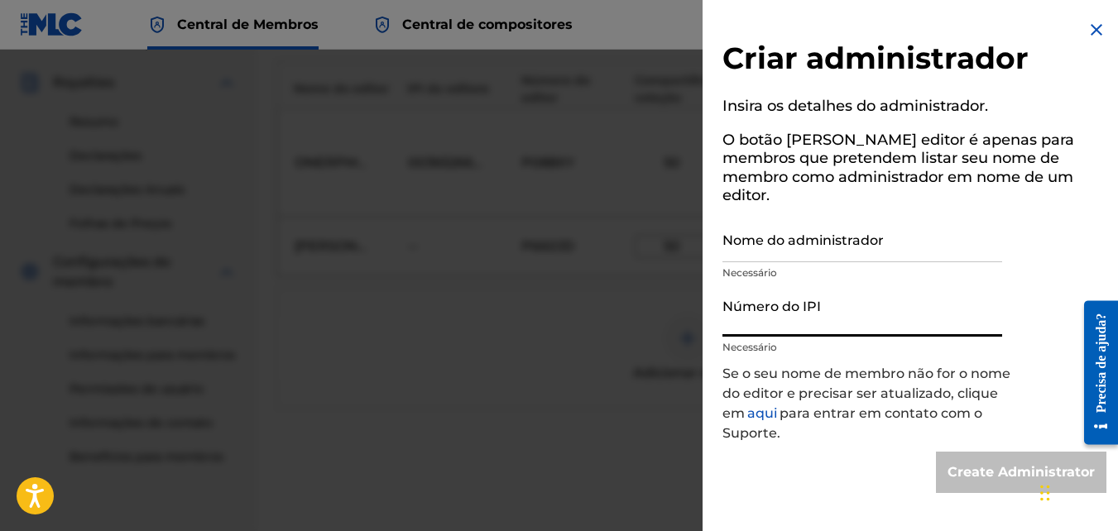
paste input "660JD"
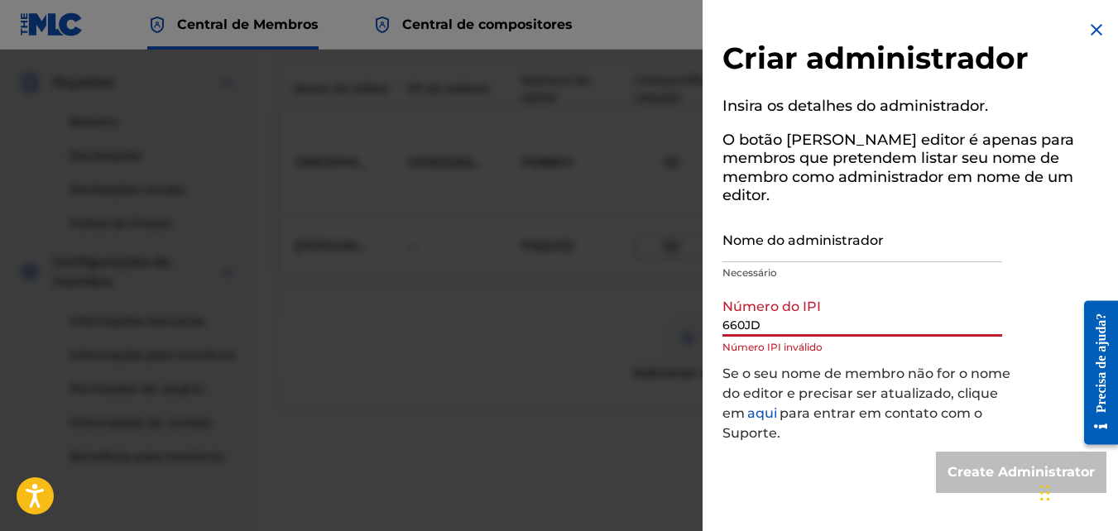
type input "660JD"
click at [713, 339] on div "Criar administrador Insira os detalhes do administrador. O botão Criar editor é…" at bounding box center [914, 256] width 424 height 513
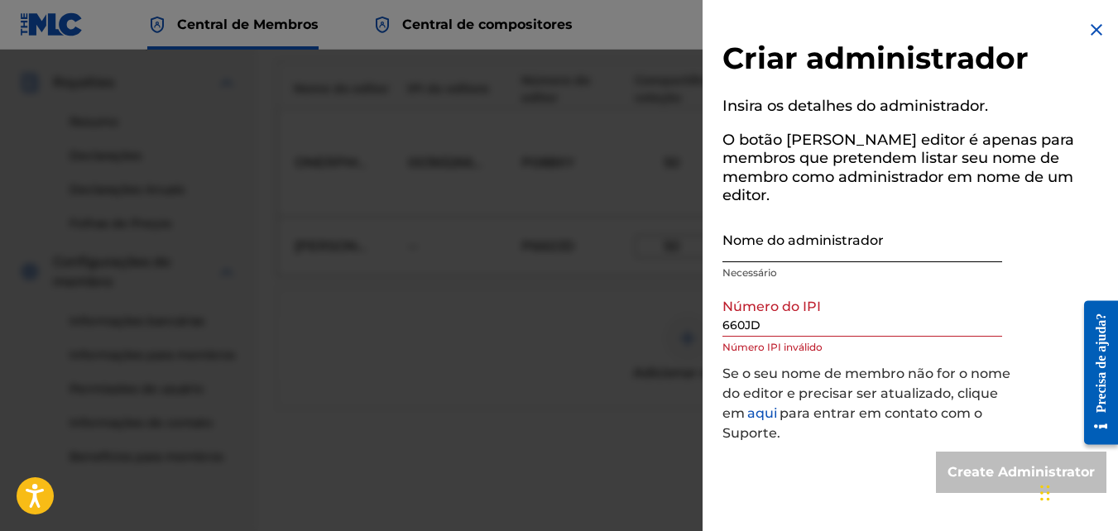
click at [789, 221] on input "Nome do administrador" at bounding box center [862, 238] width 280 height 47
type input "Monique eduarda silva da rocha"
click at [783, 304] on input "660JD" at bounding box center [862, 313] width 280 height 47
click at [767, 405] on font "aqui" at bounding box center [762, 413] width 30 height 16
click at [1088, 29] on img at bounding box center [1096, 30] width 20 height 20
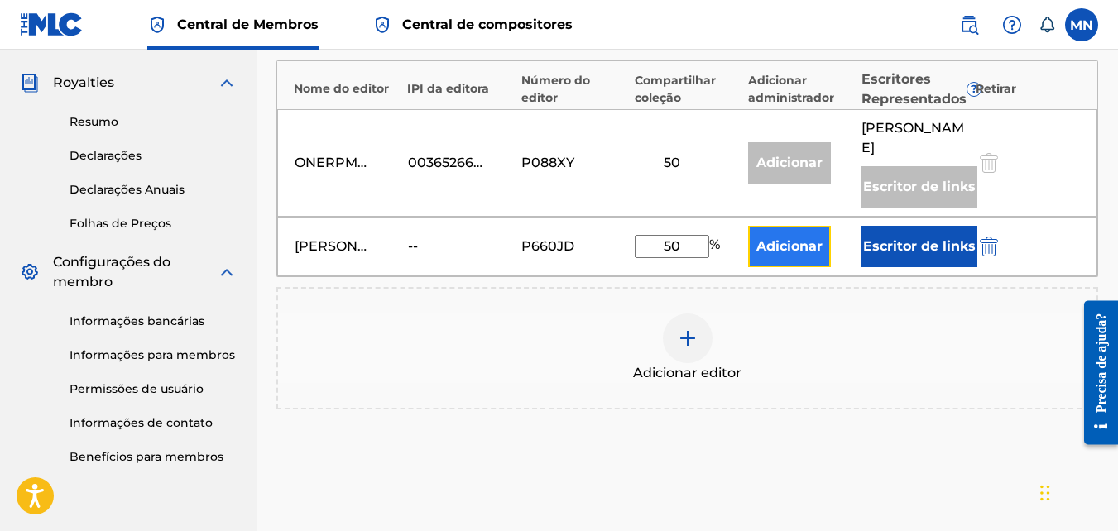
click at [768, 260] on button "Adicionar" at bounding box center [789, 246] width 83 height 41
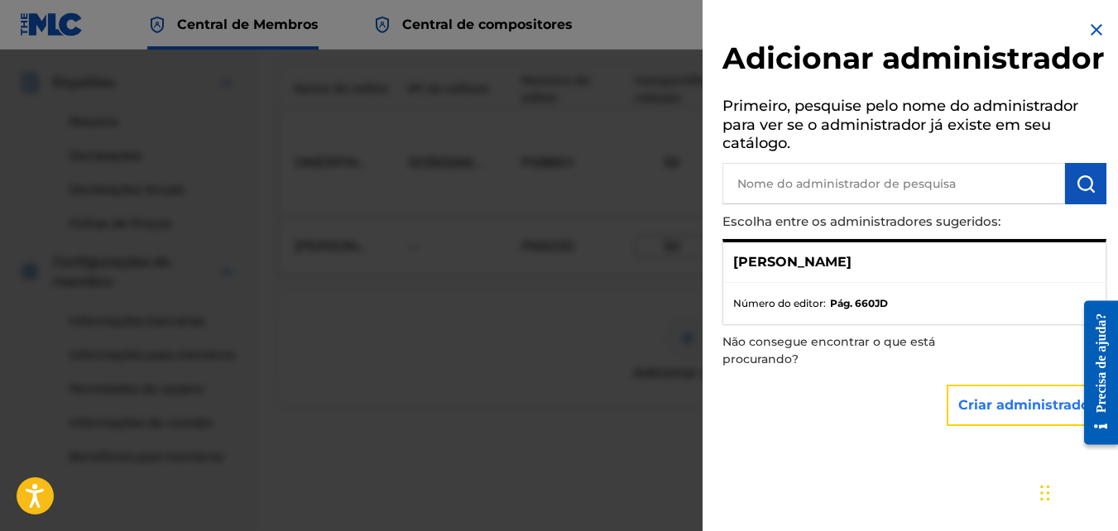
click at [1000, 426] on button "Criar administrador" at bounding box center [1027, 405] width 160 height 41
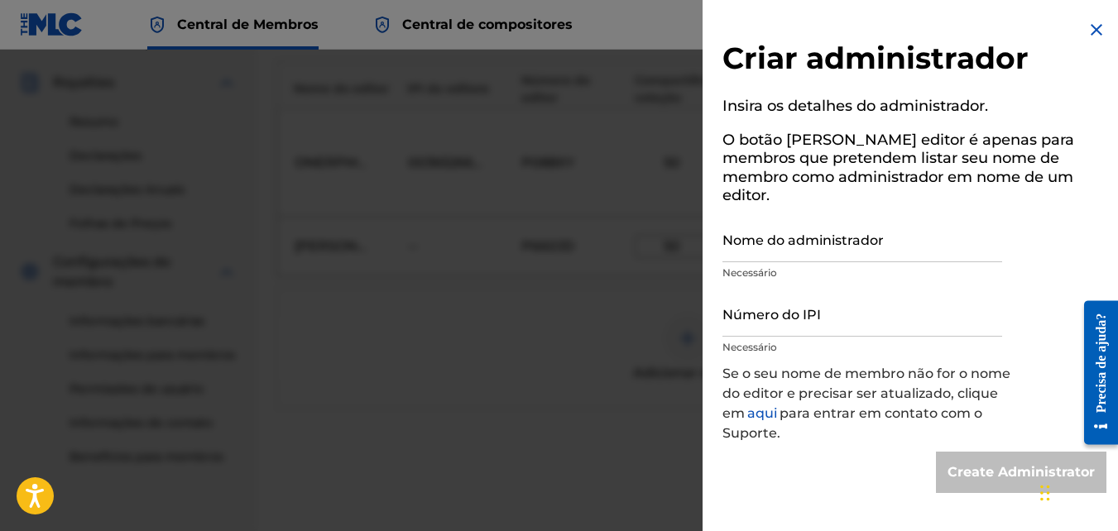
click at [1092, 32] on img at bounding box center [1096, 30] width 20 height 20
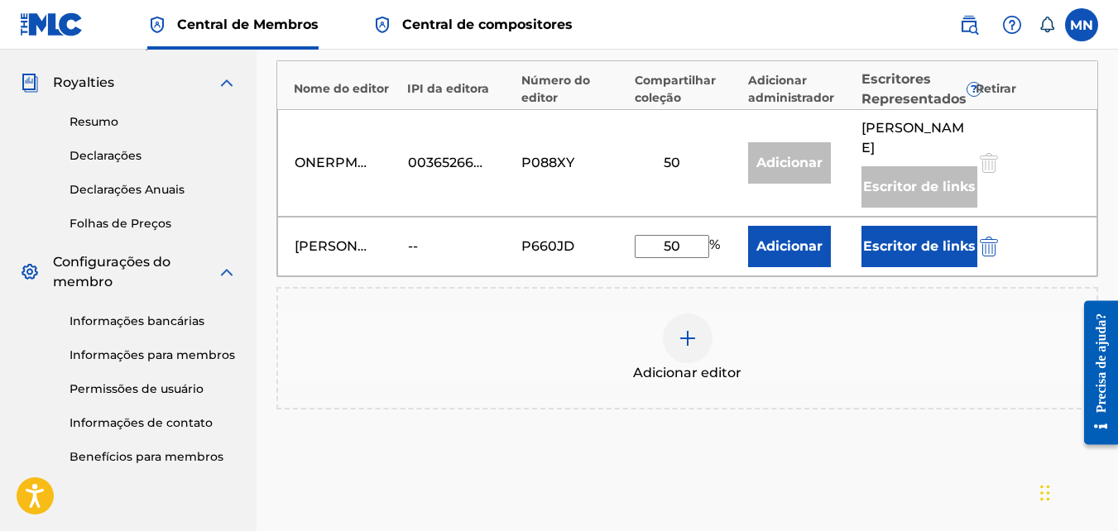
click at [479, 24] on span "Central de compositores" at bounding box center [487, 24] width 170 height 19
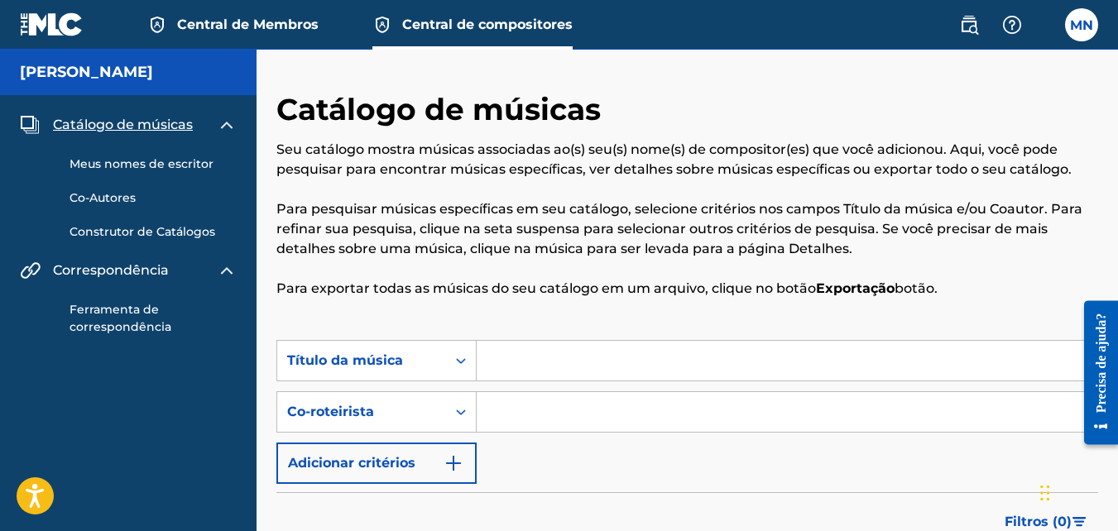
click at [142, 162] on link "Meus nomes de escritor" at bounding box center [153, 164] width 167 height 17
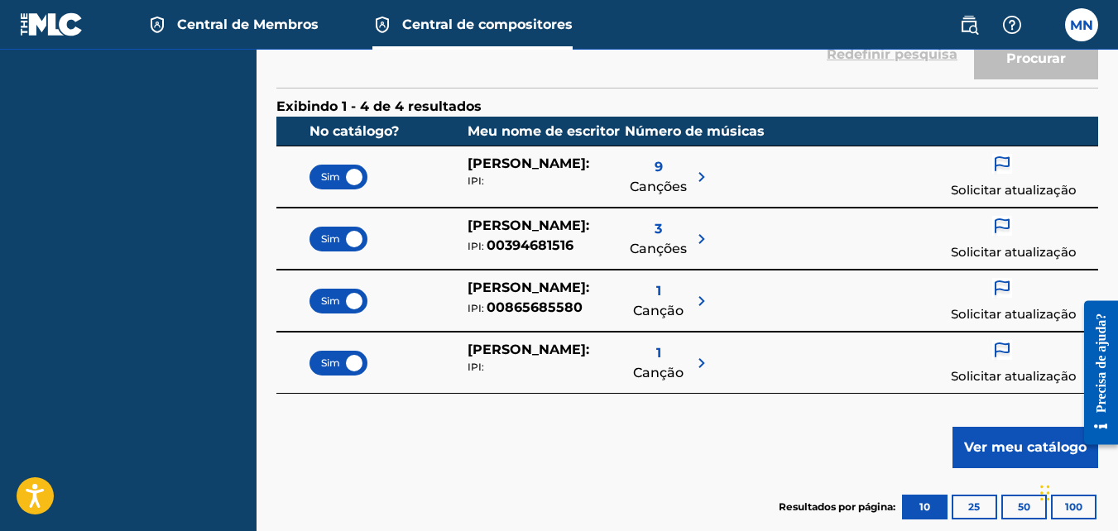
scroll to position [331, 0]
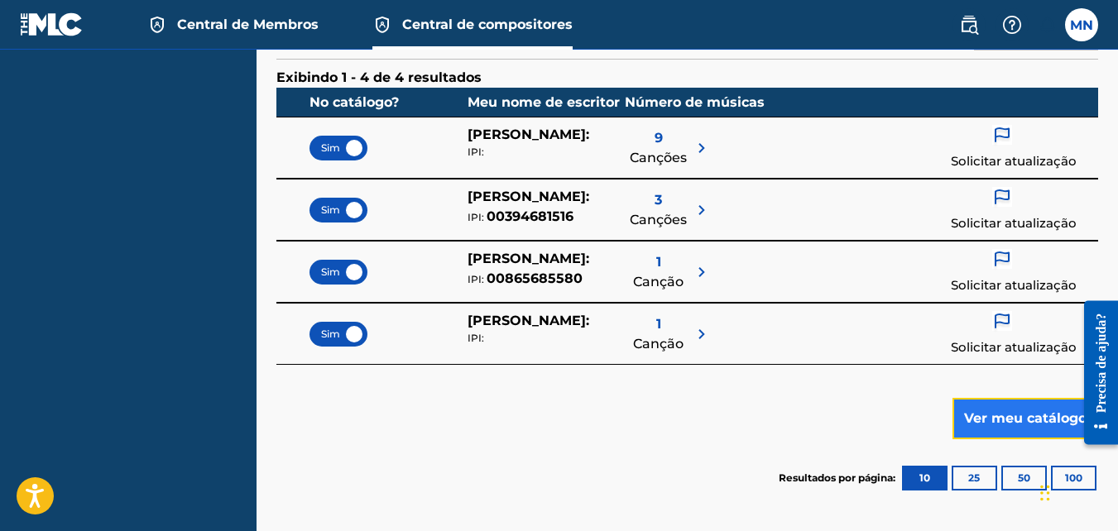
click at [981, 424] on button "Ver meu catálogo" at bounding box center [1025, 418] width 146 height 41
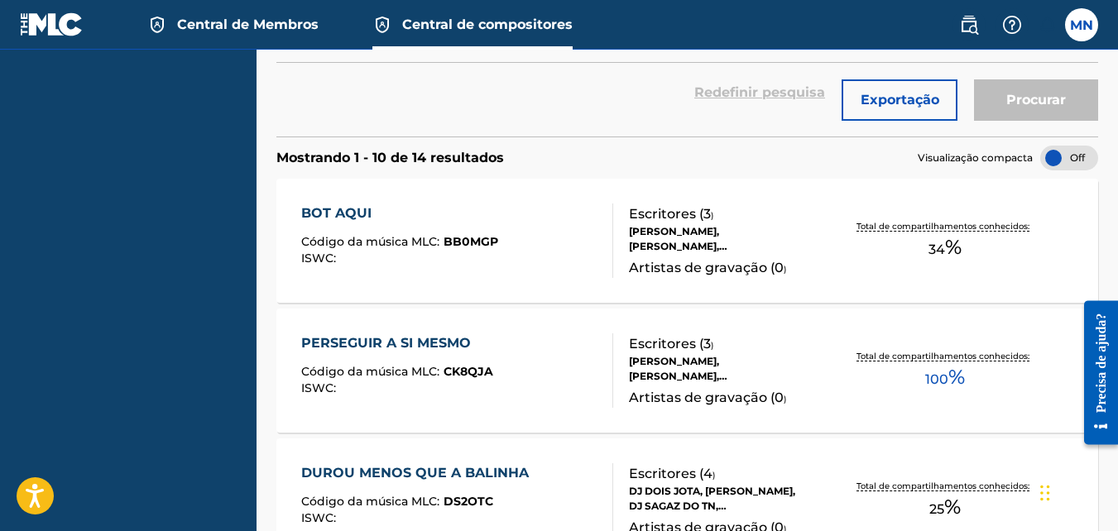
scroll to position [519, 0]
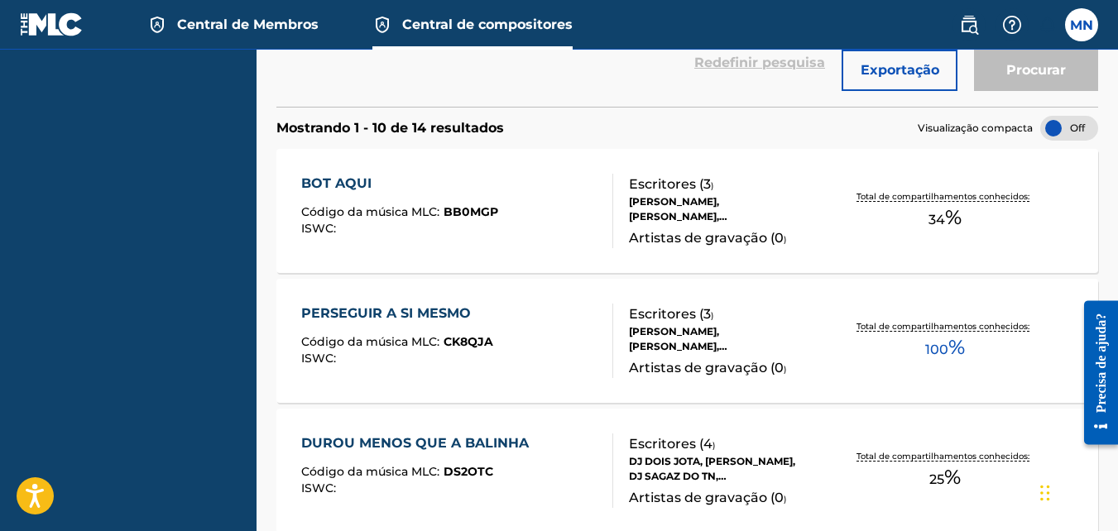
click at [760, 214] on div "ALEF FLAVIO DUARTE PEREIRA, GLAUCIO WILLIAM DA SILVA JERONIMO, MONIQUE EDUARDA …" at bounding box center [719, 209] width 180 height 30
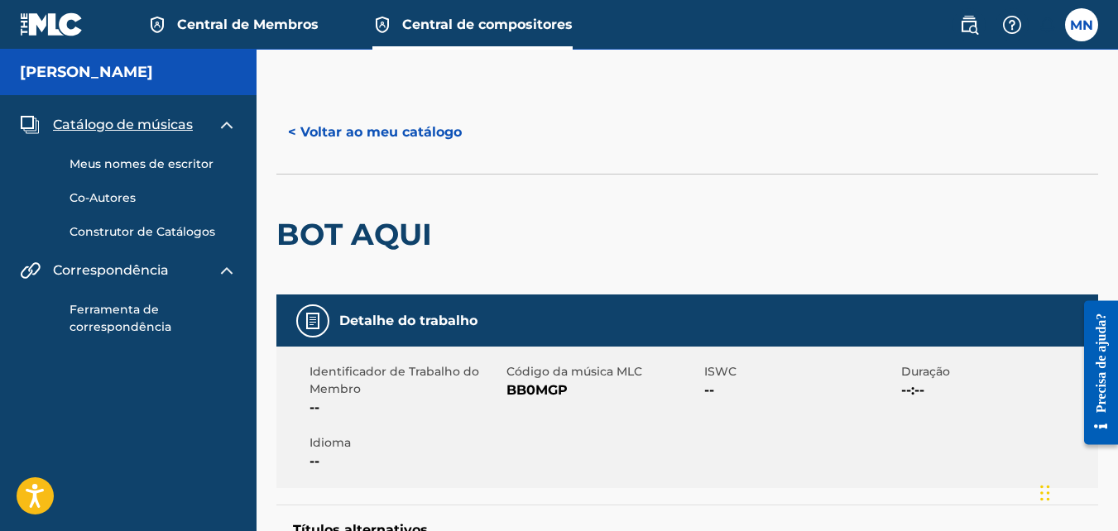
click at [123, 200] on link "Co-Autores" at bounding box center [153, 197] width 167 height 17
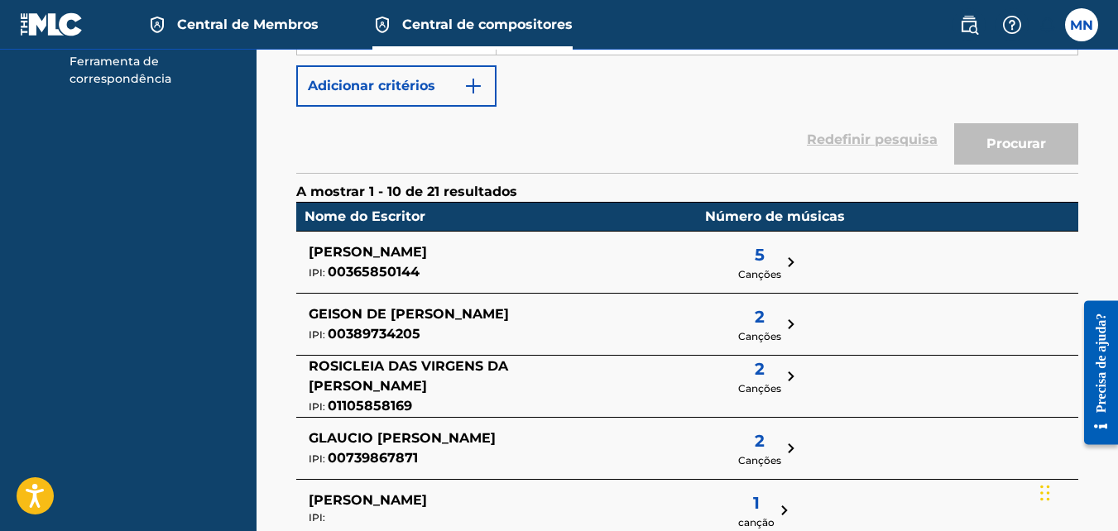
scroll to position [165, 0]
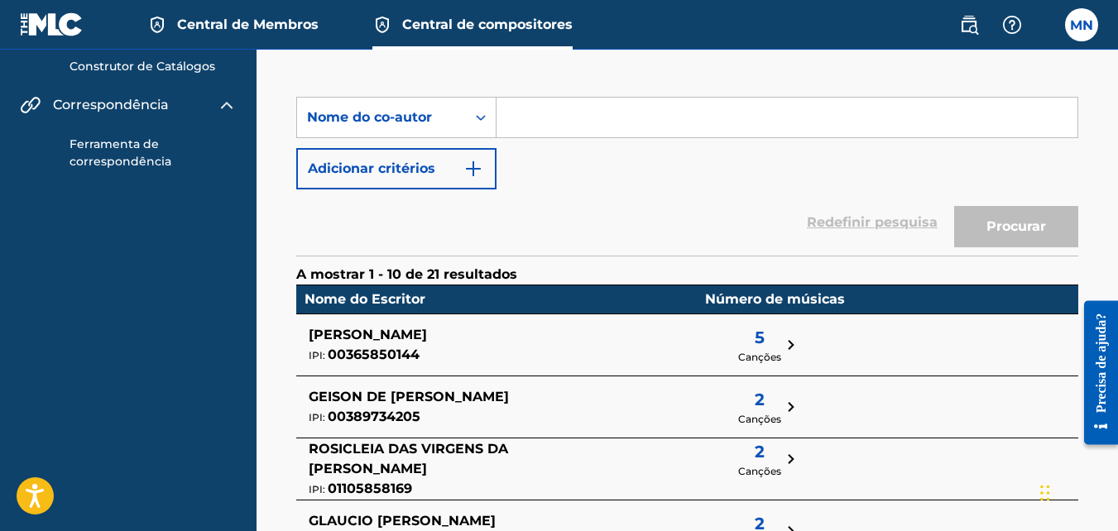
click at [738, 326] on span "5" at bounding box center [759, 337] width 43 height 25
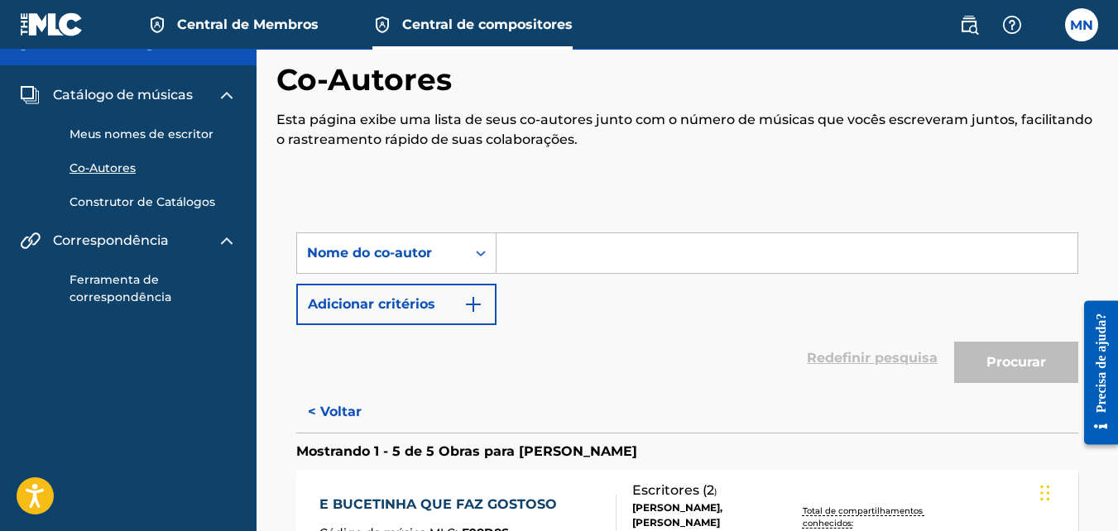
scroll to position [0, 0]
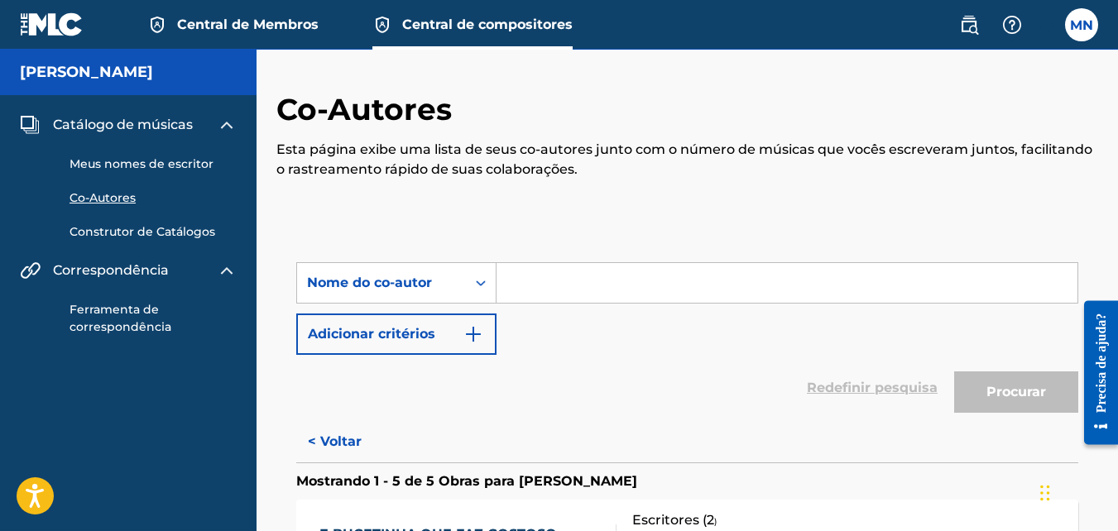
click at [293, 21] on span "Central de Membros" at bounding box center [247, 24] width 141 height 19
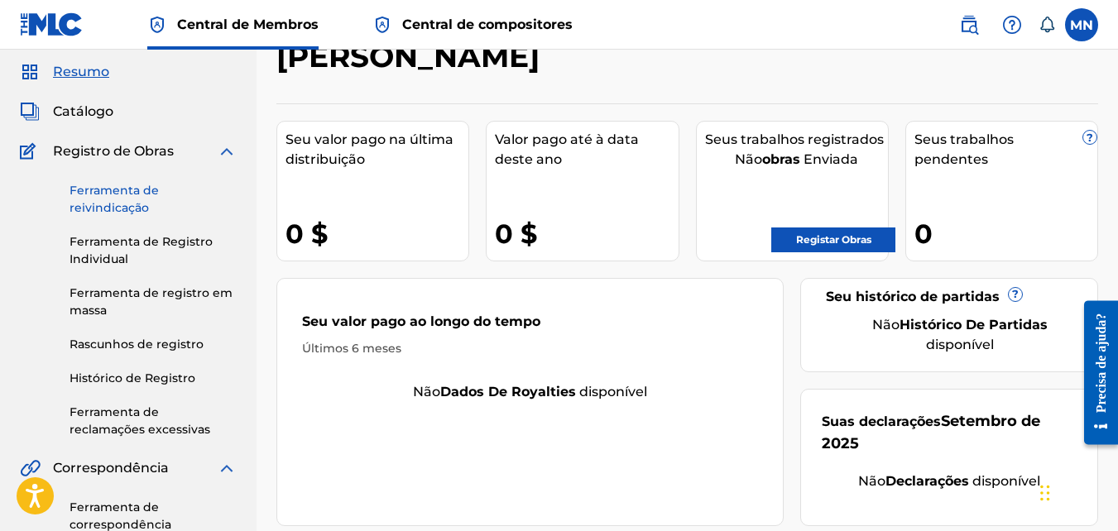
scroll to position [83, 0]
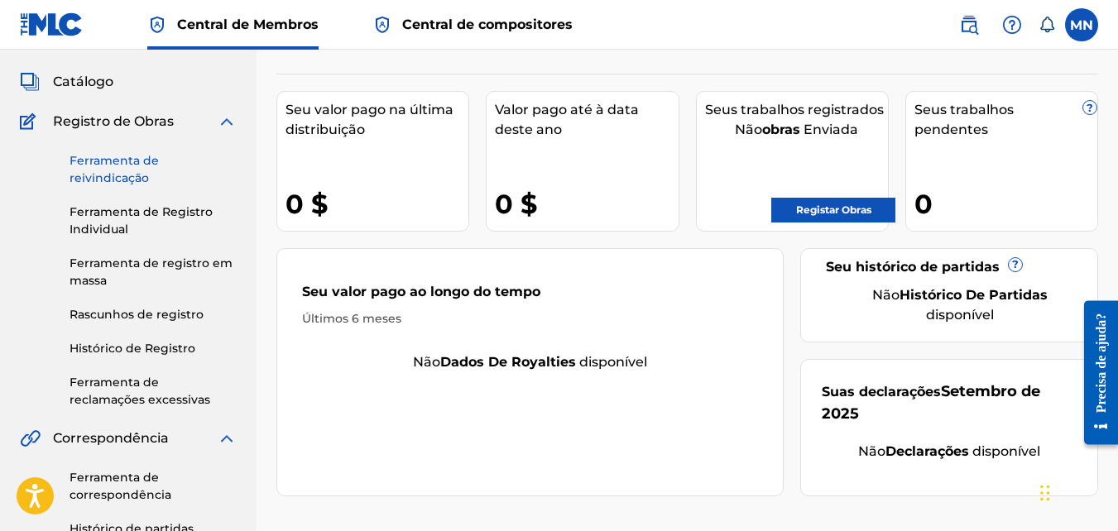
click at [107, 157] on link "Ferramenta de reivindicação" at bounding box center [153, 169] width 167 height 35
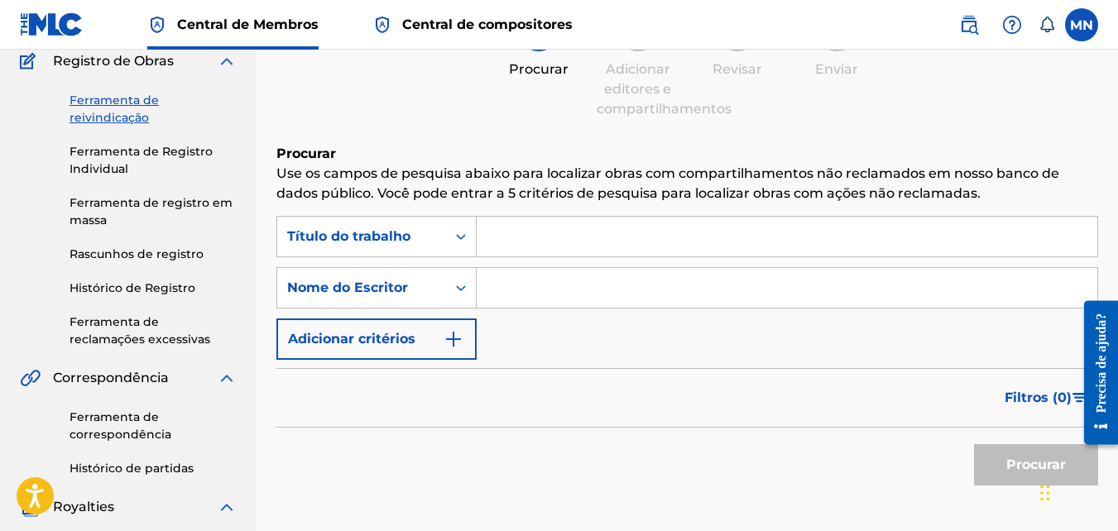
scroll to position [165, 0]
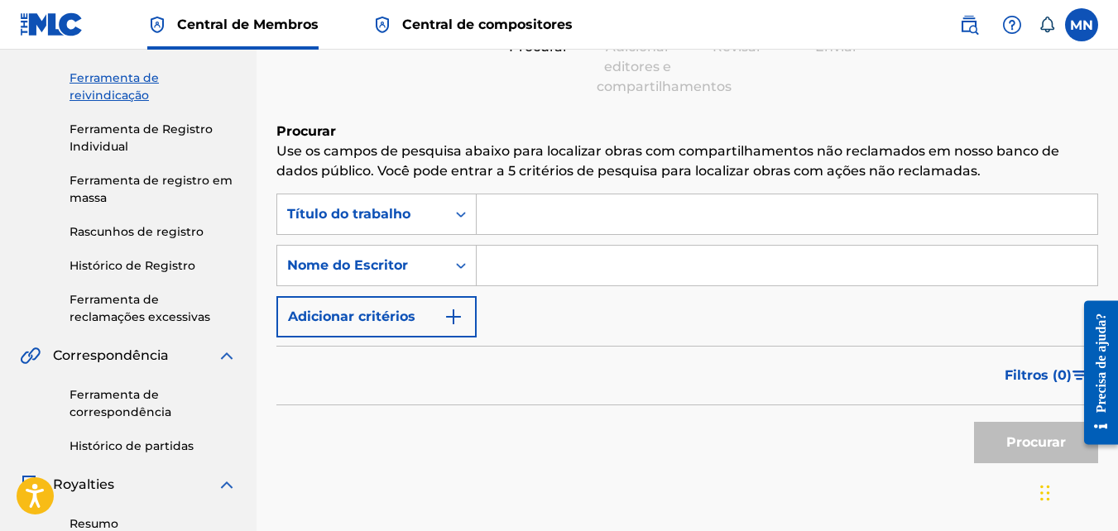
click at [508, 259] on input "Formulário de pesquisa" at bounding box center [787, 266] width 621 height 40
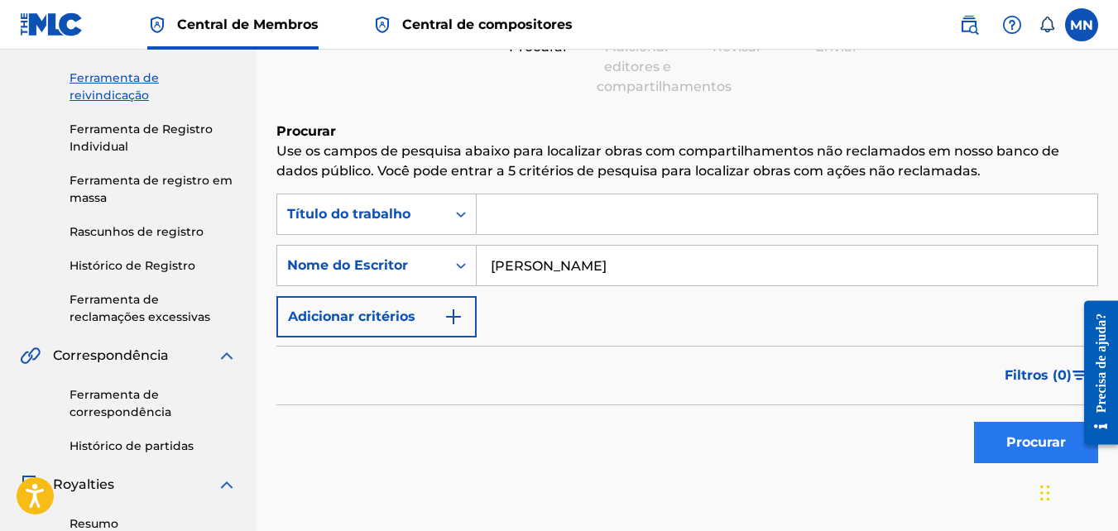
type input "monique eduarda silva da rocha"
click at [1034, 428] on button "Procurar" at bounding box center [1036, 442] width 124 height 41
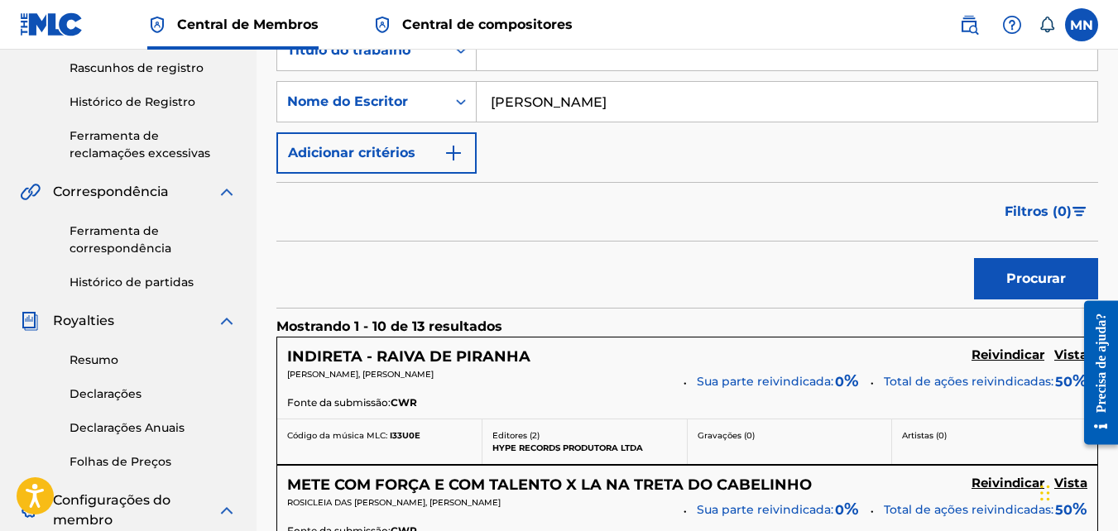
scroll to position [331, 0]
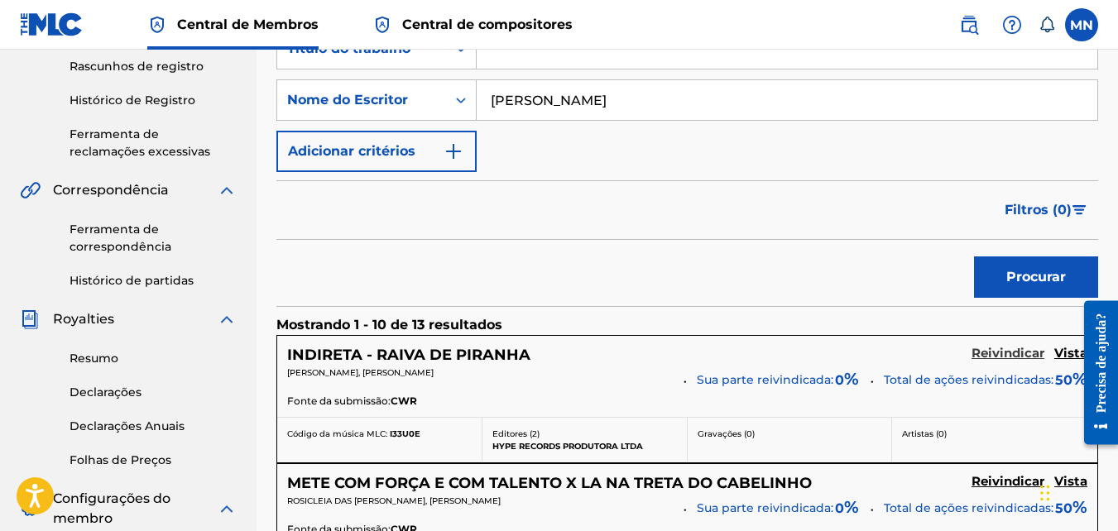
click at [1002, 354] on h5 "Reivindicar" at bounding box center [1007, 354] width 73 height 16
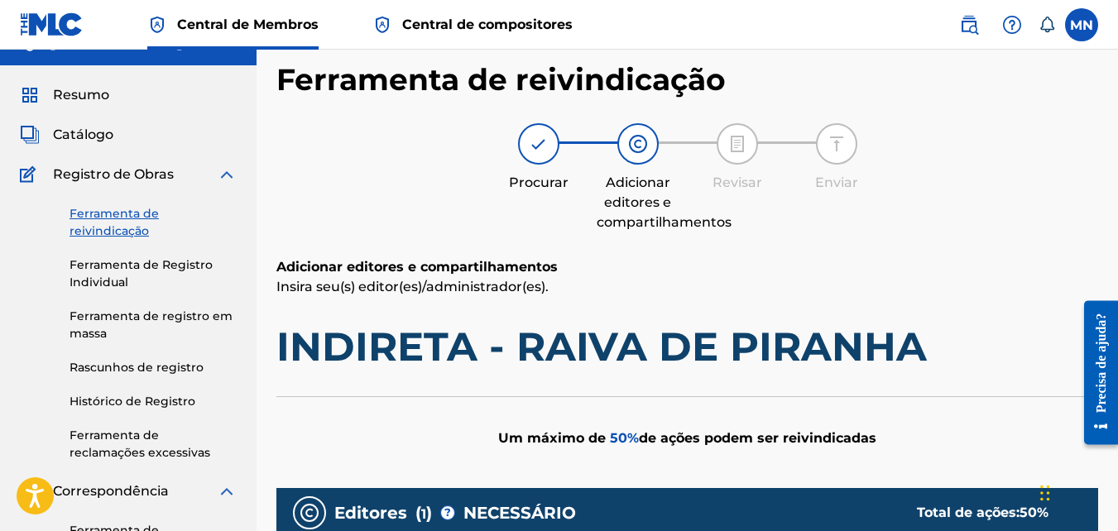
scroll to position [0, 0]
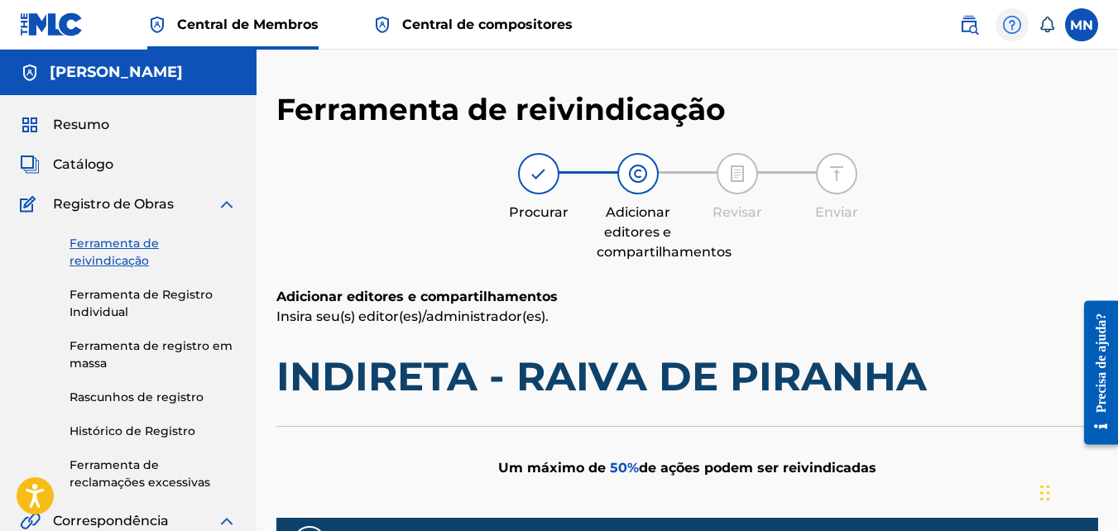
click at [1014, 26] on img at bounding box center [1012, 25] width 20 height 20
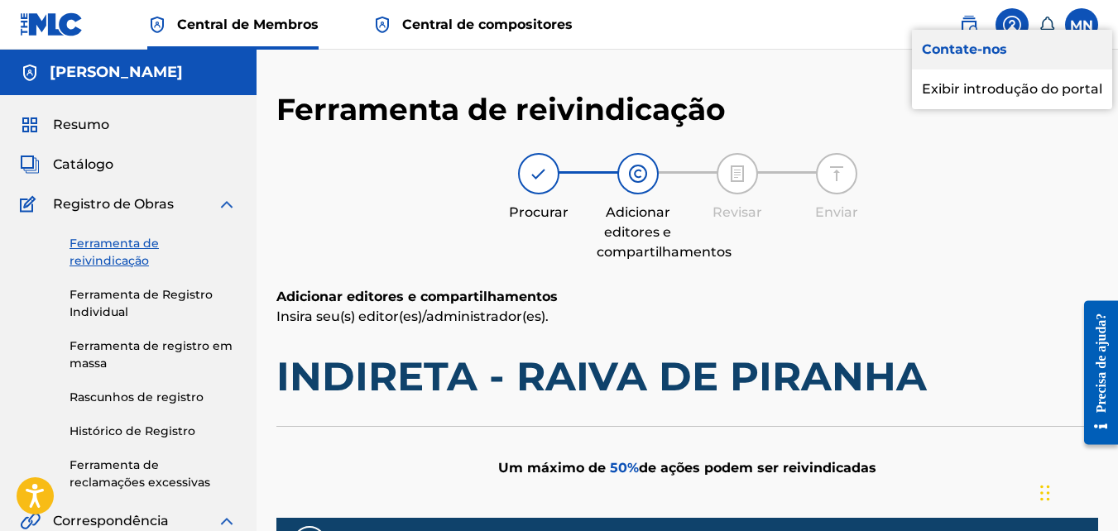
click at [1012, 70] on link "Contate-nos" at bounding box center [1012, 50] width 200 height 40
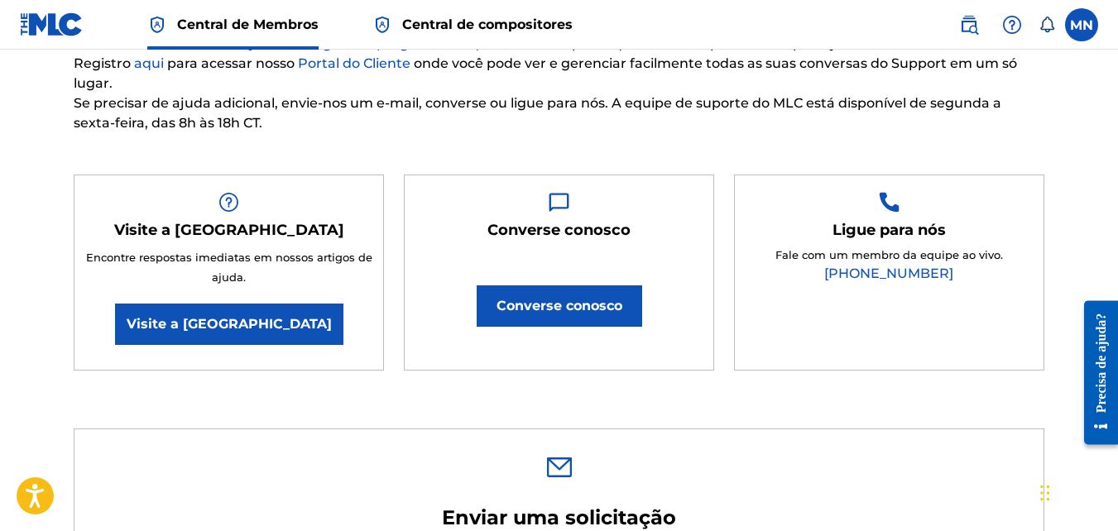
scroll to position [248, 0]
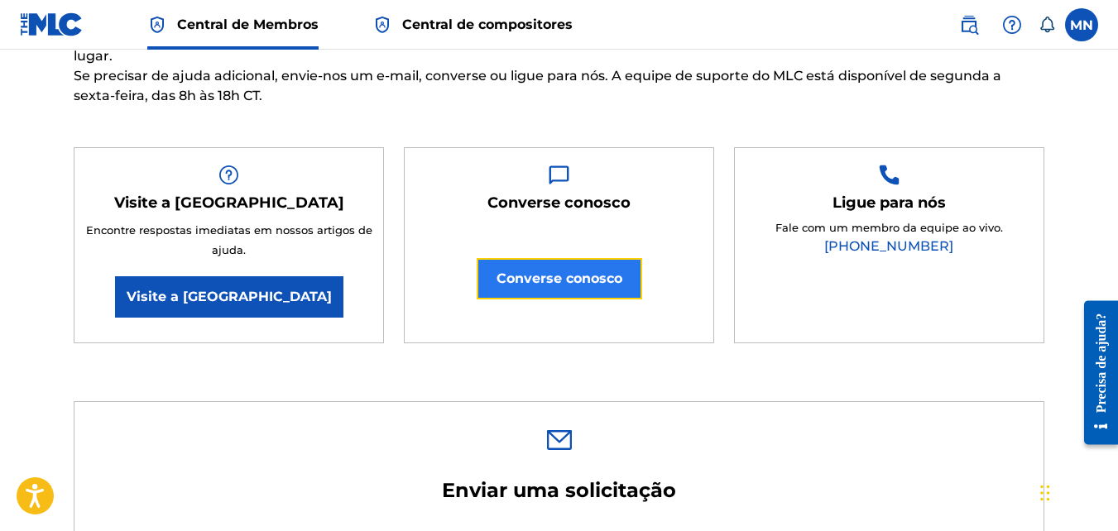
click at [573, 280] on button "Converse conosco" at bounding box center [559, 278] width 165 height 41
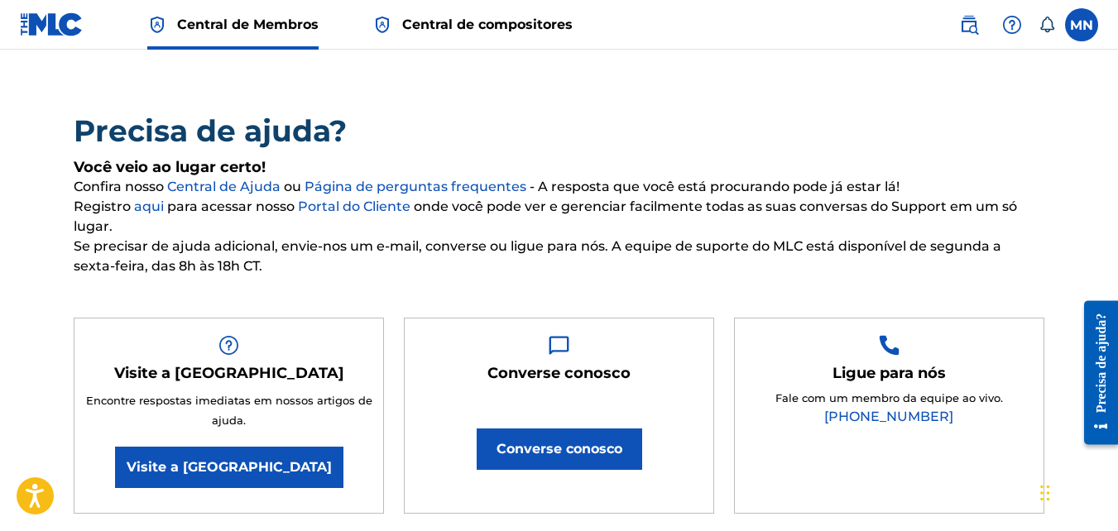
scroll to position [0, 0]
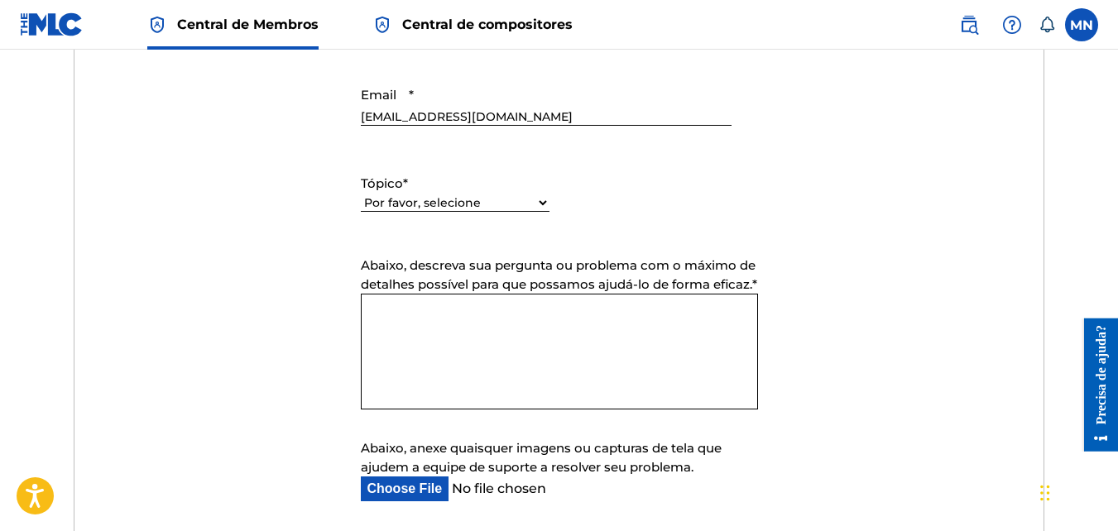
scroll to position [827, 0]
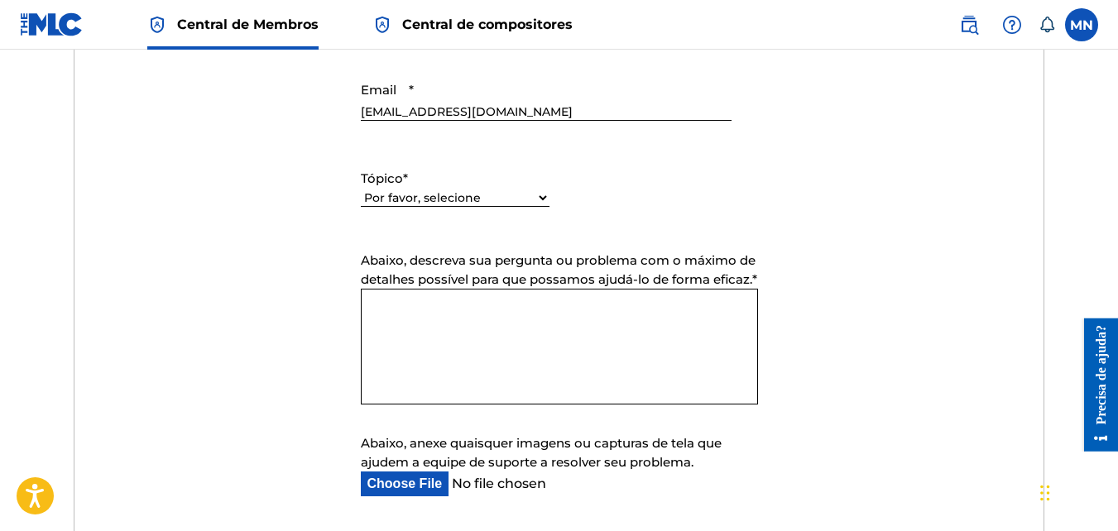
click at [556, 338] on textarea "Abaixo, descreva sua pergunta ou problema com o máximo de detalhes possível par…" at bounding box center [559, 347] width 397 height 116
click at [483, 311] on textarea "Abaixo, descreva sua pergunta ou problema com o máximo de detalhes possível par…" at bounding box center [559, 347] width 397 height 116
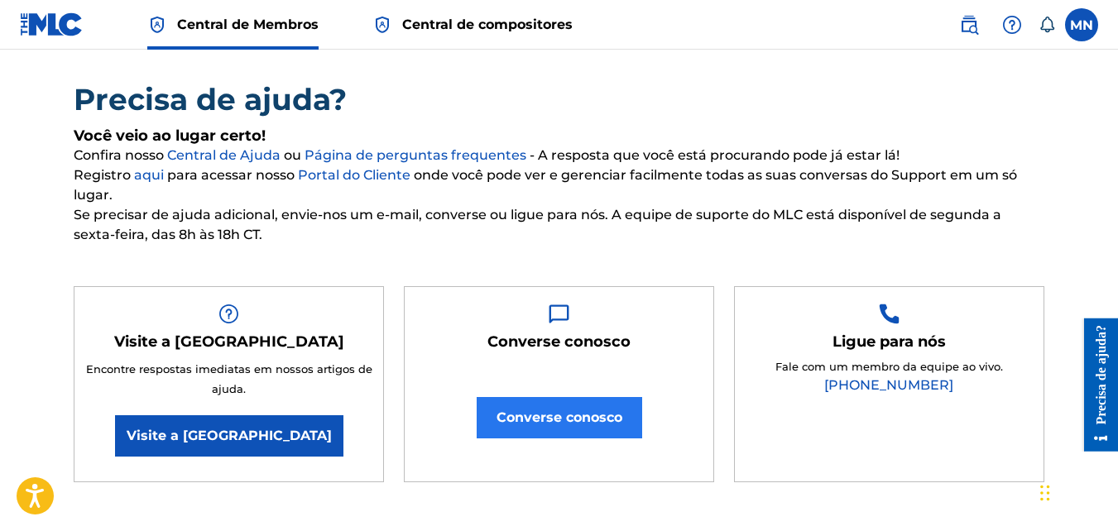
scroll to position [83, 0]
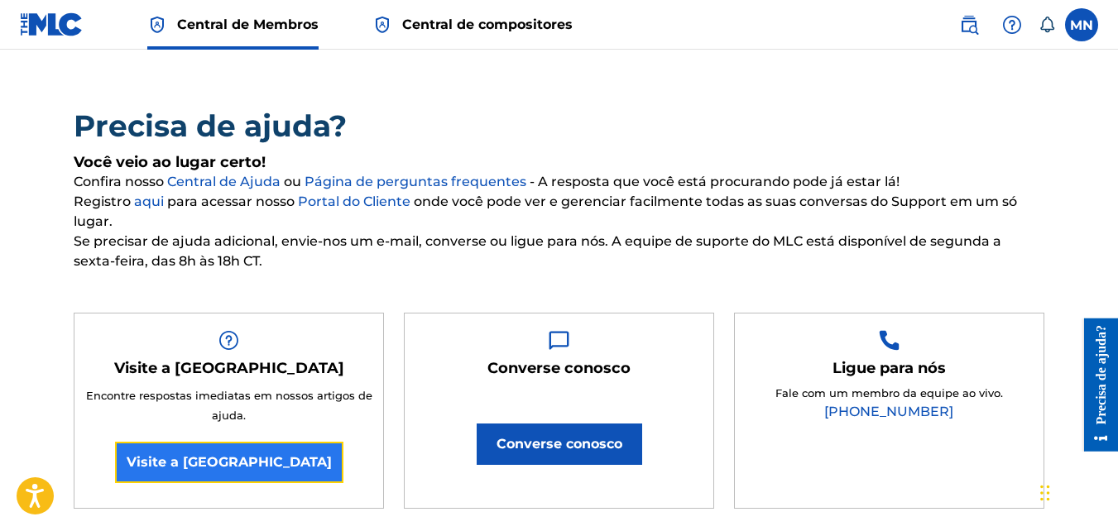
click at [283, 461] on link "Visite a [GEOGRAPHIC_DATA]" at bounding box center [229, 462] width 228 height 41
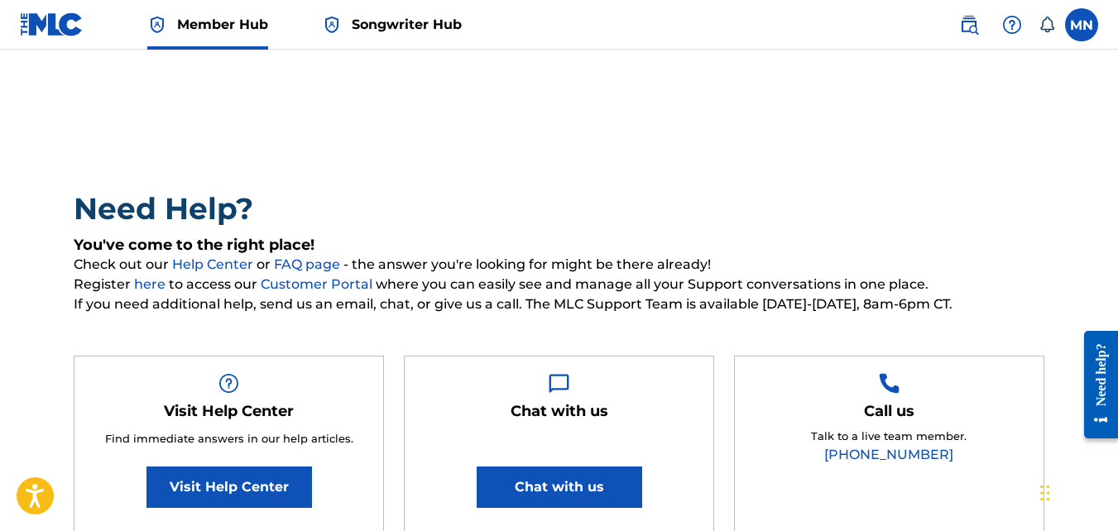
click at [383, 26] on span "Songwriter Hub" at bounding box center [407, 24] width 110 height 19
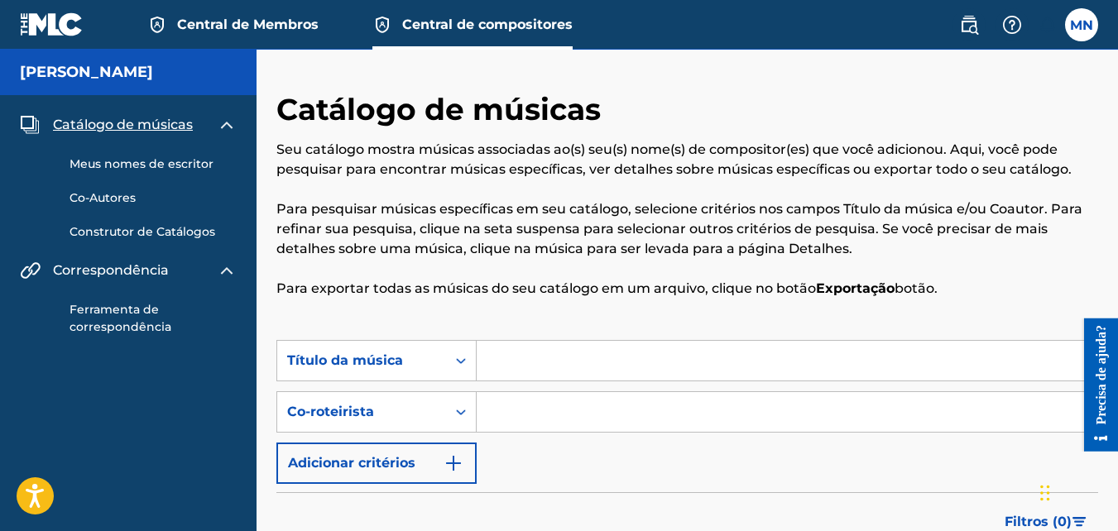
click at [252, 20] on span "Central de Membros" at bounding box center [247, 24] width 141 height 19
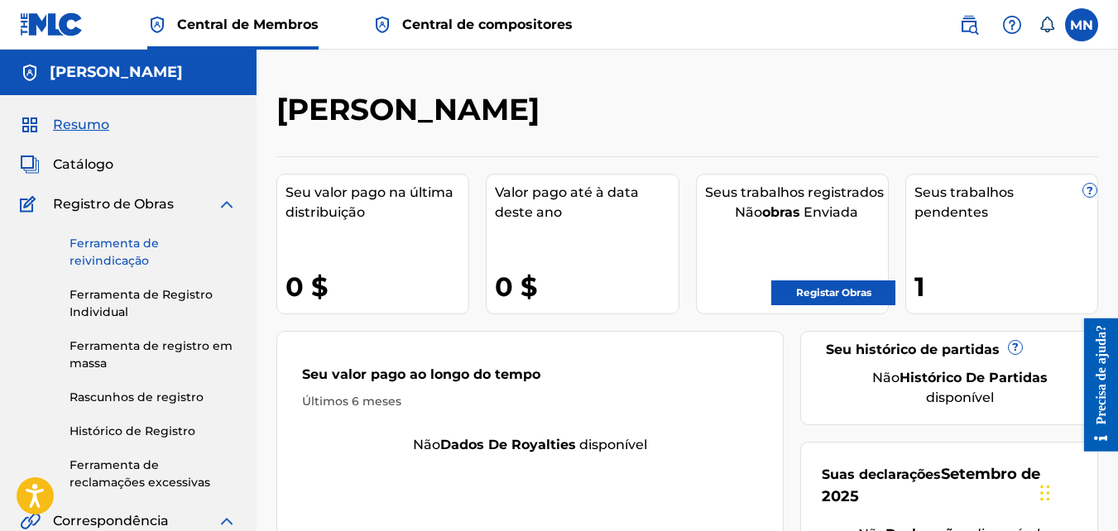
click at [106, 248] on link "Ferramenta de reivindicação" at bounding box center [153, 252] width 167 height 35
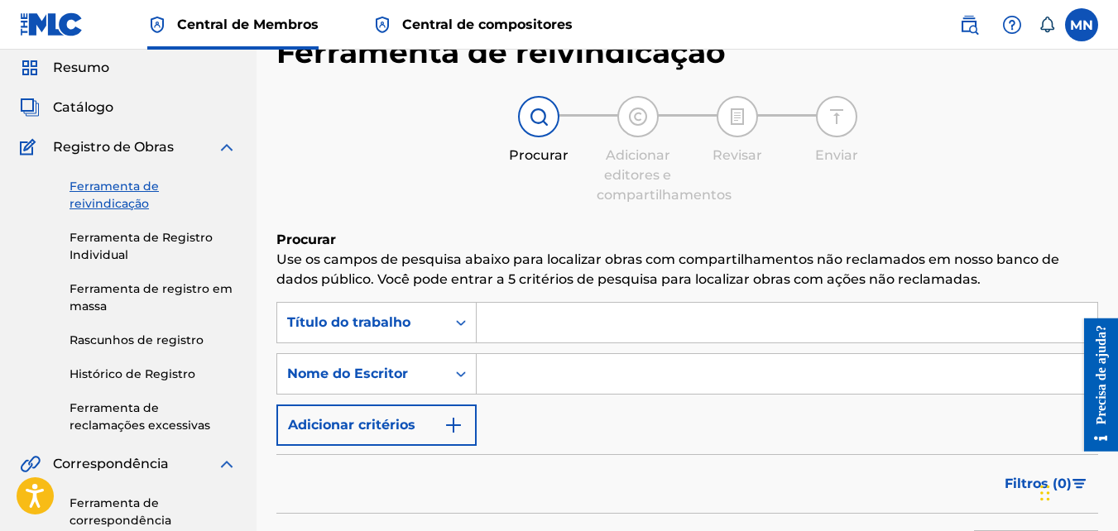
scroll to position [83, 0]
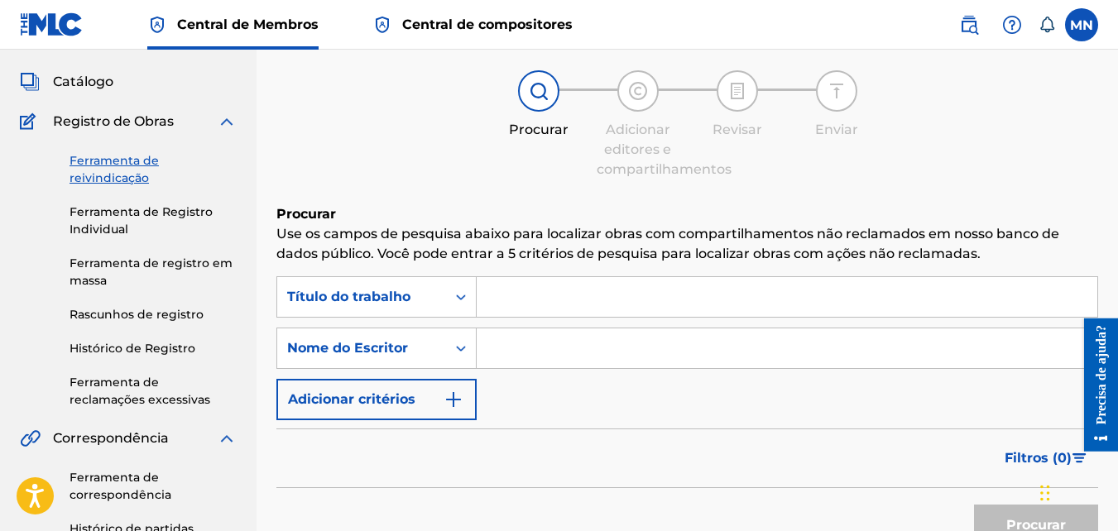
click at [501, 336] on input "Formulário de pesquisa" at bounding box center [787, 348] width 621 height 40
type input "[PERSON_NAME]"
click at [997, 519] on button "Procurar" at bounding box center [1036, 525] width 124 height 41
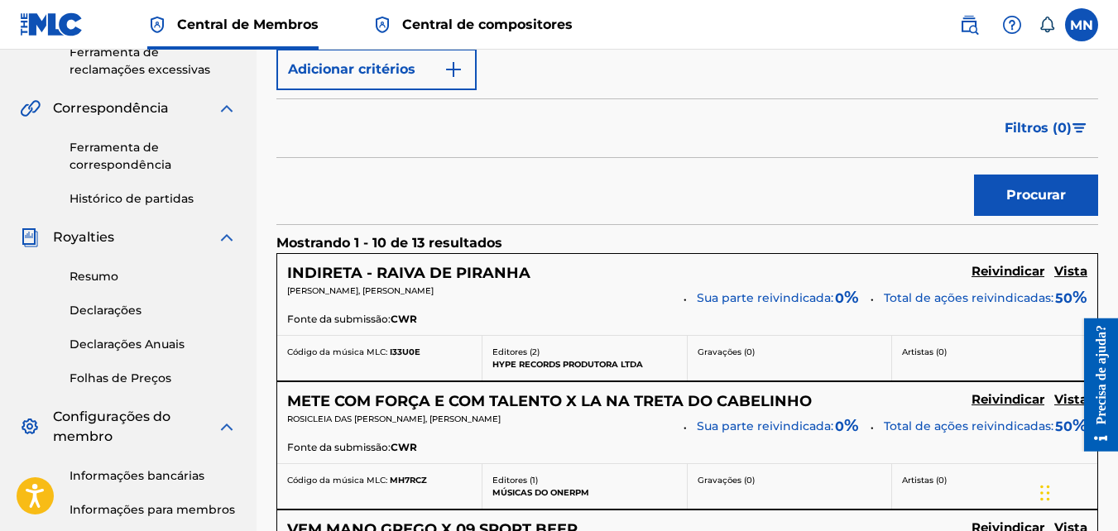
scroll to position [414, 0]
click at [1005, 274] on h5 "Reivindicar" at bounding box center [1007, 271] width 73 height 16
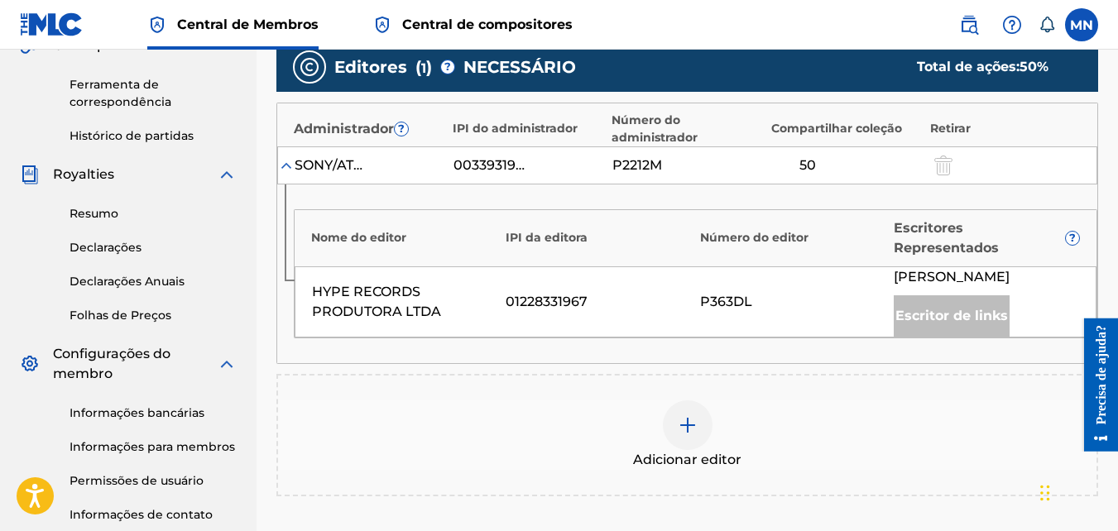
scroll to position [496, 0]
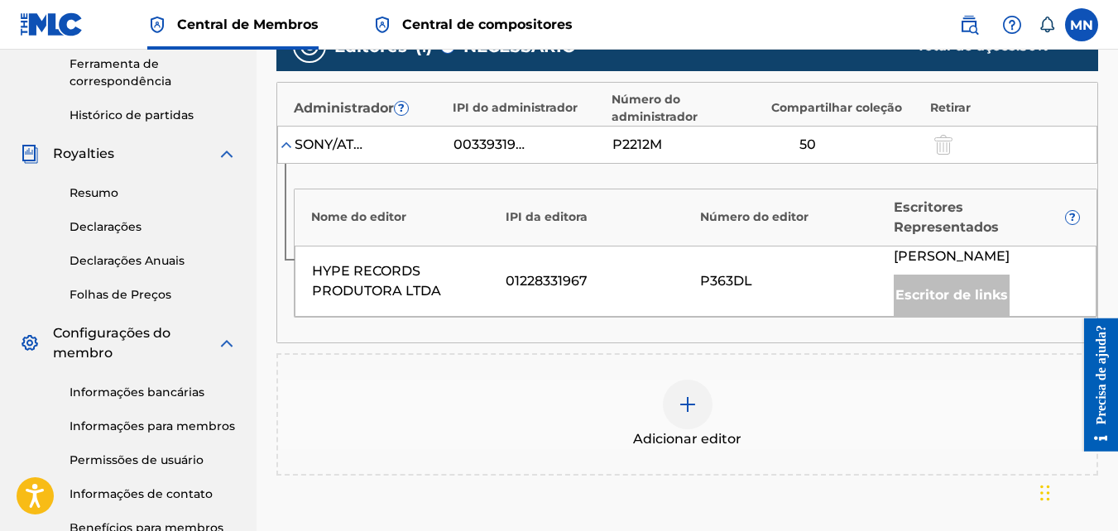
click at [681, 415] on img at bounding box center [688, 405] width 20 height 20
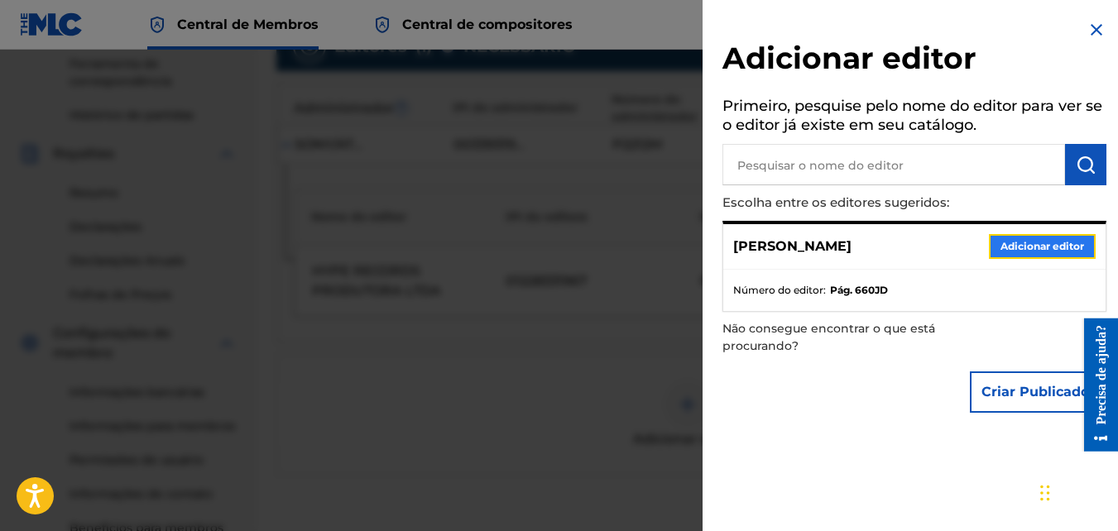
click at [1045, 252] on button "Adicionar editor" at bounding box center [1042, 246] width 107 height 25
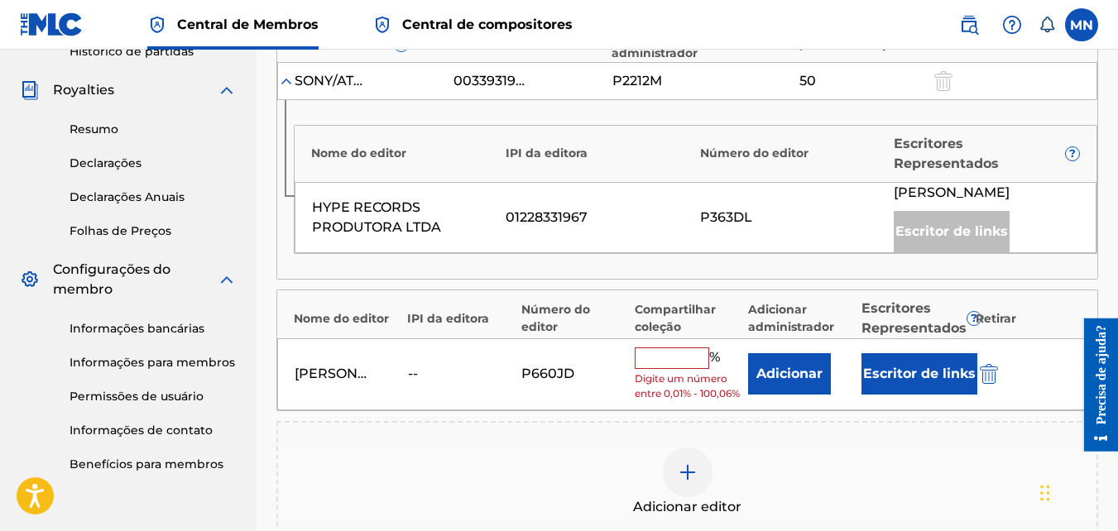
scroll to position [579, 0]
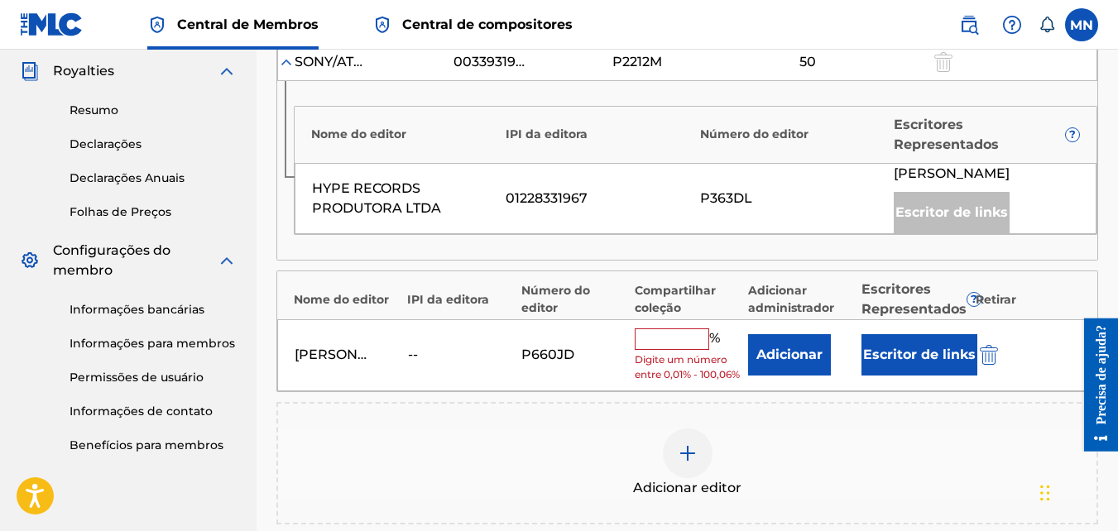
click at [671, 350] on input "text" at bounding box center [672, 339] width 74 height 22
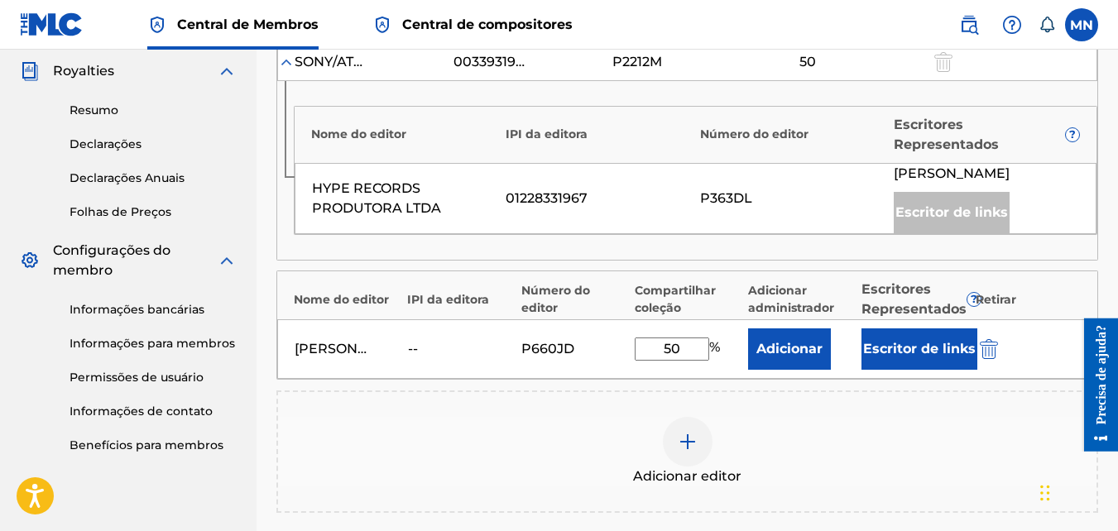
type input "50"
click at [422, 359] on div "--" at bounding box center [445, 349] width 74 height 20
click at [420, 359] on div "--" at bounding box center [445, 349] width 74 height 20
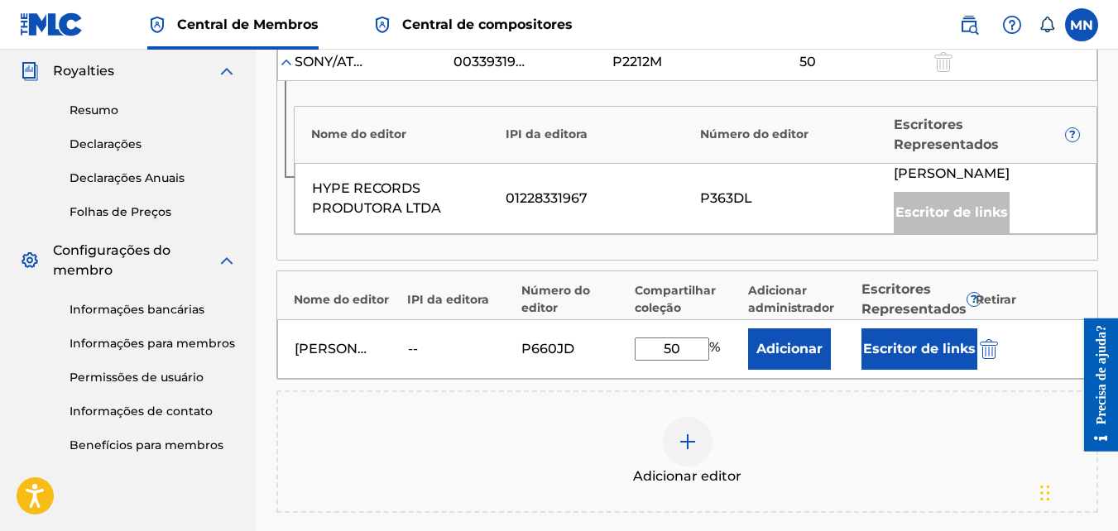
click at [420, 359] on div "--" at bounding box center [445, 349] width 74 height 20
click at [780, 370] on button "Adicionar" at bounding box center [789, 348] width 83 height 41
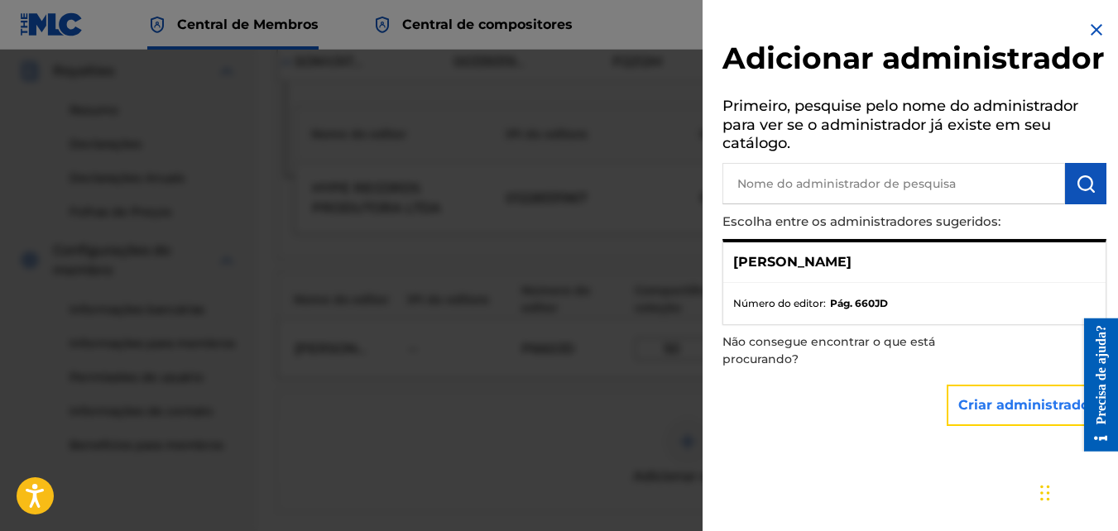
click at [1002, 426] on button "Criar administrador" at bounding box center [1027, 405] width 160 height 41
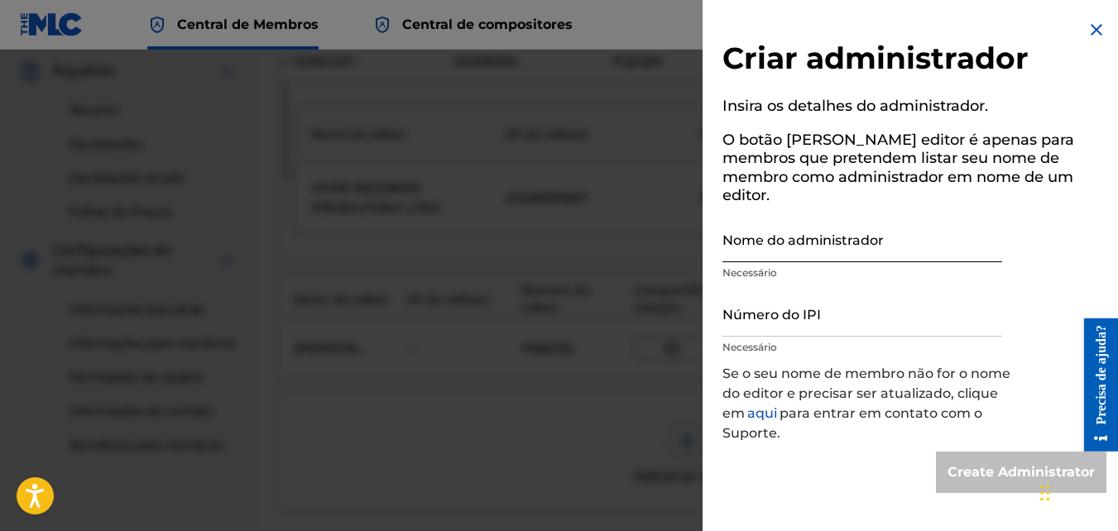
click at [809, 222] on input "Nome do administrador" at bounding box center [862, 238] width 280 height 47
type input "[PERSON_NAME]"
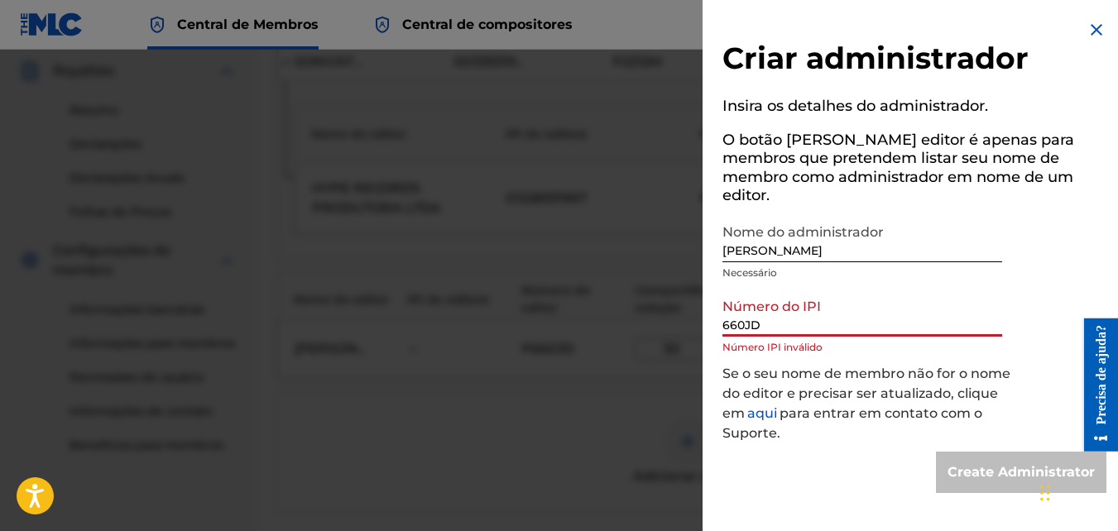
click at [764, 305] on input "660JD" at bounding box center [862, 313] width 280 height 47
type input "6"
paste input "I0052635820"
type input "I0052635820"
click at [798, 338] on div "Número do IPI I0052635820 Número IPI inválido" at bounding box center [862, 327] width 280 height 74
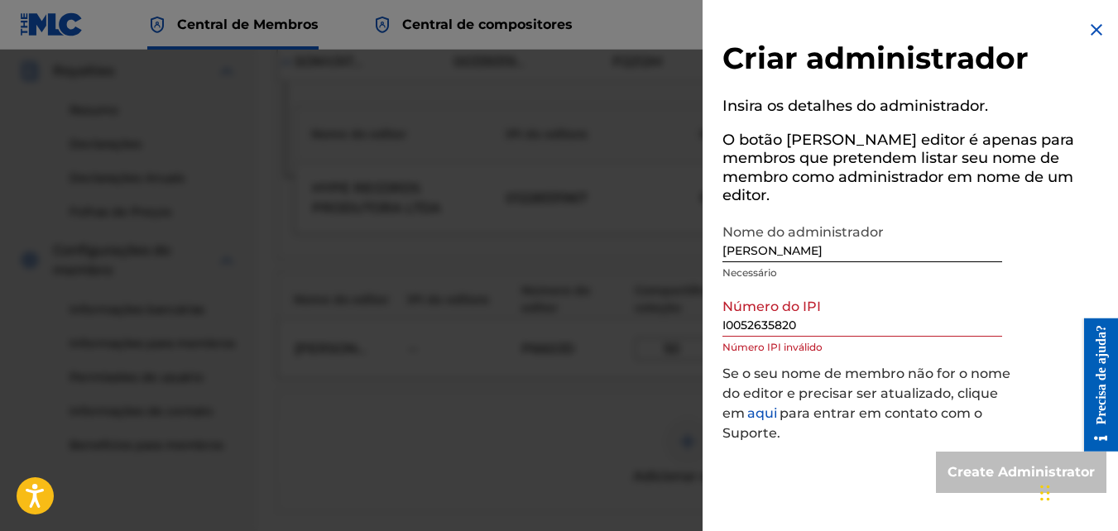
click at [1092, 26] on img at bounding box center [1096, 30] width 20 height 20
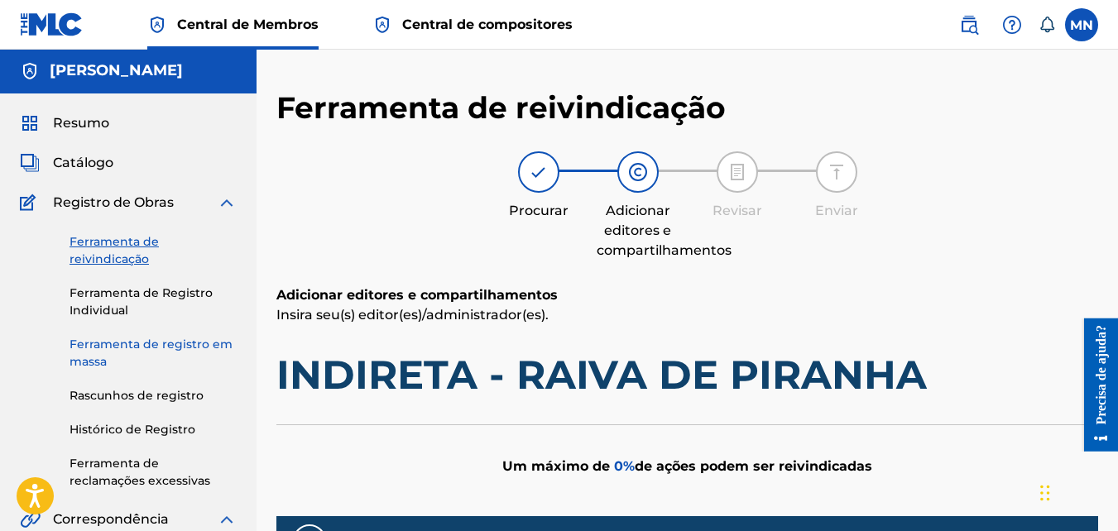
scroll to position [0, 0]
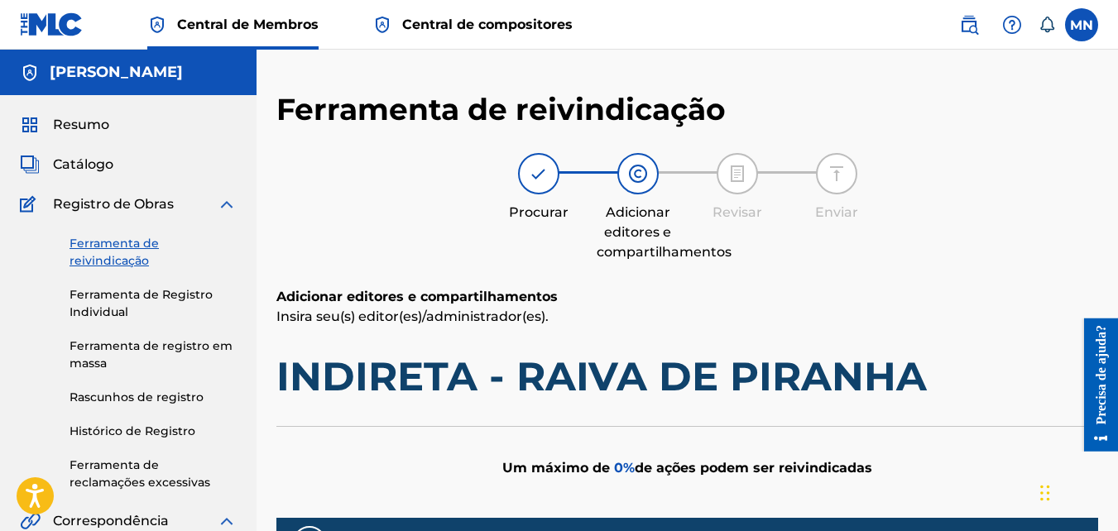
click at [150, 76] on h5 "[PERSON_NAME]" at bounding box center [116, 72] width 133 height 19
click at [88, 120] on span "Resumo" at bounding box center [81, 125] width 56 height 20
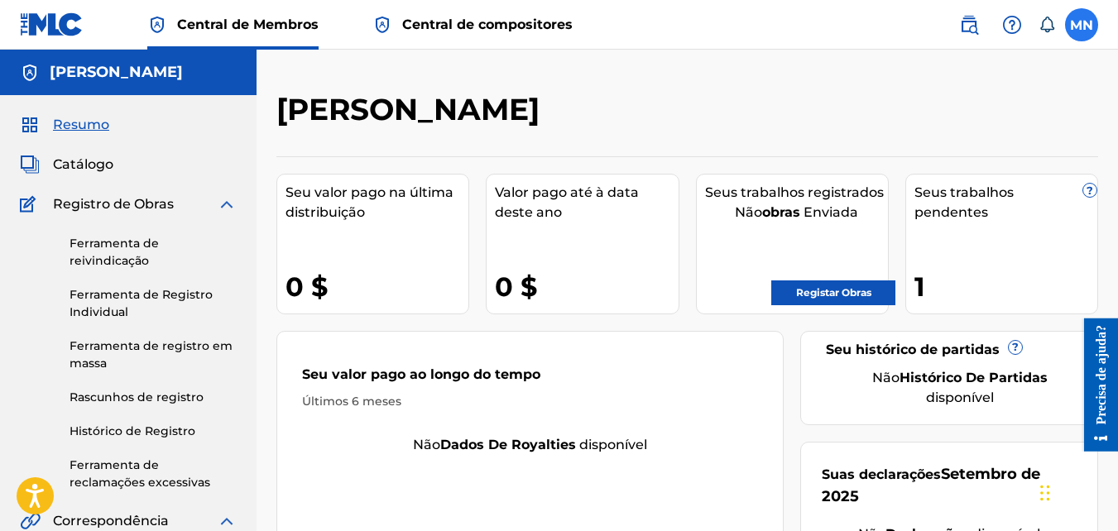
click at [1080, 25] on label at bounding box center [1081, 24] width 33 height 33
click at [1081, 25] on input "MN [PERSON_NAME] Nick [EMAIL_ADDRESS][DOMAIN_NAME] Notification Preferences Pro…" at bounding box center [1081, 25] width 0 height 0
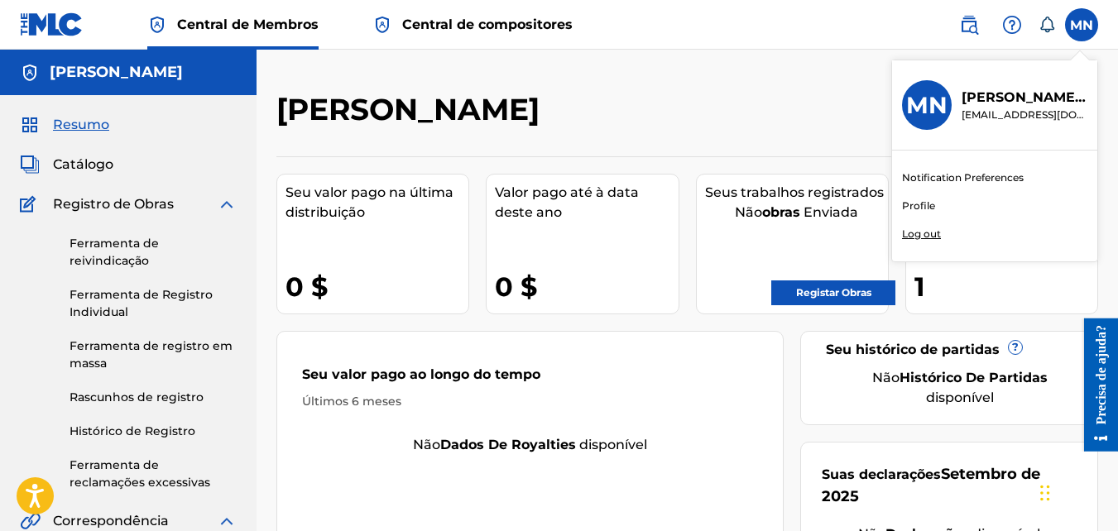
click at [917, 208] on link "Profile" at bounding box center [918, 206] width 33 height 15
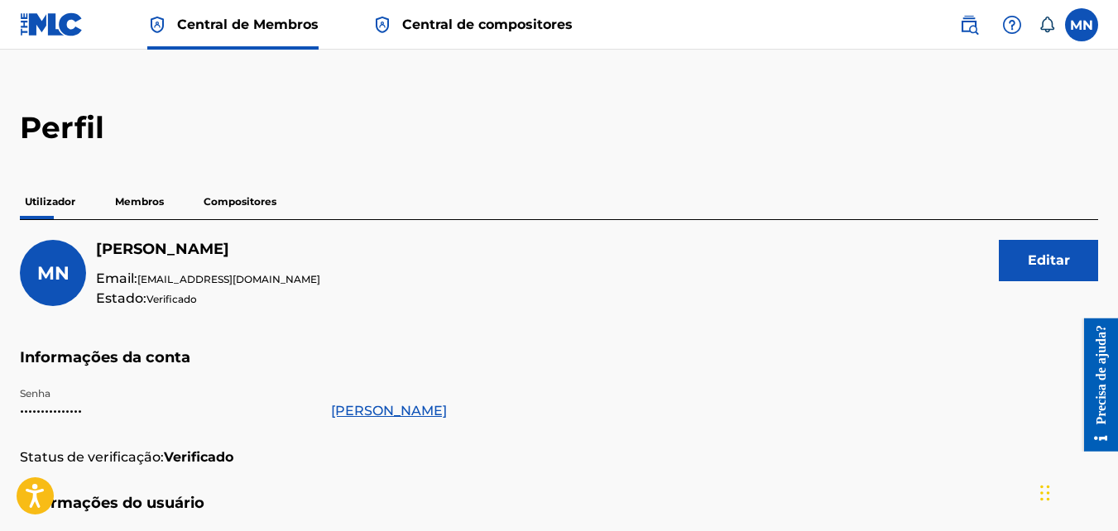
scroll to position [6, 0]
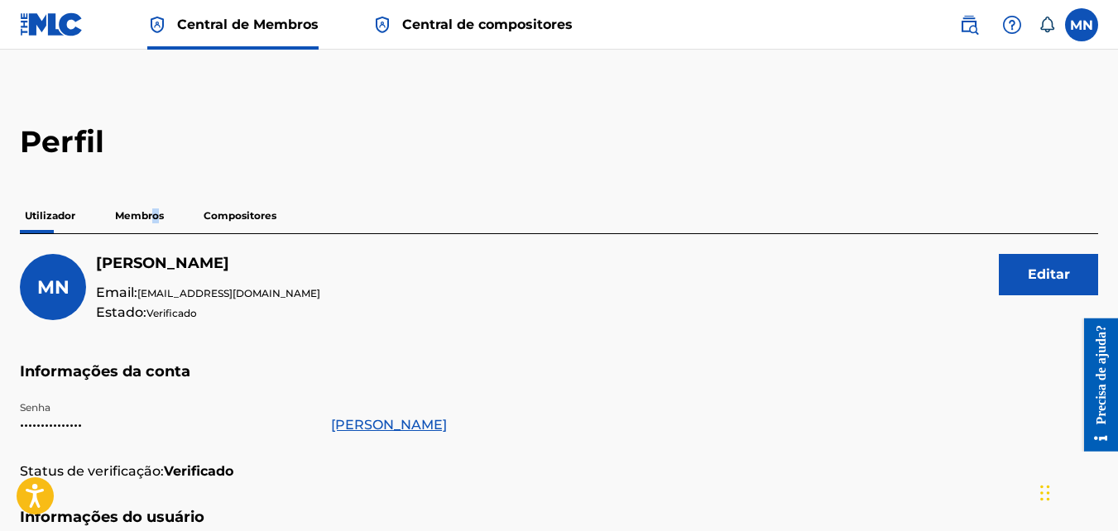
click at [156, 210] on p "Membros" at bounding box center [139, 216] width 59 height 35
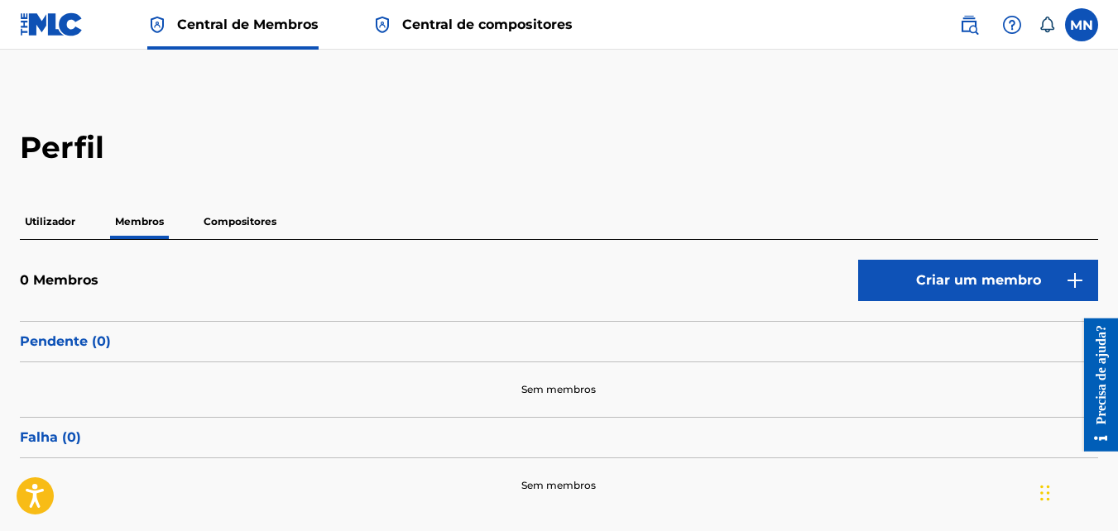
click at [247, 223] on p "Compositores" at bounding box center [240, 221] width 83 height 35
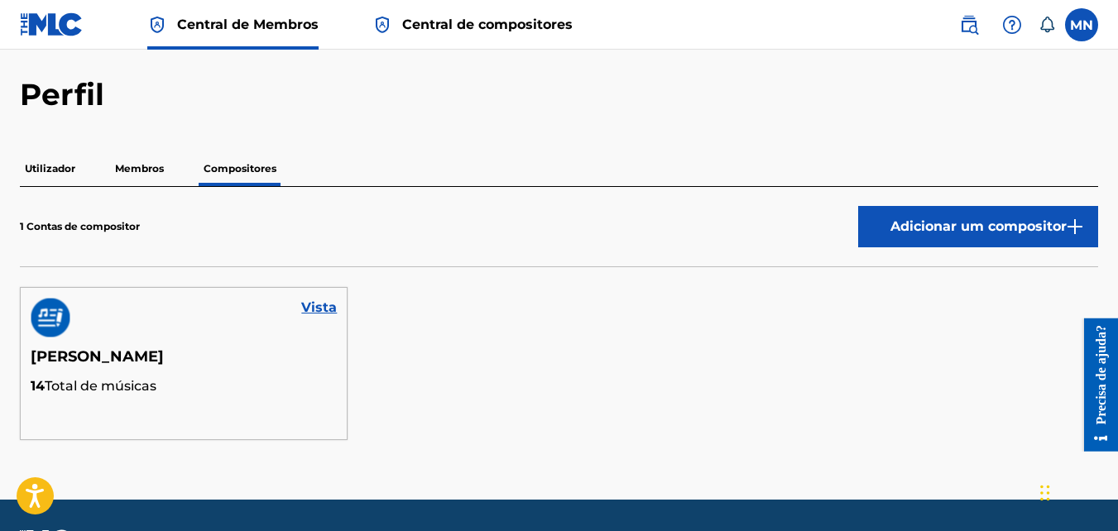
scroll to position [83, 0]
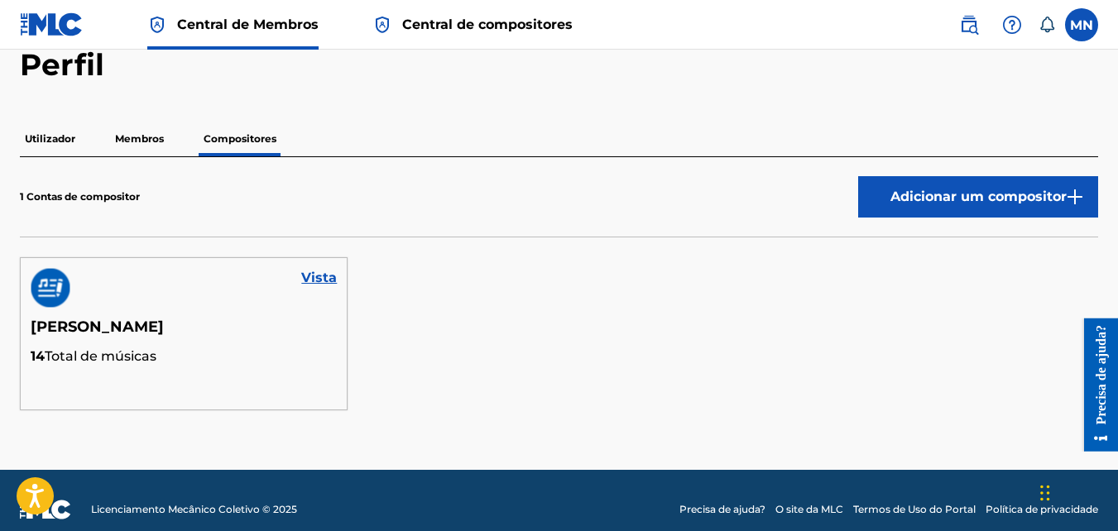
click at [181, 323] on h5 "[PERSON_NAME]" at bounding box center [184, 332] width 306 height 29
click at [47, 292] on img at bounding box center [51, 288] width 40 height 40
click at [326, 276] on link "Vista" at bounding box center [319, 278] width 36 height 20
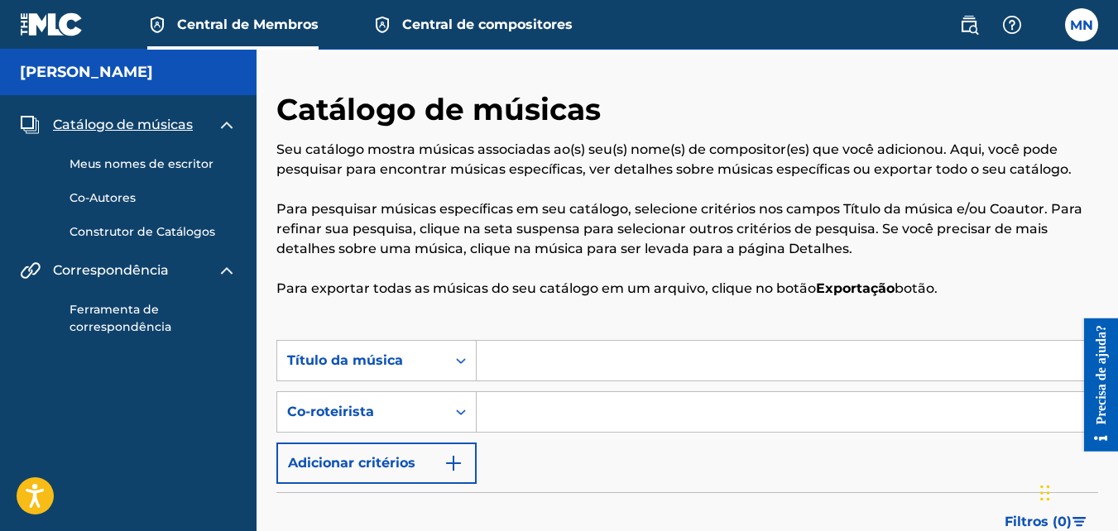
click at [222, 266] on img at bounding box center [227, 271] width 20 height 20
click at [487, 30] on span "Central de compositores" at bounding box center [487, 24] width 170 height 19
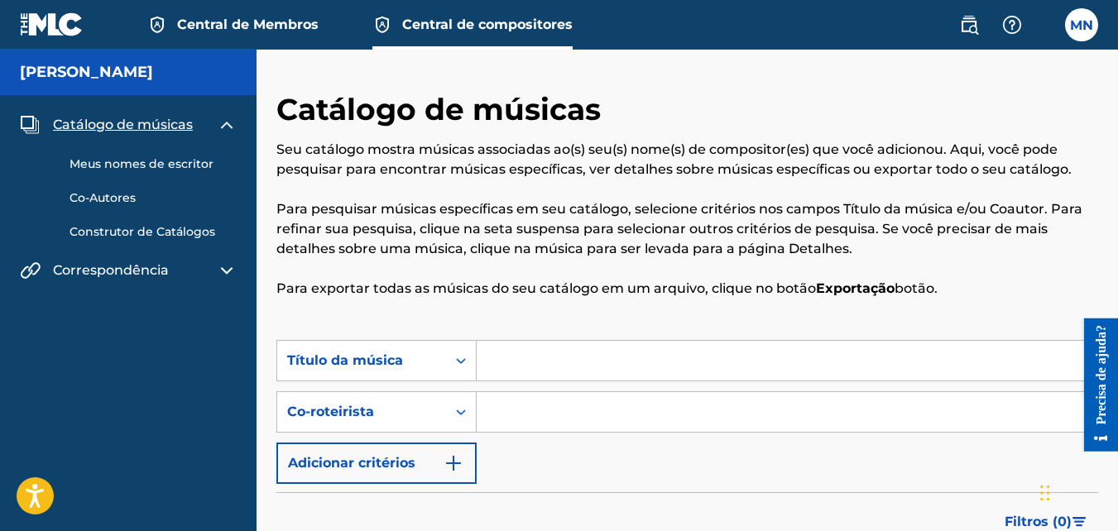
click at [298, 6] on link "Central de Membros" at bounding box center [232, 24] width 171 height 49
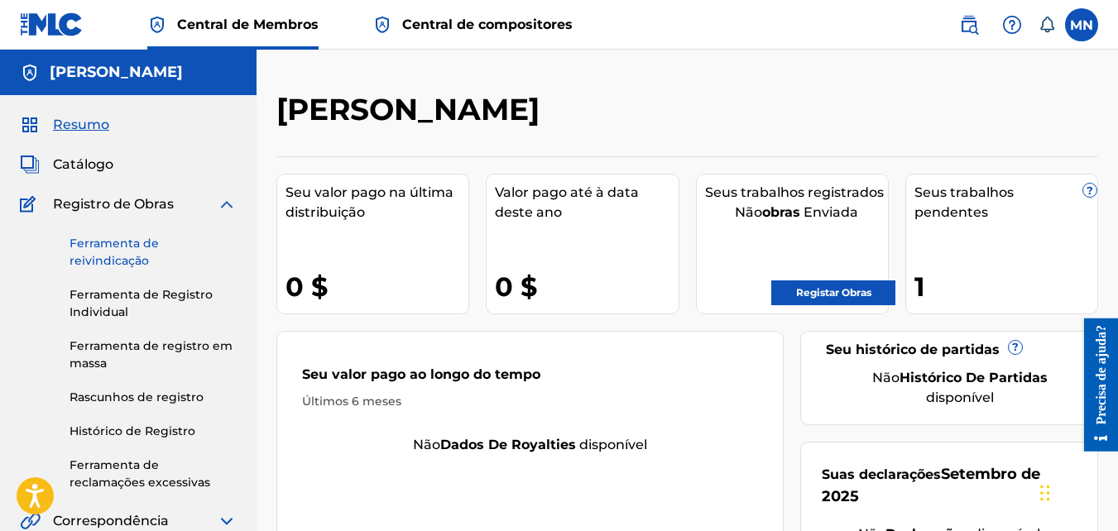
click at [116, 257] on link "Ferramenta de reivindicação" at bounding box center [153, 252] width 167 height 35
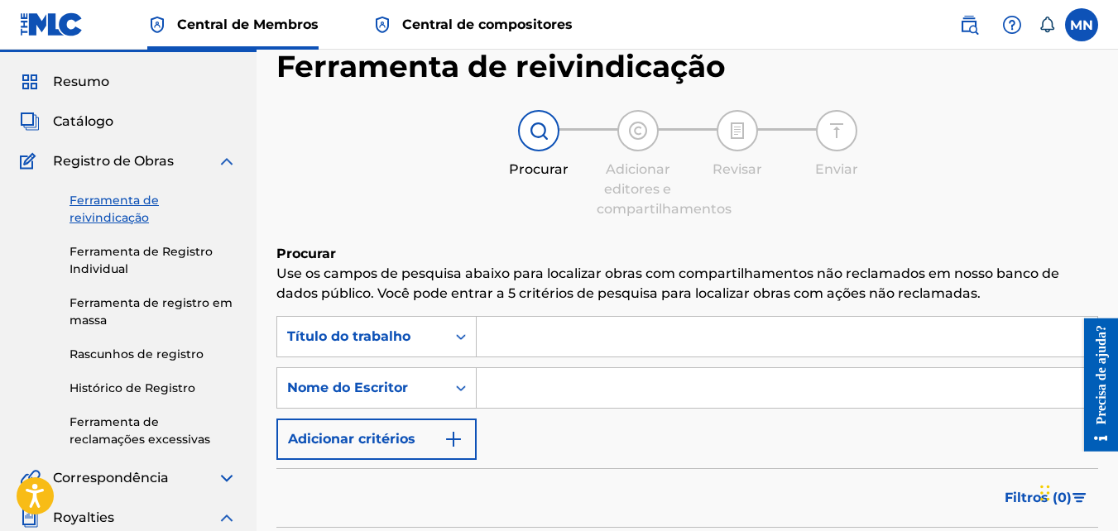
scroll to position [83, 0]
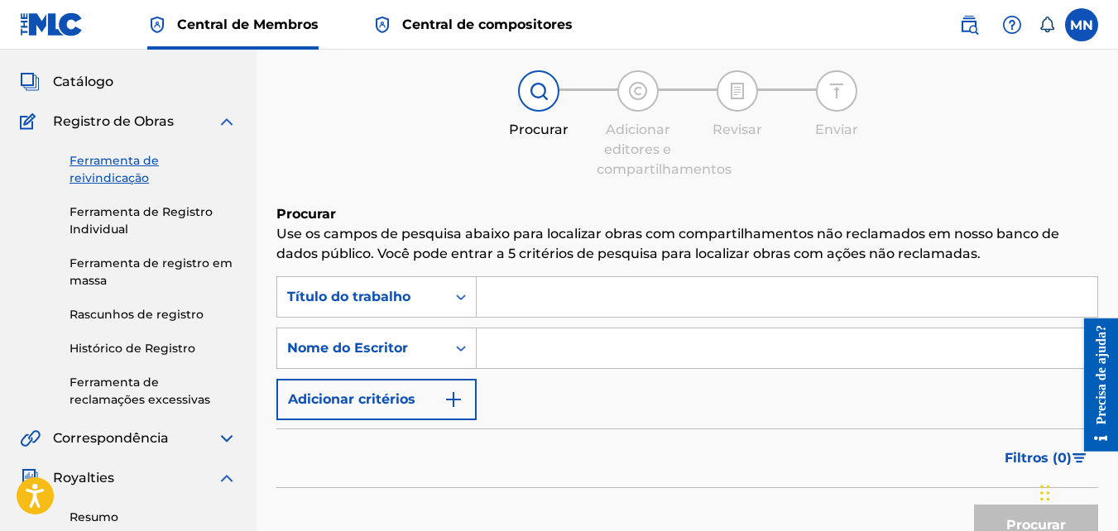
click at [550, 367] on input "Formulário de pesquisa" at bounding box center [787, 348] width 621 height 40
type input "[PERSON_NAME]"
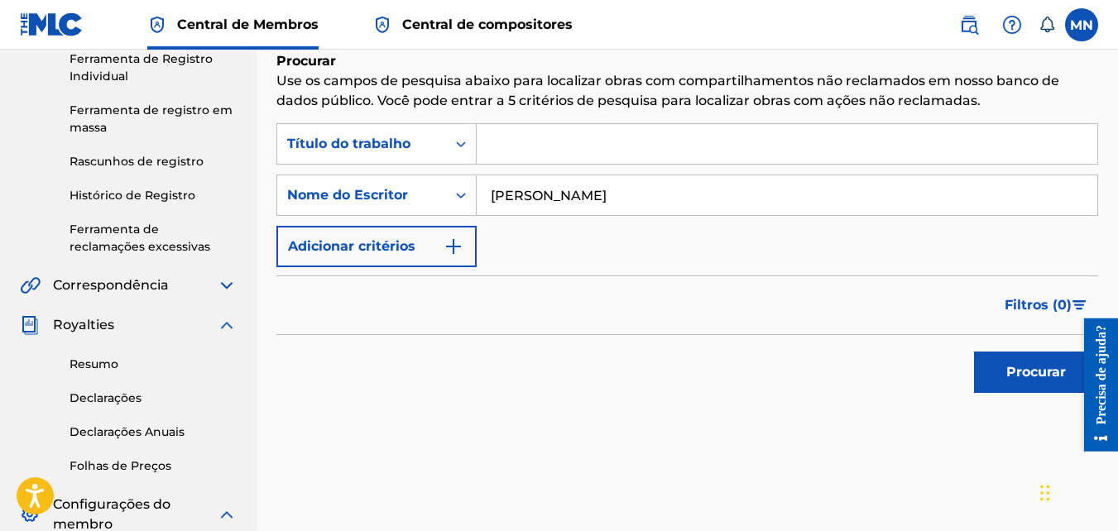
scroll to position [248, 0]
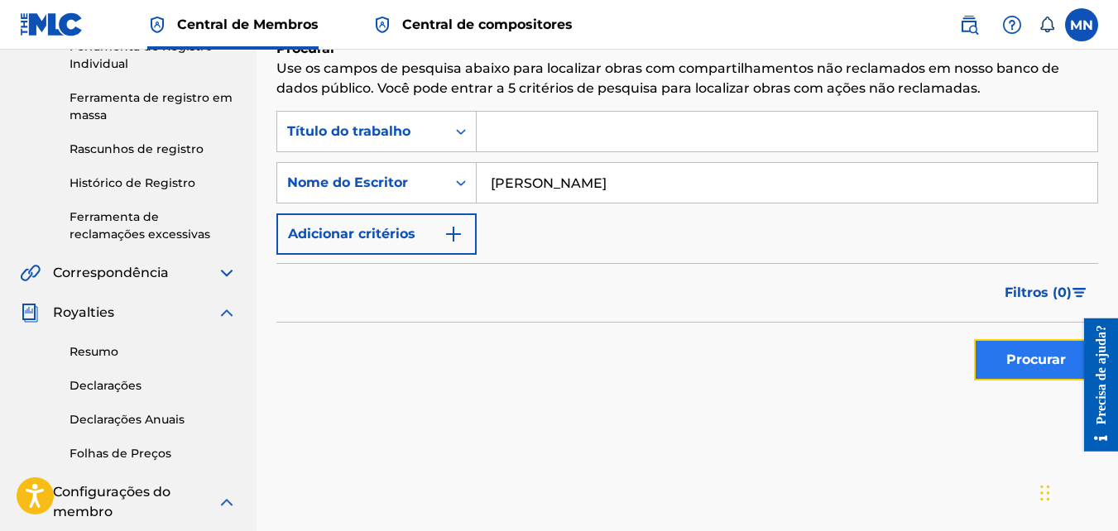
click at [1023, 368] on button "Procurar" at bounding box center [1036, 359] width 124 height 41
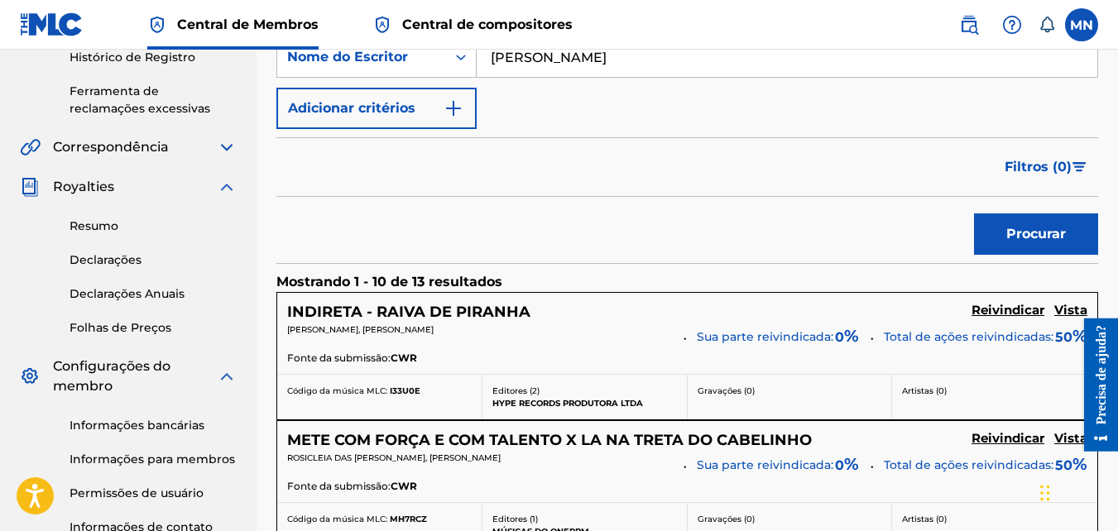
scroll to position [414, 0]
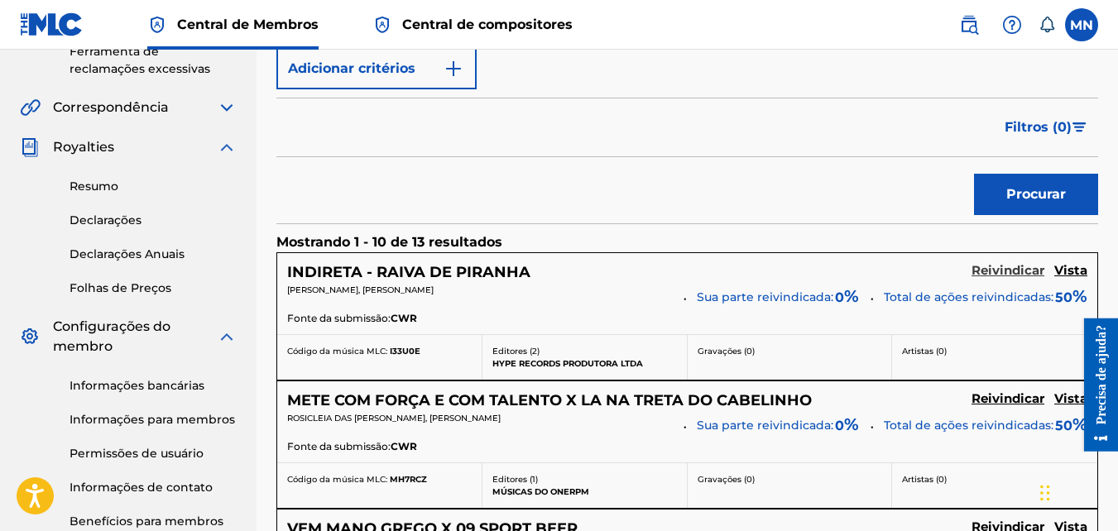
click at [1024, 272] on h5 "Reivindicar" at bounding box center [1007, 271] width 73 height 16
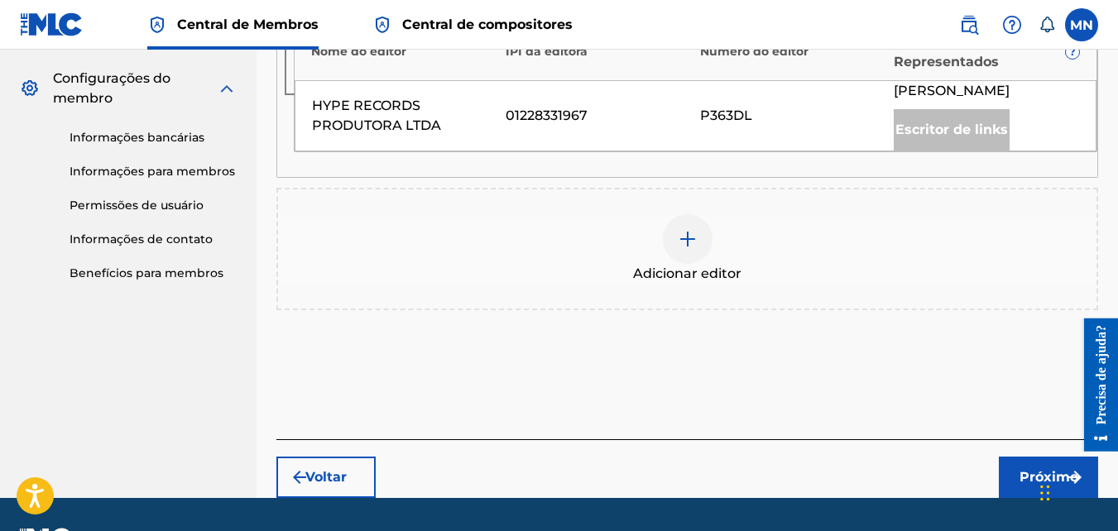
scroll to position [579, 0]
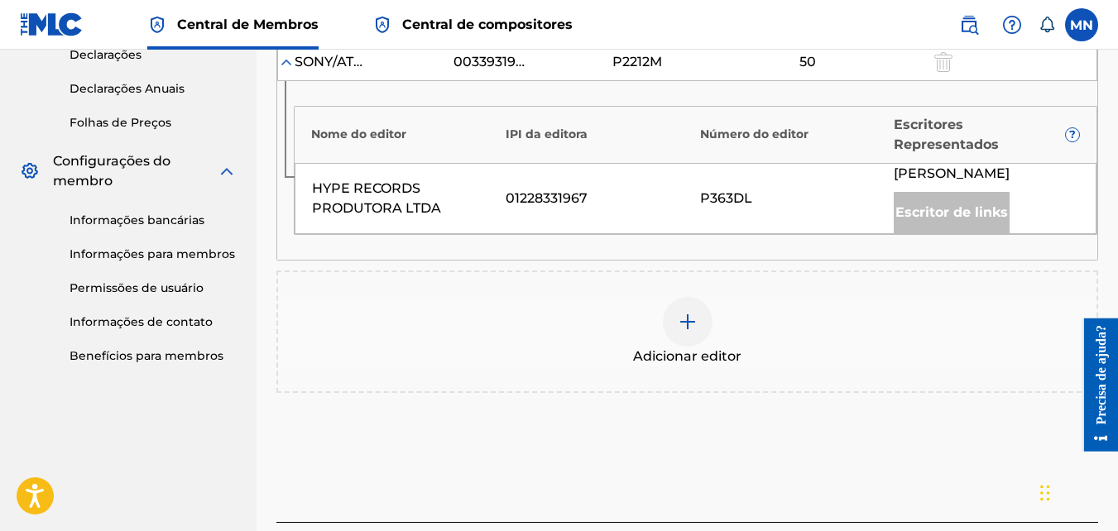
click at [688, 332] on img at bounding box center [688, 322] width 20 height 20
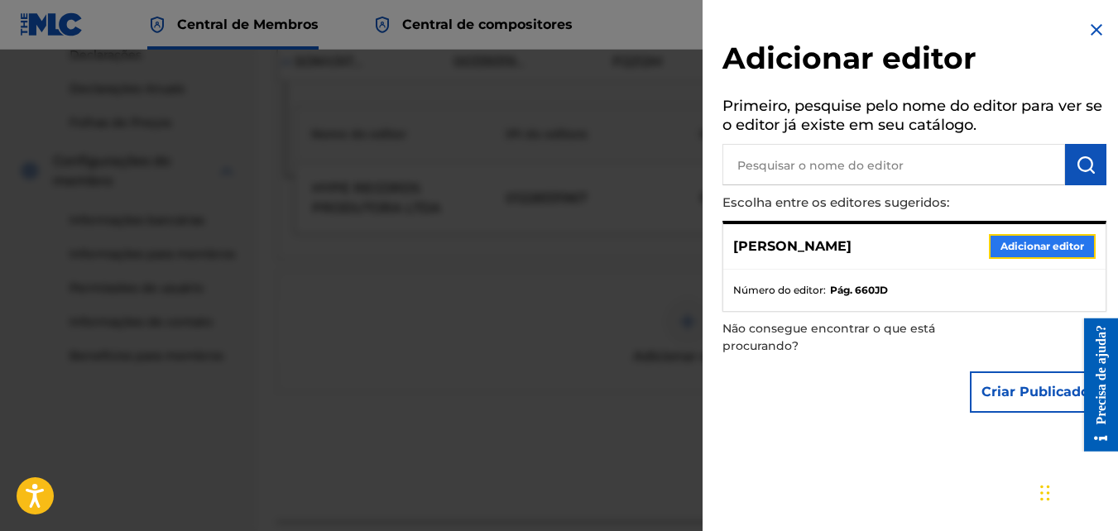
click at [1014, 251] on button "Adicionar editor" at bounding box center [1042, 246] width 107 height 25
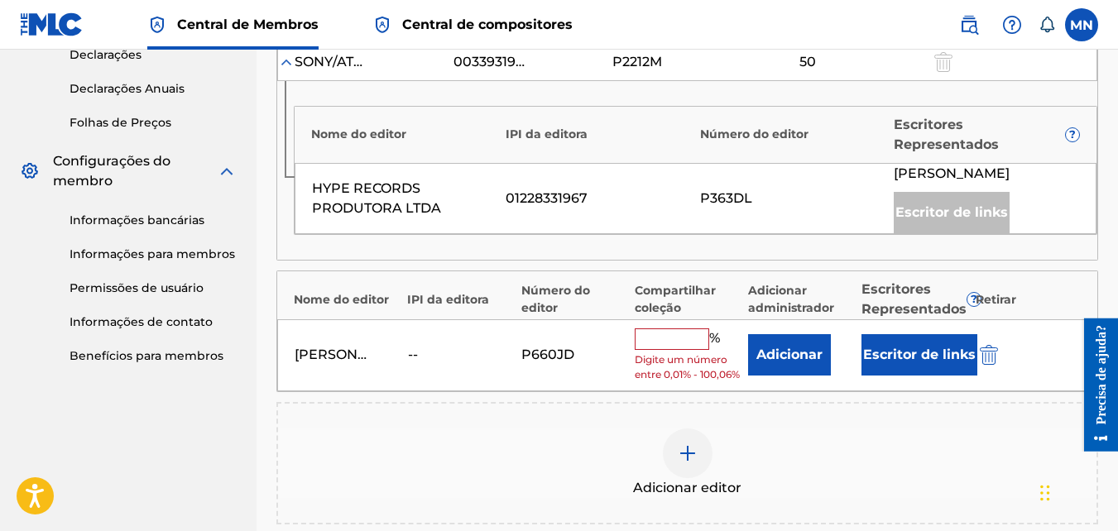
click at [654, 350] on input "text" at bounding box center [672, 339] width 74 height 22
type input "50"
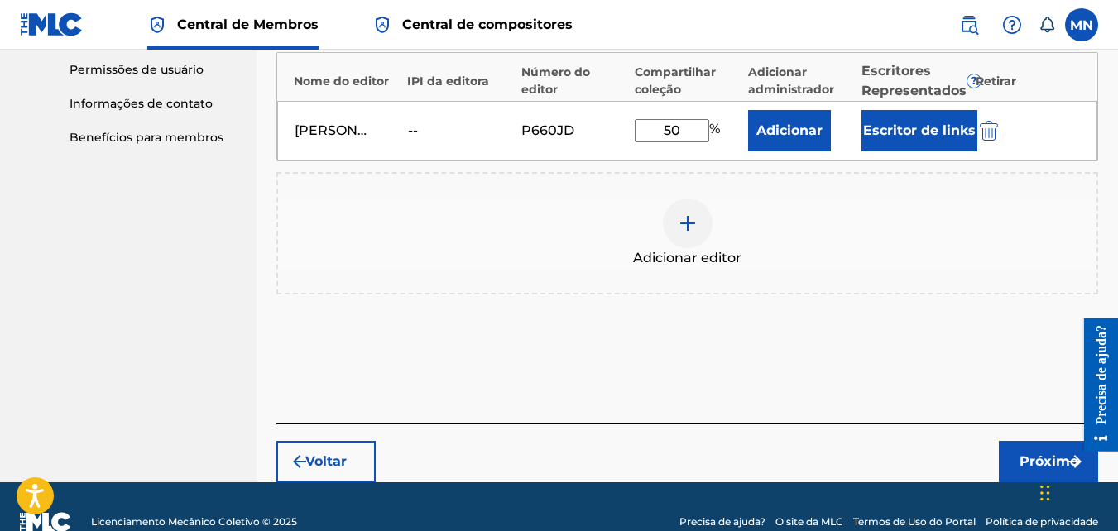
scroll to position [827, 0]
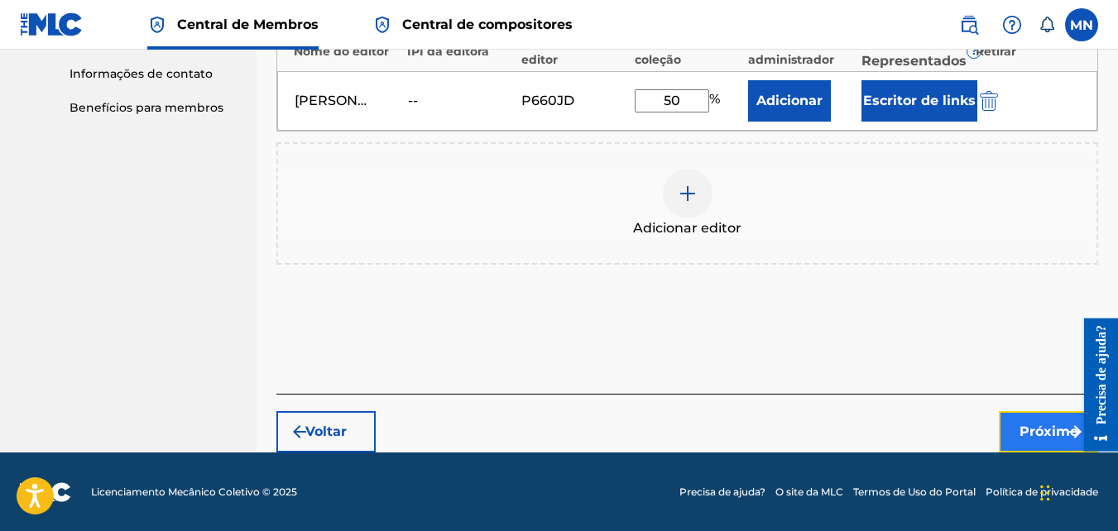
click at [1032, 442] on font "Próximo" at bounding box center [1048, 432] width 59 height 20
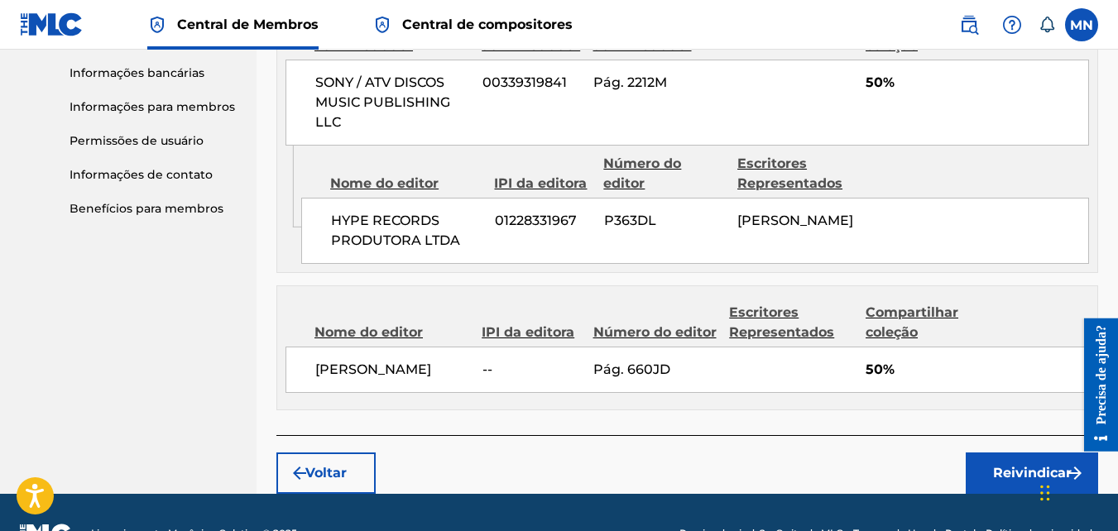
scroll to position [789, 0]
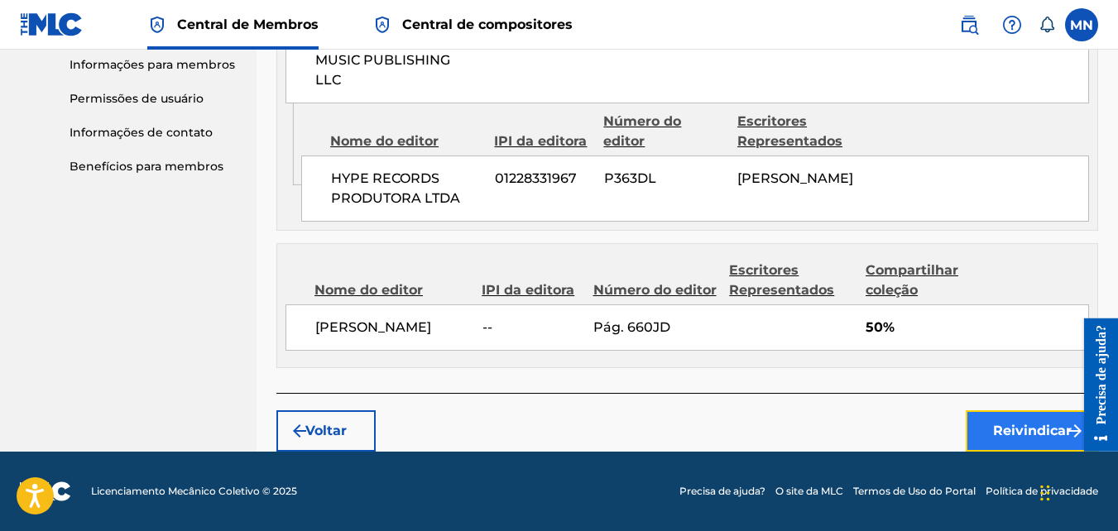
click at [997, 424] on font "Reivindicar" at bounding box center [1032, 431] width 79 height 20
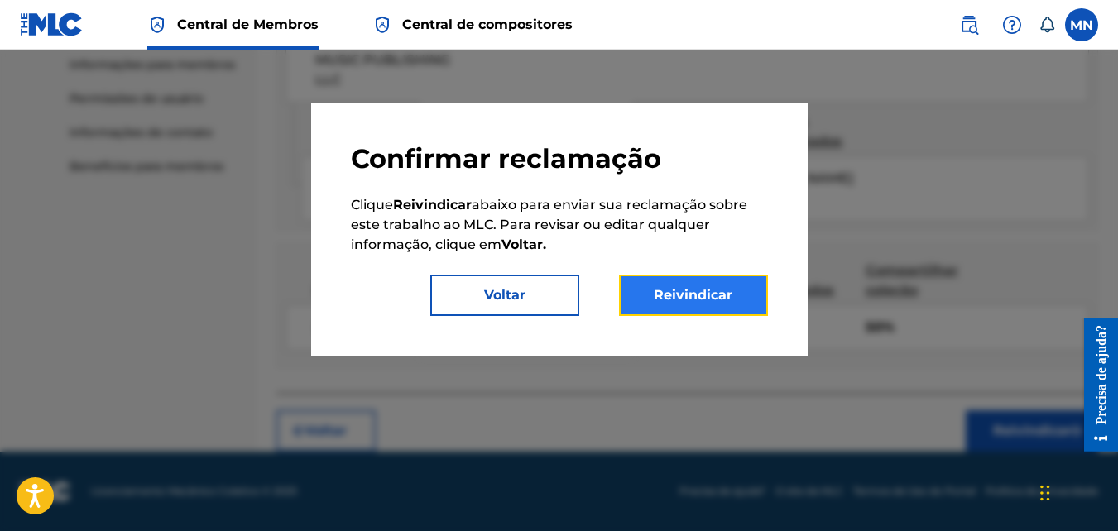
click at [680, 292] on button "Reivindicar" at bounding box center [693, 295] width 149 height 41
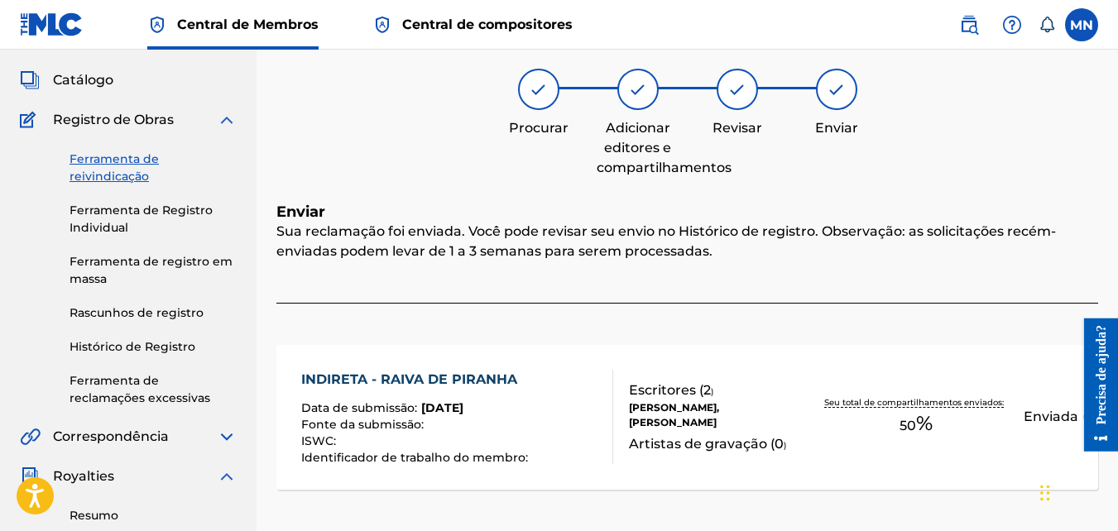
scroll to position [83, 0]
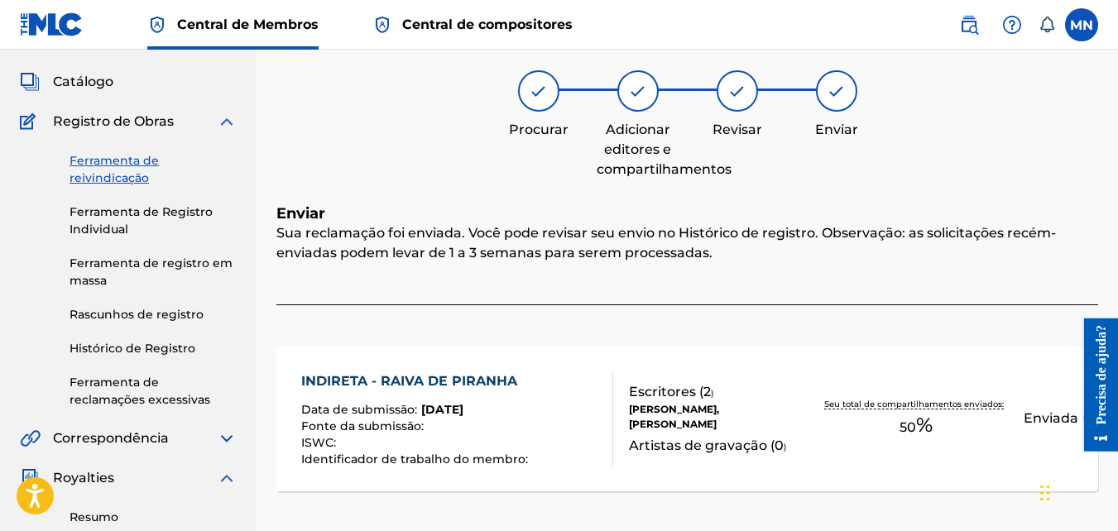
click at [103, 161] on link "Ferramenta de reivindicação" at bounding box center [153, 169] width 167 height 35
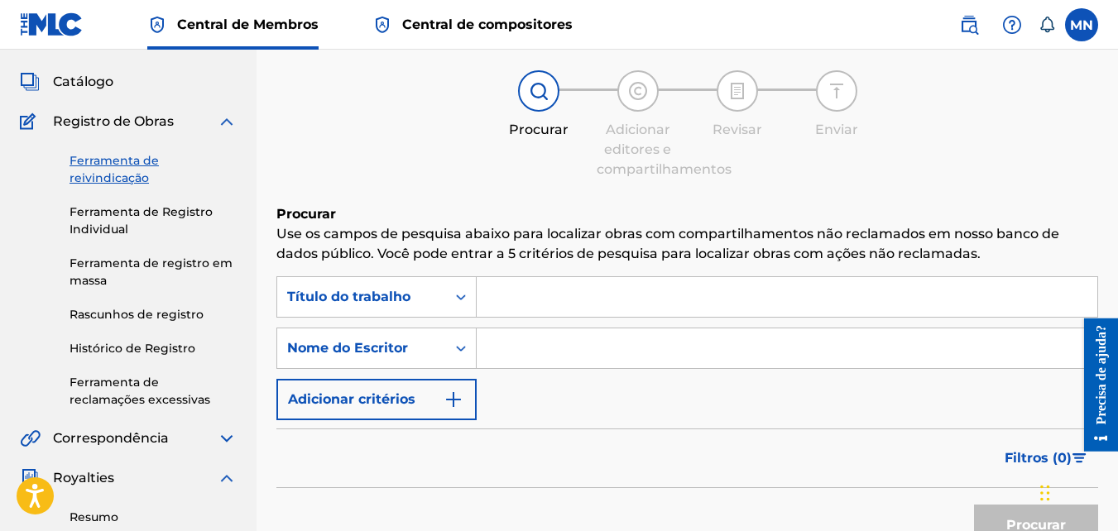
scroll to position [0, 0]
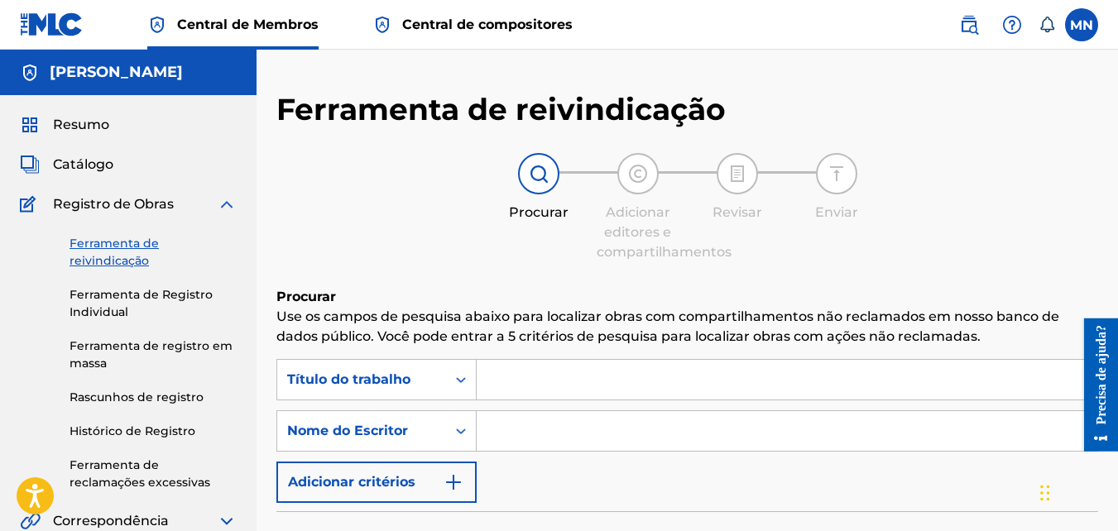
click at [581, 381] on input "Formulário de pesquisa" at bounding box center [787, 380] width 621 height 40
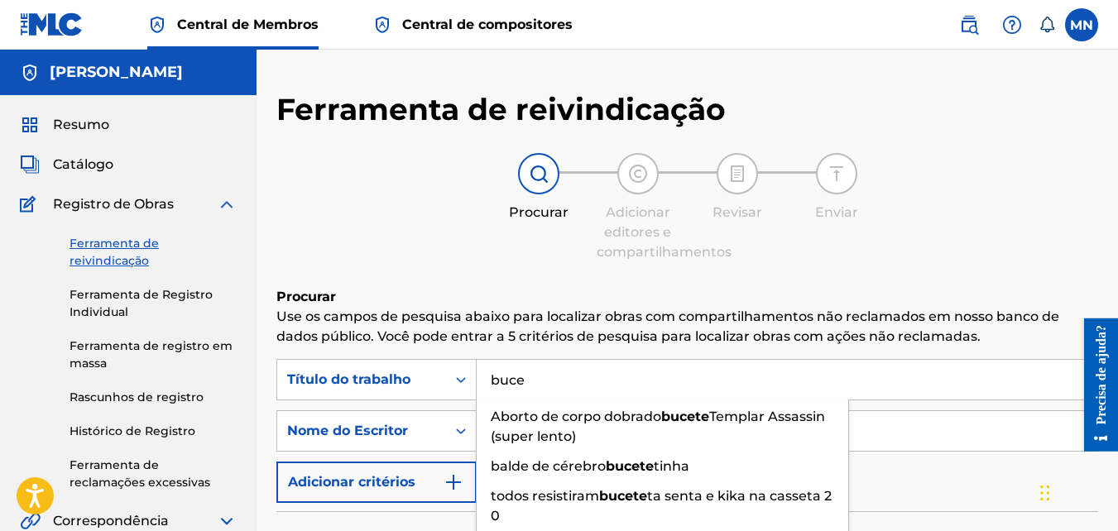
type input "buce"
click at [877, 303] on h6 "Procurar" at bounding box center [687, 297] width 822 height 20
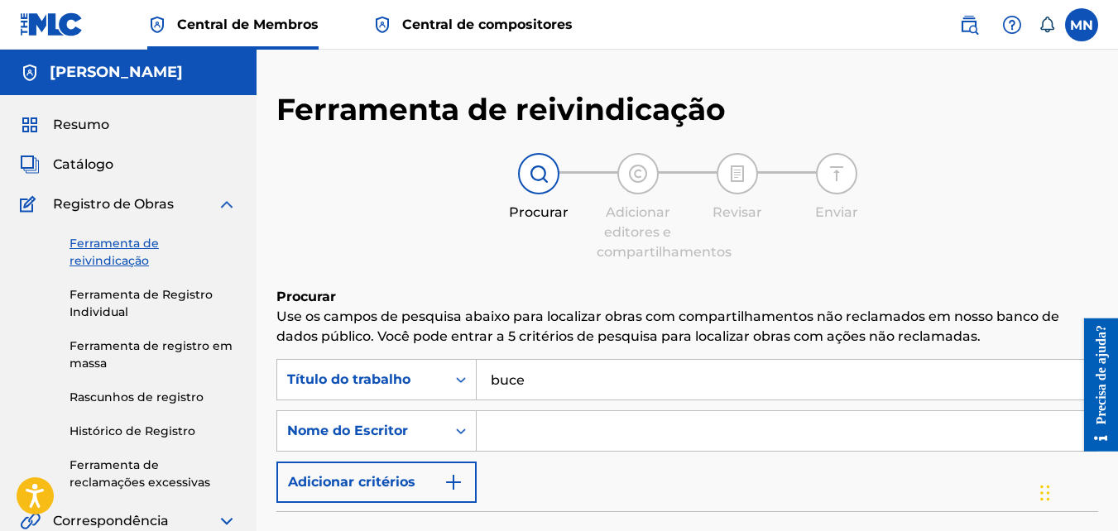
click at [750, 429] on input "Formulário de pesquisa" at bounding box center [787, 431] width 621 height 40
type input "monique eduarda silva da rocha"
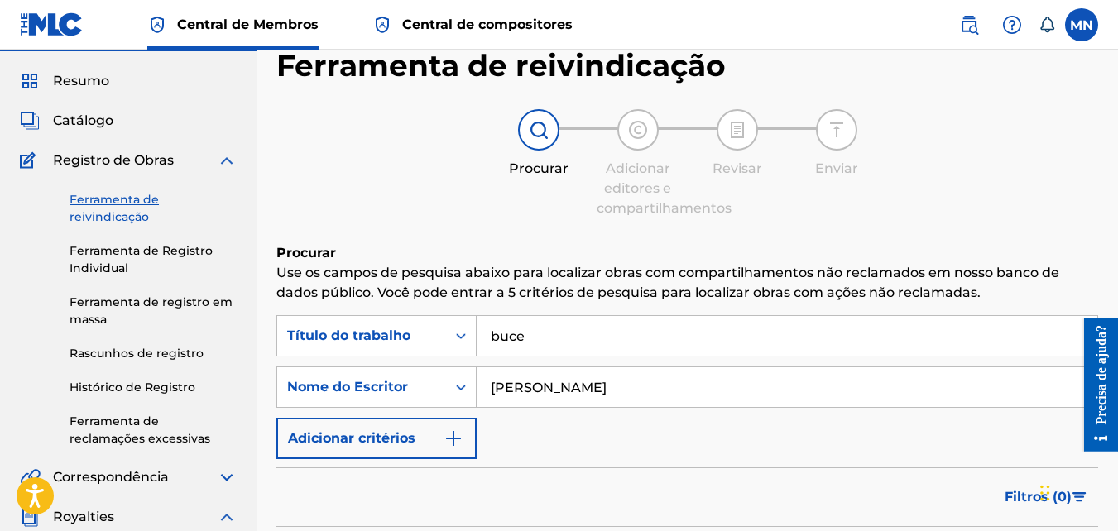
scroll to position [165, 0]
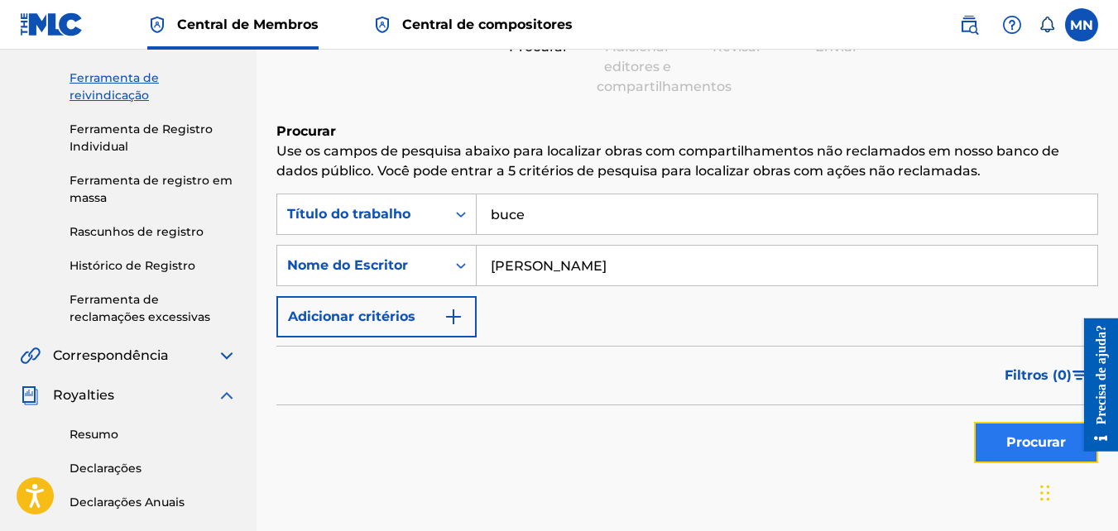
click at [1028, 443] on button "Procurar" at bounding box center [1036, 442] width 124 height 41
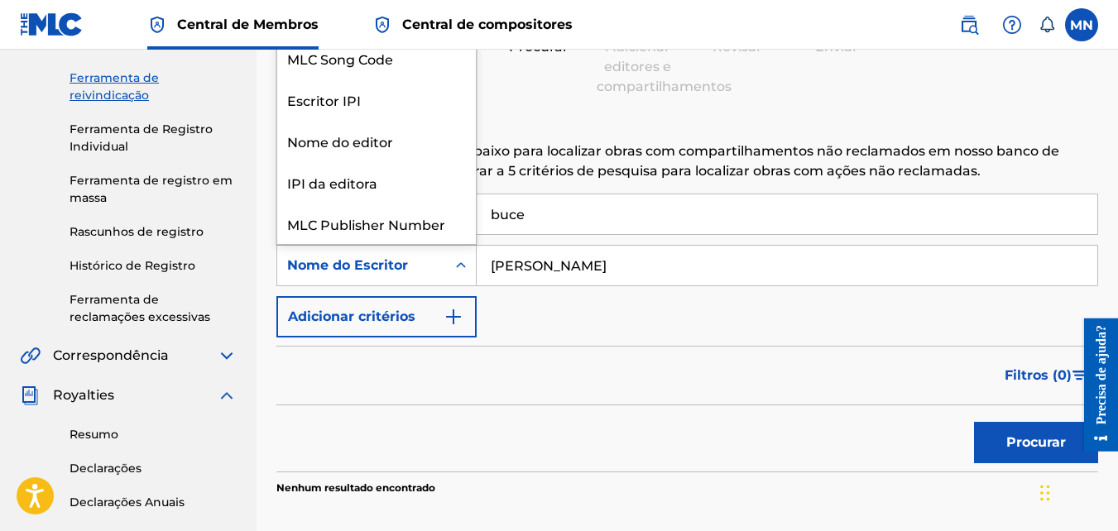
click at [450, 264] on div "Formulário de pesquisa" at bounding box center [461, 266] width 30 height 30
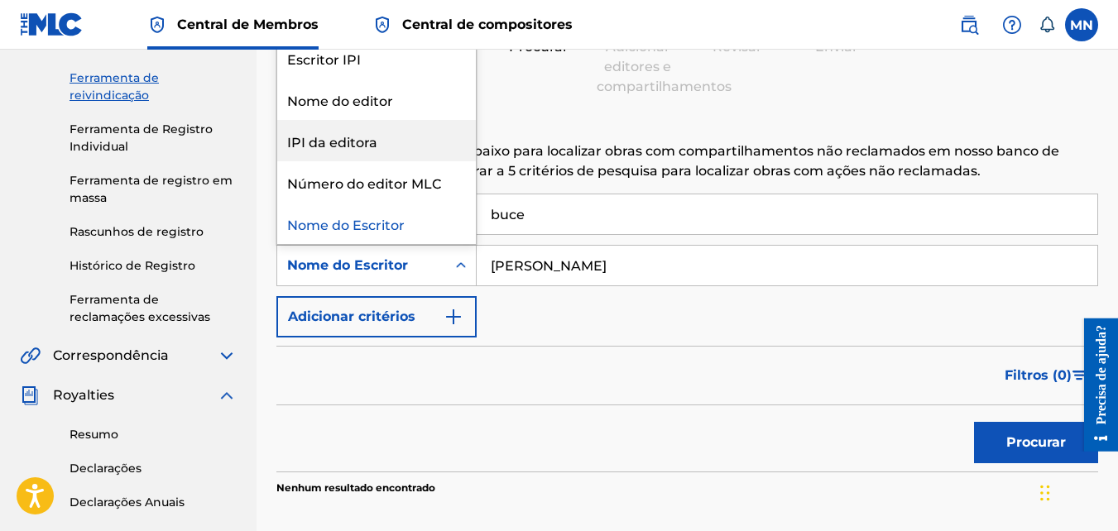
scroll to position [0, 0]
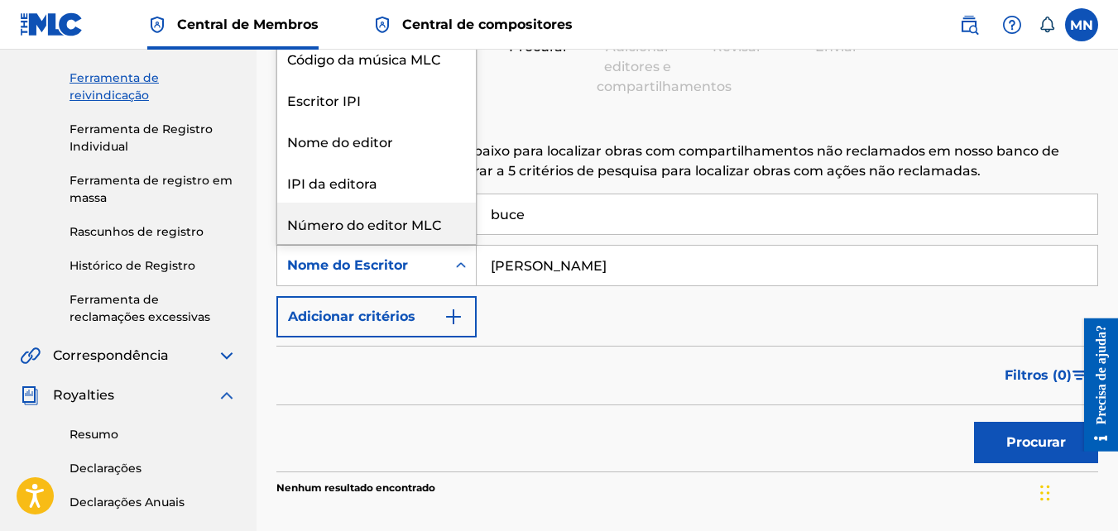
click at [560, 371] on div "Filtros (0 )" at bounding box center [687, 376] width 822 height 60
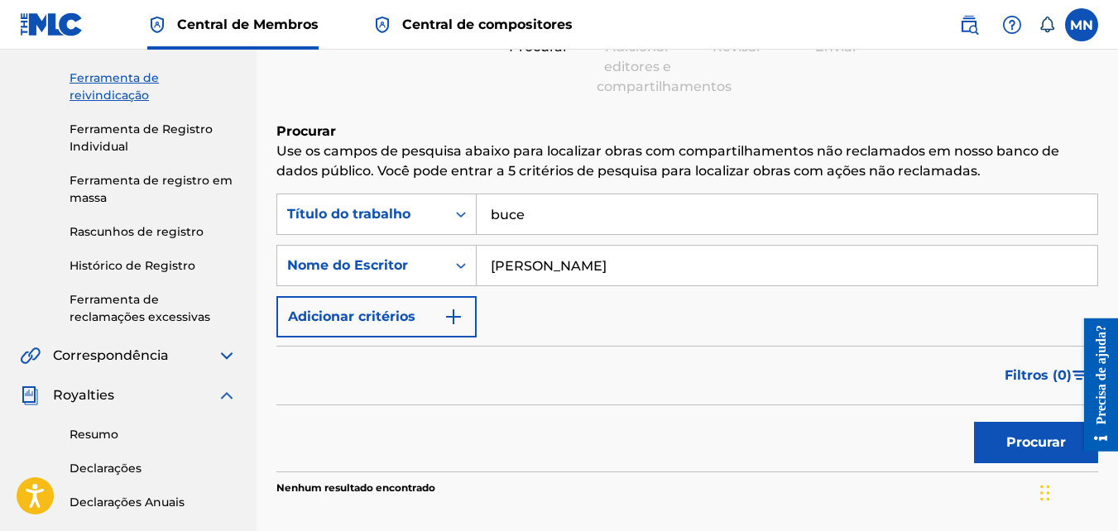
click at [563, 214] on input "buce" at bounding box center [787, 214] width 621 height 40
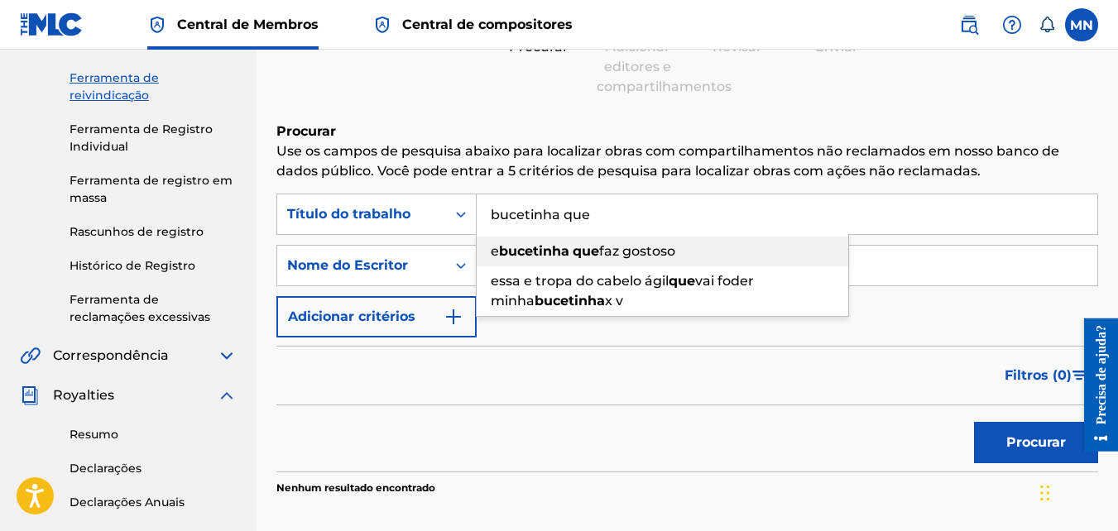
click at [594, 254] on strong "que" at bounding box center [586, 251] width 26 height 16
type input "e bucetinha que faz gostoso"
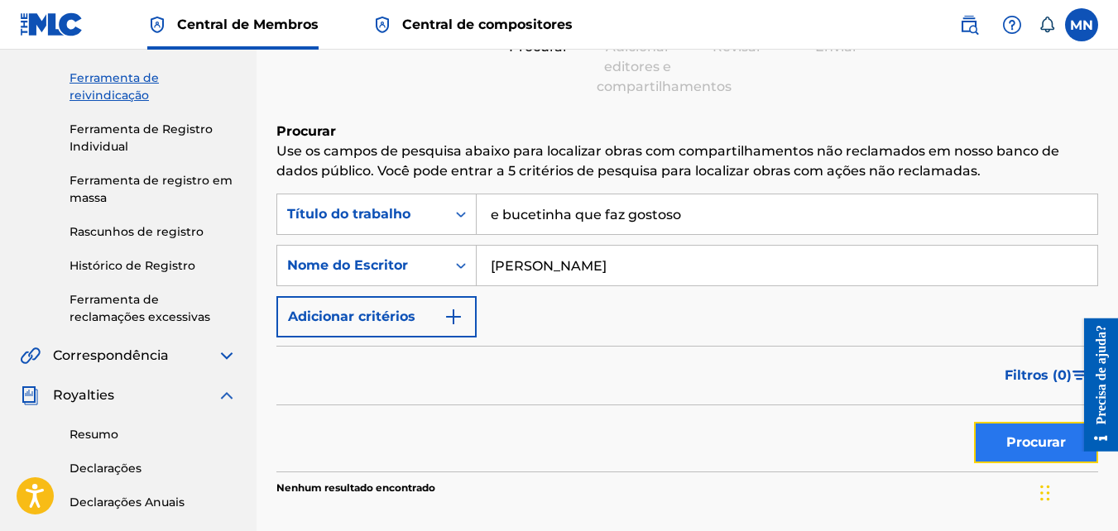
click at [1038, 447] on button "Procurar" at bounding box center [1036, 442] width 124 height 41
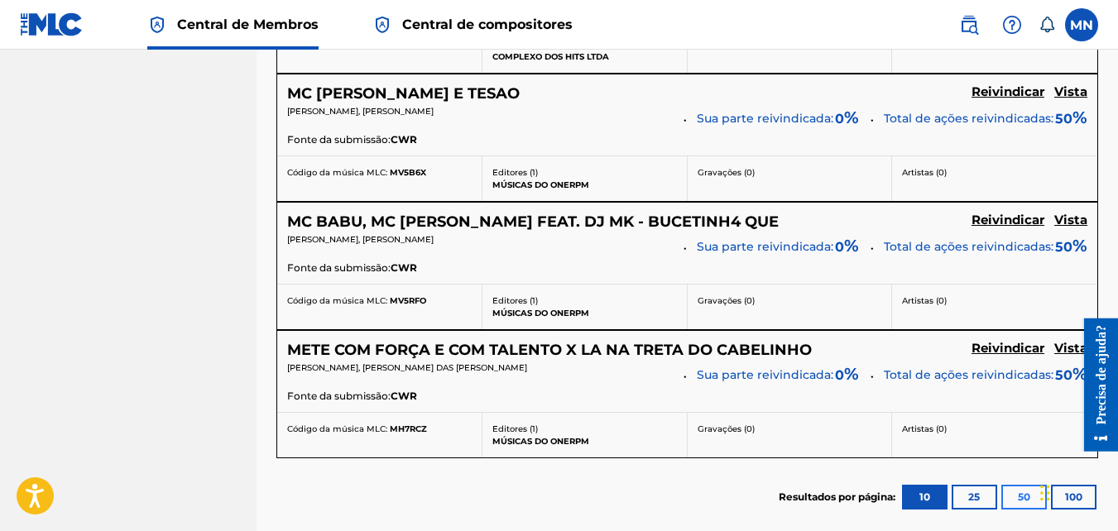
scroll to position [993, 0]
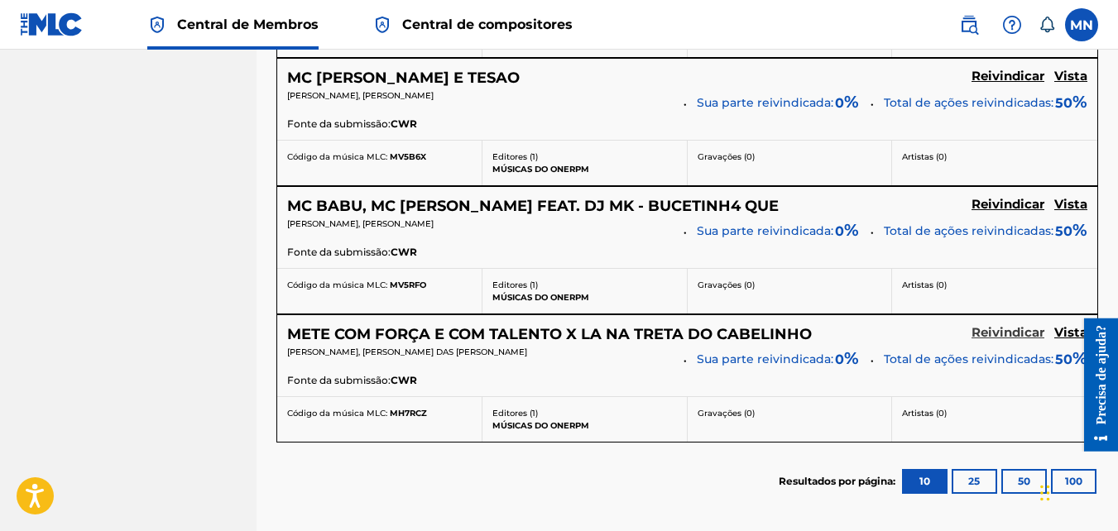
click at [1007, 337] on h5 "Reivindicar" at bounding box center [1007, 333] width 73 height 16
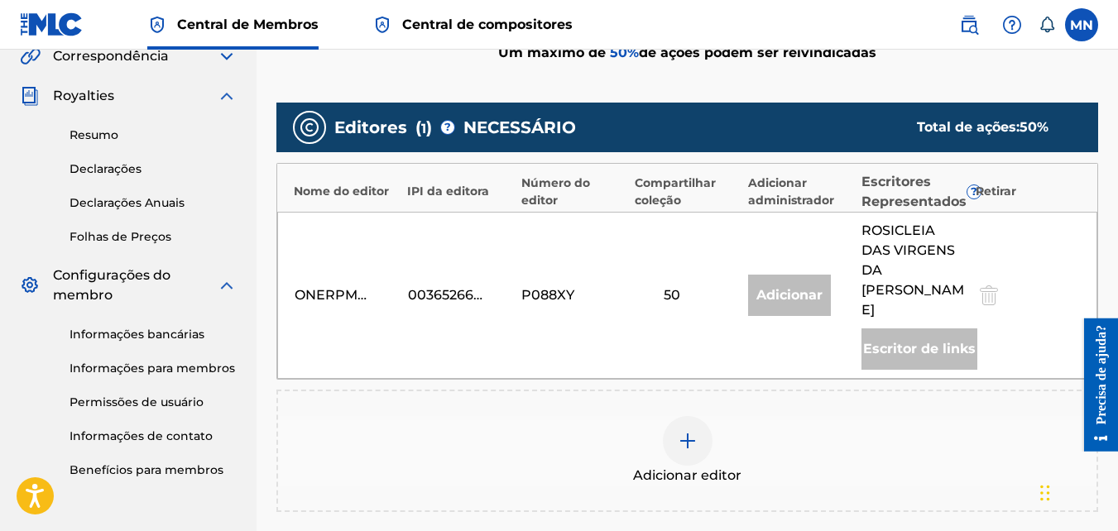
scroll to position [425, 0]
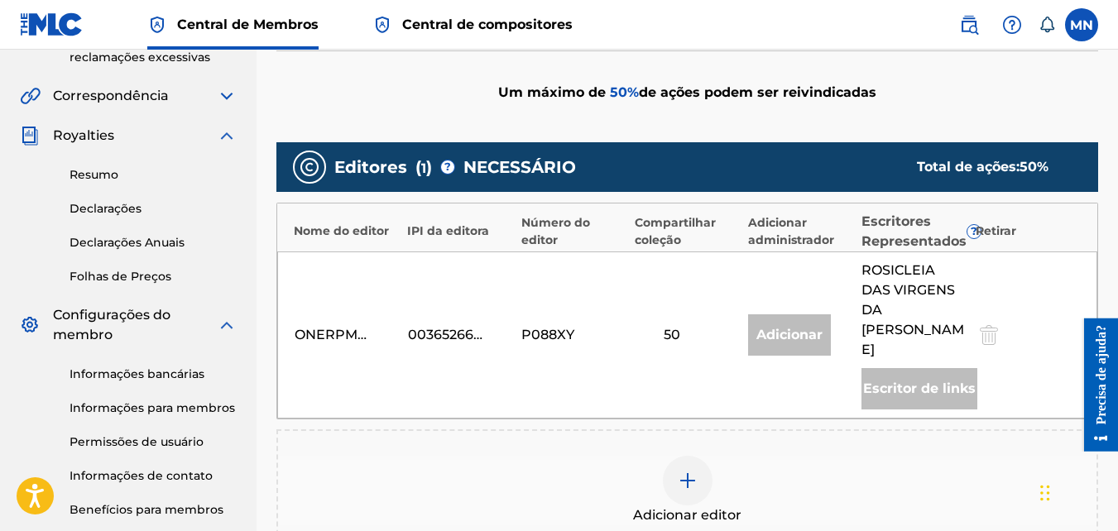
click at [684, 471] on img at bounding box center [688, 481] width 20 height 20
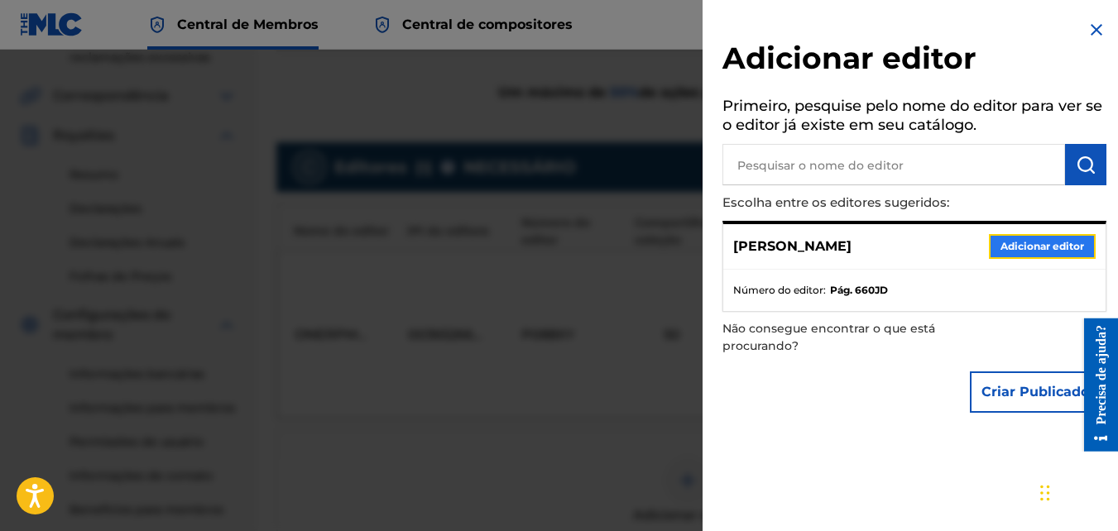
click at [1034, 250] on button "Adicionar editor" at bounding box center [1042, 246] width 107 height 25
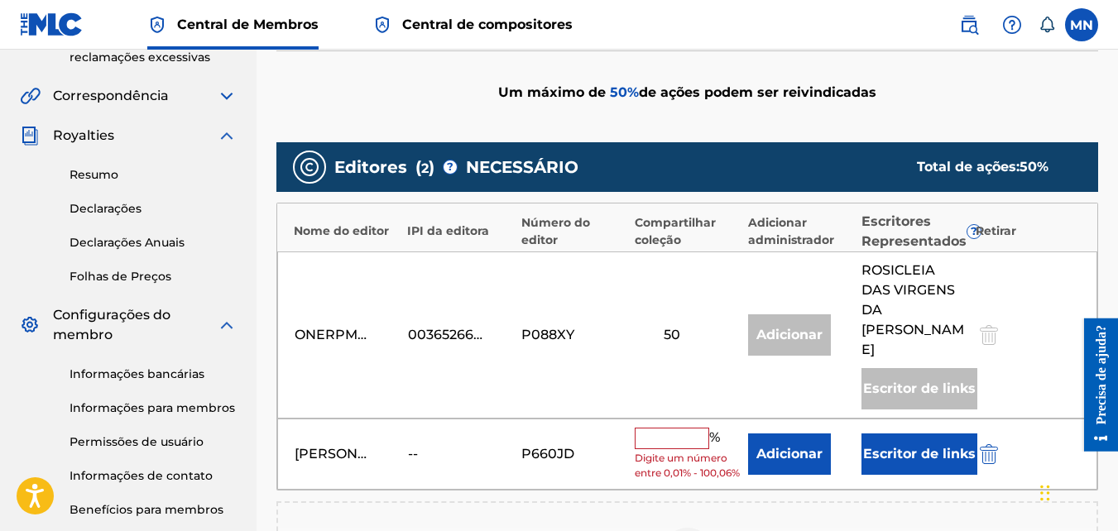
click at [660, 428] on input "text" at bounding box center [672, 439] width 74 height 22
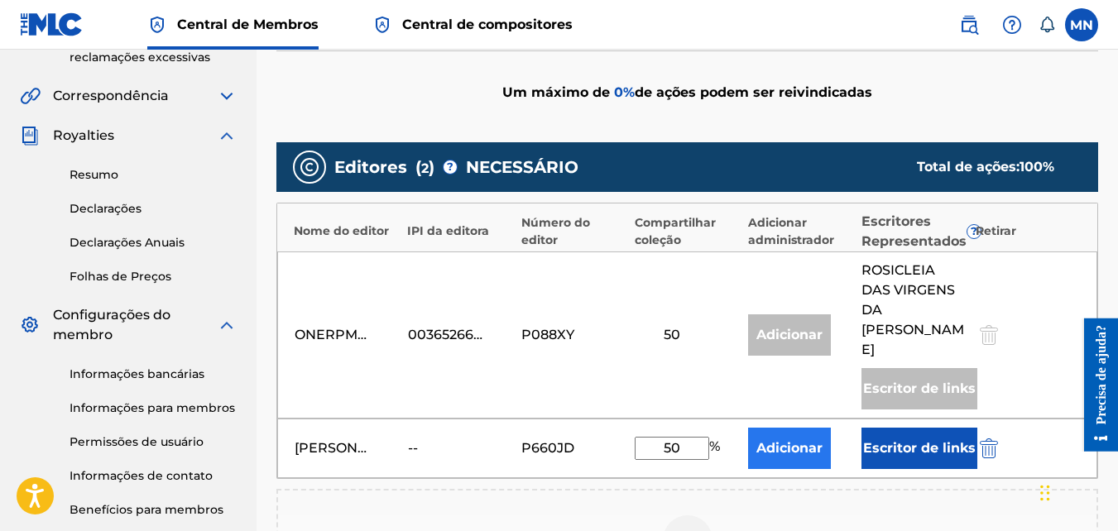
type input "50"
click at [779, 428] on button "Adicionar" at bounding box center [789, 448] width 83 height 41
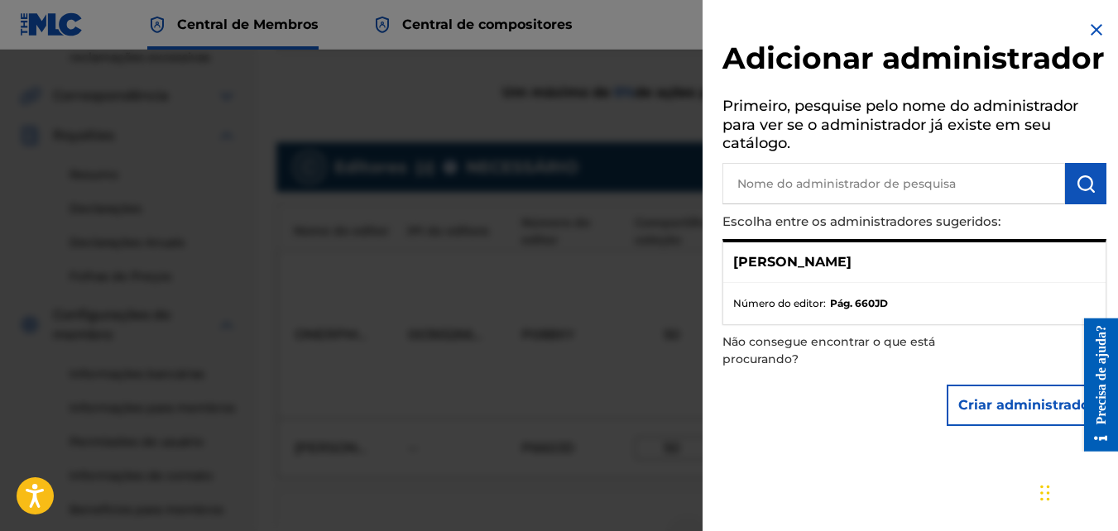
click at [1087, 31] on img at bounding box center [1096, 30] width 20 height 20
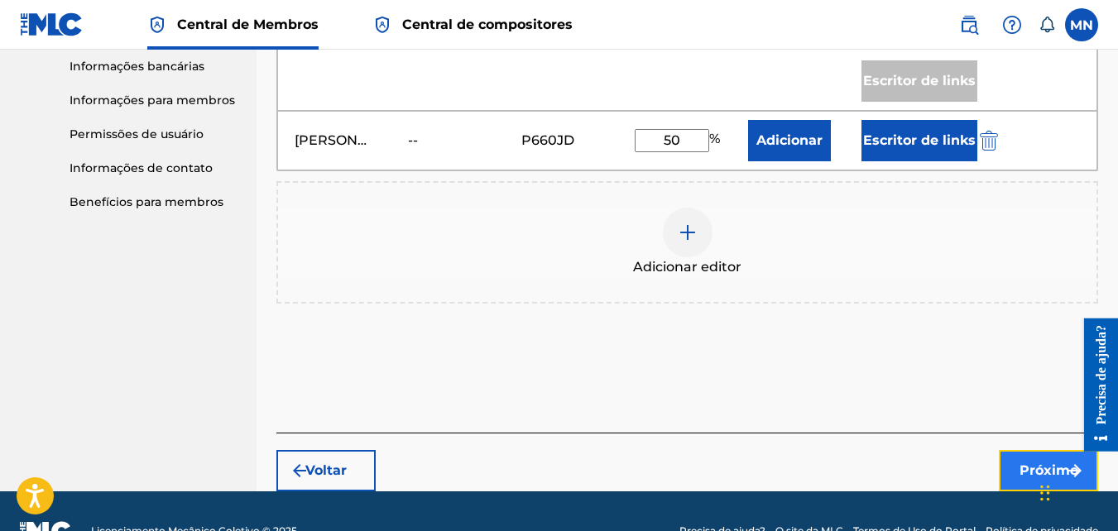
click at [1036, 461] on font "Próximo" at bounding box center [1048, 471] width 59 height 20
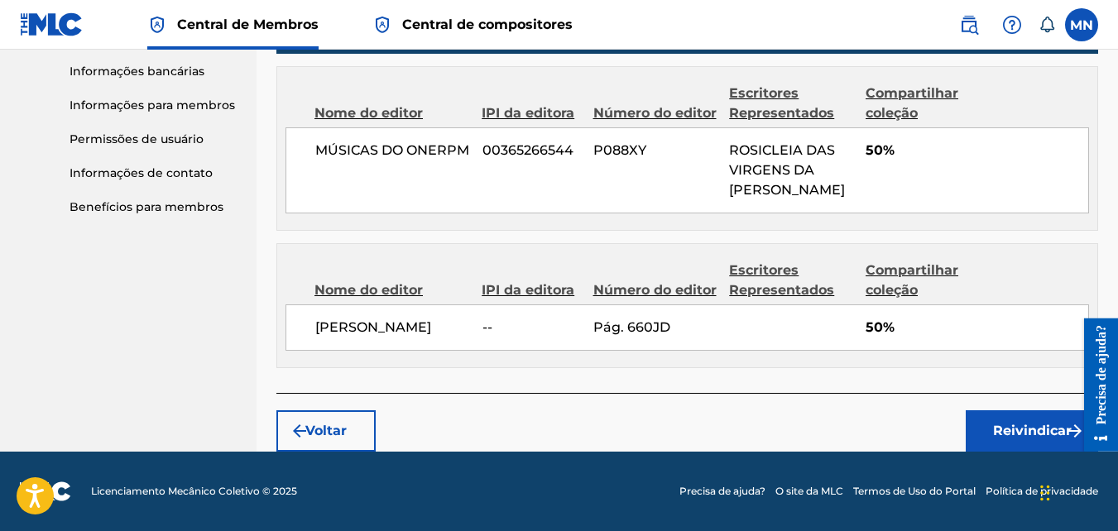
scroll to position [748, 0]
click at [1005, 434] on font "Reivindicar" at bounding box center [1032, 431] width 79 height 20
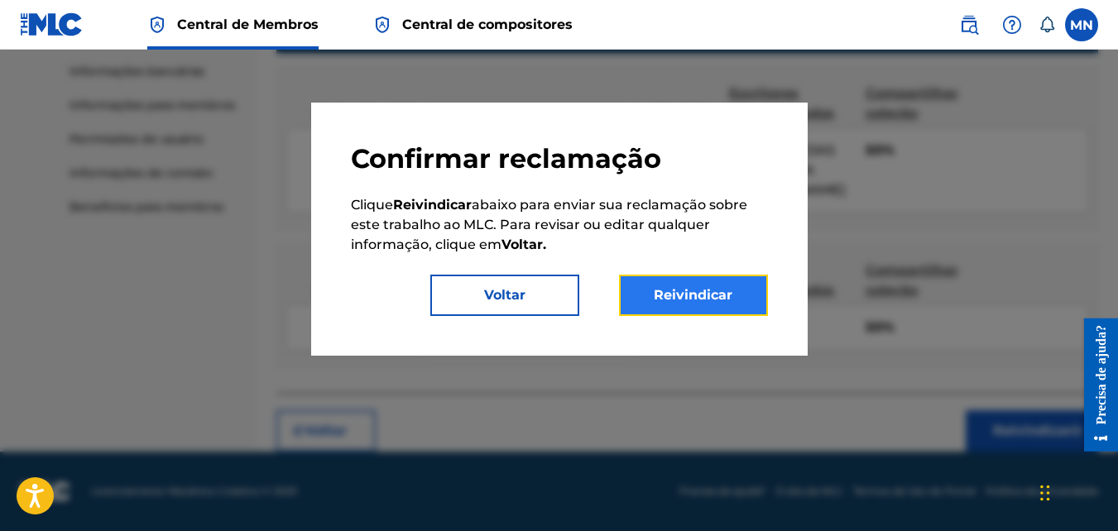
click at [712, 275] on button "Reivindicar" at bounding box center [693, 295] width 149 height 41
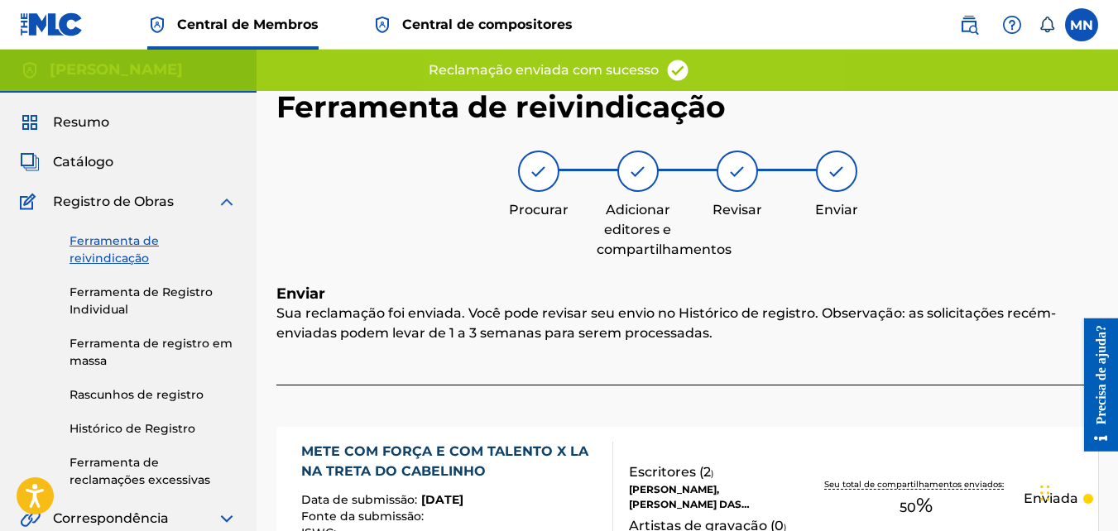
scroll to position [0, 0]
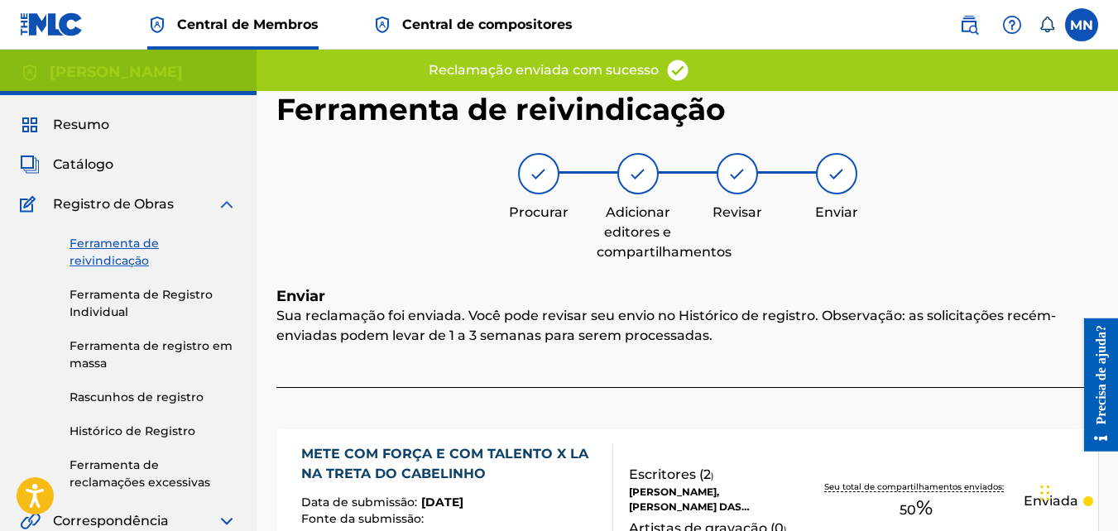
click at [127, 245] on link "Ferramenta de reivindicação" at bounding box center [153, 252] width 167 height 35
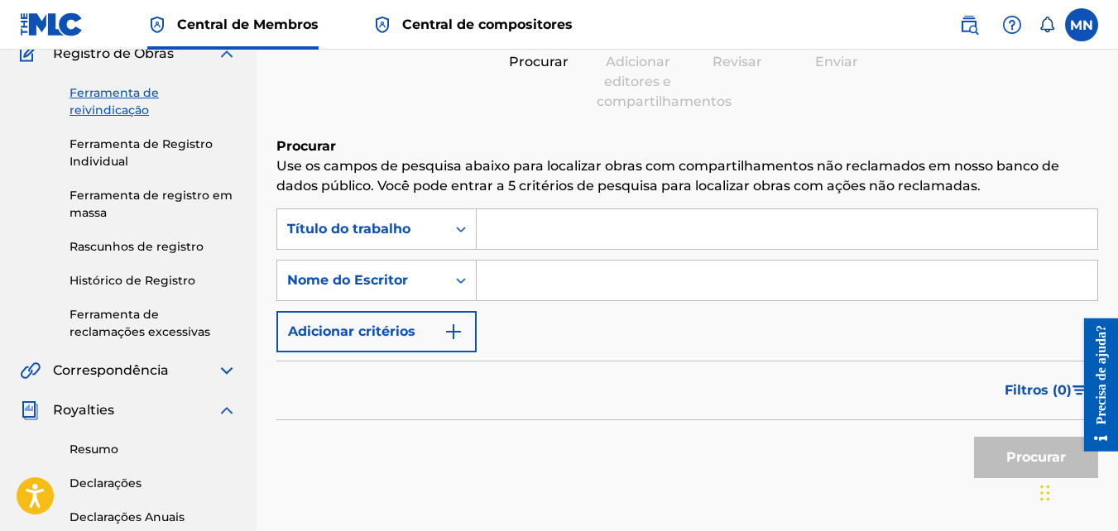
scroll to position [165, 0]
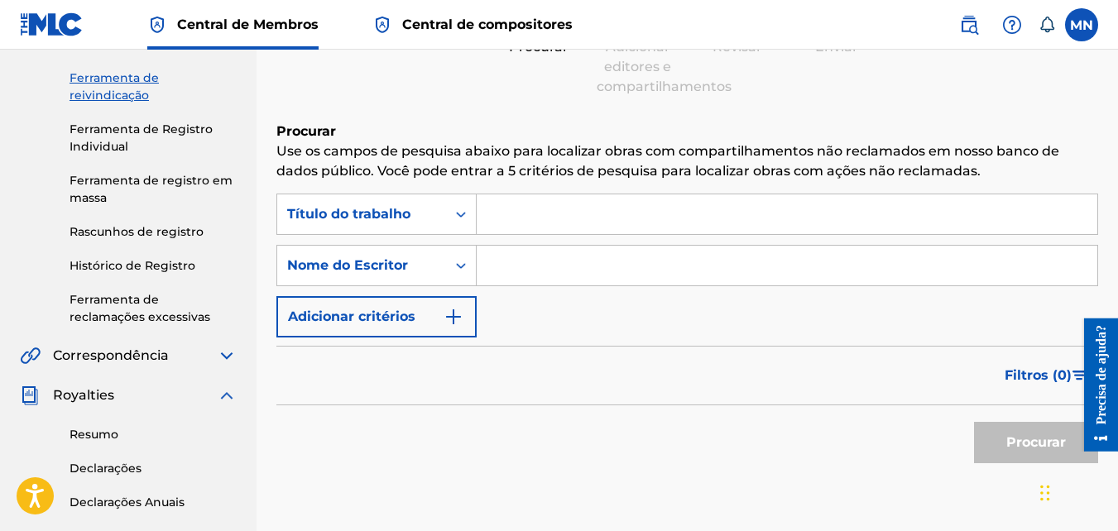
click at [590, 268] on input "Formulário de pesquisa" at bounding box center [787, 266] width 621 height 40
type input "monique eduarda silva da rocha"
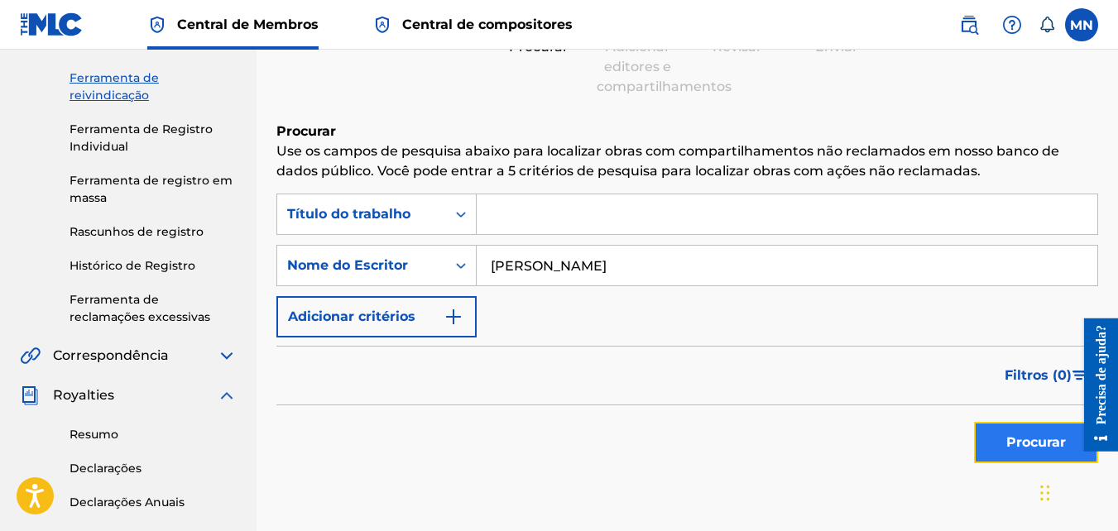
click at [1069, 435] on button "Procurar" at bounding box center [1036, 442] width 124 height 41
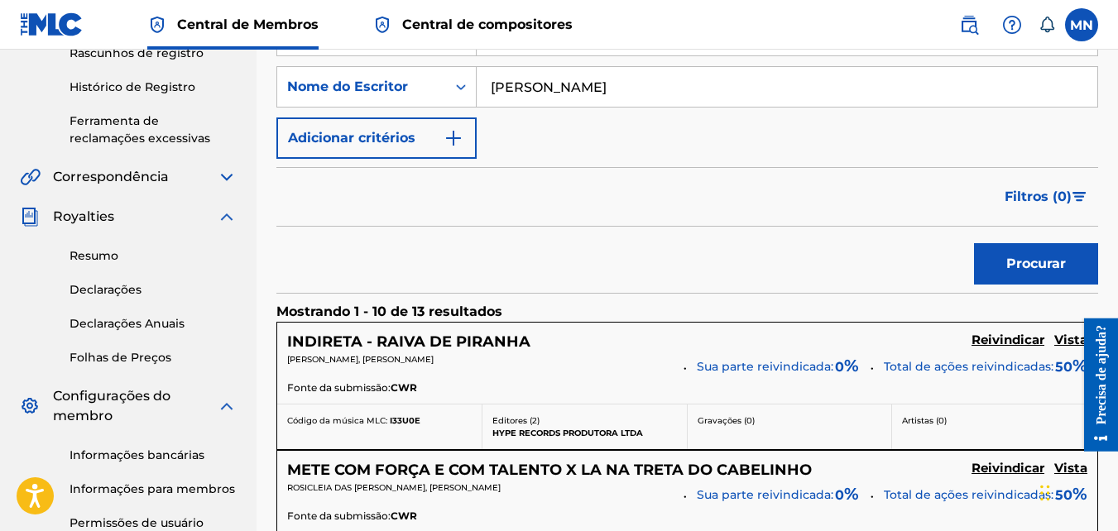
scroll to position [414, 0]
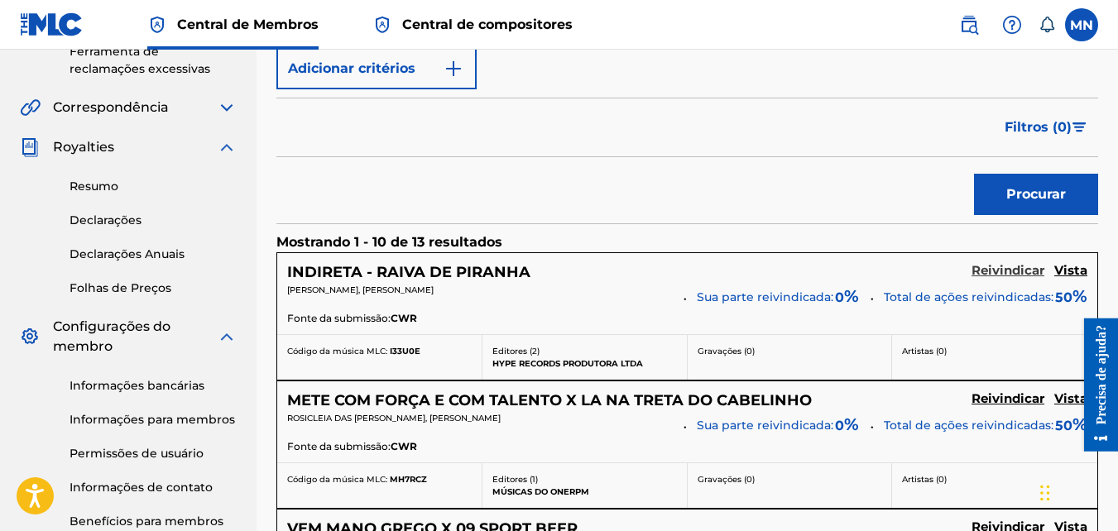
click at [1007, 265] on h5 "Reivindicar" at bounding box center [1007, 271] width 73 height 16
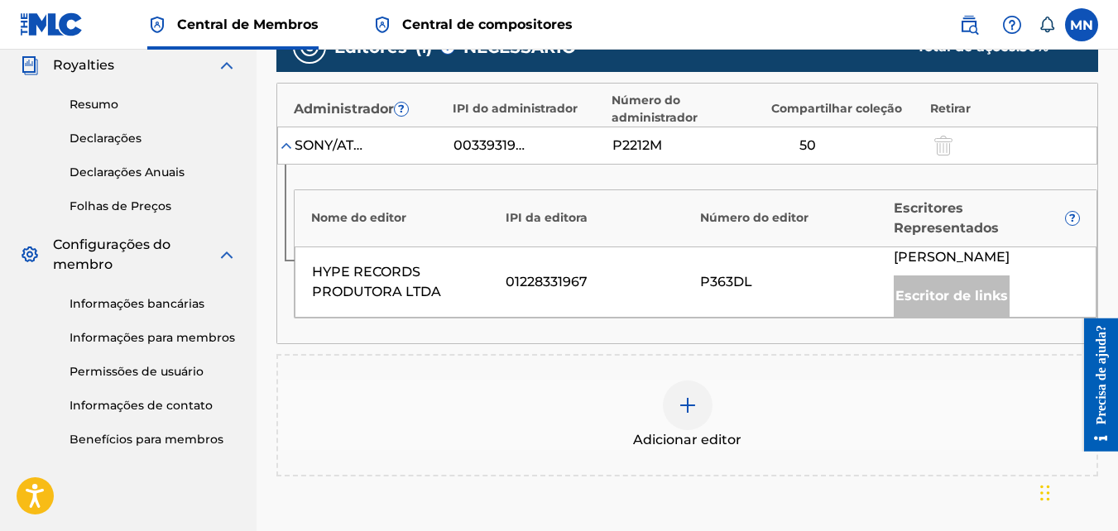
scroll to position [496, 0]
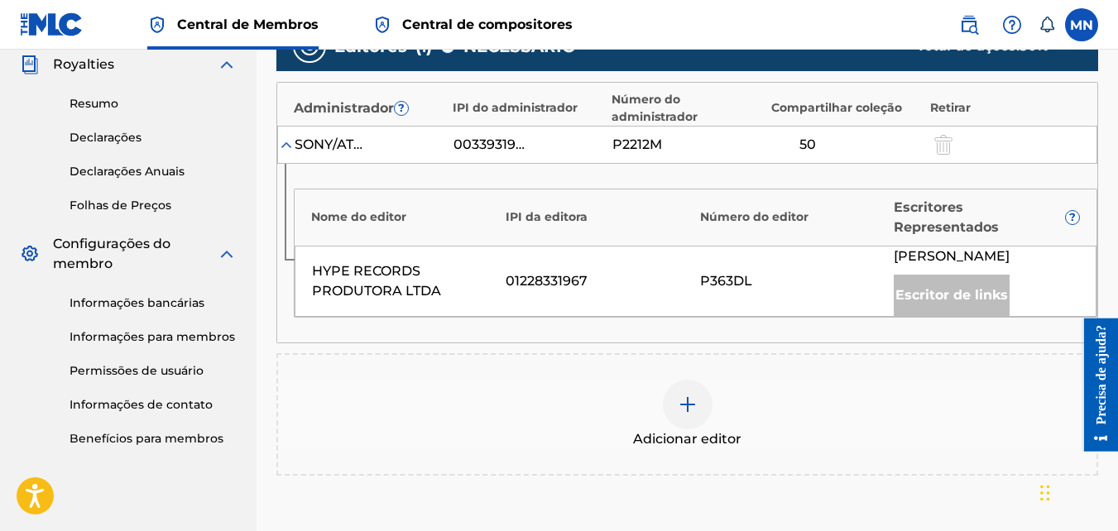
click at [693, 415] on img at bounding box center [688, 405] width 20 height 20
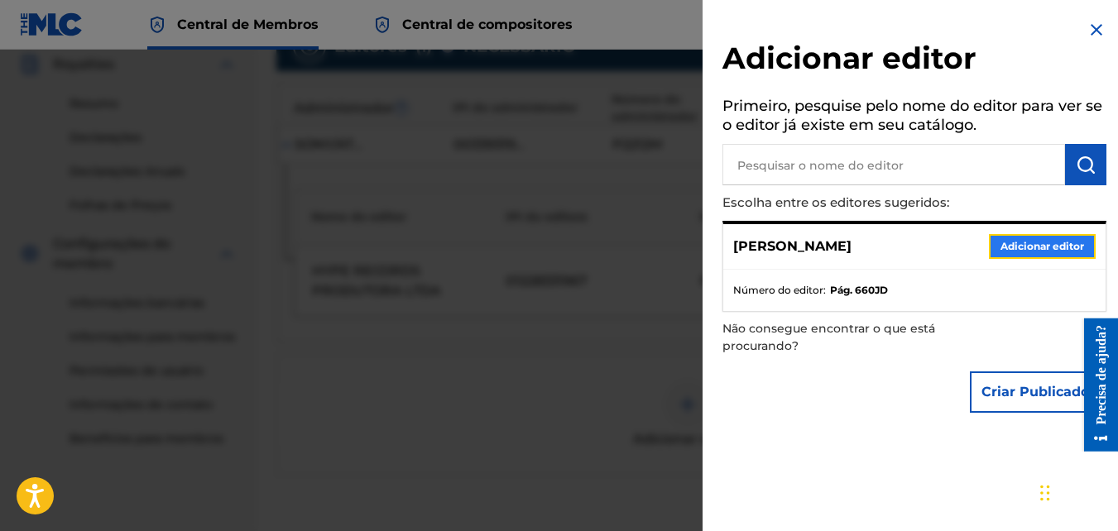
click at [1015, 252] on button "Adicionar editor" at bounding box center [1042, 246] width 107 height 25
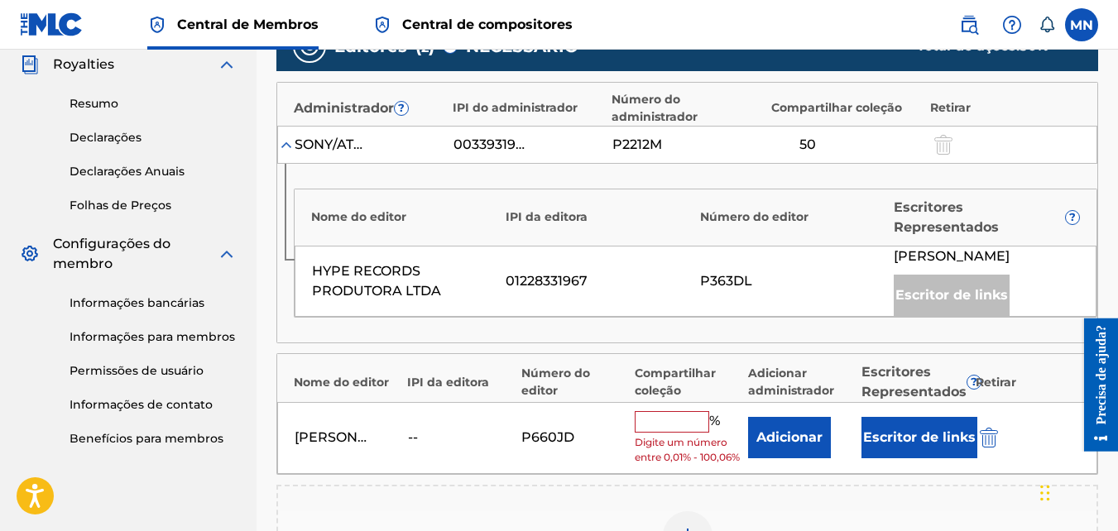
click at [661, 433] on input "text" at bounding box center [672, 422] width 74 height 22
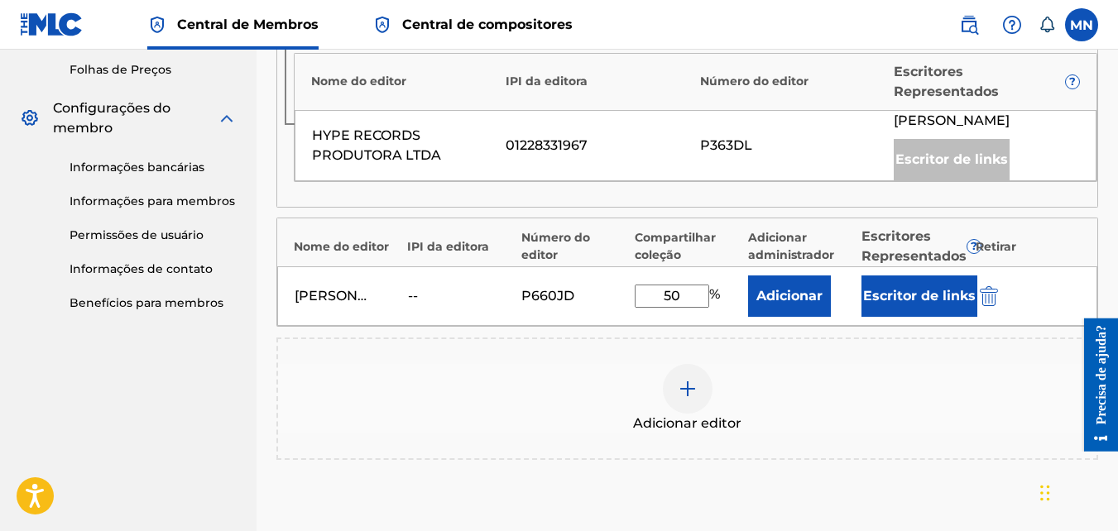
scroll to position [662, 0]
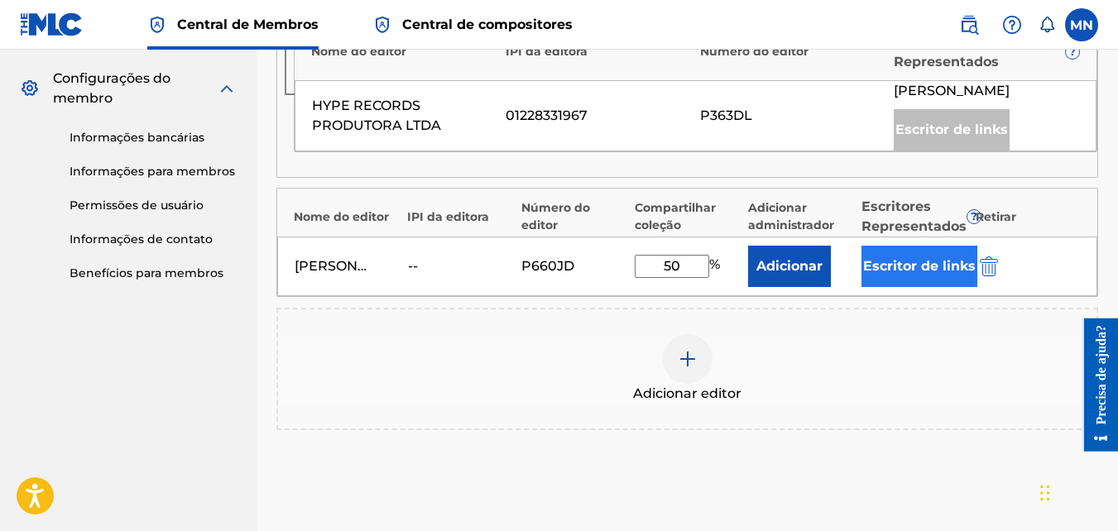
type input "50"
click at [903, 287] on button "Escritor de links" at bounding box center [919, 266] width 116 height 41
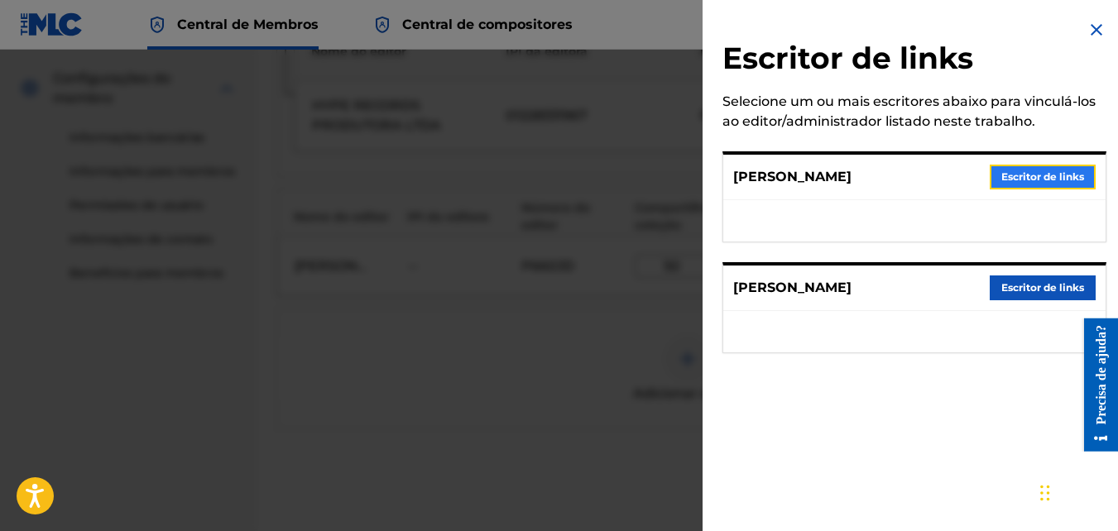
click at [1020, 186] on button "Escritor de links" at bounding box center [1043, 177] width 106 height 25
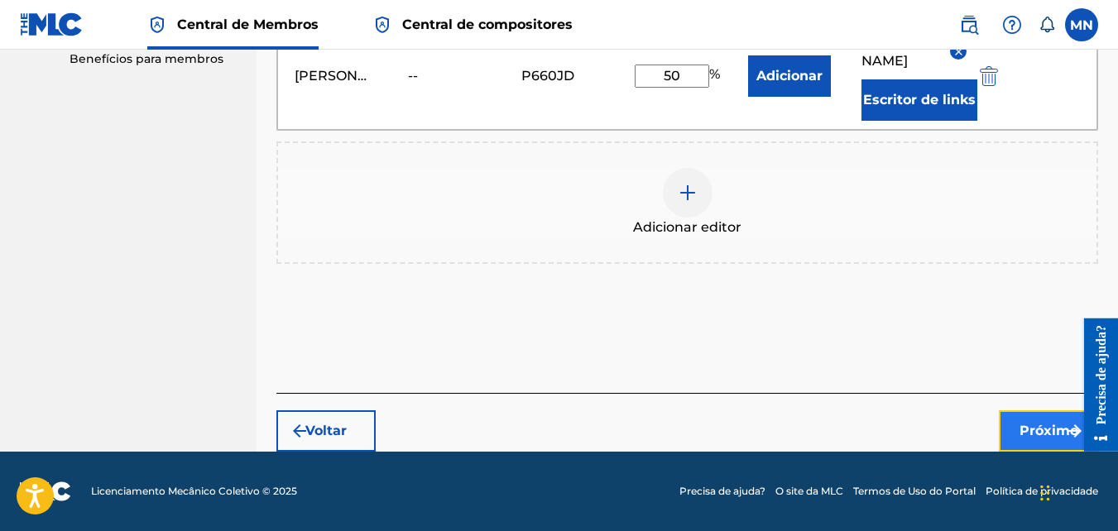
click at [1013, 452] on button "Próximo" at bounding box center [1048, 430] width 99 height 41
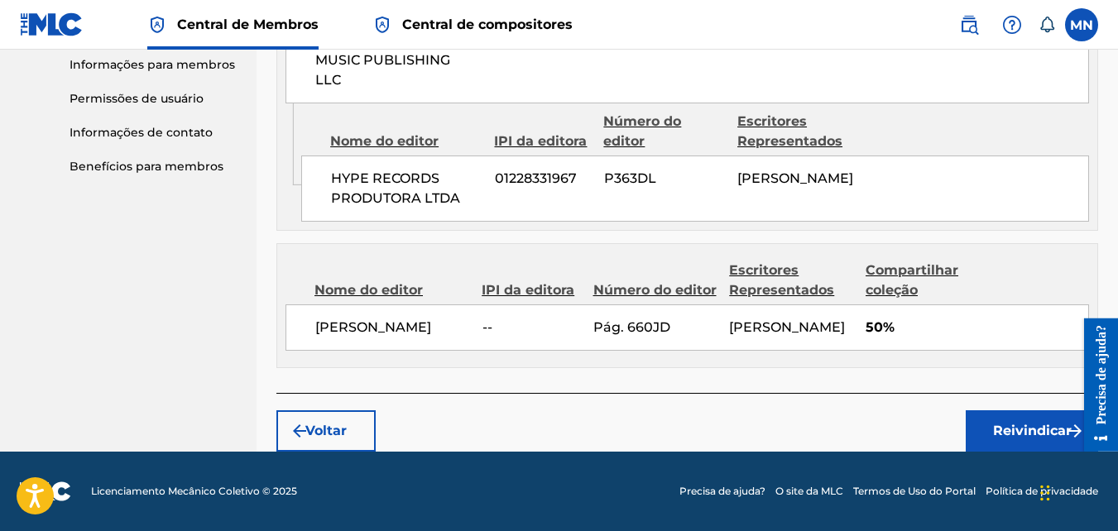
scroll to position [828, 0]
click at [1017, 441] on button "Reivindicar" at bounding box center [1032, 430] width 132 height 41
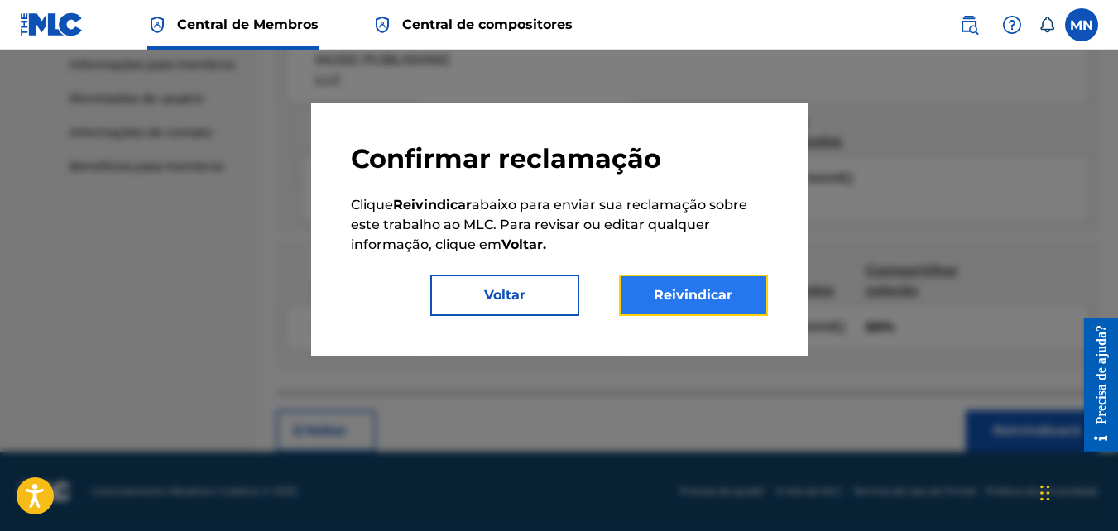
click at [725, 288] on button "Reivindicar" at bounding box center [693, 295] width 149 height 41
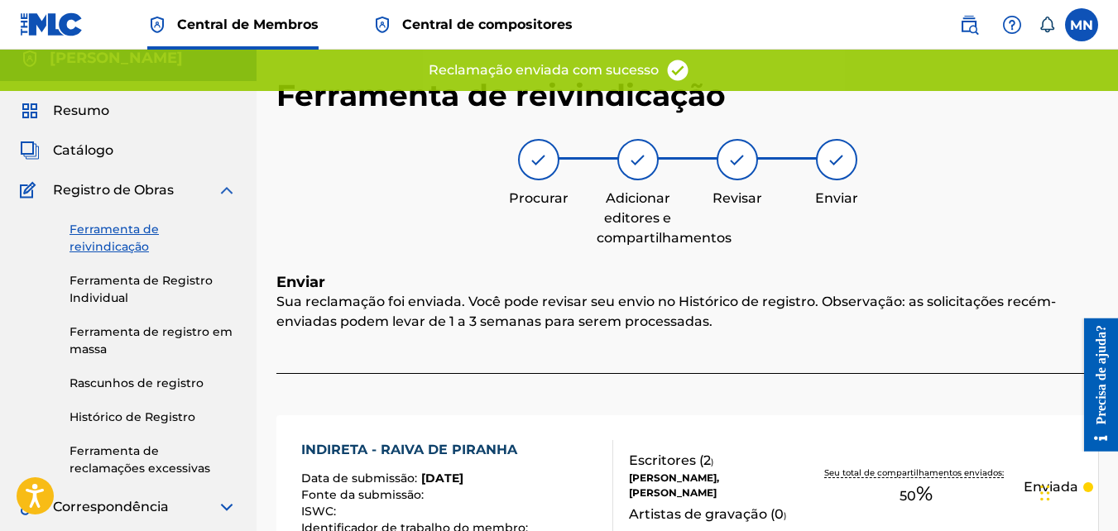
scroll to position [0, 0]
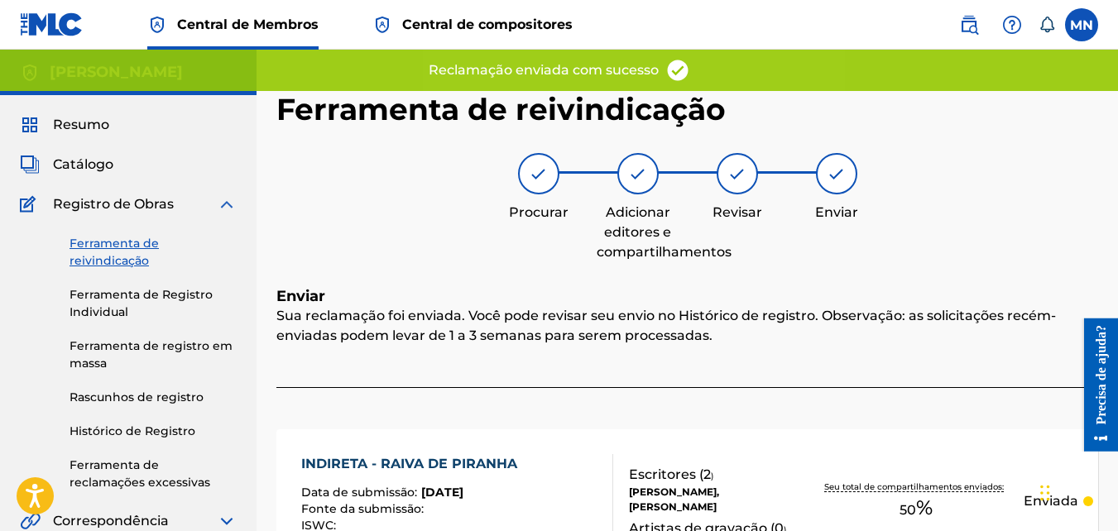
click at [114, 243] on link "Ferramenta de reivindicação" at bounding box center [153, 252] width 167 height 35
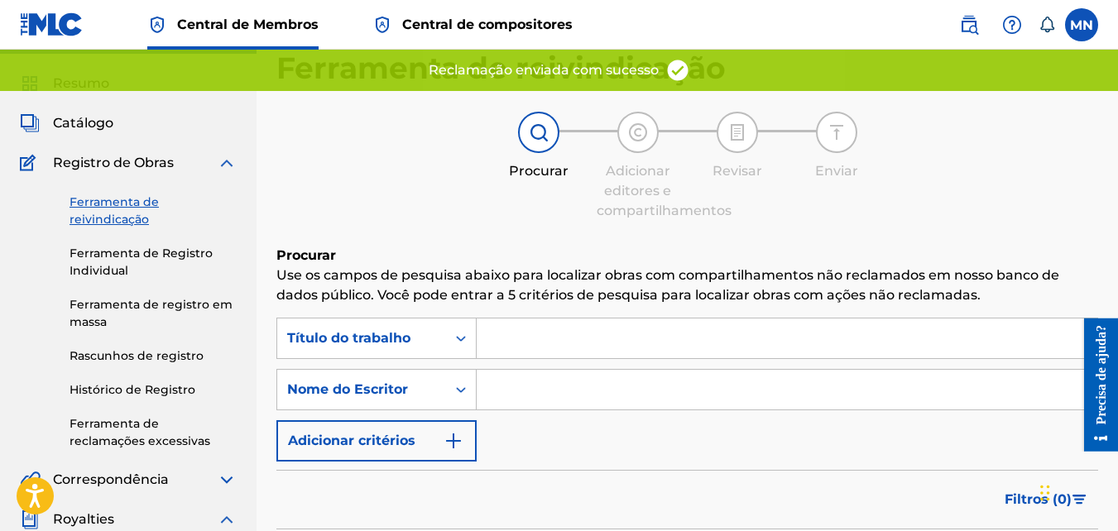
scroll to position [83, 0]
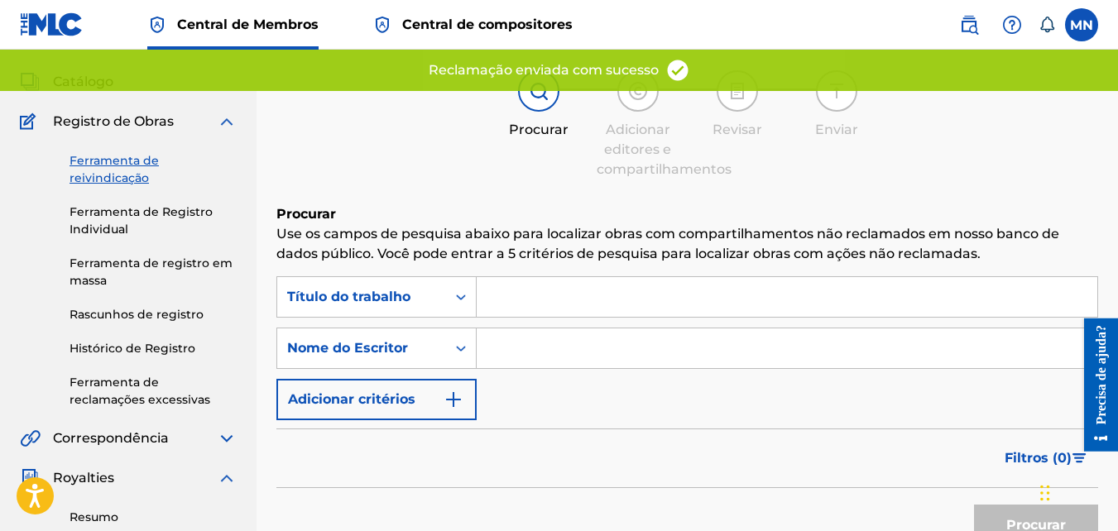
click at [607, 351] on input "Formulário de pesquisa" at bounding box center [787, 348] width 621 height 40
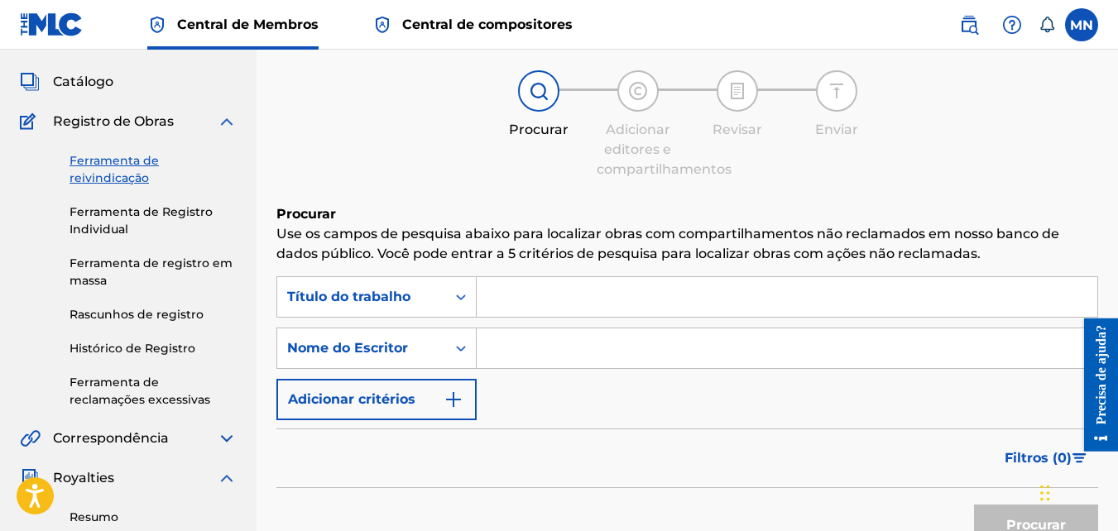
type input "monique eduarda silva da rocha"
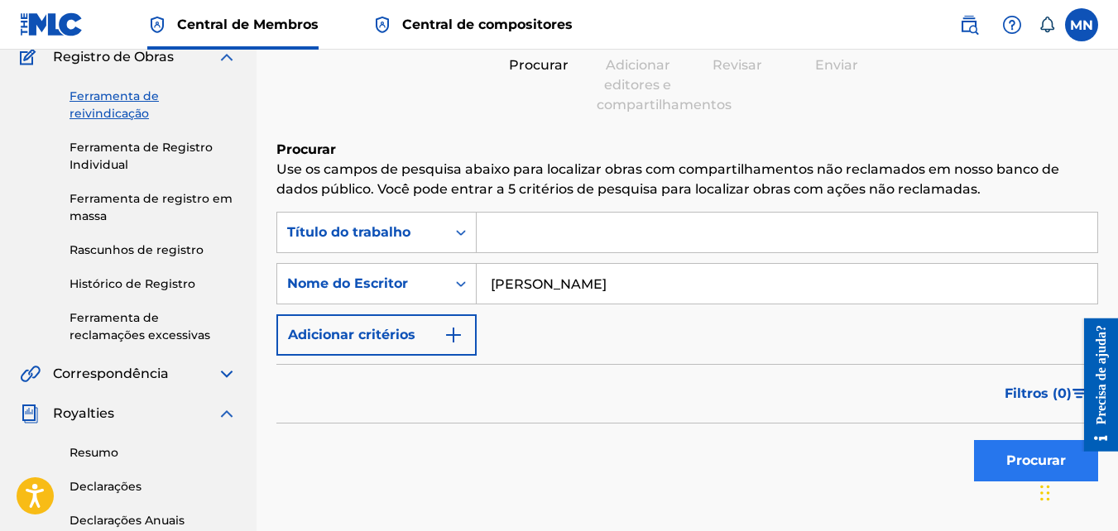
scroll to position [248, 0]
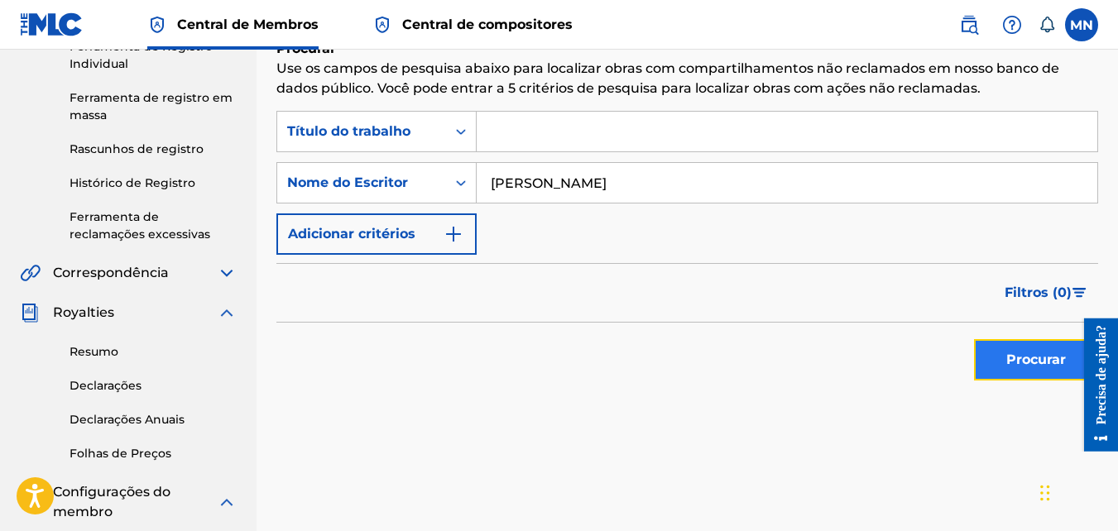
click at [1052, 372] on button "Procurar" at bounding box center [1036, 359] width 124 height 41
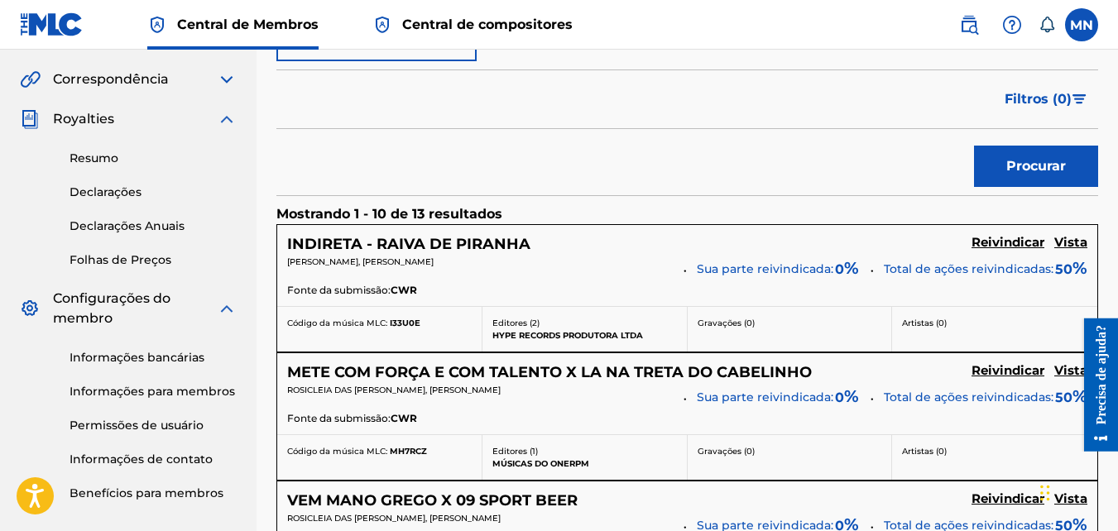
scroll to position [496, 0]
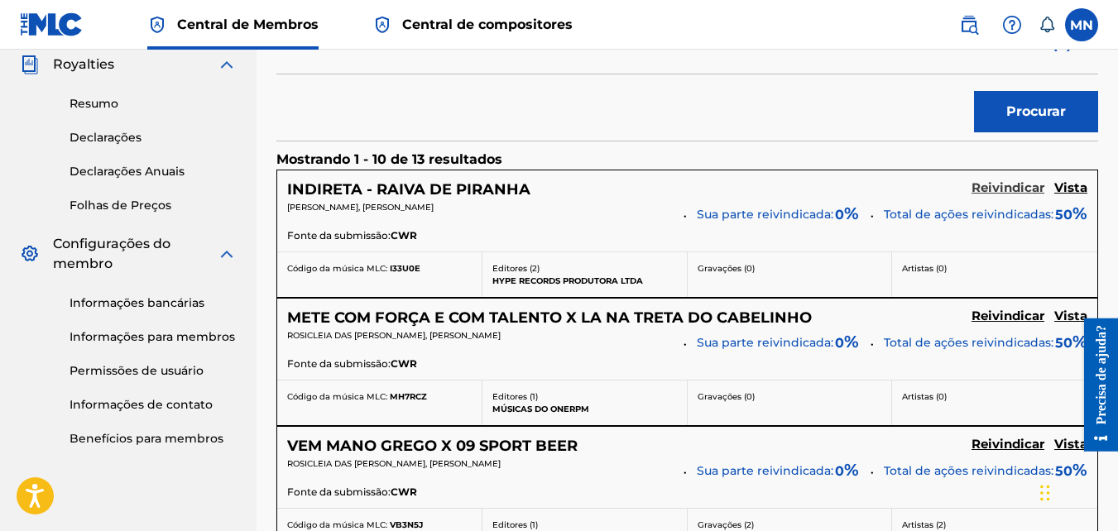
click at [999, 189] on h5 "Reivindicar" at bounding box center [1007, 188] width 73 height 16
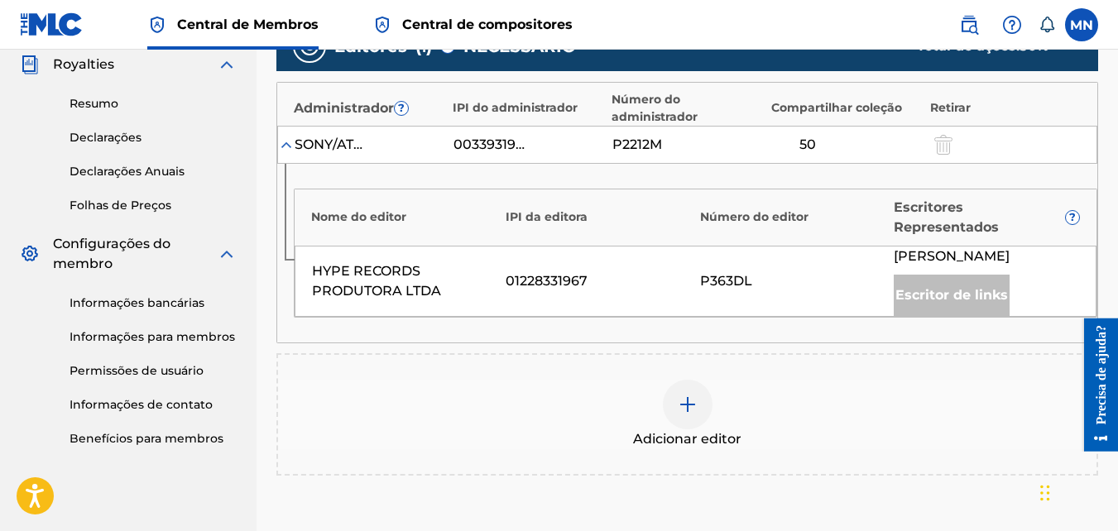
click at [678, 416] on div at bounding box center [688, 405] width 50 height 50
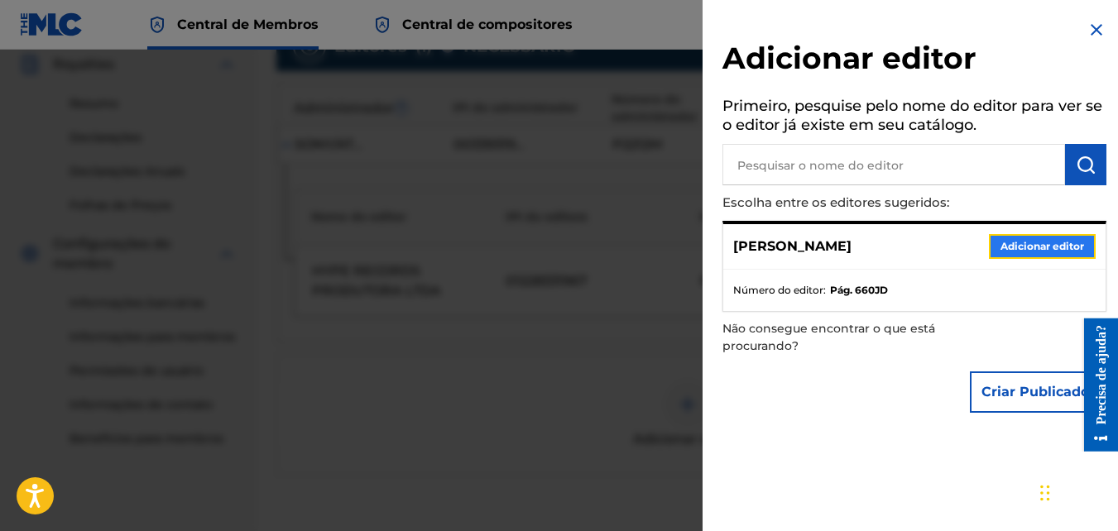
click at [1021, 247] on button "Adicionar editor" at bounding box center [1042, 246] width 107 height 25
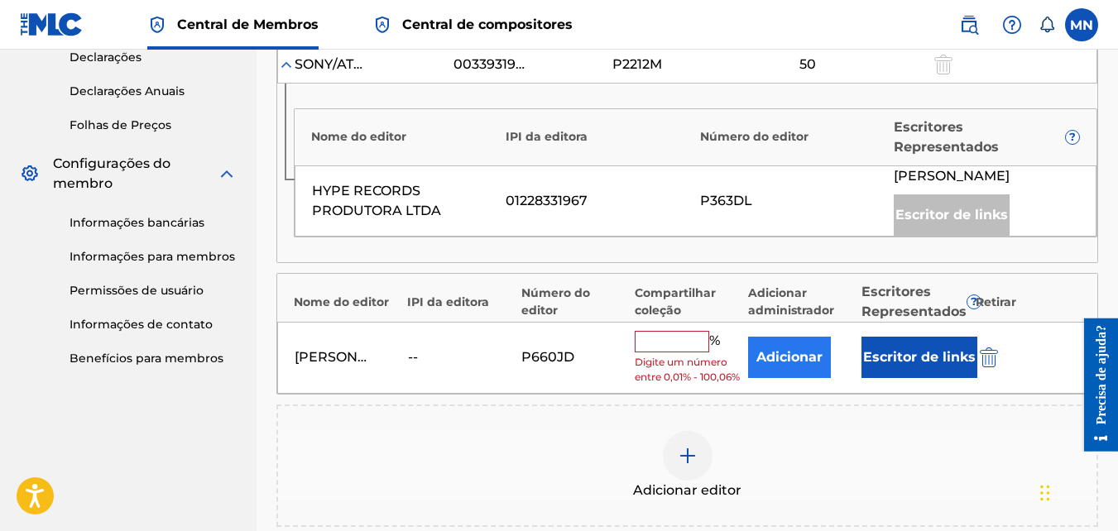
scroll to position [579, 0]
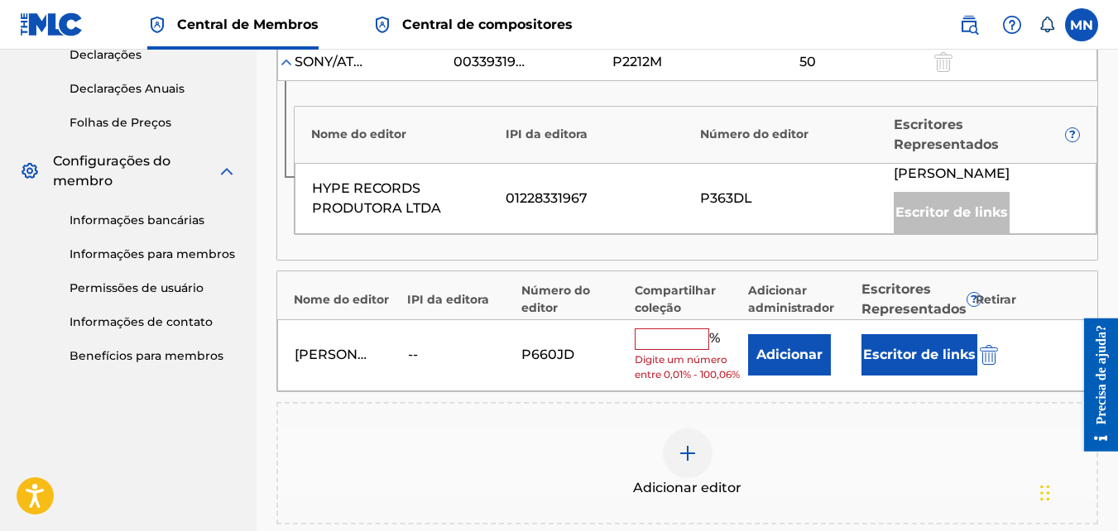
click at [663, 350] on input "text" at bounding box center [672, 339] width 74 height 22
type input "50"
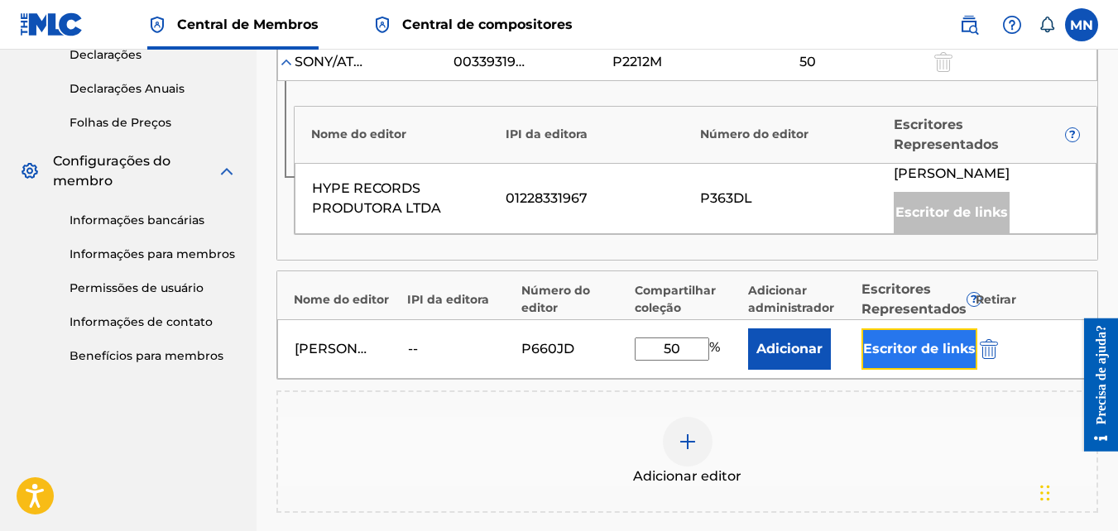
click at [937, 370] on button "Escritor de links" at bounding box center [919, 348] width 116 height 41
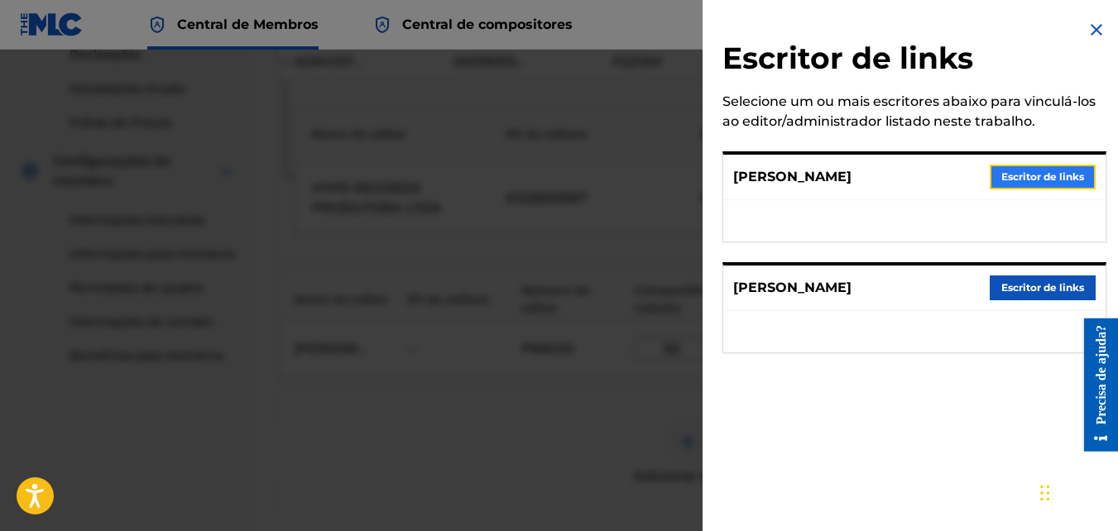
click at [1040, 189] on button "Escritor de links" at bounding box center [1043, 177] width 106 height 25
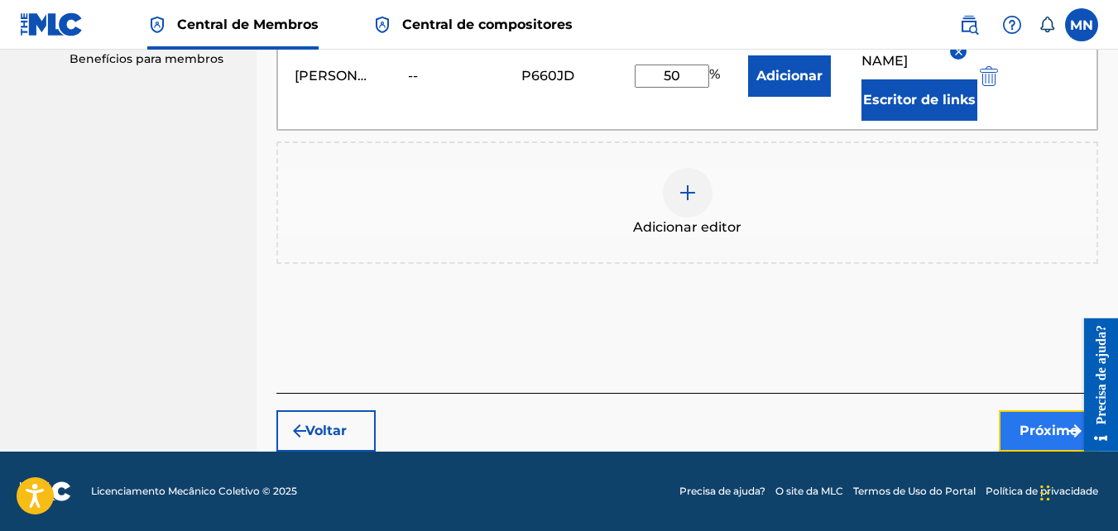
click at [1020, 443] on button "Próximo" at bounding box center [1048, 430] width 99 height 41
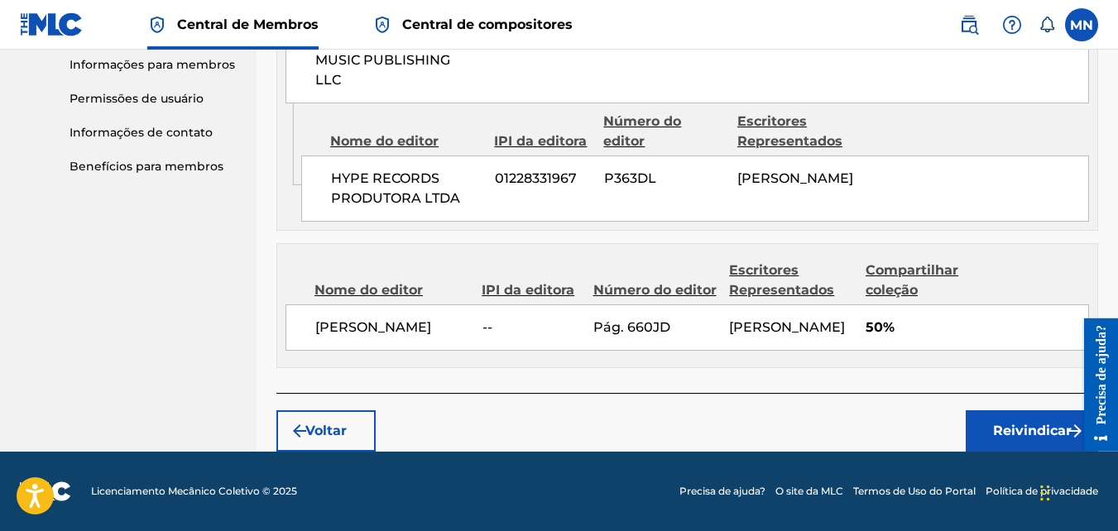
scroll to position [828, 0]
click at [1000, 415] on button "Reivindicar" at bounding box center [1032, 430] width 132 height 41
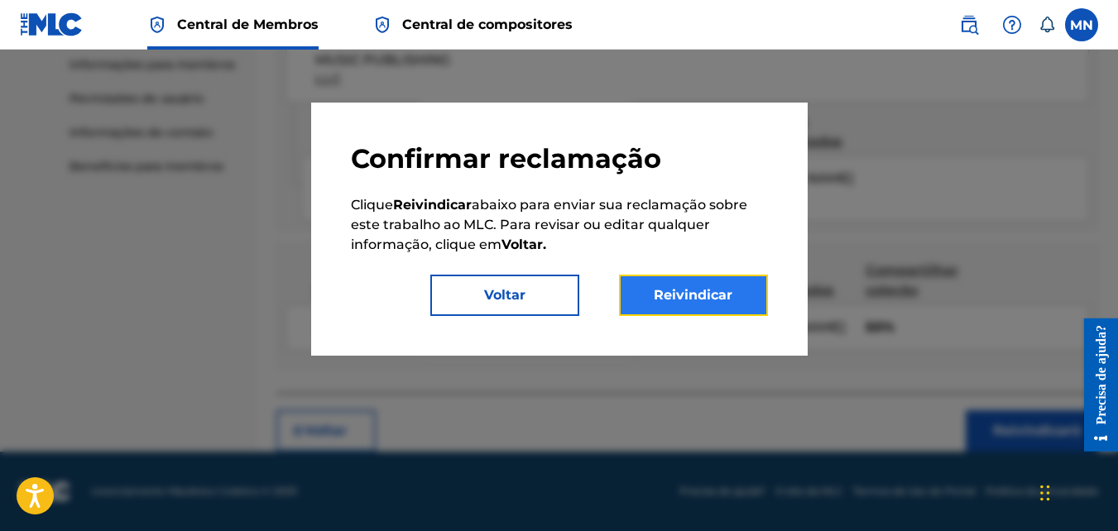
click at [728, 300] on button "Reivindicar" at bounding box center [693, 295] width 149 height 41
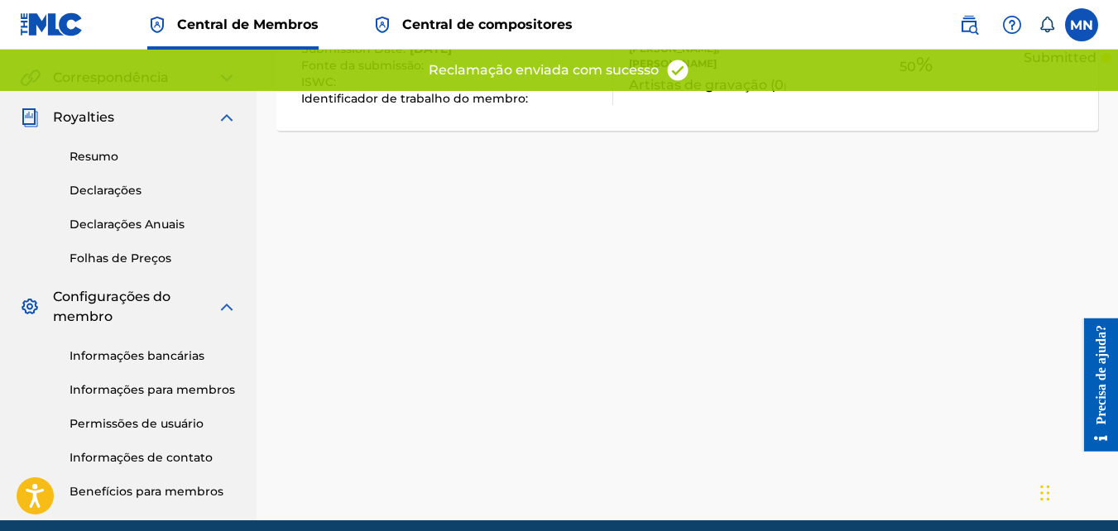
scroll to position [98, 0]
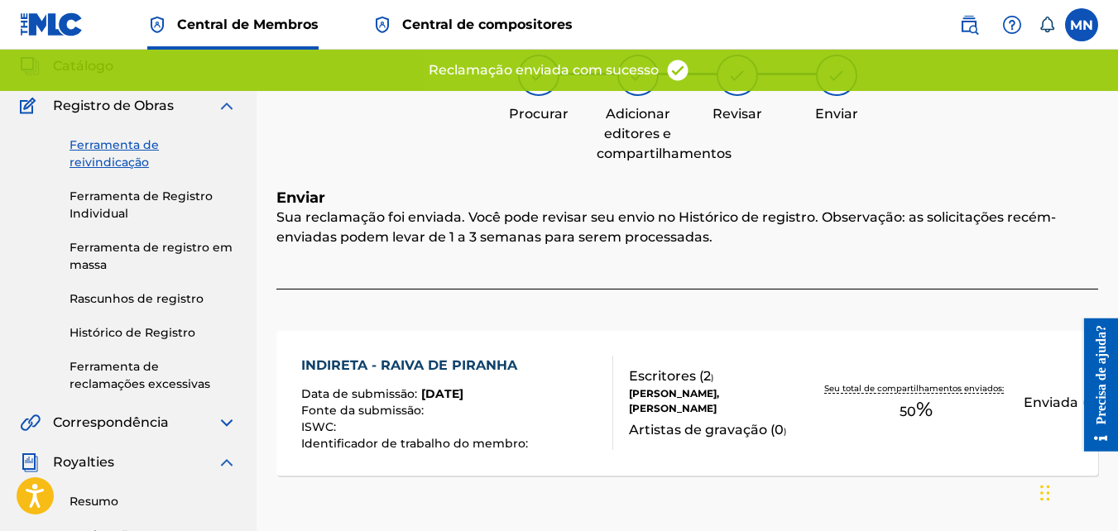
click at [116, 141] on link "Ferramenta de reivindicação" at bounding box center [153, 154] width 167 height 35
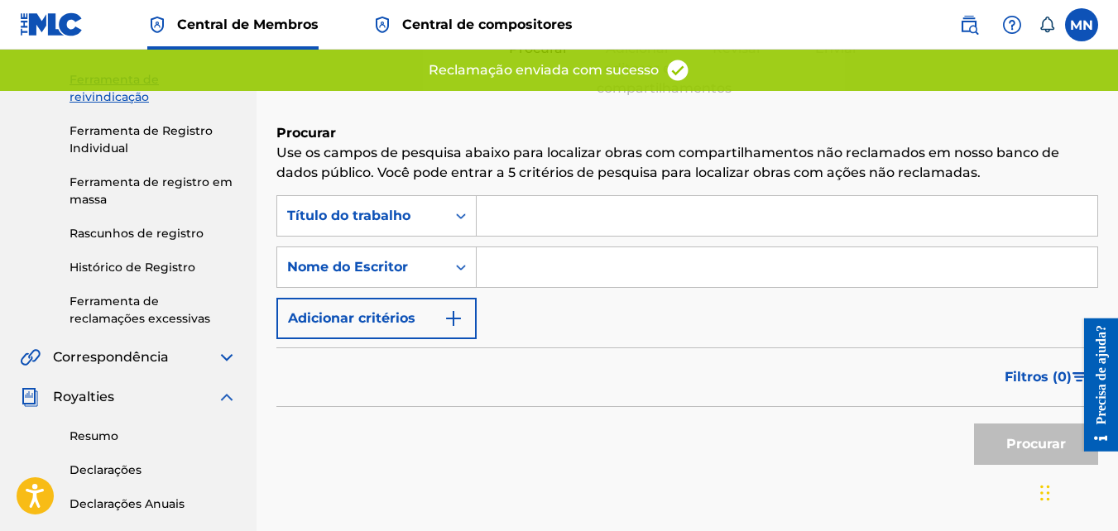
scroll to position [165, 0]
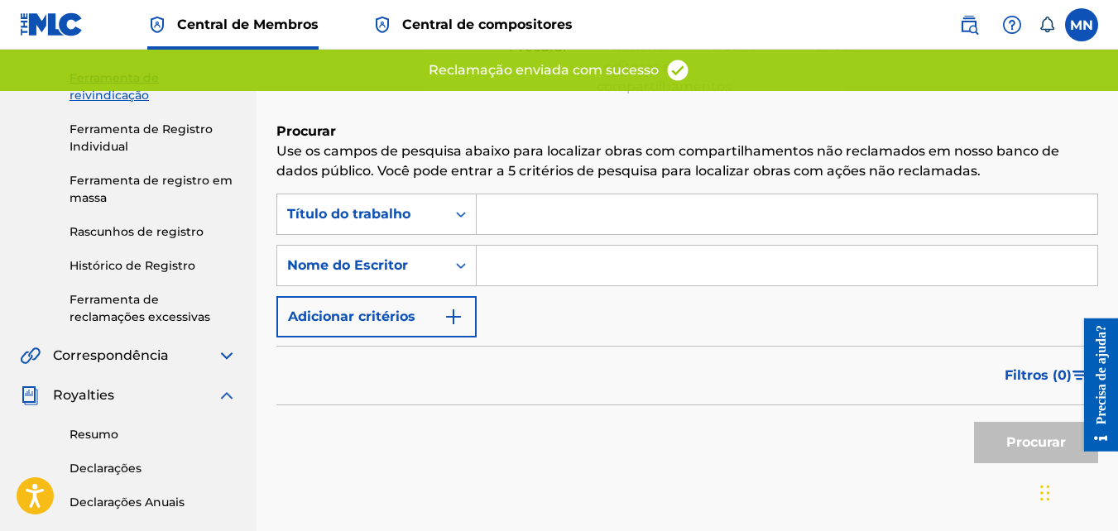
click at [520, 271] on input "Formulário de pesquisa" at bounding box center [787, 266] width 621 height 40
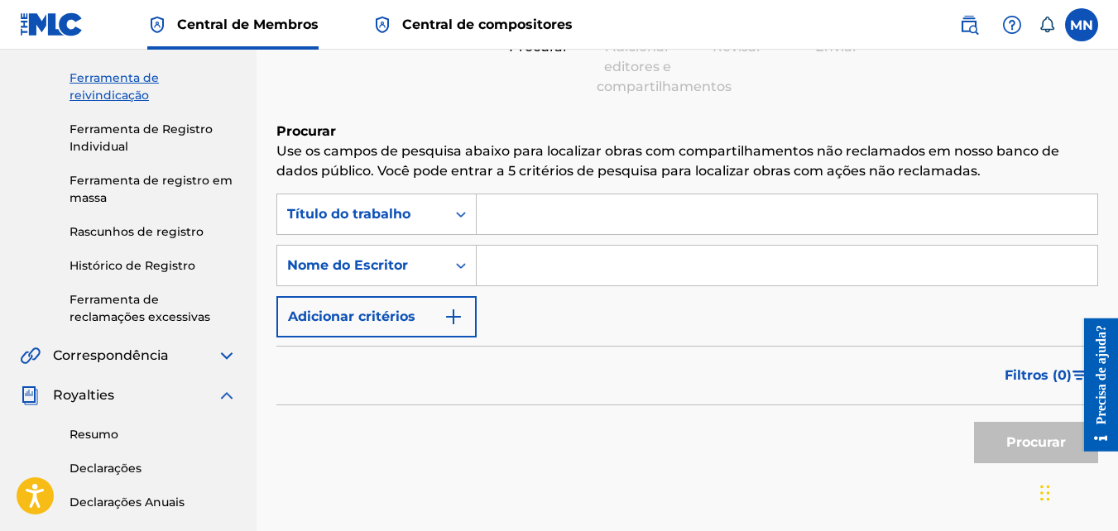
type input "monique eduarda silva da rocha"
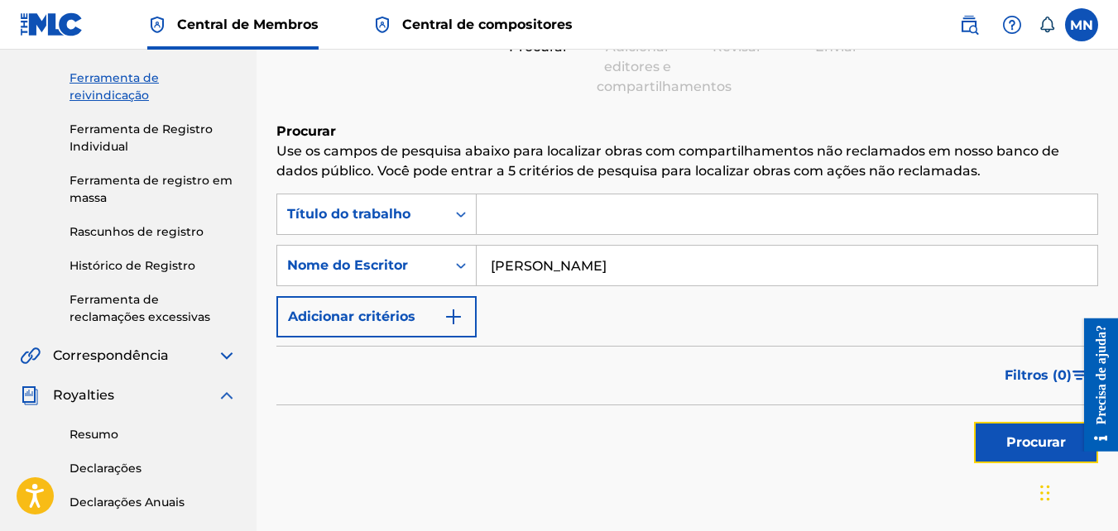
click at [1004, 449] on button "Procurar" at bounding box center [1036, 442] width 124 height 41
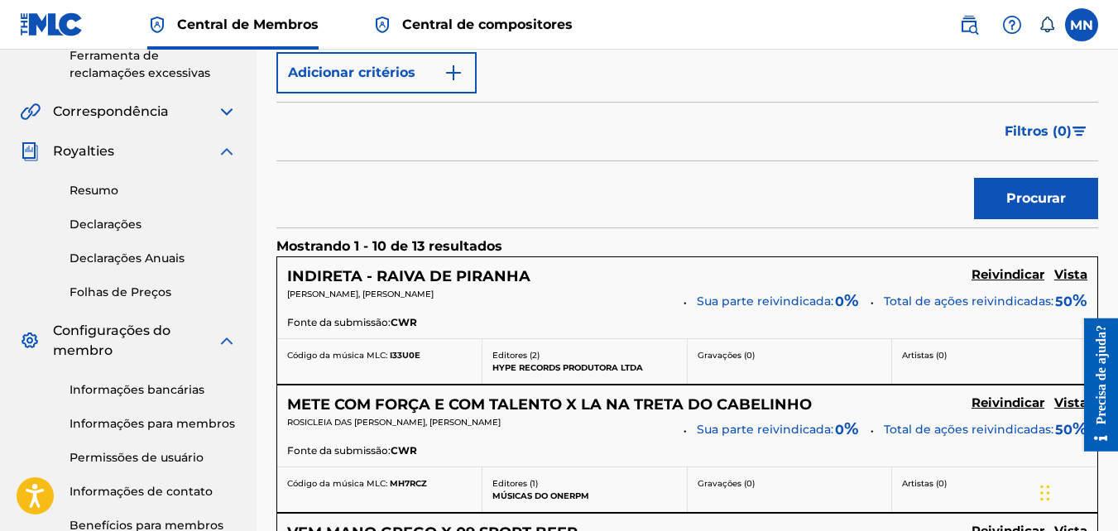
scroll to position [414, 0]
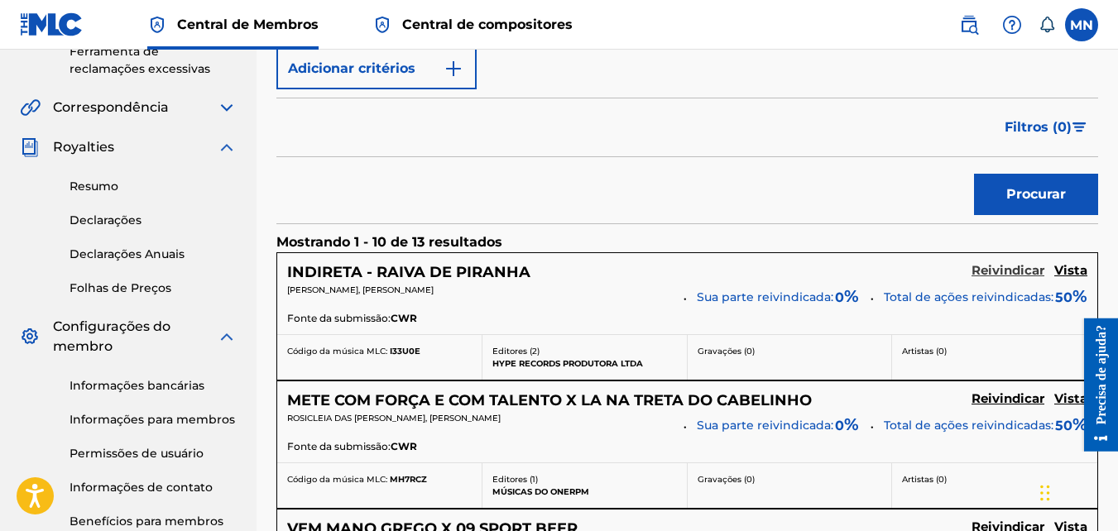
click at [1015, 269] on h5 "Reivindicar" at bounding box center [1007, 271] width 73 height 16
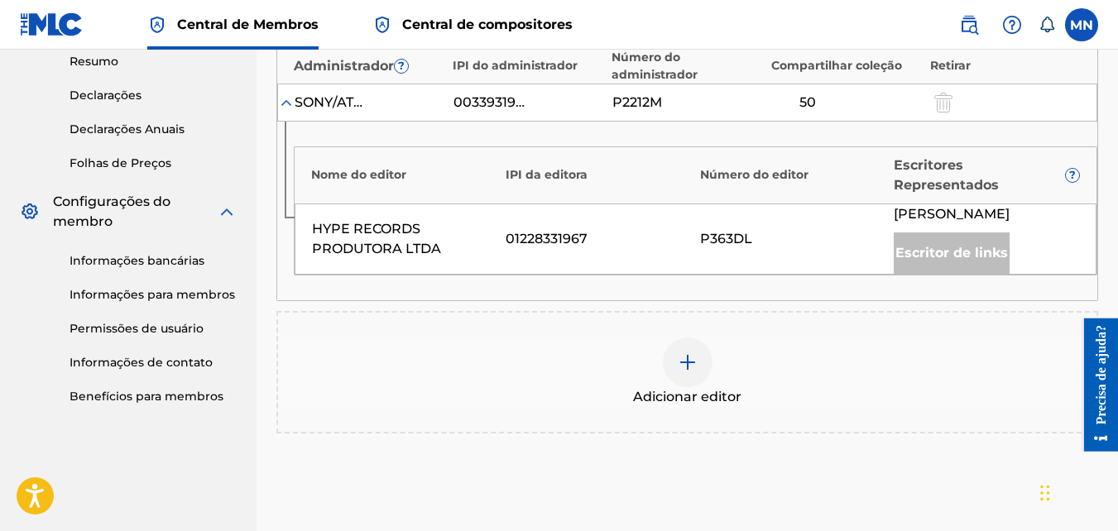
scroll to position [579, 0]
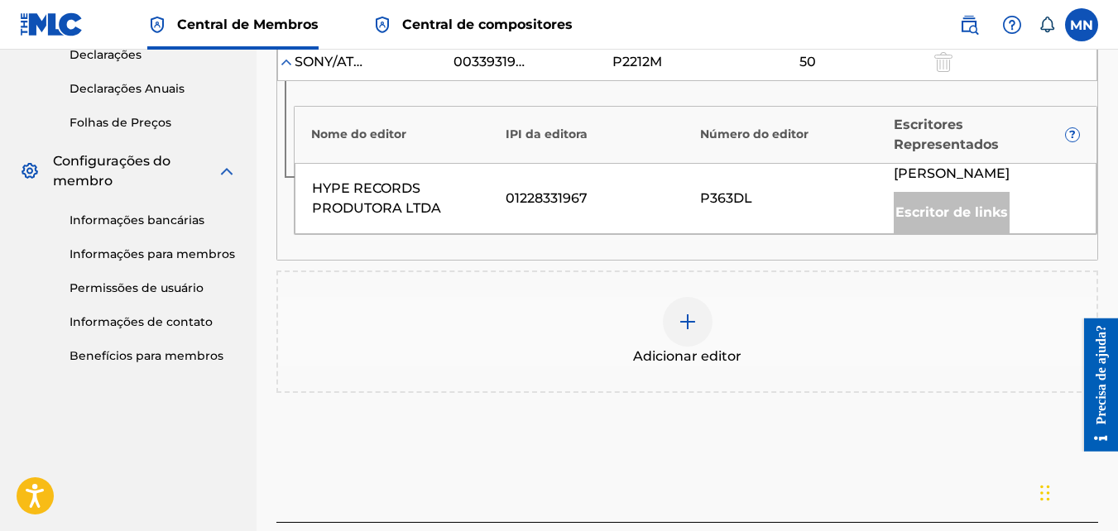
click at [678, 332] on img at bounding box center [688, 322] width 20 height 20
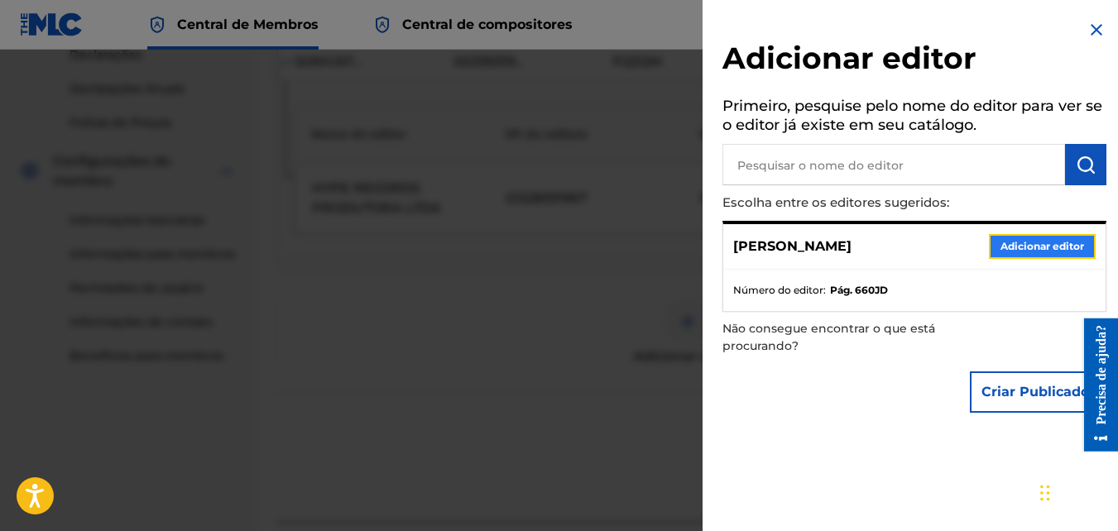
click at [1049, 241] on button "Adicionar editor" at bounding box center [1042, 246] width 107 height 25
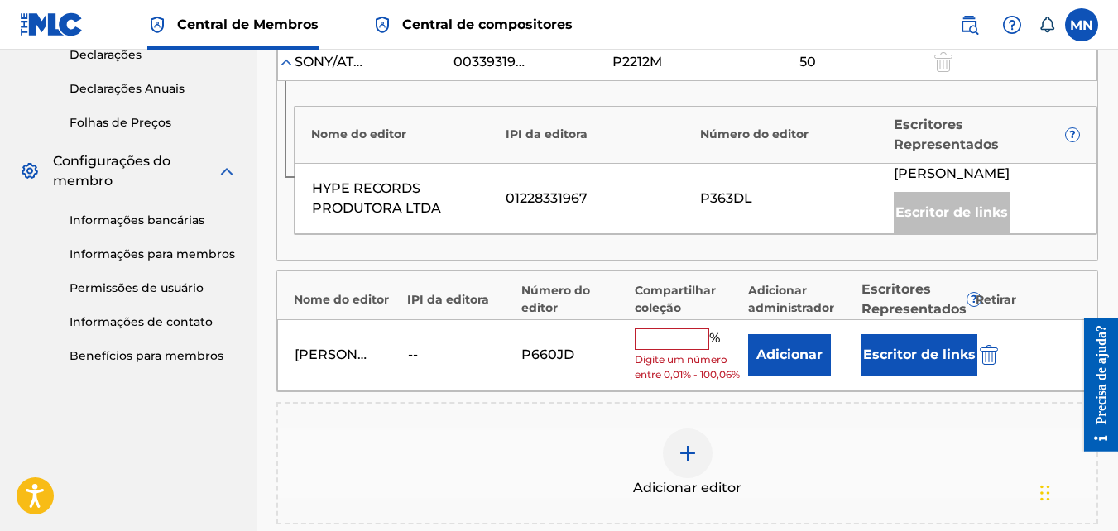
click at [683, 350] on input "text" at bounding box center [672, 339] width 74 height 22
type input "50"
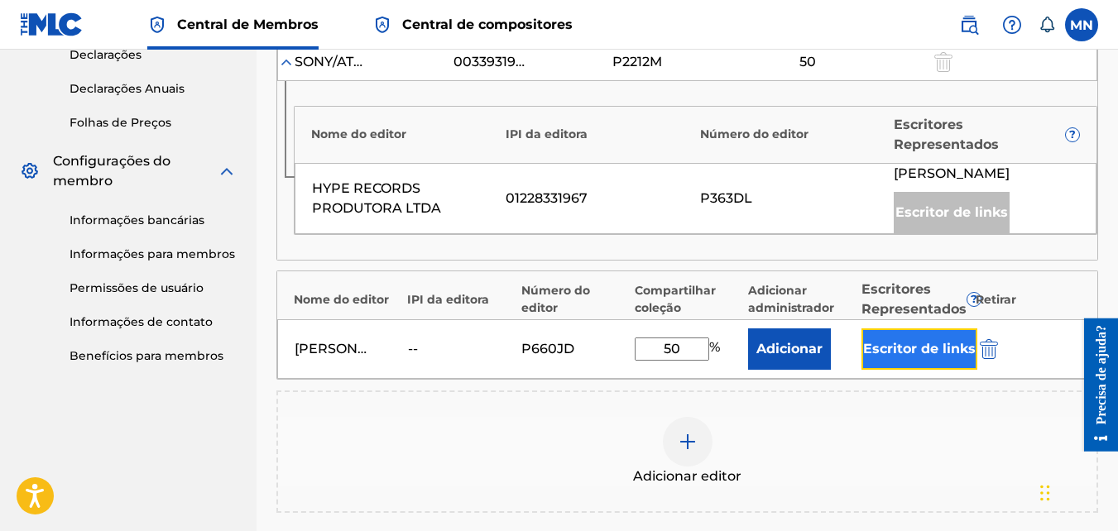
click at [948, 366] on button "Escritor de links" at bounding box center [919, 348] width 116 height 41
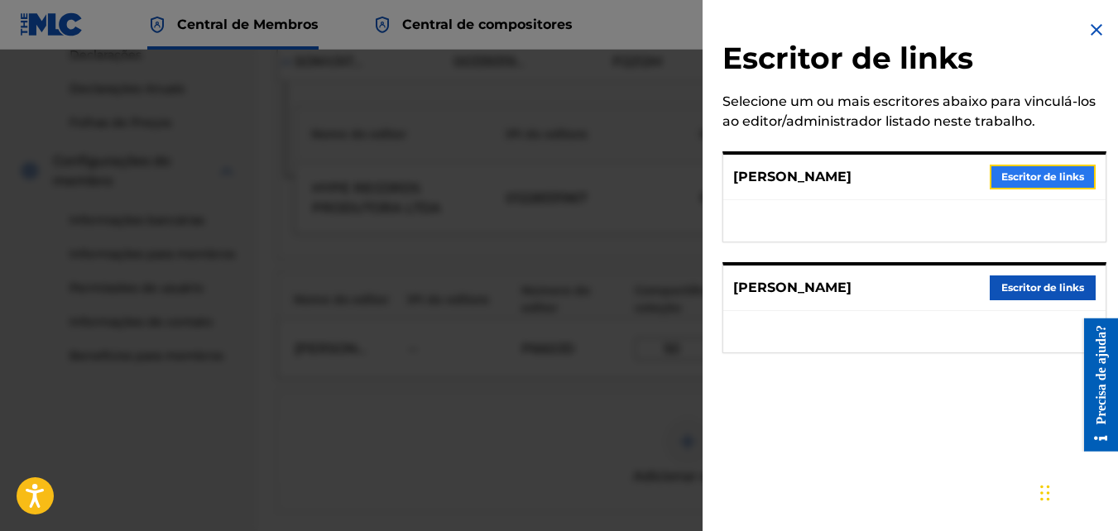
click at [1048, 181] on button "Escritor de links" at bounding box center [1043, 177] width 106 height 25
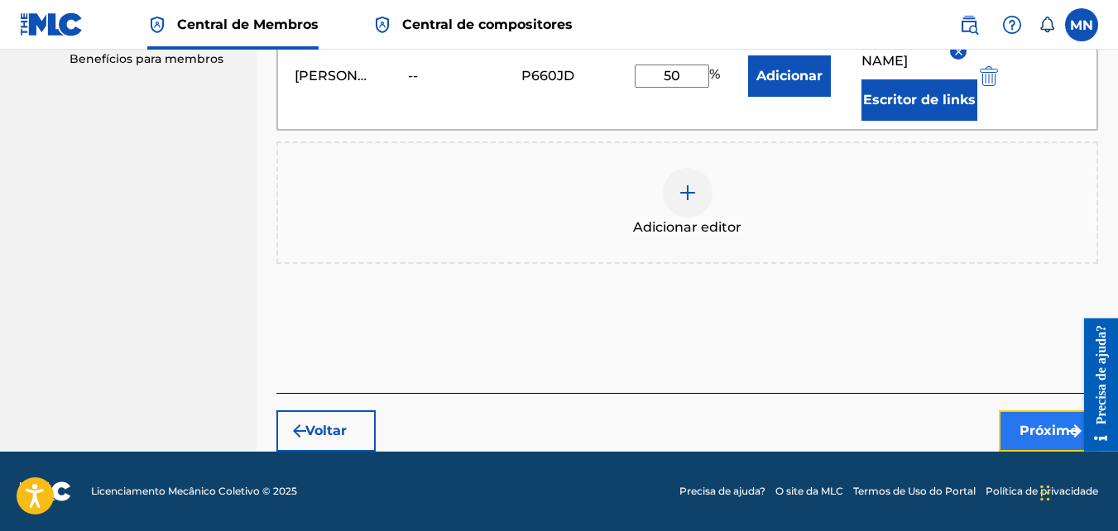
click at [1066, 432] on img "submit" at bounding box center [1075, 431] width 20 height 20
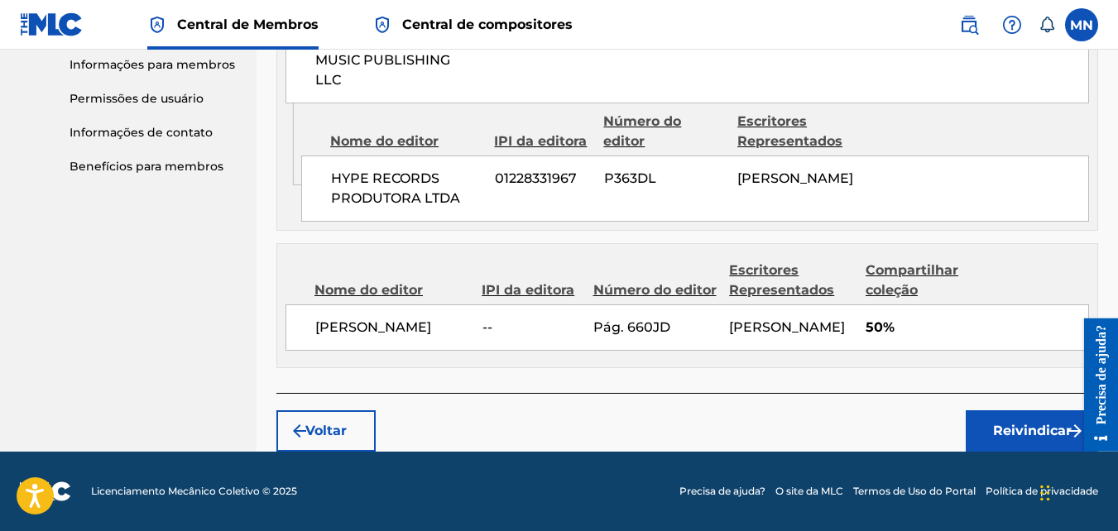
scroll to position [828, 0]
click at [1014, 434] on font "Reivindicar" at bounding box center [1032, 431] width 79 height 20
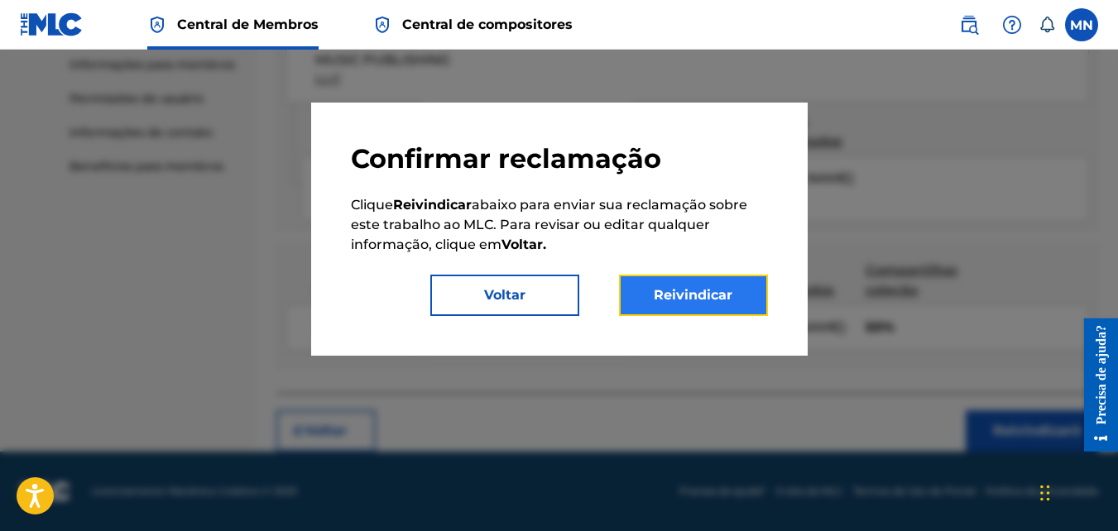
click at [688, 285] on button "Reivindicar" at bounding box center [693, 295] width 149 height 41
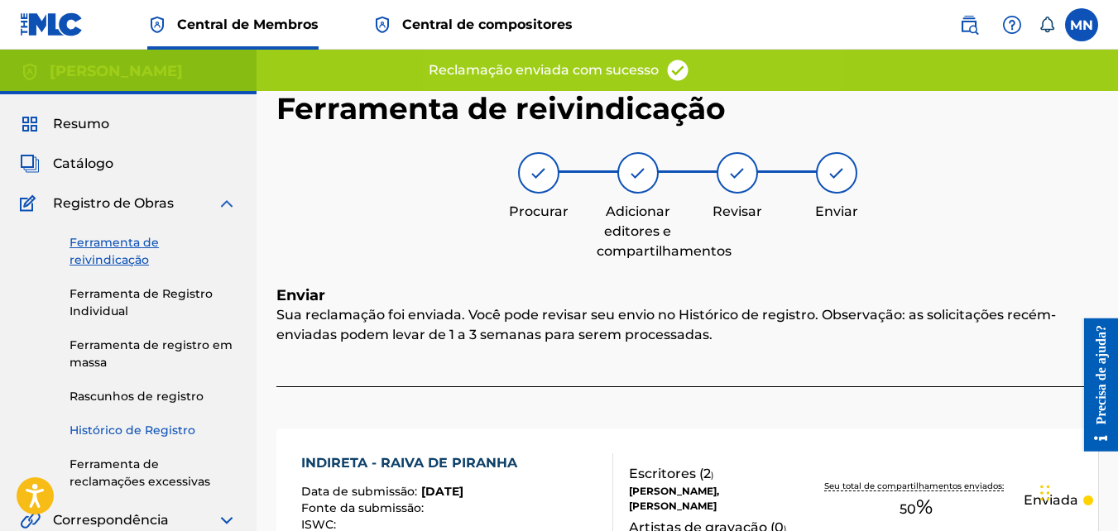
scroll to position [0, 0]
click at [105, 247] on link "Ferramenta de reivindicação" at bounding box center [153, 252] width 167 height 35
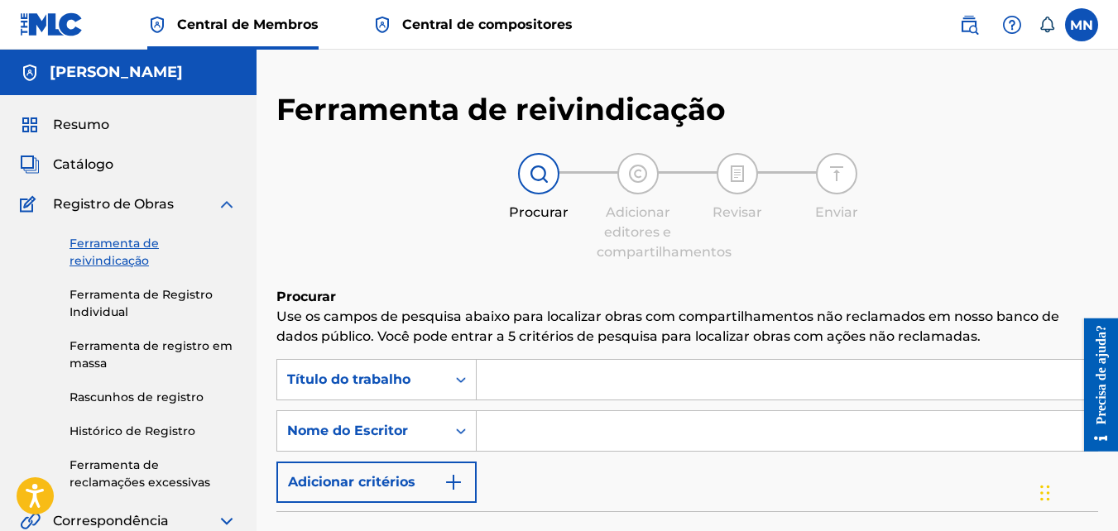
click at [552, 435] on input "Formulário de pesquisa" at bounding box center [787, 431] width 621 height 40
type input "monique eduarda silva da rocha"
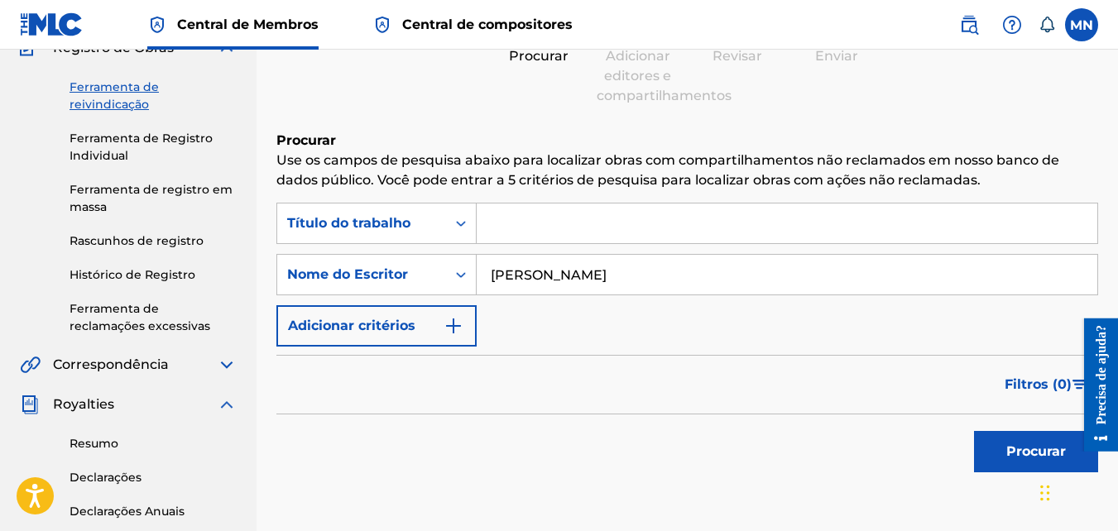
scroll to position [165, 0]
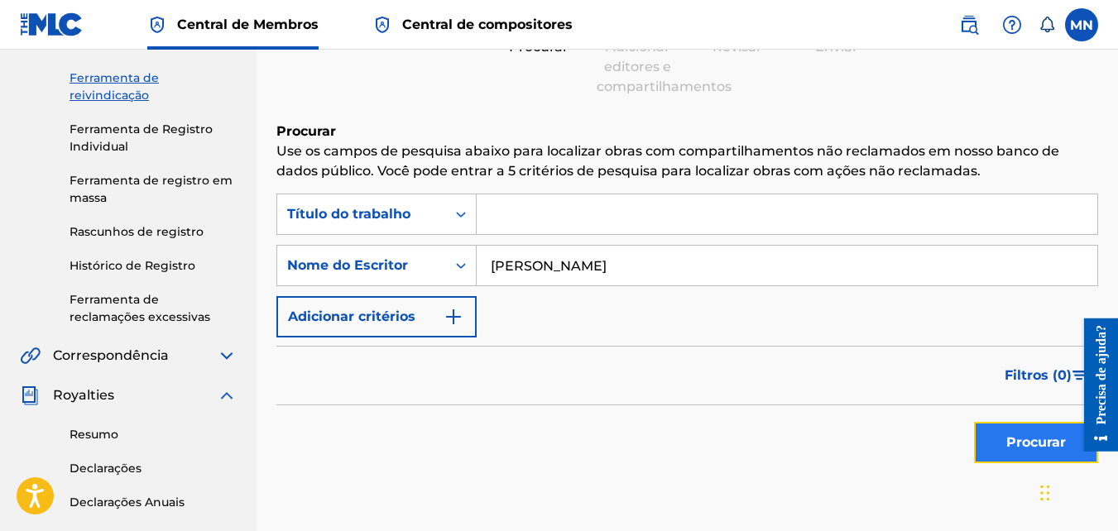
click at [1049, 445] on button "Procurar" at bounding box center [1036, 442] width 124 height 41
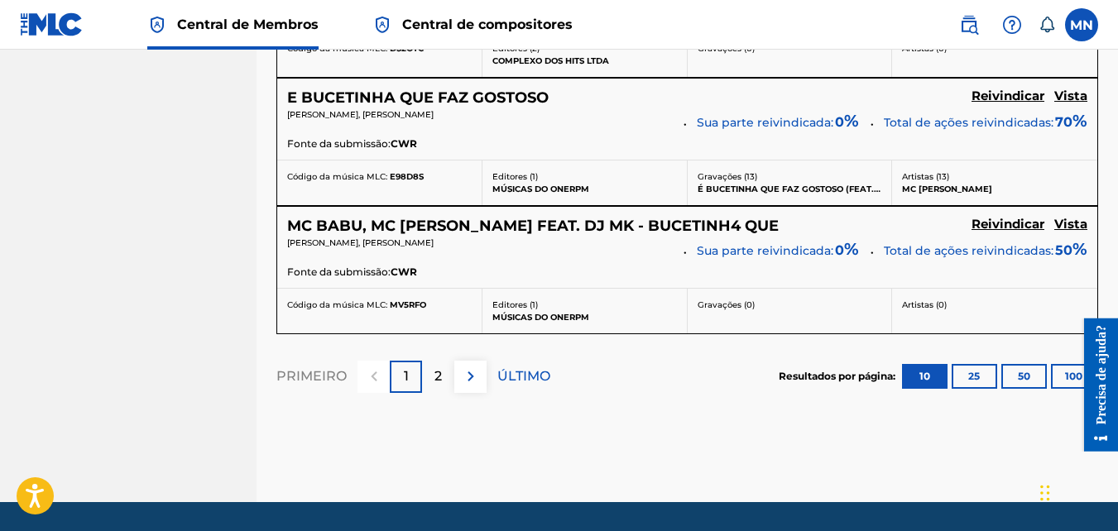
scroll to position [1655, 0]
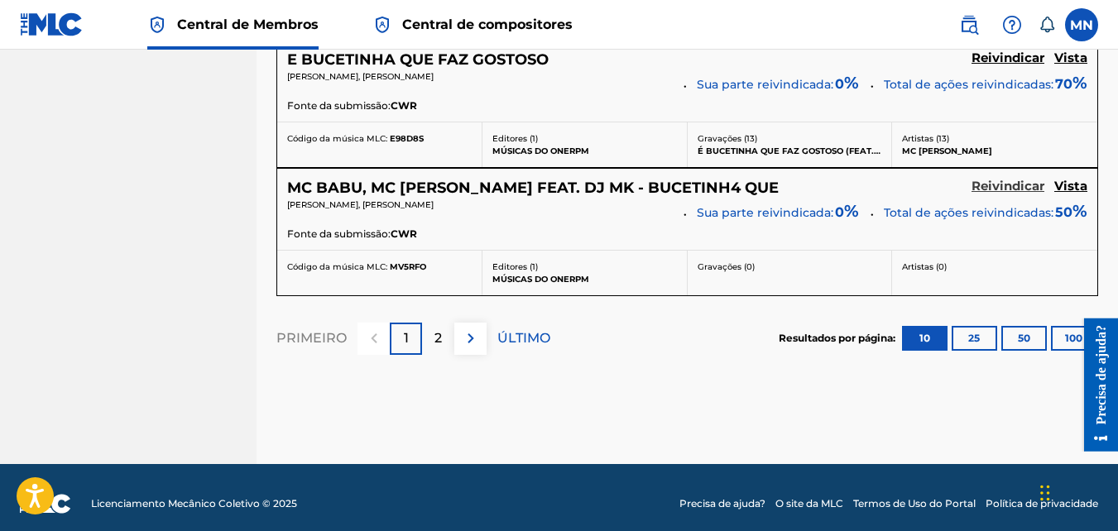
click at [999, 194] on h5 "Reivindicar" at bounding box center [1007, 187] width 73 height 16
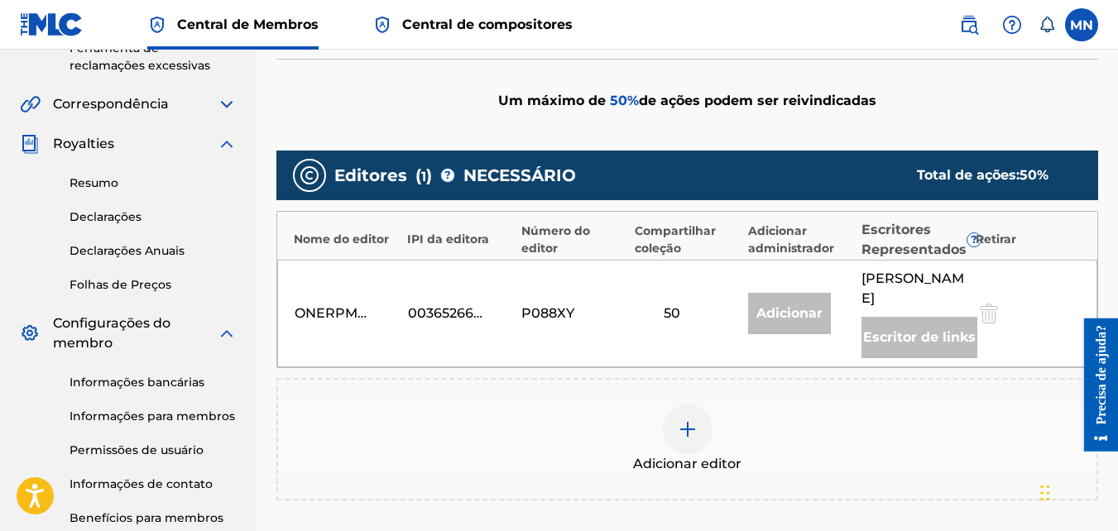
scroll to position [425, 0]
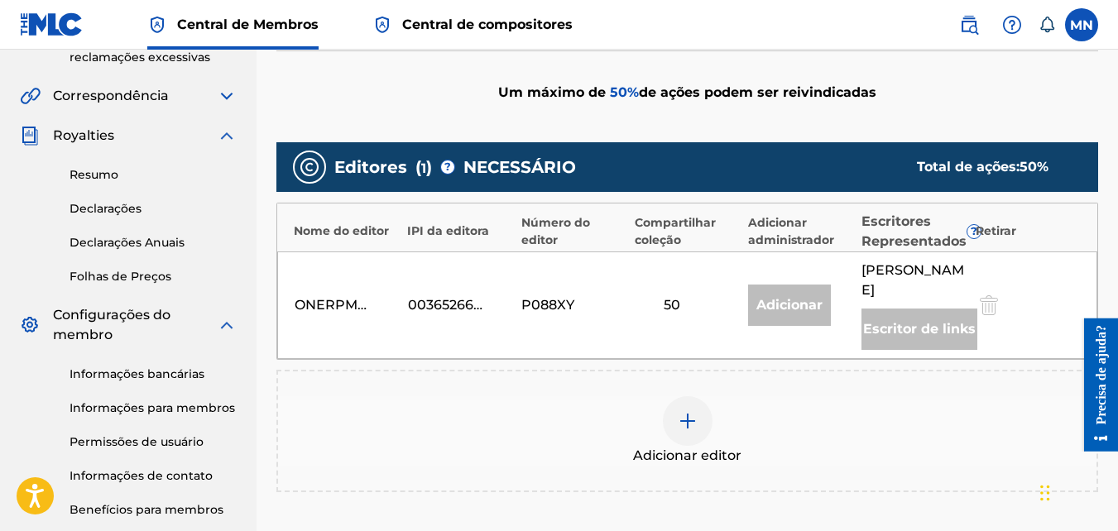
click at [682, 431] on img at bounding box center [688, 421] width 20 height 20
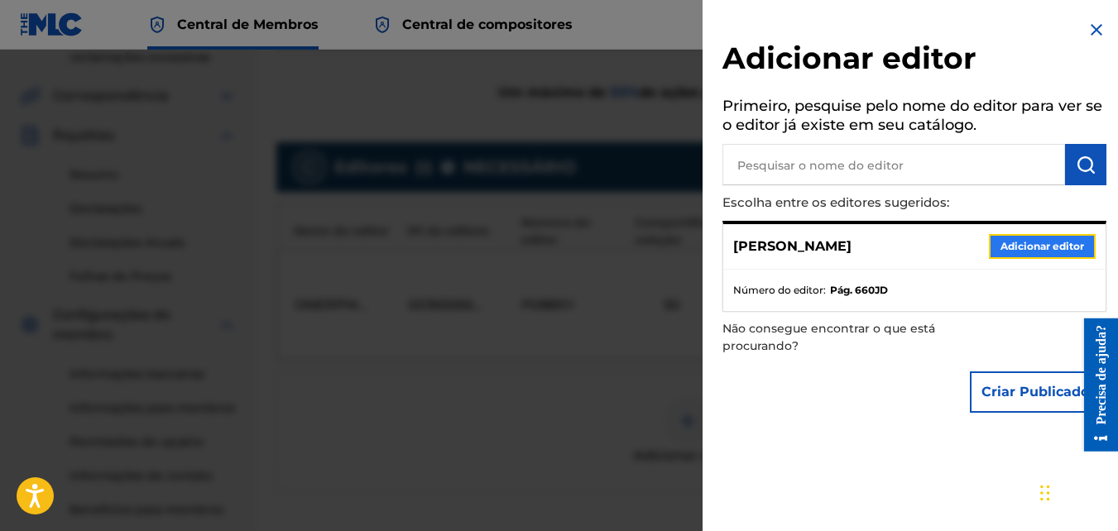
click at [1030, 242] on button "Adicionar editor" at bounding box center [1042, 246] width 107 height 25
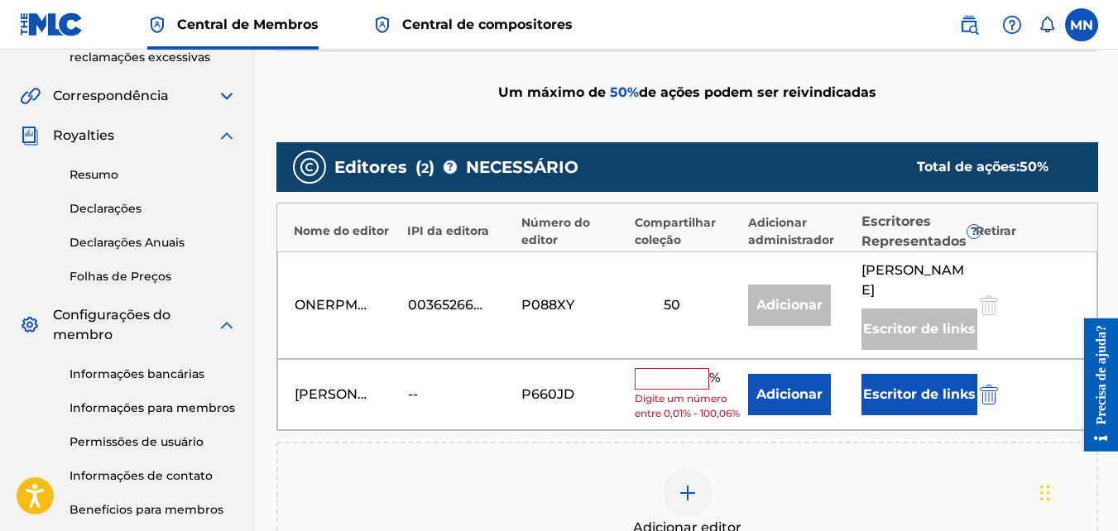
click at [663, 390] on input "text" at bounding box center [672, 379] width 74 height 22
type input "50"
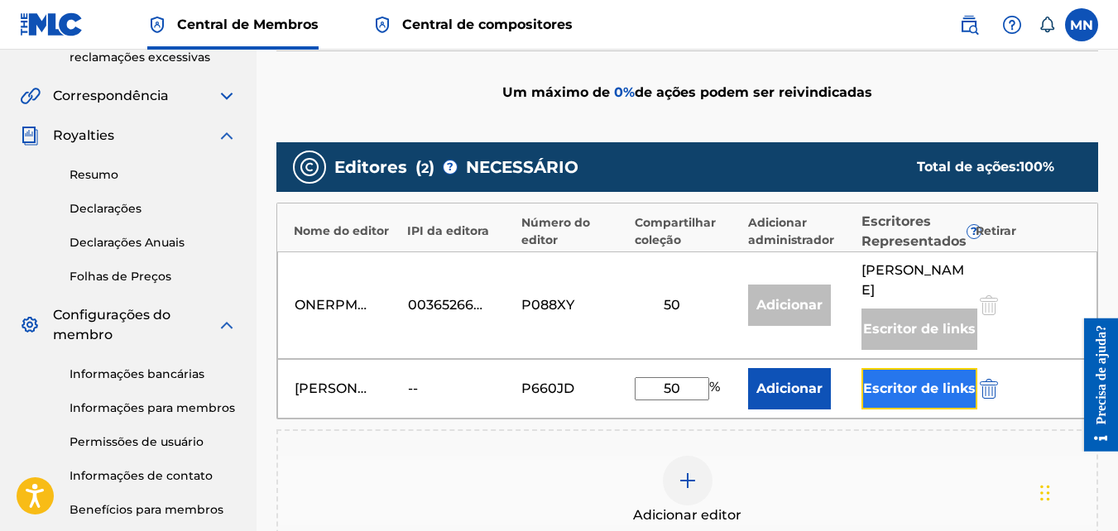
click at [926, 405] on button "Escritor de links" at bounding box center [919, 388] width 116 height 41
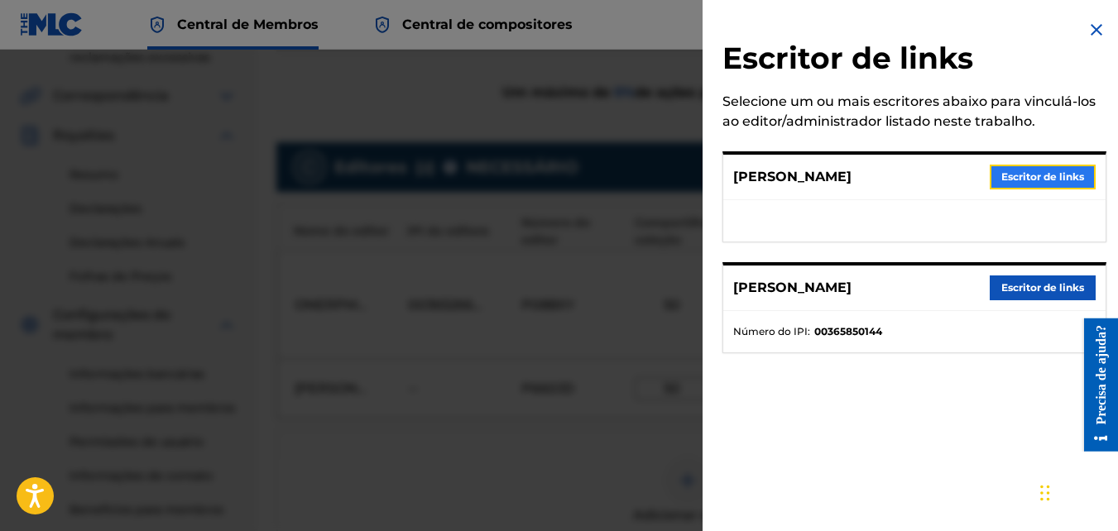
click at [1055, 189] on button "Escritor de links" at bounding box center [1043, 177] width 106 height 25
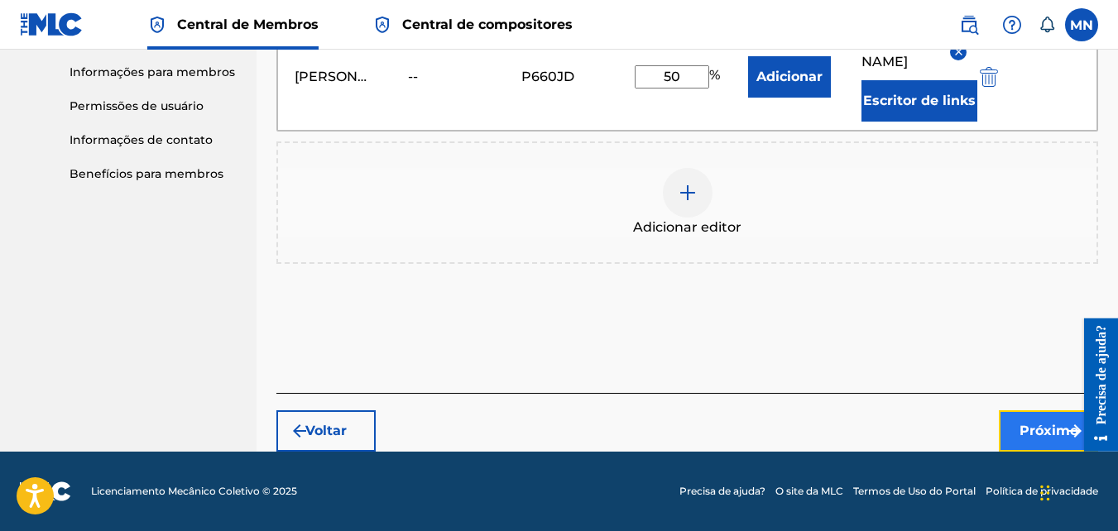
click at [1018, 430] on button "Próximo" at bounding box center [1048, 430] width 99 height 41
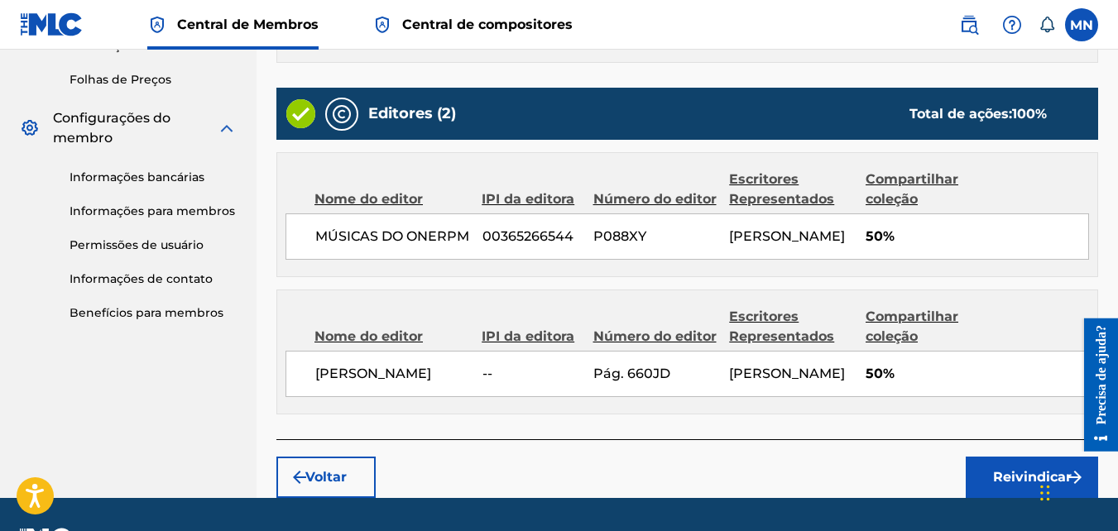
scroll to position [705, 0]
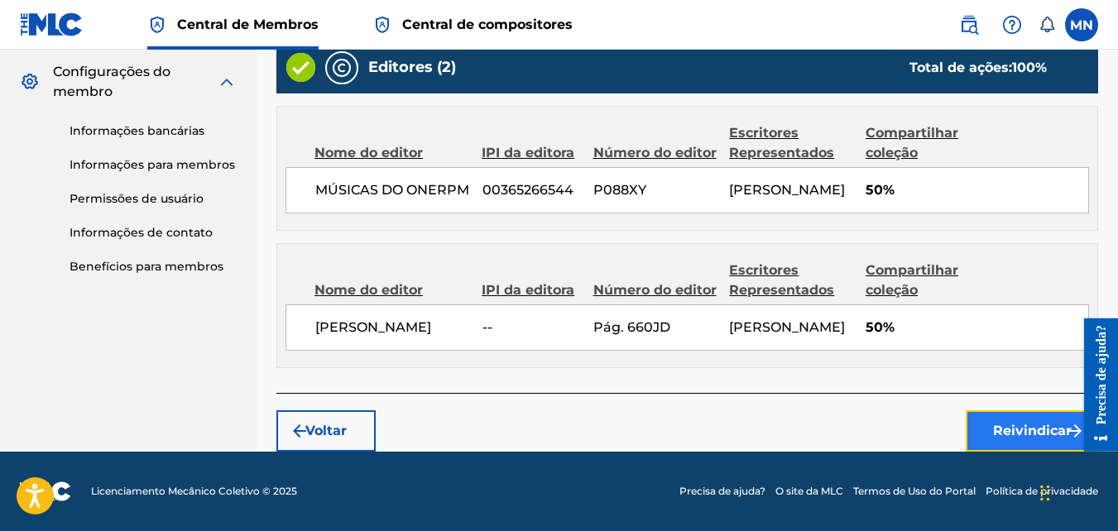
click at [999, 441] on font "Reivindicar" at bounding box center [1032, 431] width 79 height 20
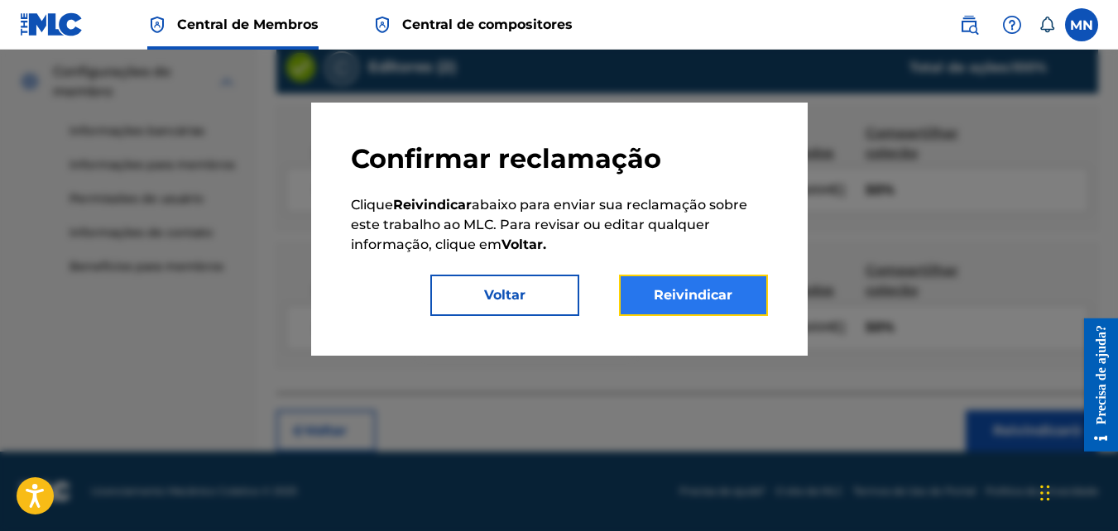
click at [730, 295] on button "Reivindicar" at bounding box center [693, 295] width 149 height 41
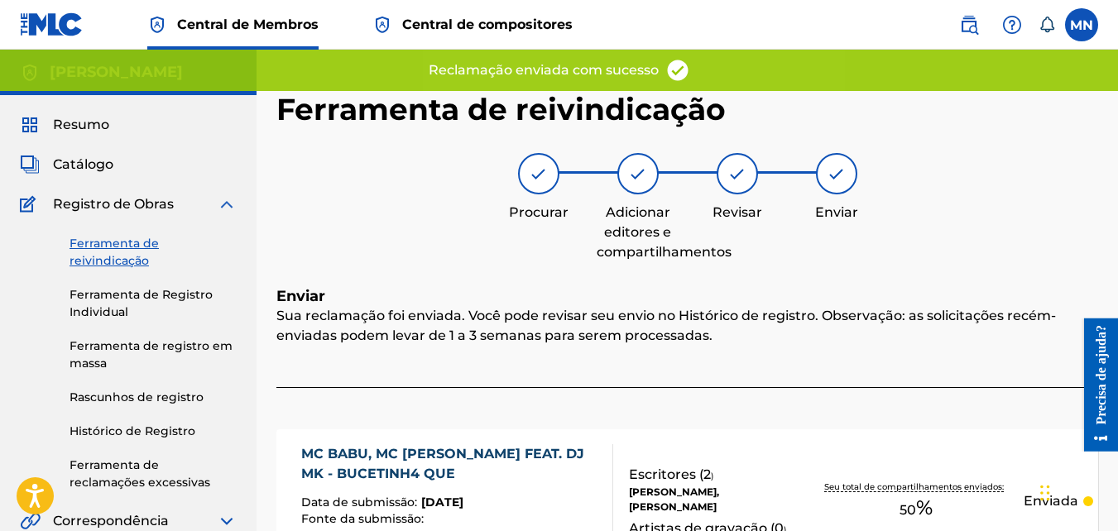
scroll to position [248, 0]
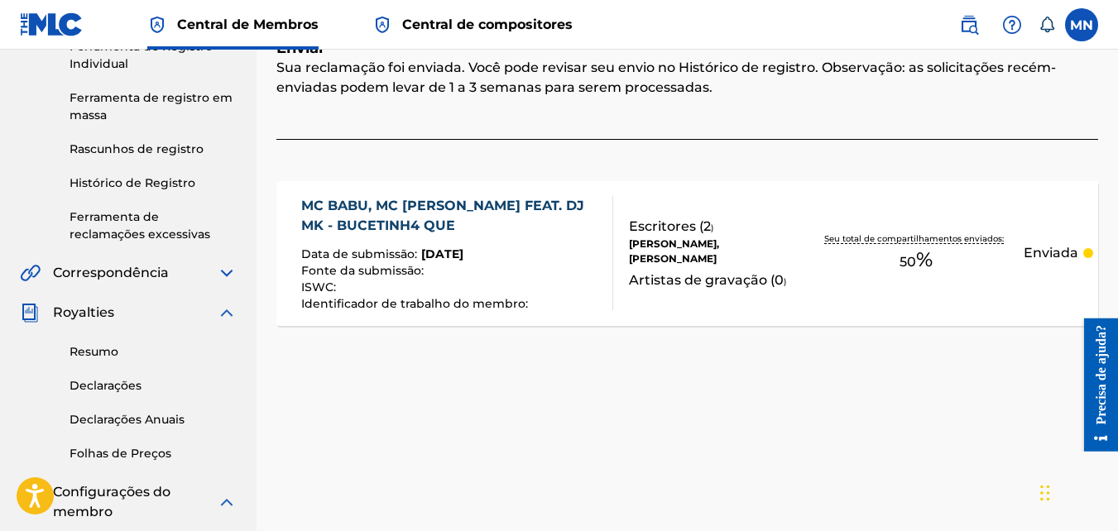
click at [1057, 256] on font "Enviada" at bounding box center [1051, 253] width 55 height 16
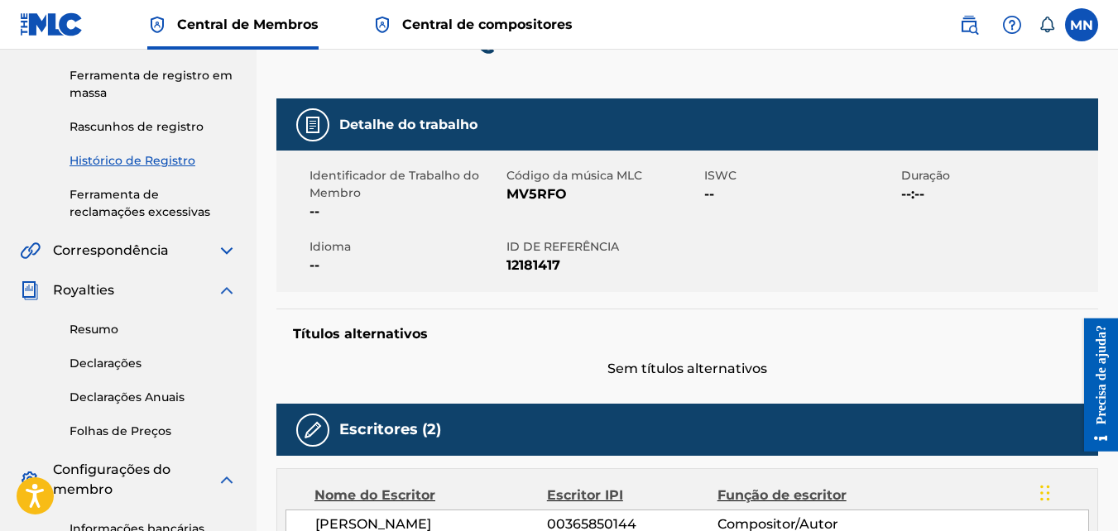
scroll to position [108, 0]
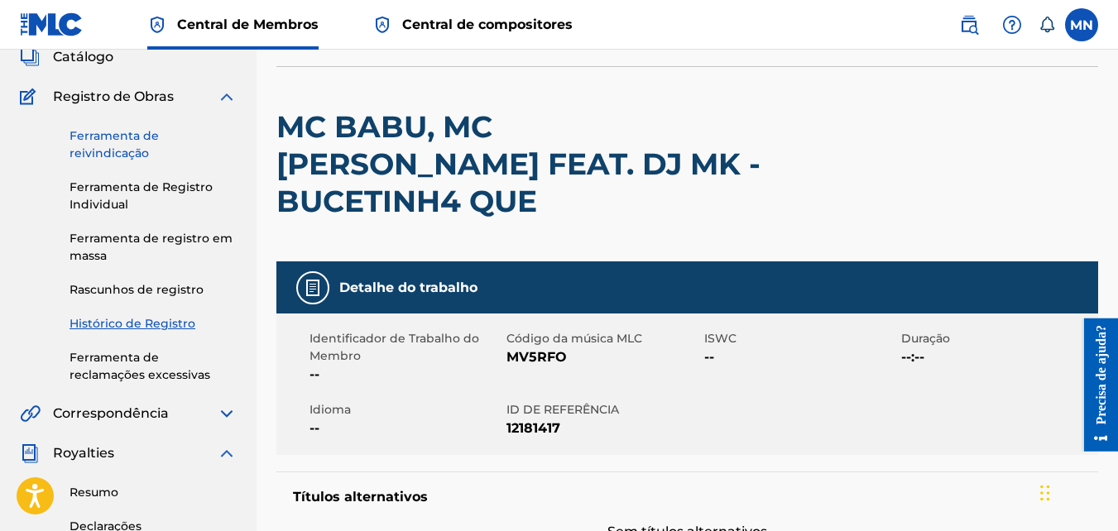
click at [130, 141] on link "Ferramenta de reivindicação" at bounding box center [153, 144] width 167 height 35
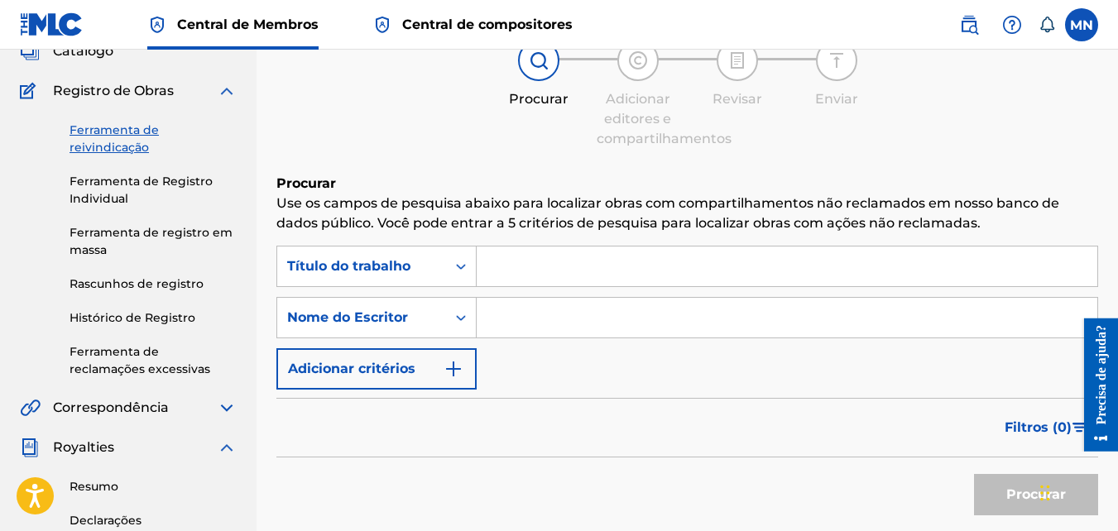
scroll to position [165, 0]
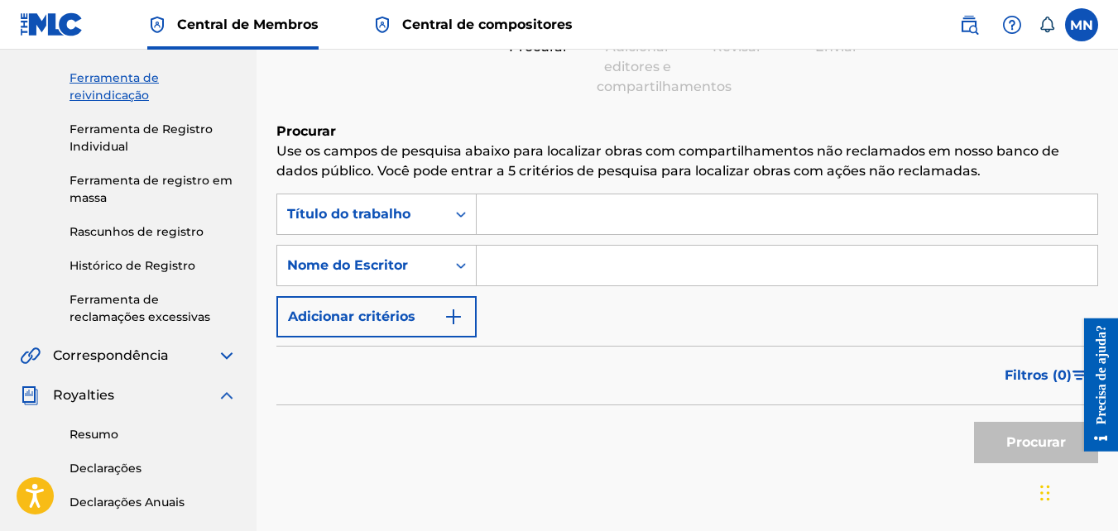
click at [562, 269] on input "Formulário de pesquisa" at bounding box center [787, 266] width 621 height 40
type input "monique eduarda silva da rocha"
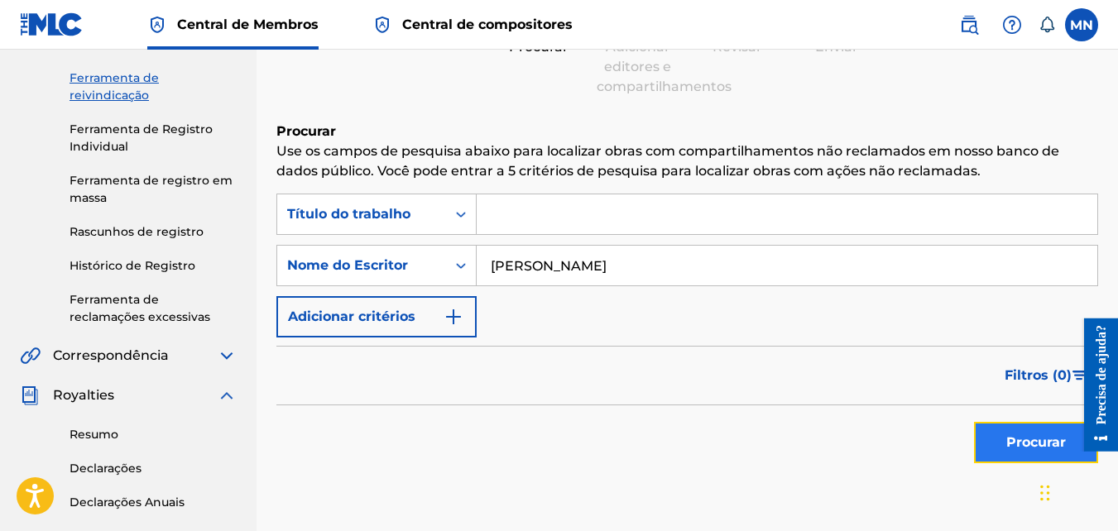
click at [1021, 433] on button "Procurar" at bounding box center [1036, 442] width 124 height 41
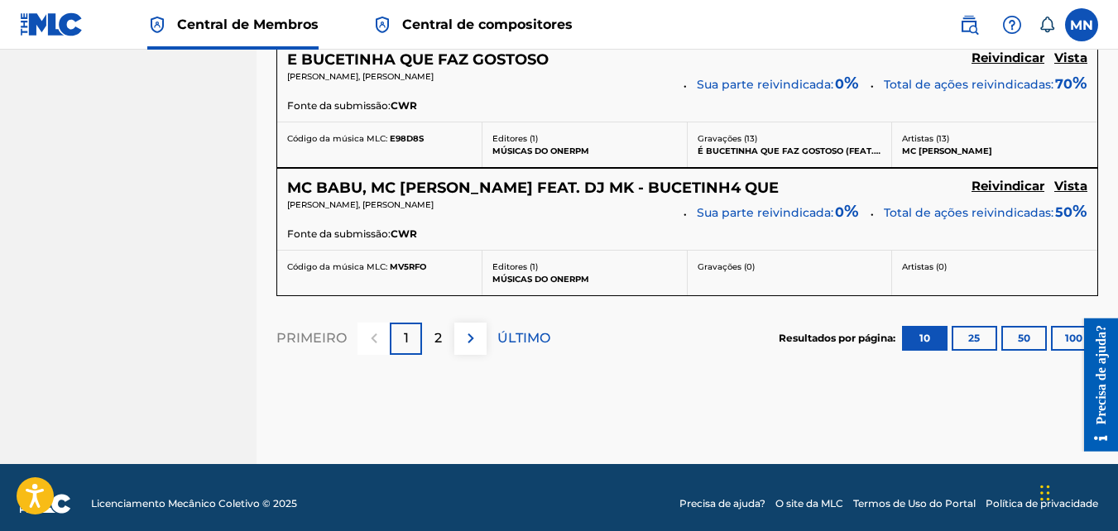
scroll to position [1572, 0]
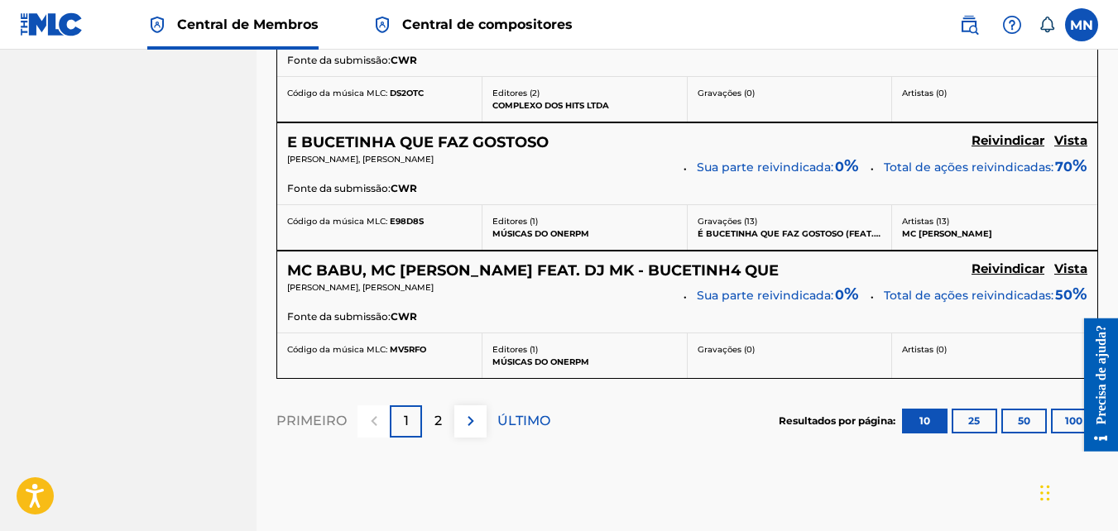
click at [833, 304] on span "Sua parte reivindicada:" at bounding box center [765, 295] width 137 height 17
click at [1067, 434] on button "100" at bounding box center [1074, 421] width 46 height 25
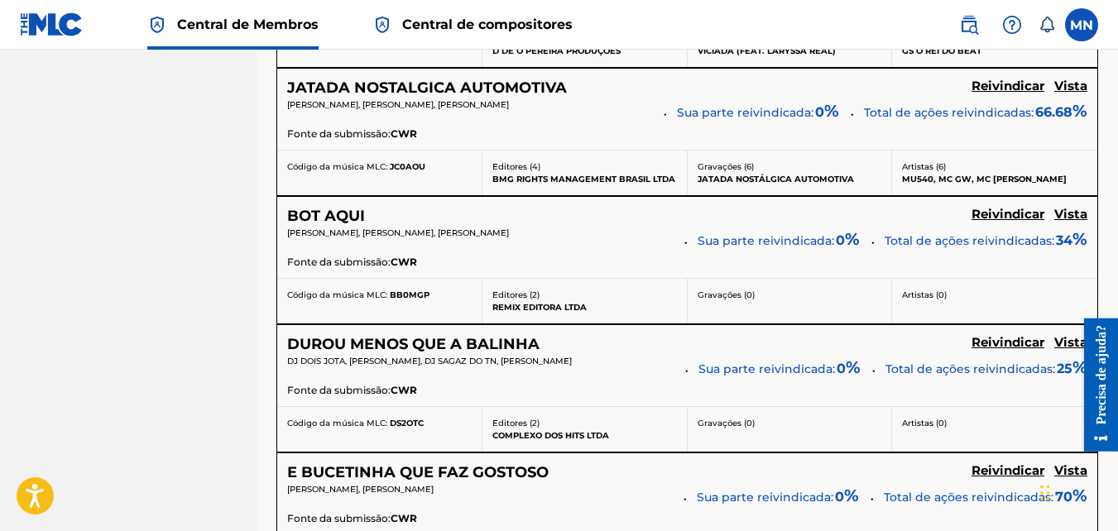
scroll to position [1159, 0]
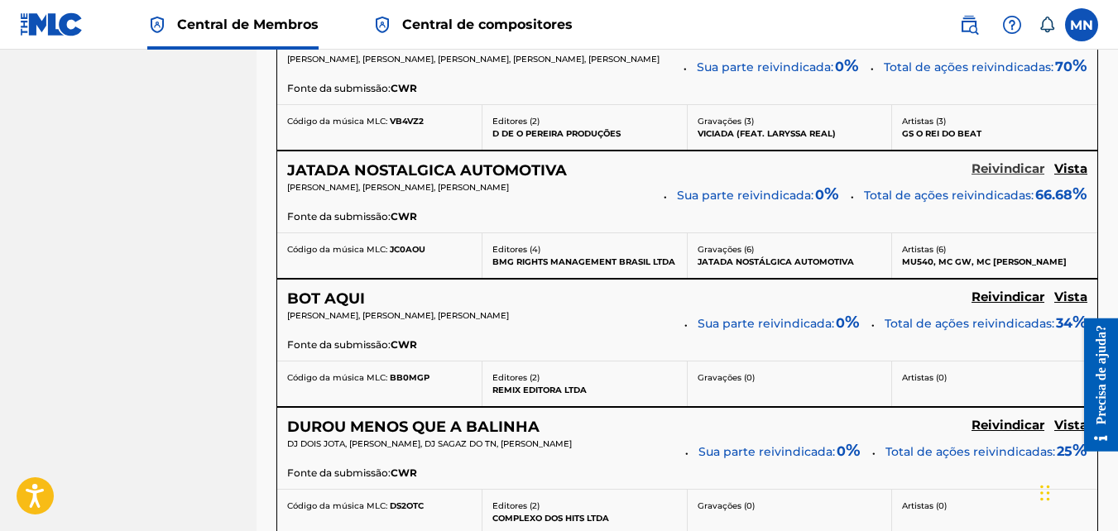
click at [1006, 177] on h5 "Reivindicar" at bounding box center [1007, 169] width 73 height 16
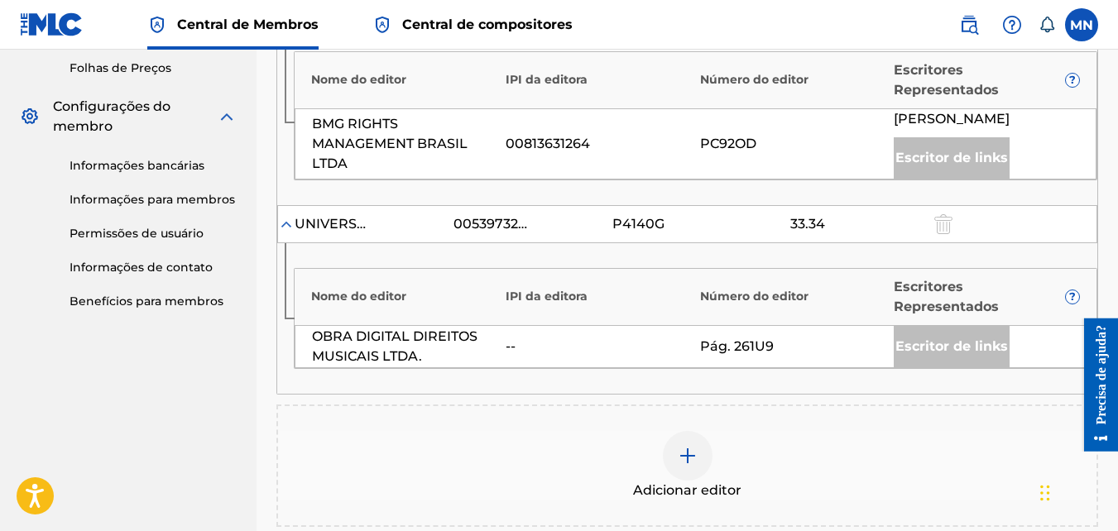
scroll to position [717, 0]
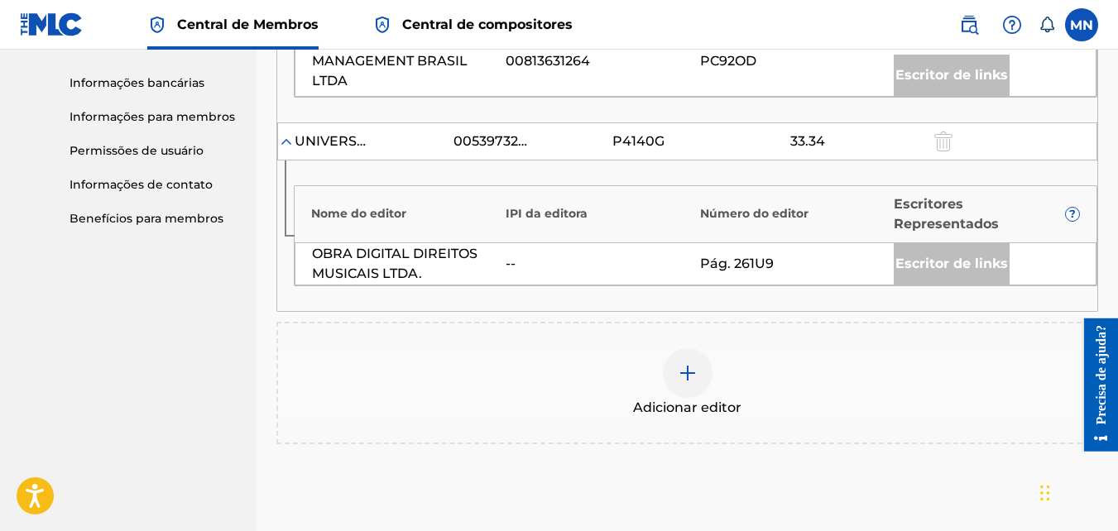
click at [686, 383] on img at bounding box center [688, 373] width 20 height 20
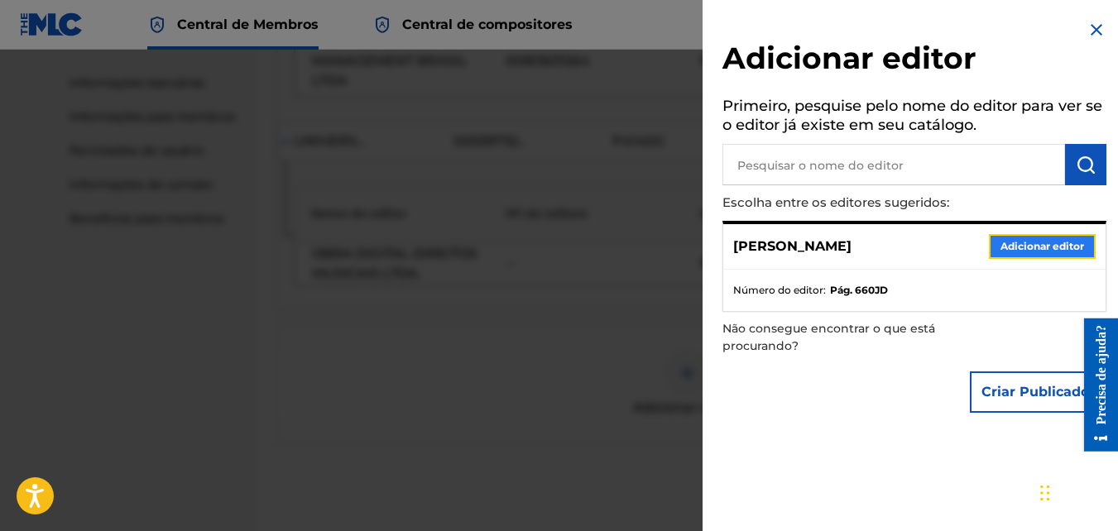
click at [1022, 248] on button "Adicionar editor" at bounding box center [1042, 246] width 107 height 25
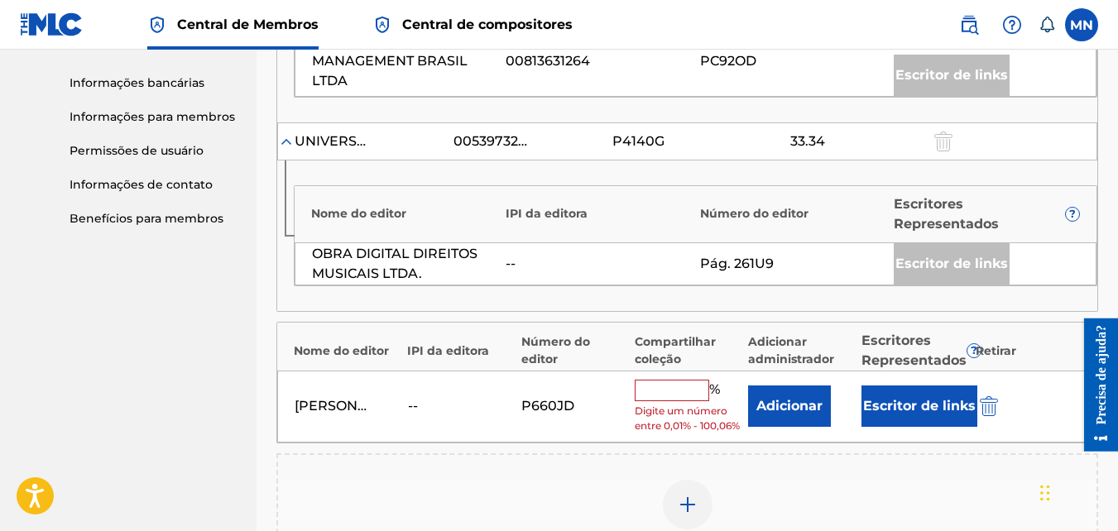
click at [654, 401] on input "text" at bounding box center [672, 391] width 74 height 22
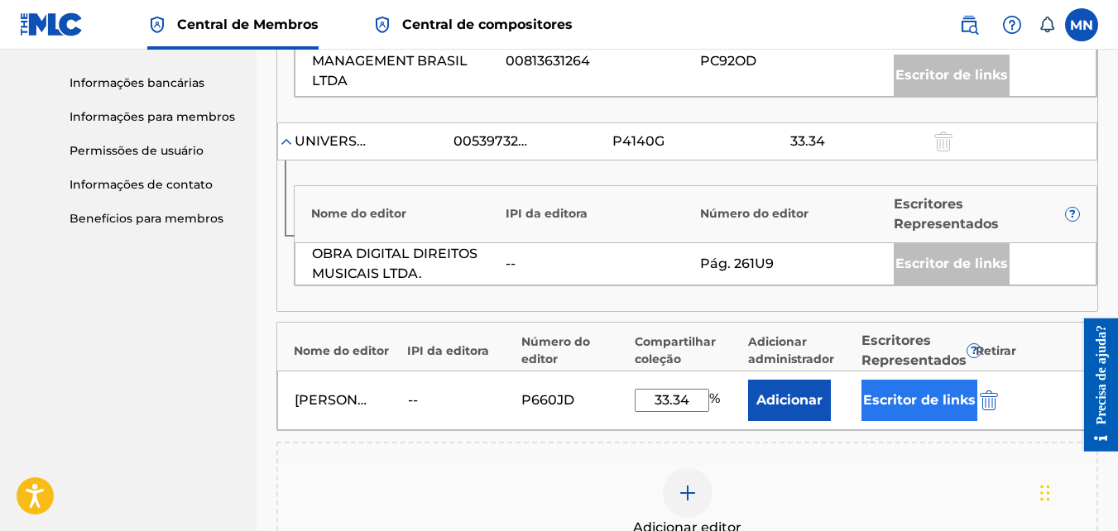
type input "33.34"
click at [915, 421] on button "Escritor de links" at bounding box center [919, 400] width 116 height 41
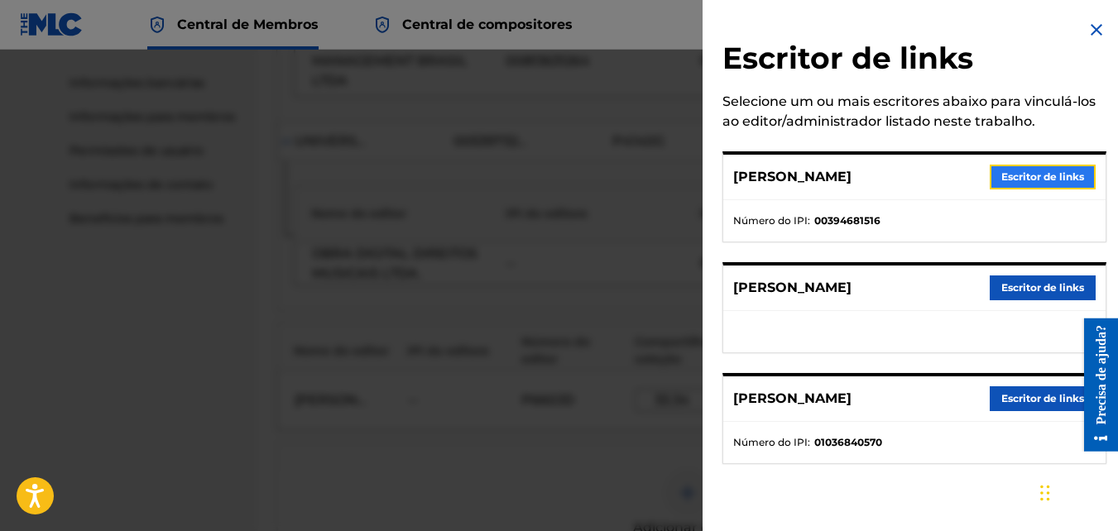
click at [1029, 182] on button "Escritor de links" at bounding box center [1043, 177] width 106 height 25
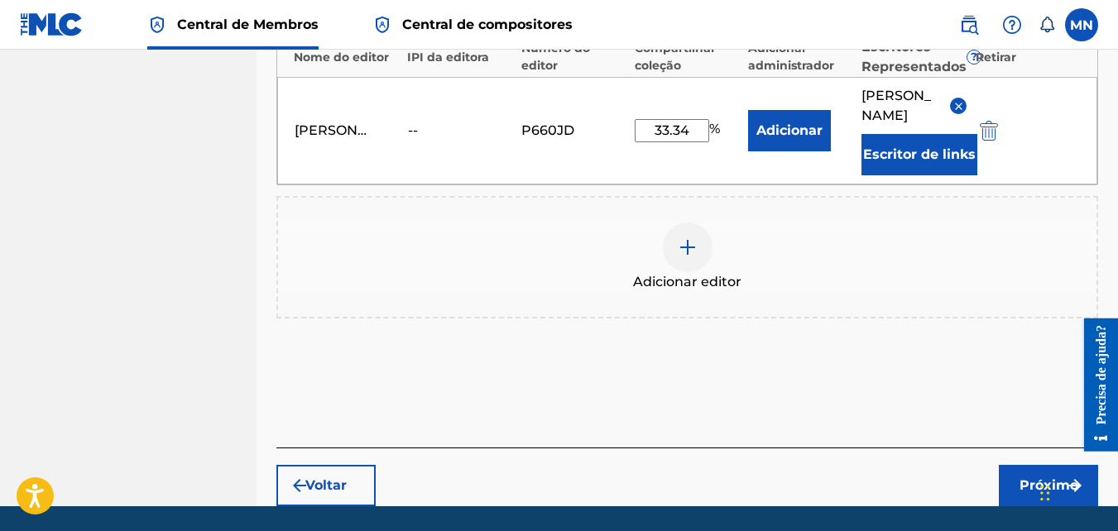
scroll to position [1124, 0]
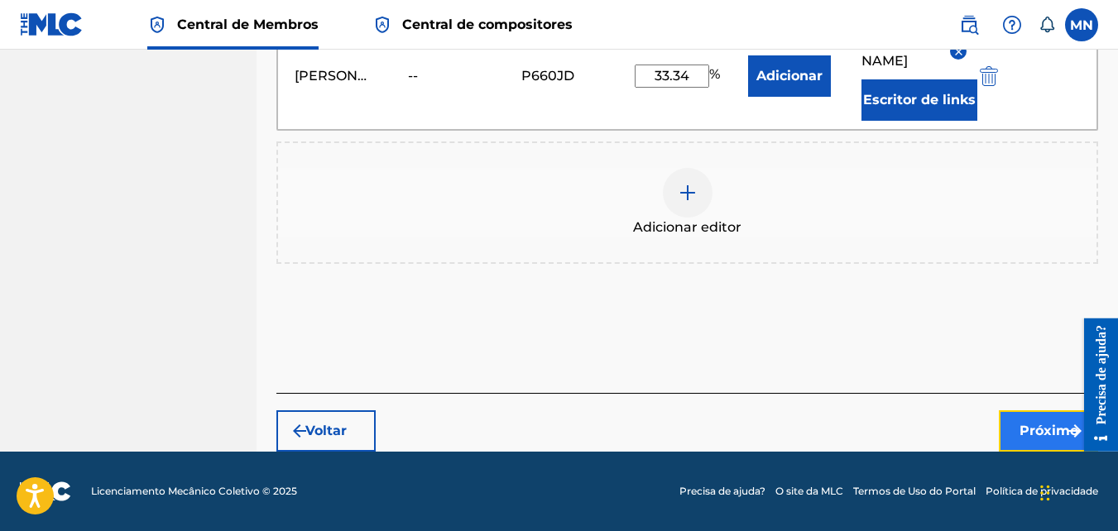
click at [1025, 435] on font "Próximo" at bounding box center [1048, 431] width 59 height 20
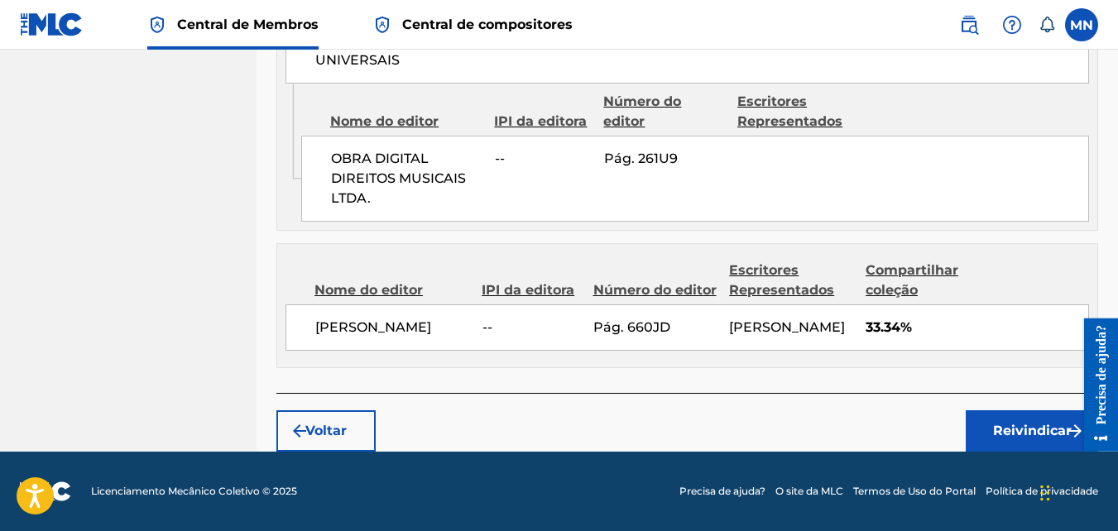
scroll to position [1159, 0]
click at [993, 425] on font "Reivindicar" at bounding box center [1032, 431] width 79 height 20
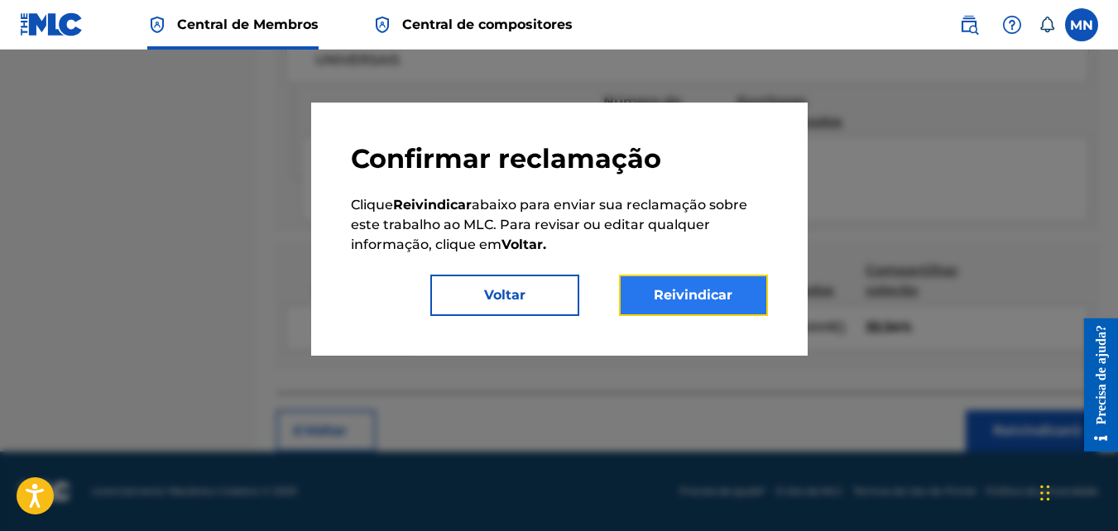
click at [731, 290] on button "Reivindicar" at bounding box center [693, 295] width 149 height 41
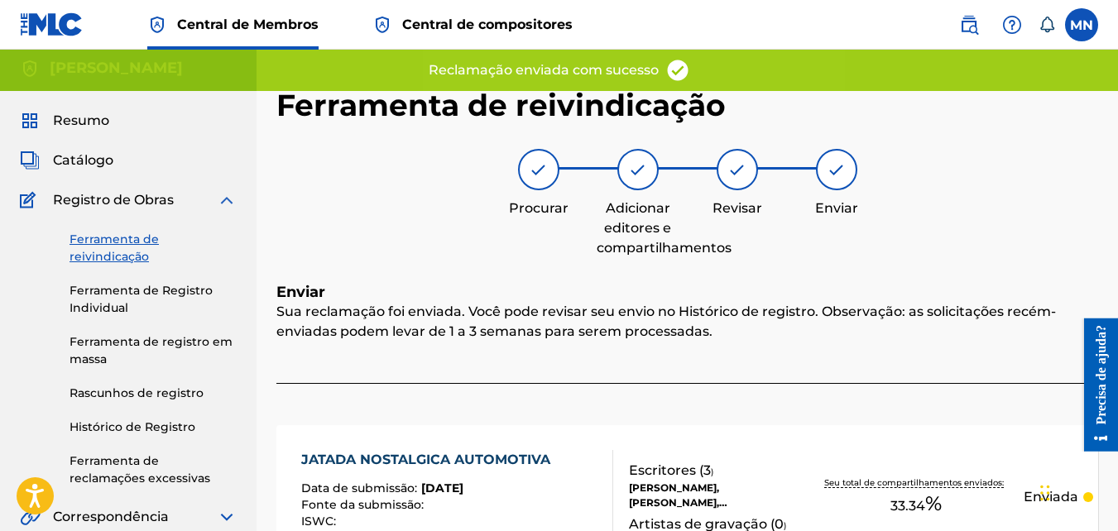
scroll to position [0, 0]
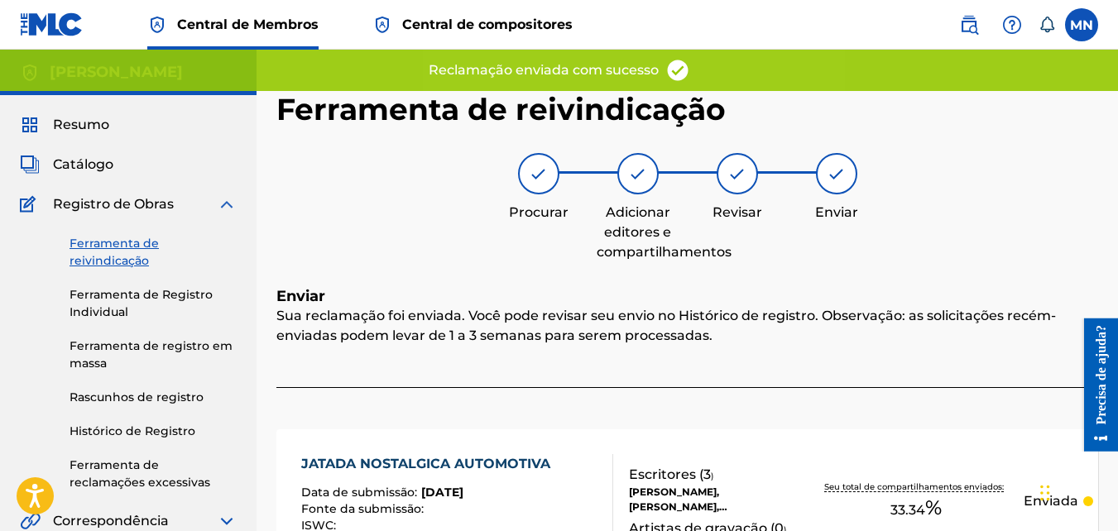
click at [540, 73] on p "Reclamação enviada com sucesso" at bounding box center [544, 70] width 230 height 20
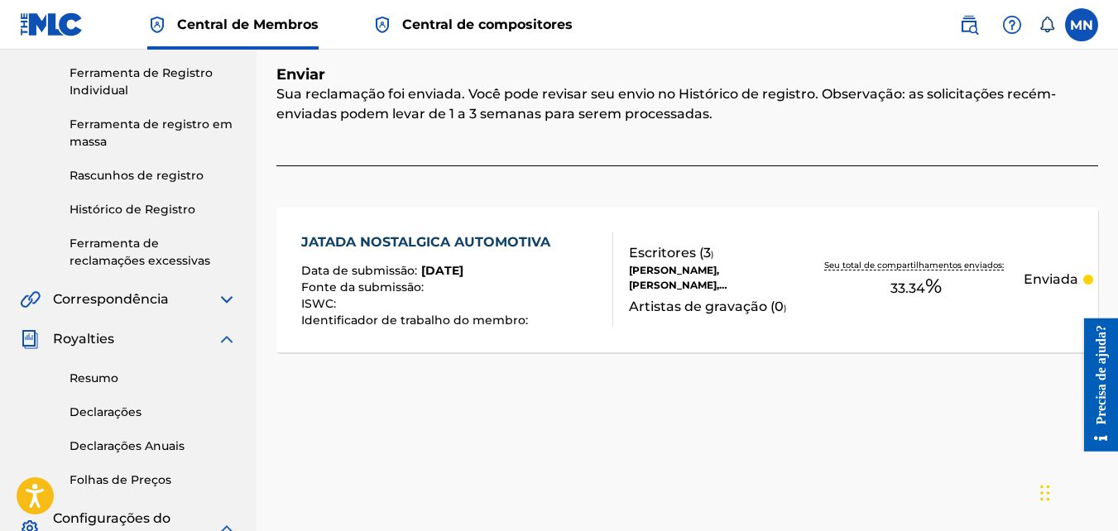
scroll to position [248, 0]
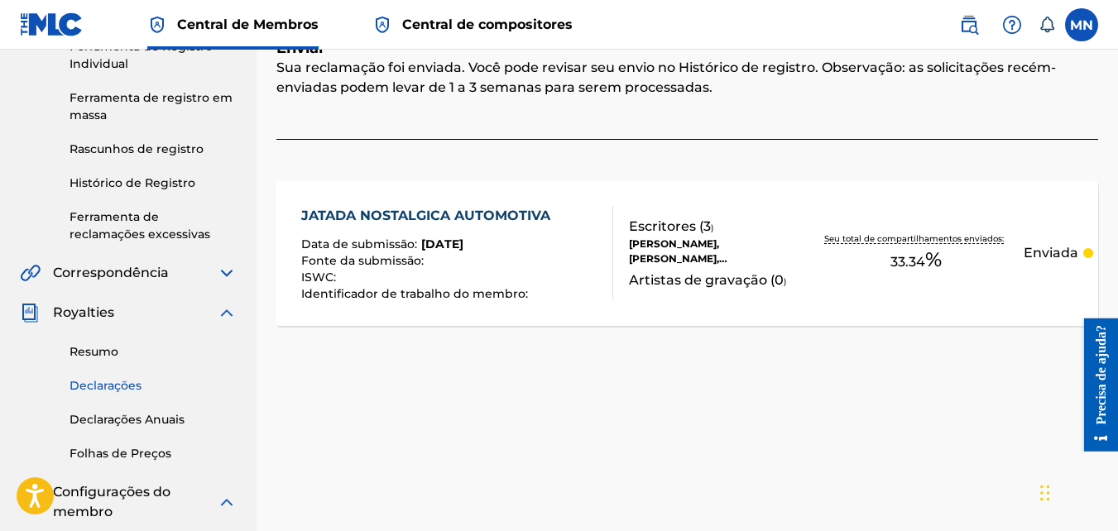
click at [85, 381] on link "Declarações" at bounding box center [153, 385] width 167 height 17
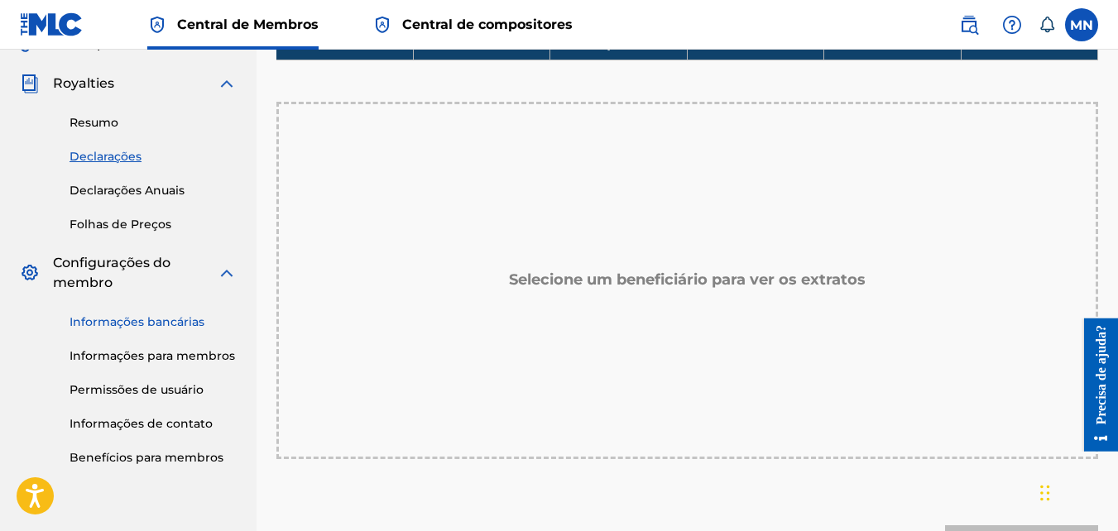
scroll to position [414, 0]
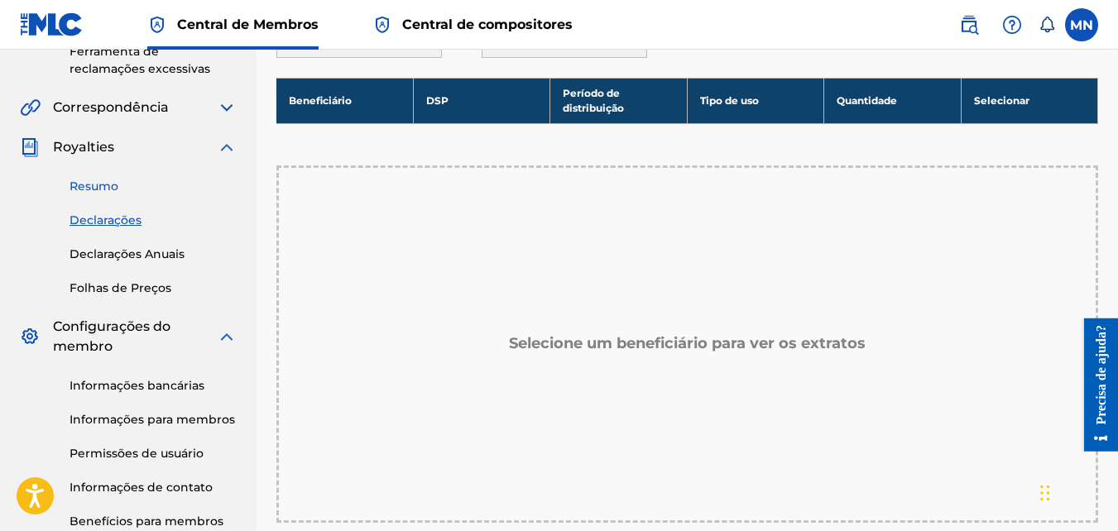
click at [90, 185] on link "Resumo" at bounding box center [153, 186] width 167 height 17
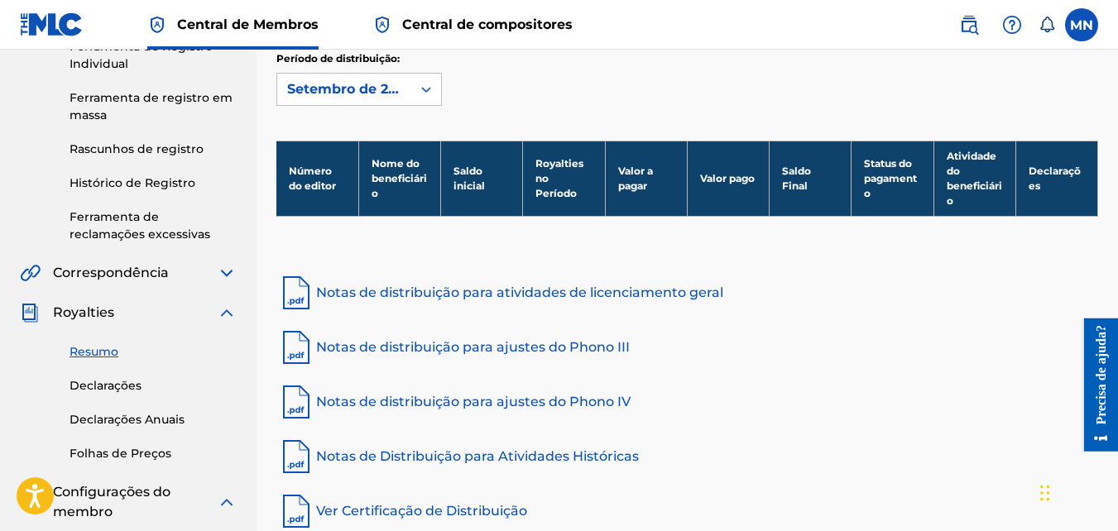
scroll to position [331, 0]
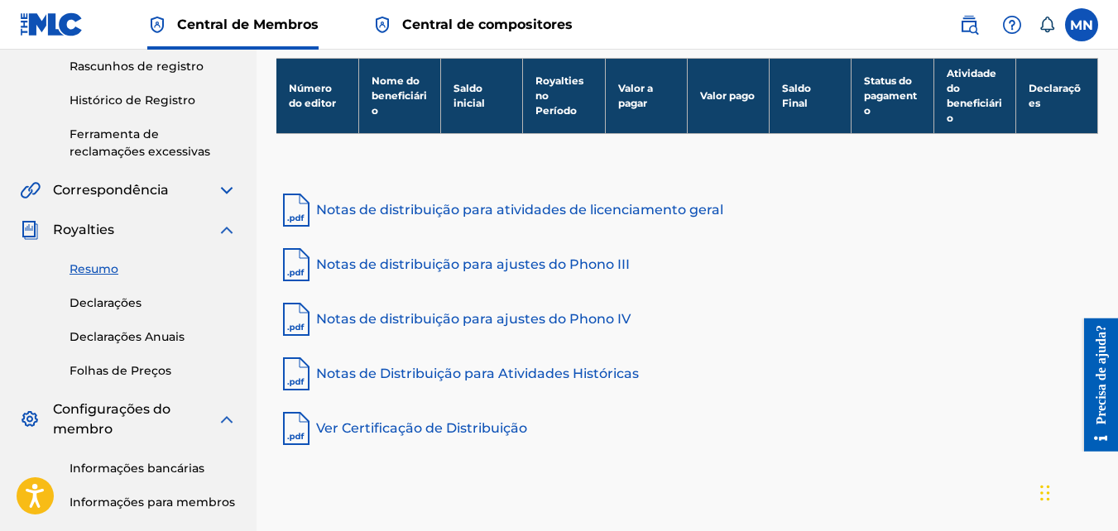
click at [481, 430] on font "Ver Certificação de Distribuição" at bounding box center [421, 429] width 211 height 20
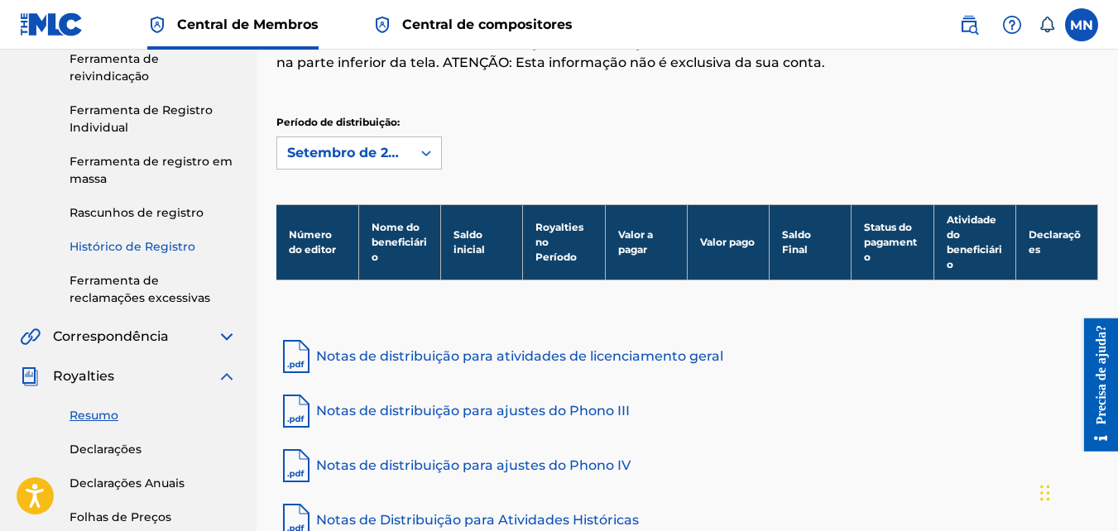
scroll to position [165, 0]
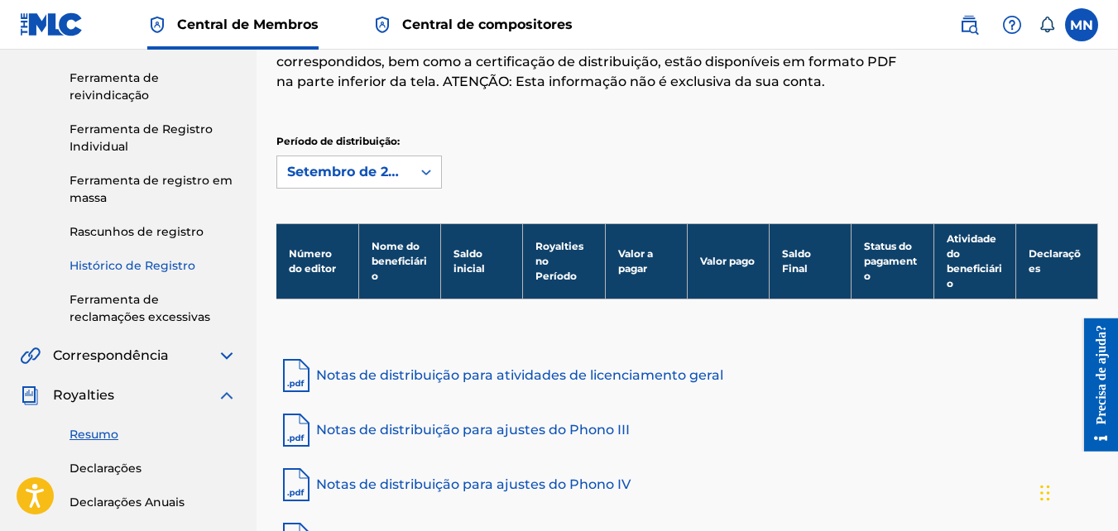
click at [128, 270] on link "Histórico de Registro" at bounding box center [153, 265] width 167 height 17
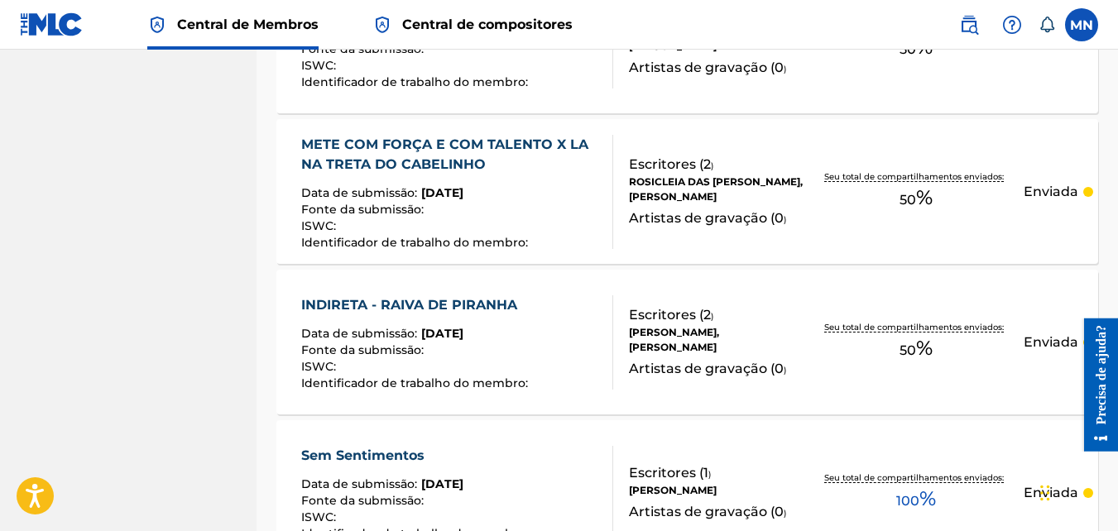
scroll to position [1073, 0]
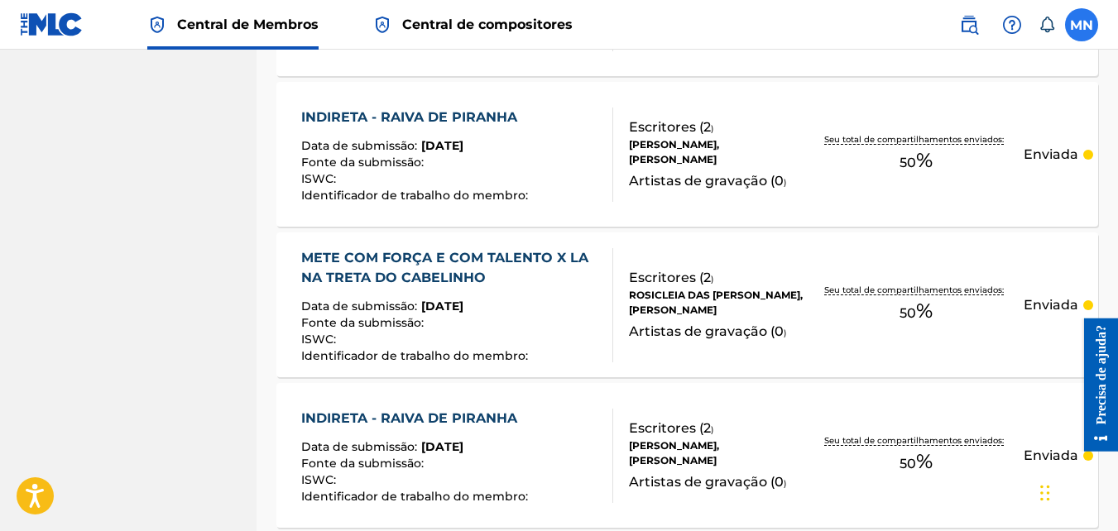
click at [1070, 30] on label at bounding box center [1081, 24] width 33 height 33
click at [1081, 25] on input "MN [PERSON_NAME] da [PERSON_NAME] [EMAIL_ADDRESS][DOMAIN_NAME] Notification Pre…" at bounding box center [1081, 25] width 0 height 0
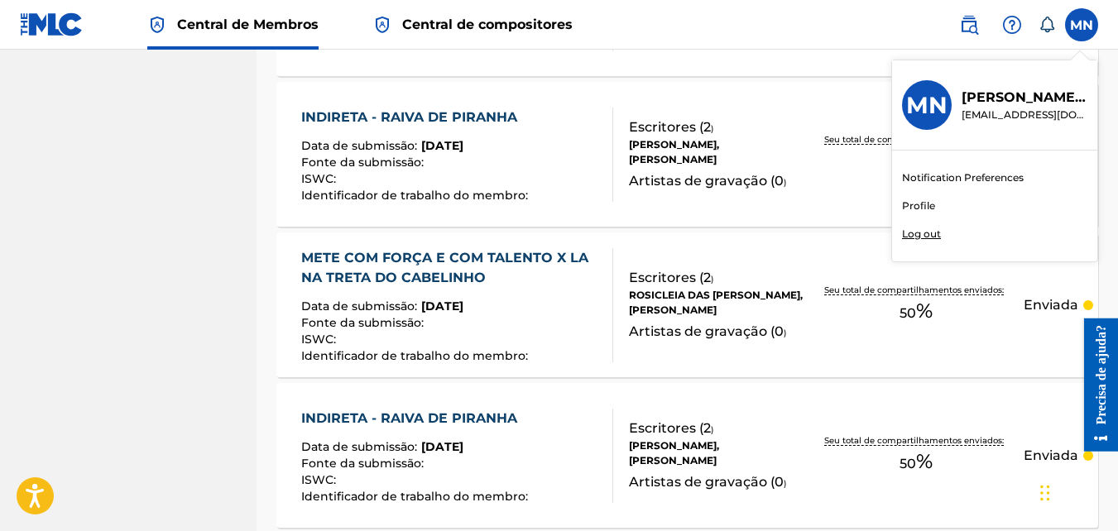
click at [922, 234] on p "Log out" at bounding box center [921, 234] width 39 height 15
click at [1081, 25] on input "MN [PERSON_NAME] da [PERSON_NAME] [EMAIL_ADDRESS][DOMAIN_NAME] Notification Pre…" at bounding box center [1081, 25] width 0 height 0
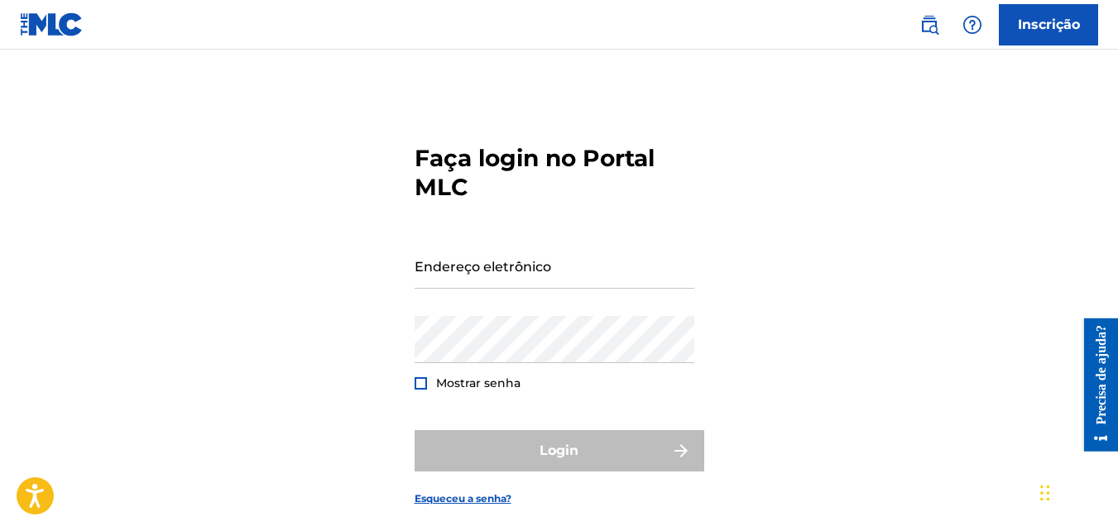
type input "[EMAIL_ADDRESS][DOMAIN_NAME]"
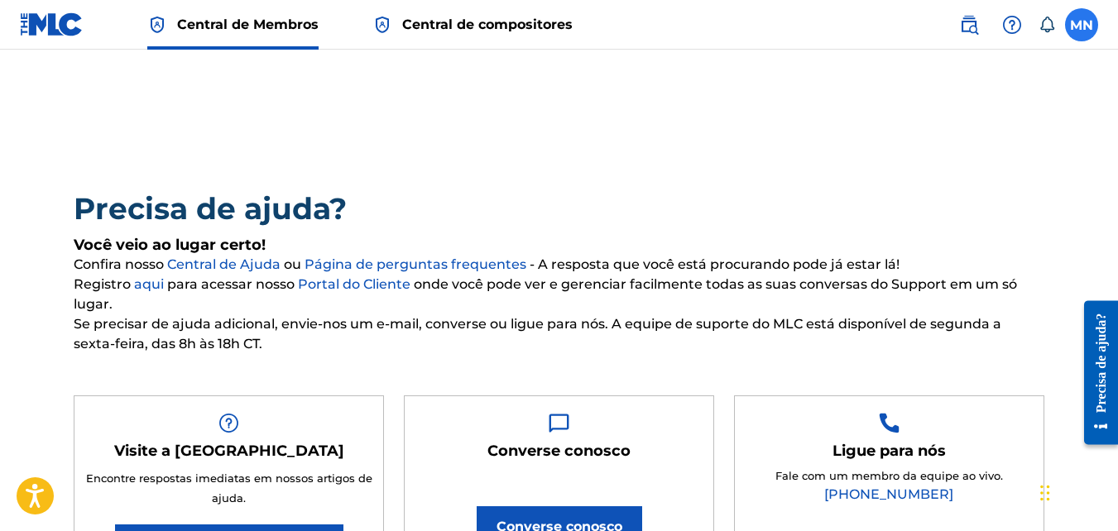
click at [1086, 23] on label at bounding box center [1081, 24] width 33 height 33
click at [1081, 25] on input "MN [PERSON_NAME] da [PERSON_NAME] [EMAIL_ADDRESS][DOMAIN_NAME] Notification Pre…" at bounding box center [1081, 25] width 0 height 0
click at [1095, 12] on div "MN MN [PERSON_NAME] da [PERSON_NAME] [EMAIL_ADDRESS][DOMAIN_NAME] Notification …" at bounding box center [1020, 24] width 156 height 33
click at [1091, 24] on label at bounding box center [1081, 24] width 33 height 33
click at [1081, 25] on input "MN [PERSON_NAME] da [PERSON_NAME] [EMAIL_ADDRESS][DOMAIN_NAME] Notification Pre…" at bounding box center [1081, 25] width 0 height 0
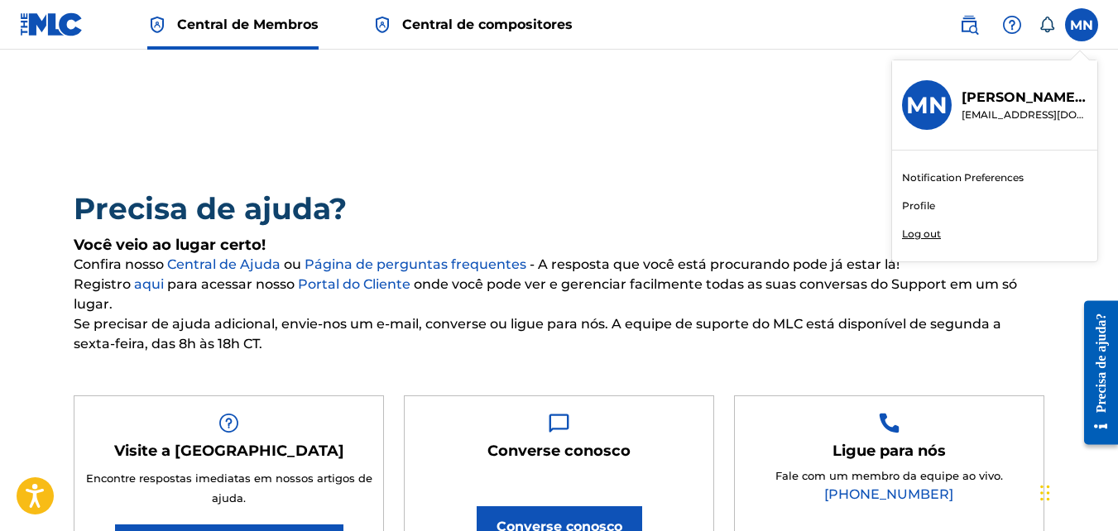
click at [927, 237] on p "Log out" at bounding box center [921, 234] width 39 height 15
click at [1081, 25] on input "MN [PERSON_NAME] da [PERSON_NAME] [EMAIL_ADDRESS][DOMAIN_NAME] Notification Pre…" at bounding box center [1081, 25] width 0 height 0
